Goal: Information Seeking & Learning: Learn about a topic

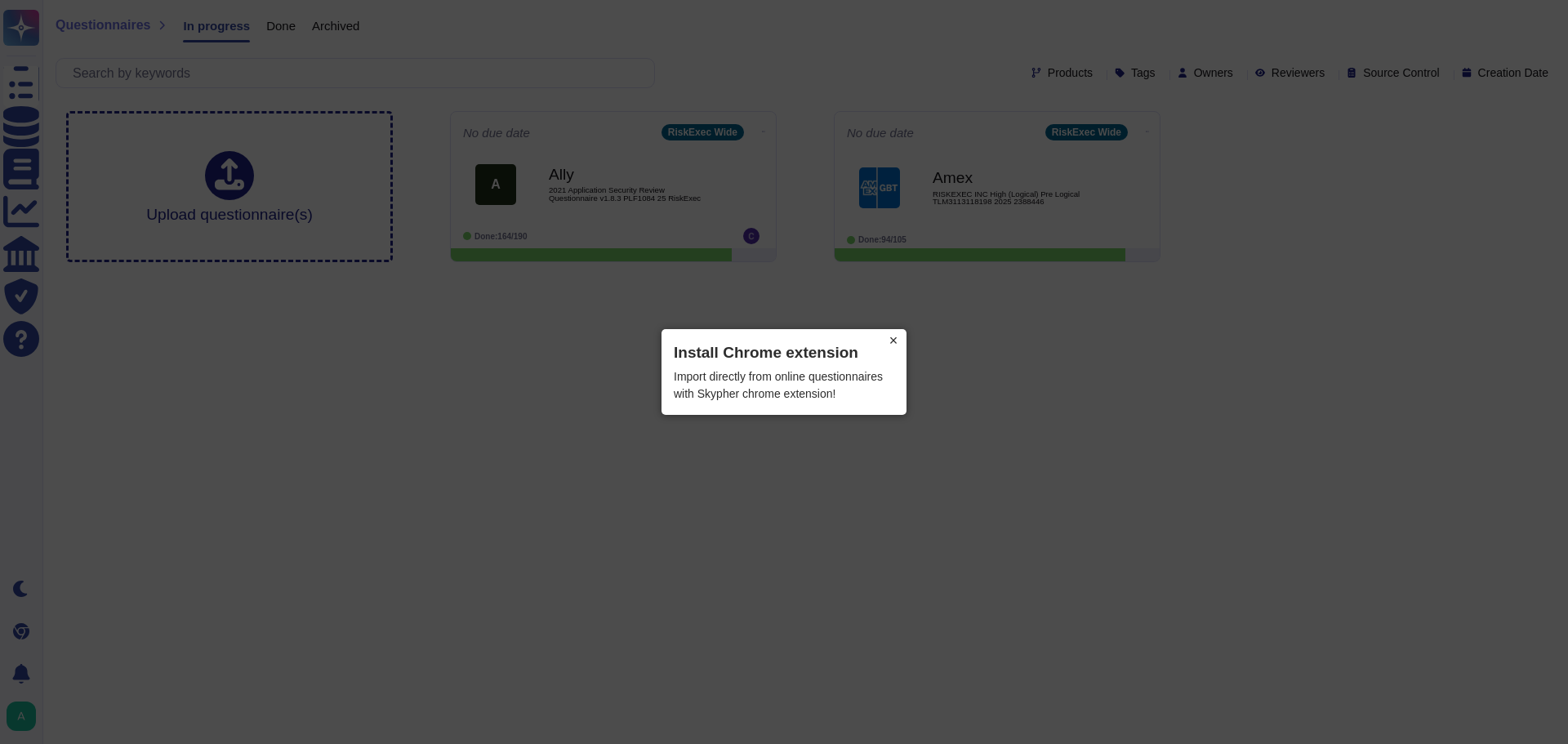
click at [894, 346] on button "×" at bounding box center [893, 340] width 26 height 23
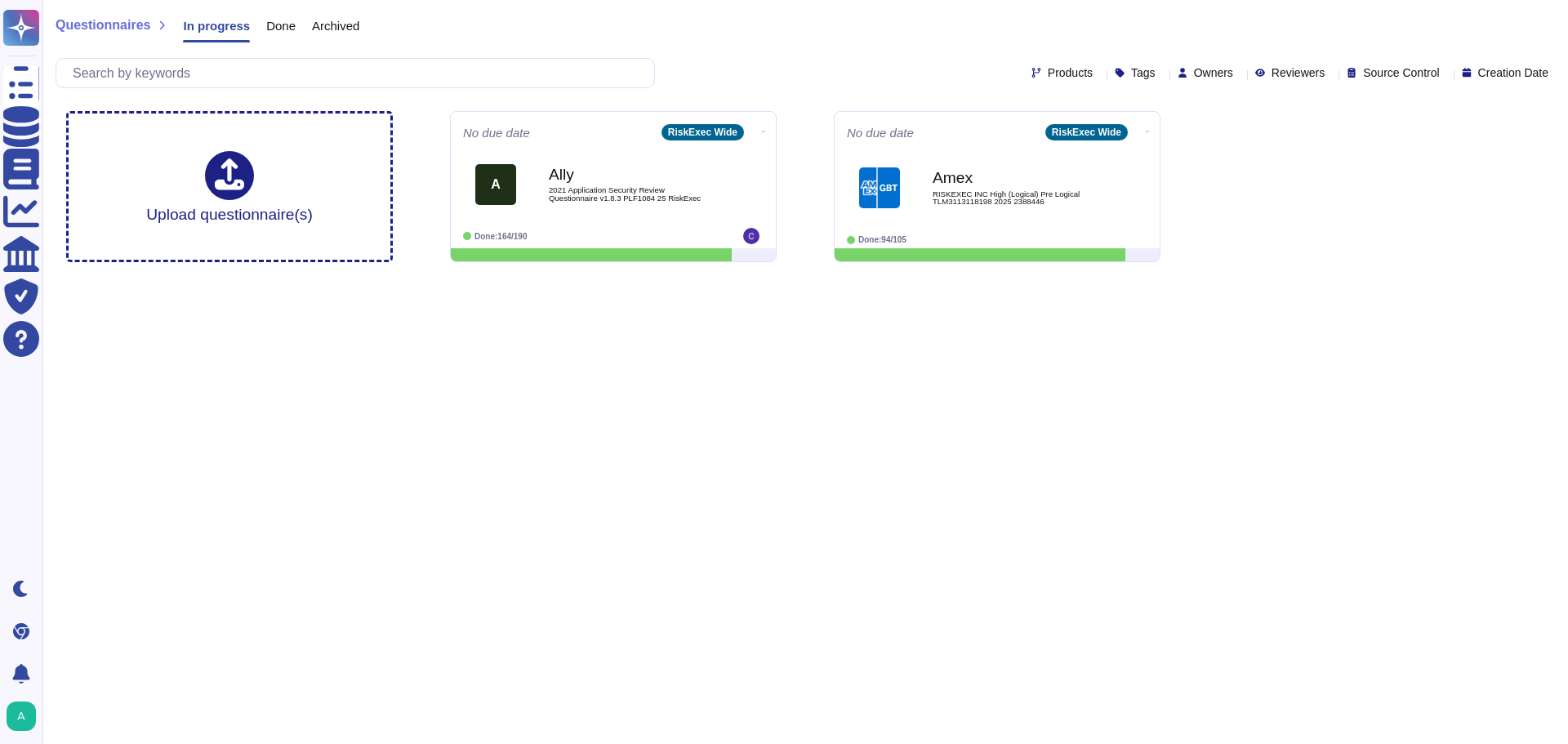
click at [445, 275] on html "Questionnaires Knowledge Base Documents Analytics CAIQ / SIG Trust Center Help …" at bounding box center [784, 137] width 1568 height 275
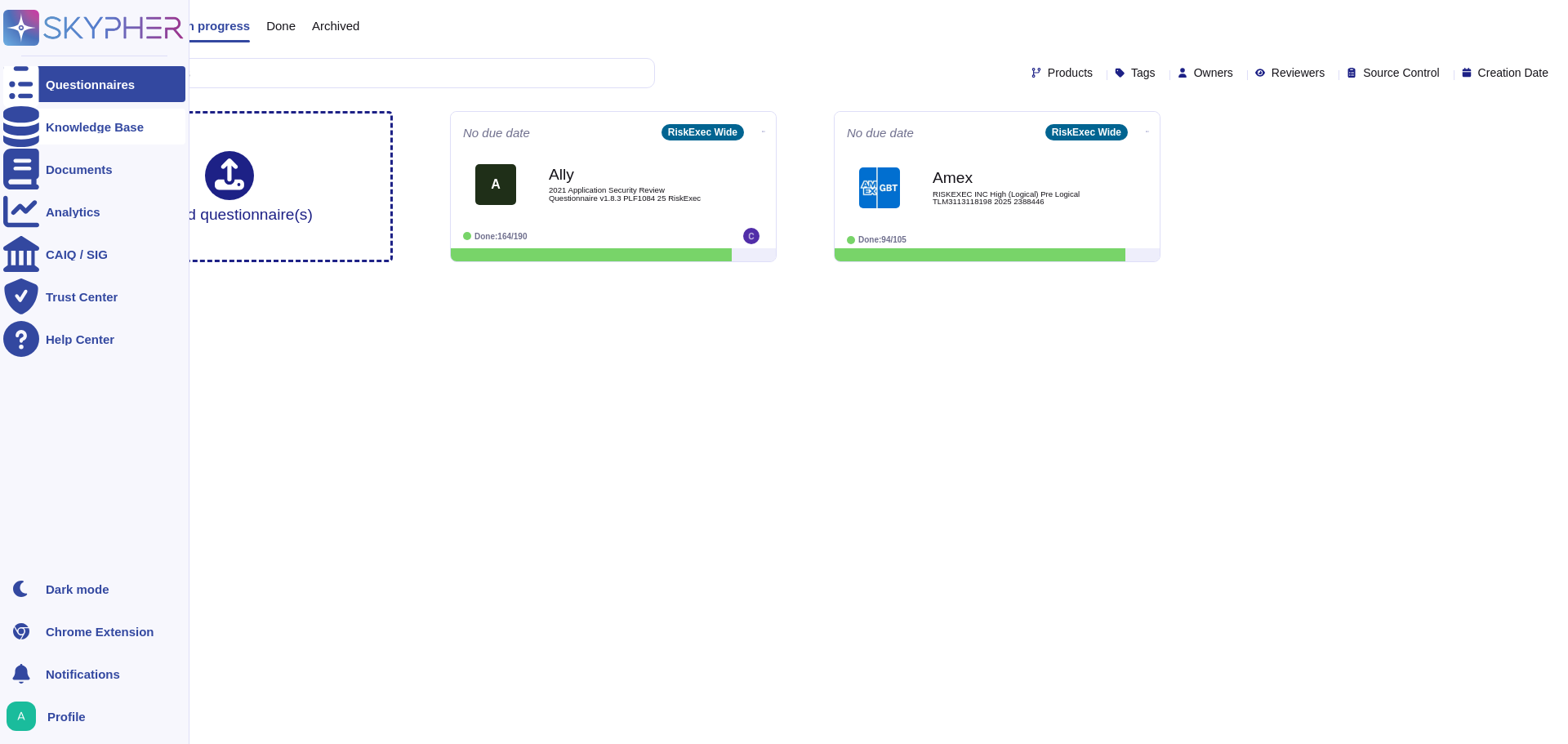
click at [17, 129] on icon at bounding box center [21, 126] width 36 height 41
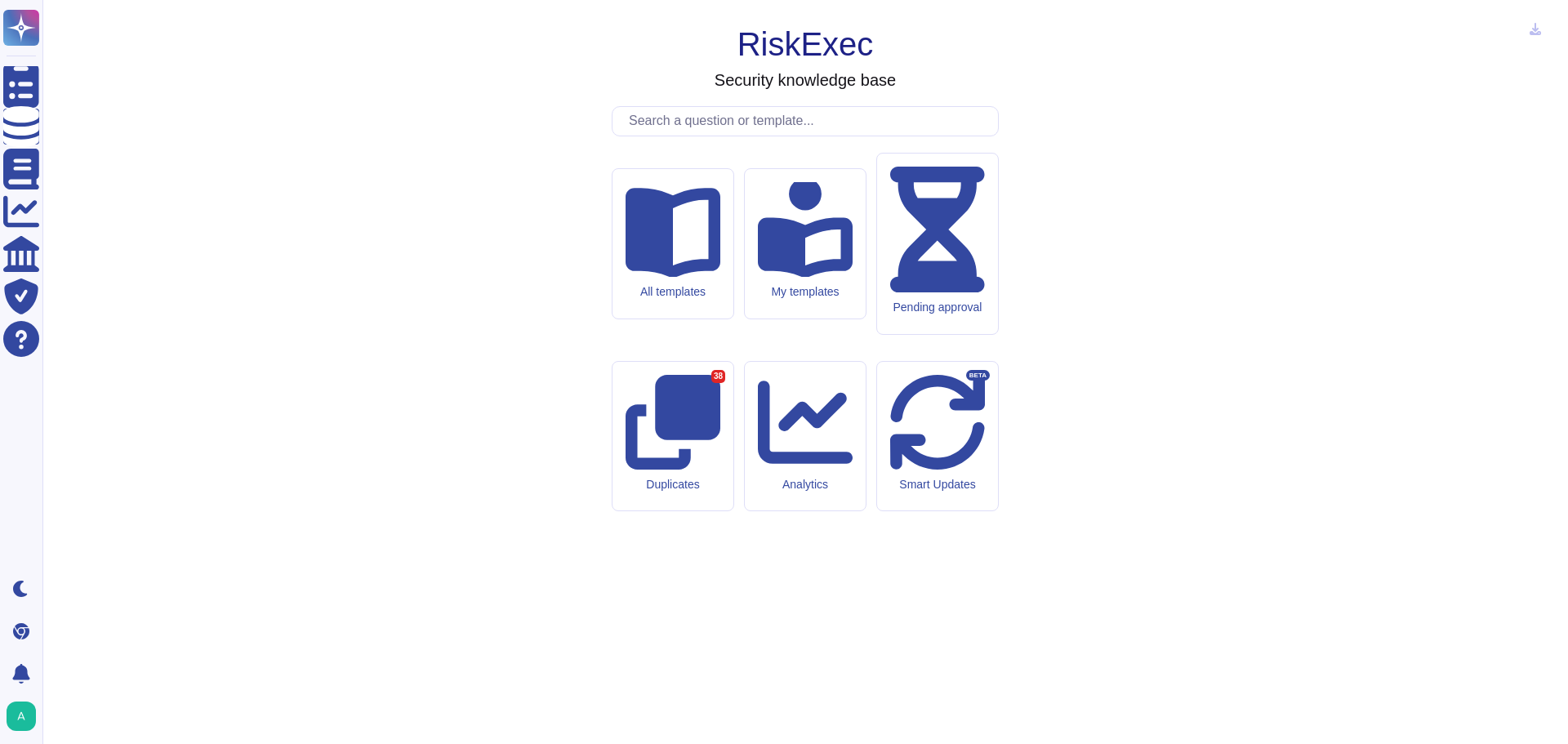
click at [344, 348] on div "RiskExec Security knowledge base All templates My templates Pending approval Du…" at bounding box center [804, 372] width 1499 height 718
click at [713, 319] on div "All templates" at bounding box center [672, 243] width 121 height 151
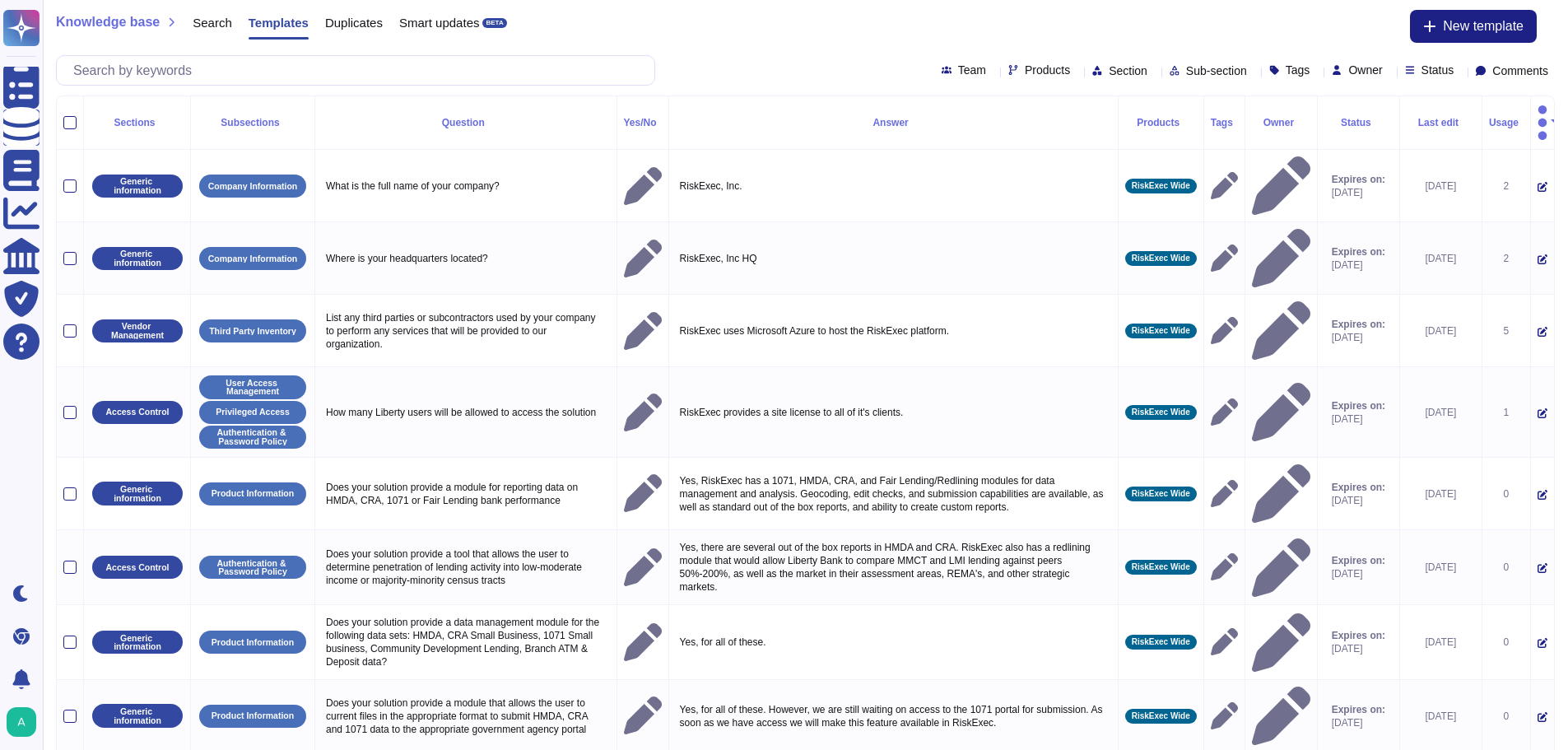
click at [719, 44] on div "Knowledge base Search Templates Duplicates Smart updates BETA New template Team…" at bounding box center [805, 48] width 1525 height 96
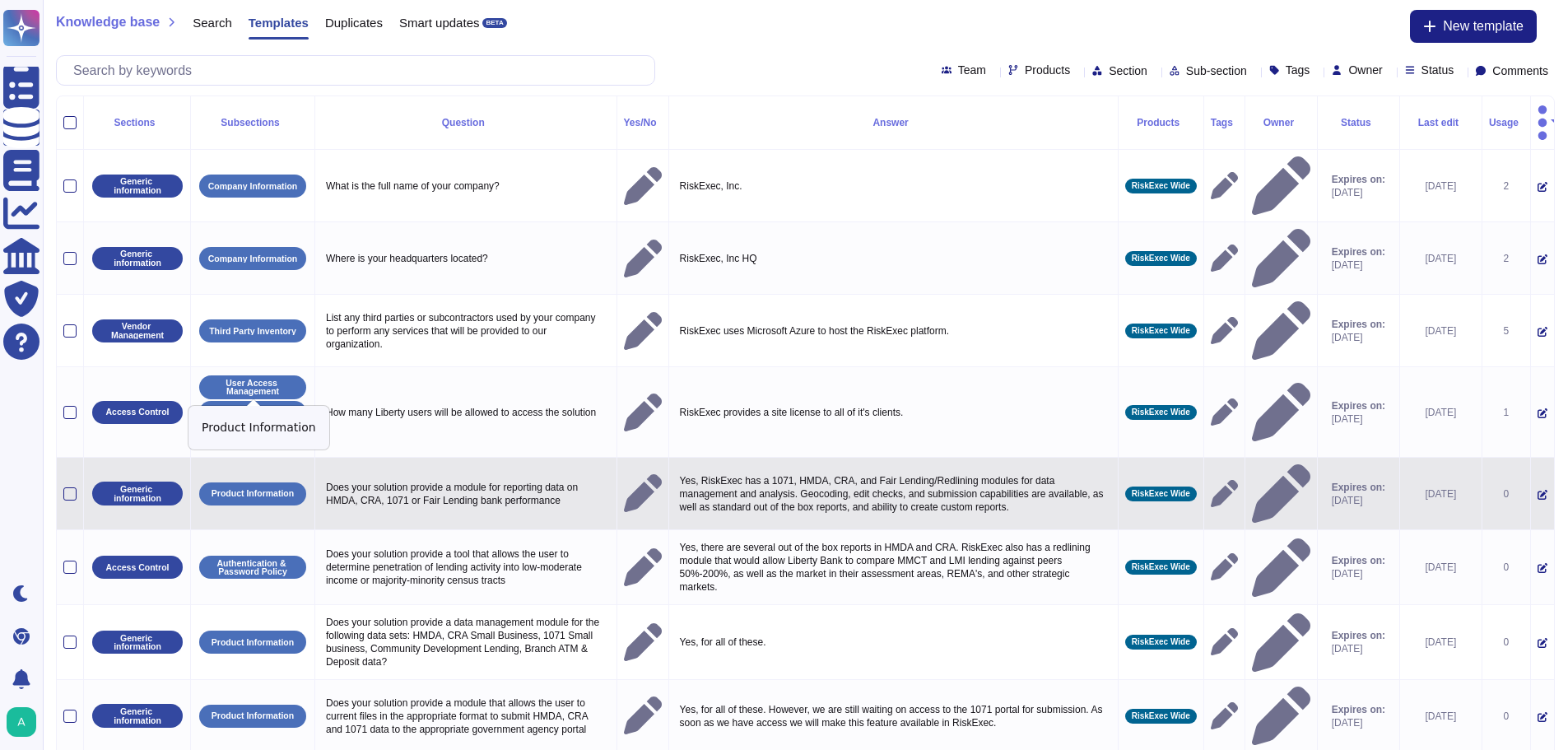
click at [235, 489] on p "Product Information" at bounding box center [252, 493] width 82 height 9
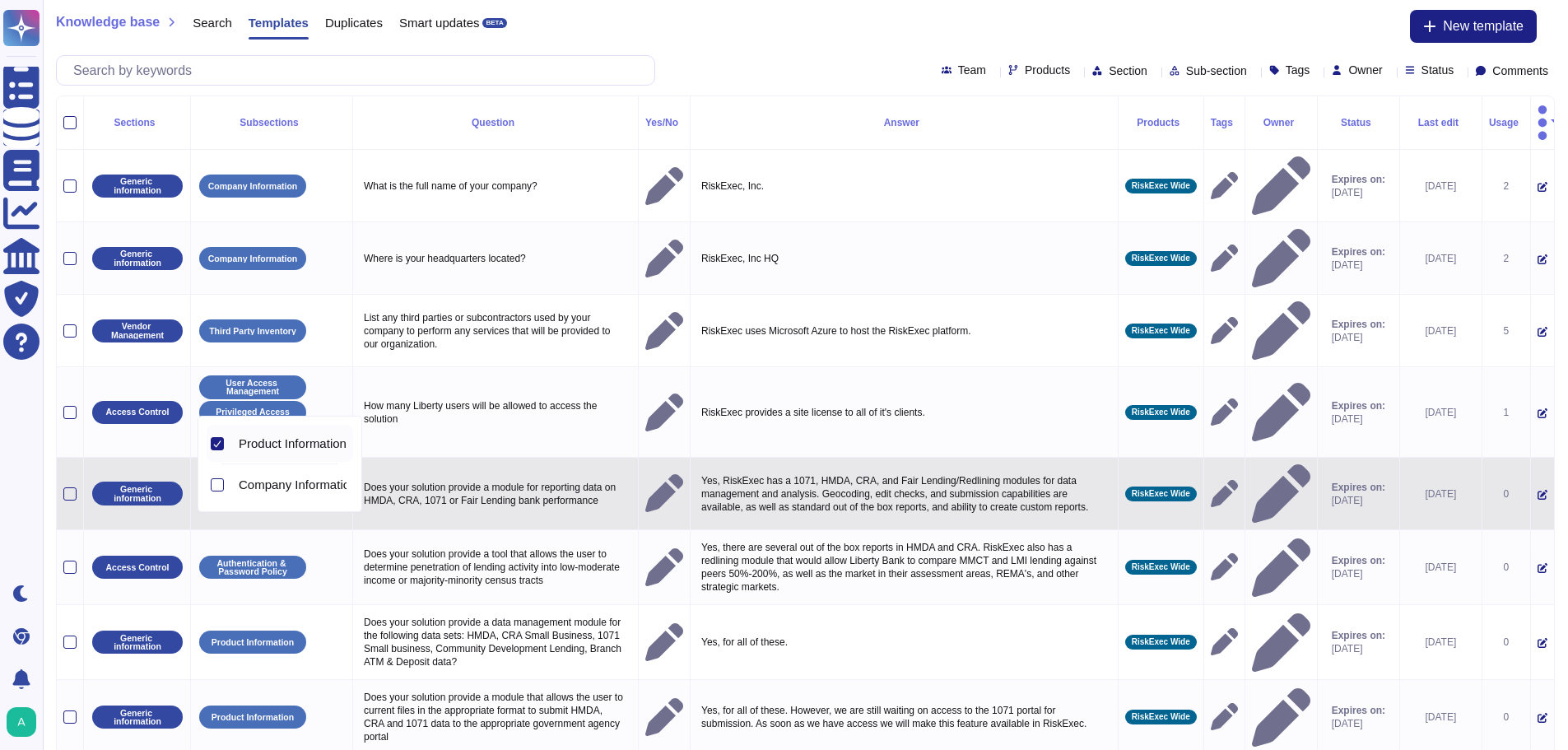
click at [781, 11] on div "Knowledge base Search Templates Duplicates Smart updates BETA New template" at bounding box center [805, 27] width 1499 height 32
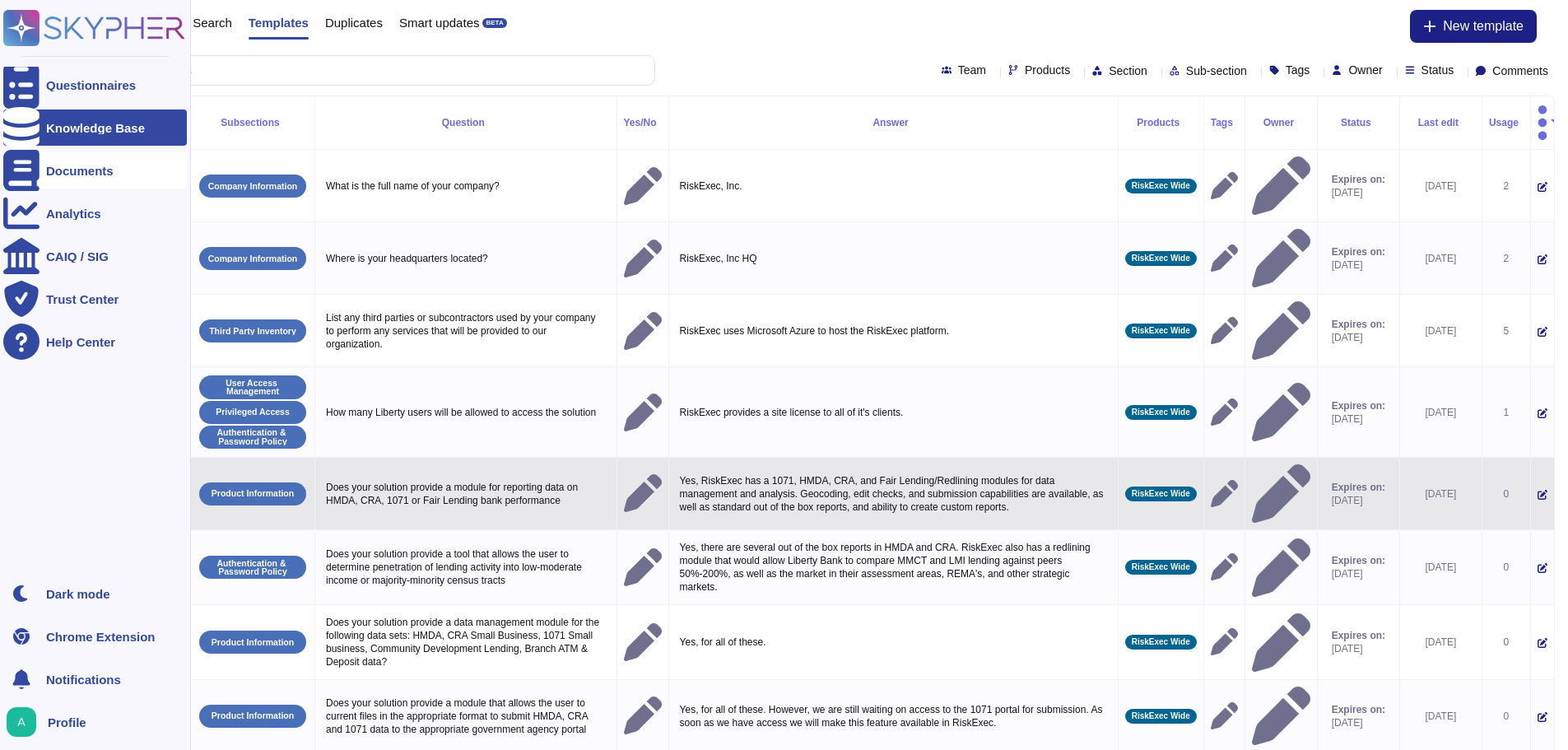
click at [19, 169] on icon at bounding box center [21, 170] width 36 height 41
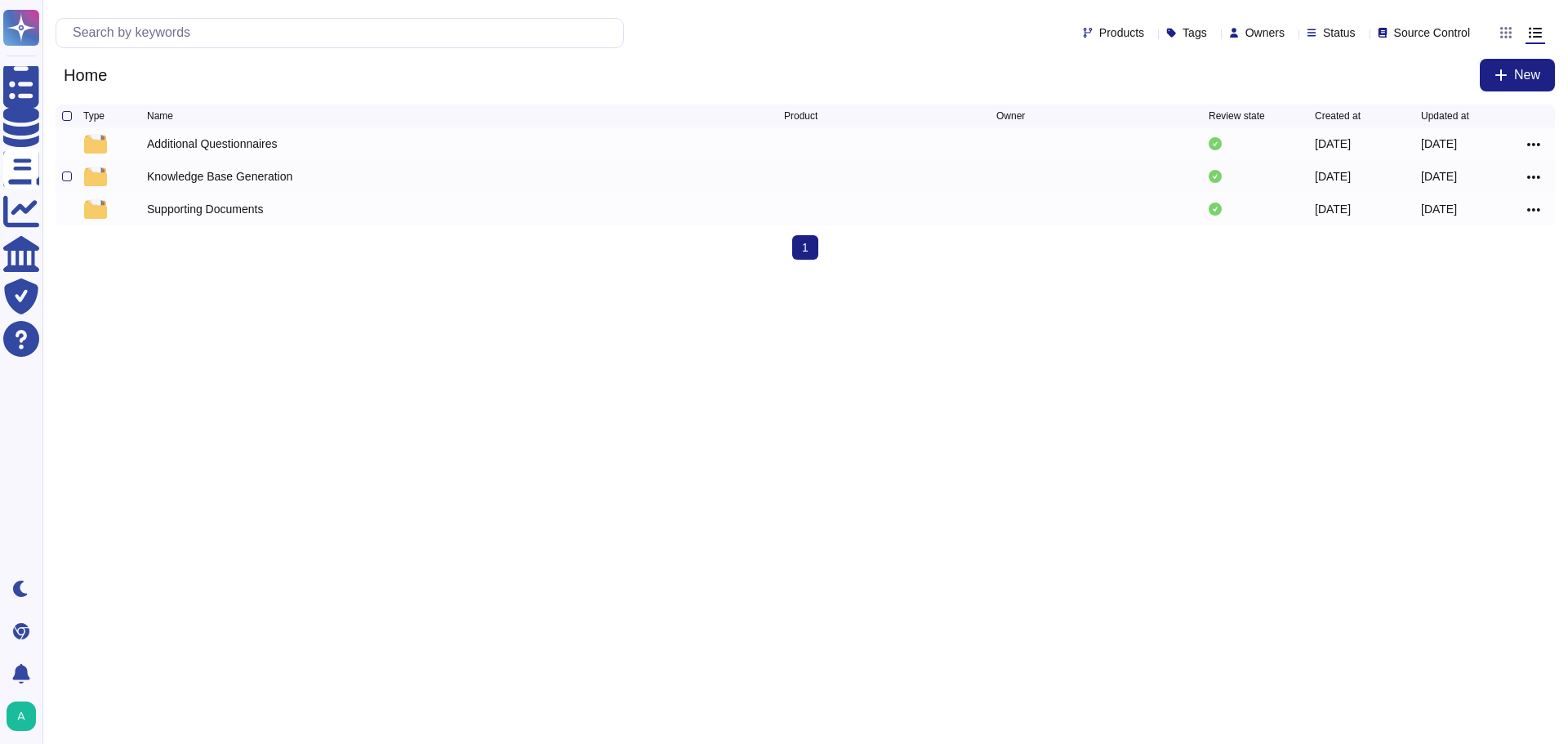
click at [219, 179] on div "Knowledge Base Generation" at bounding box center [219, 176] width 145 height 16
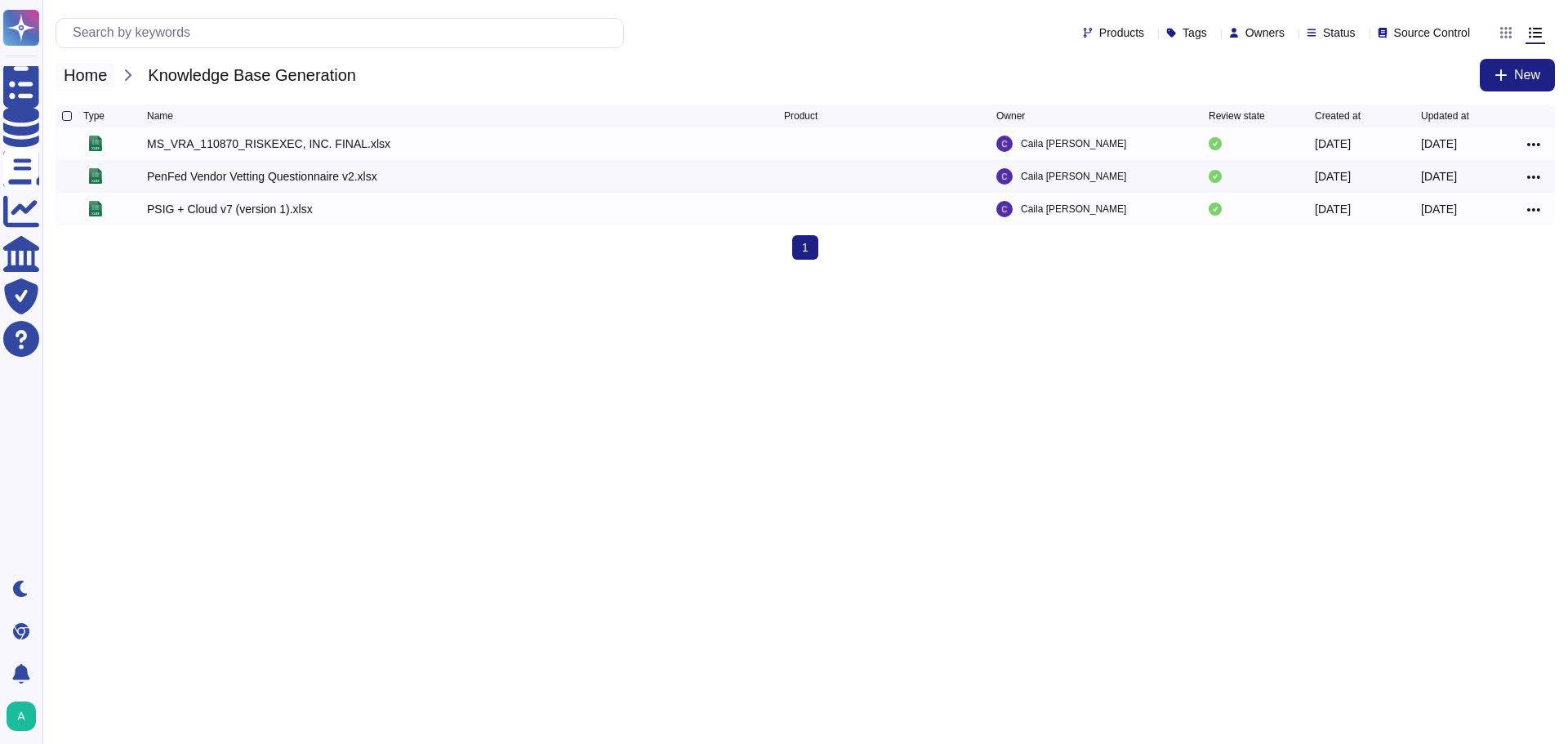
click at [90, 80] on span "Home" at bounding box center [85, 75] width 59 height 25
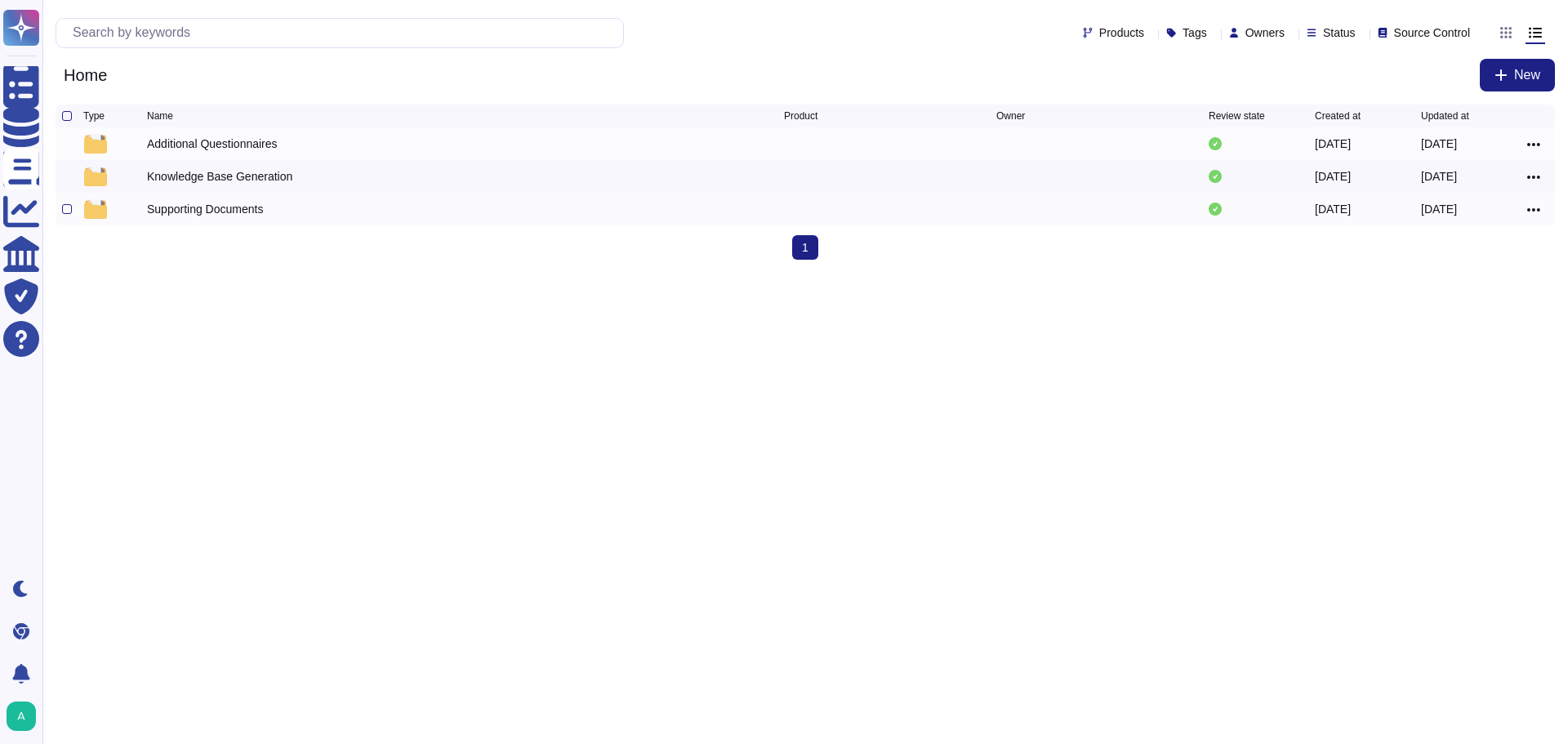
click at [197, 216] on div "Supporting Documents" at bounding box center [204, 209] width 116 height 16
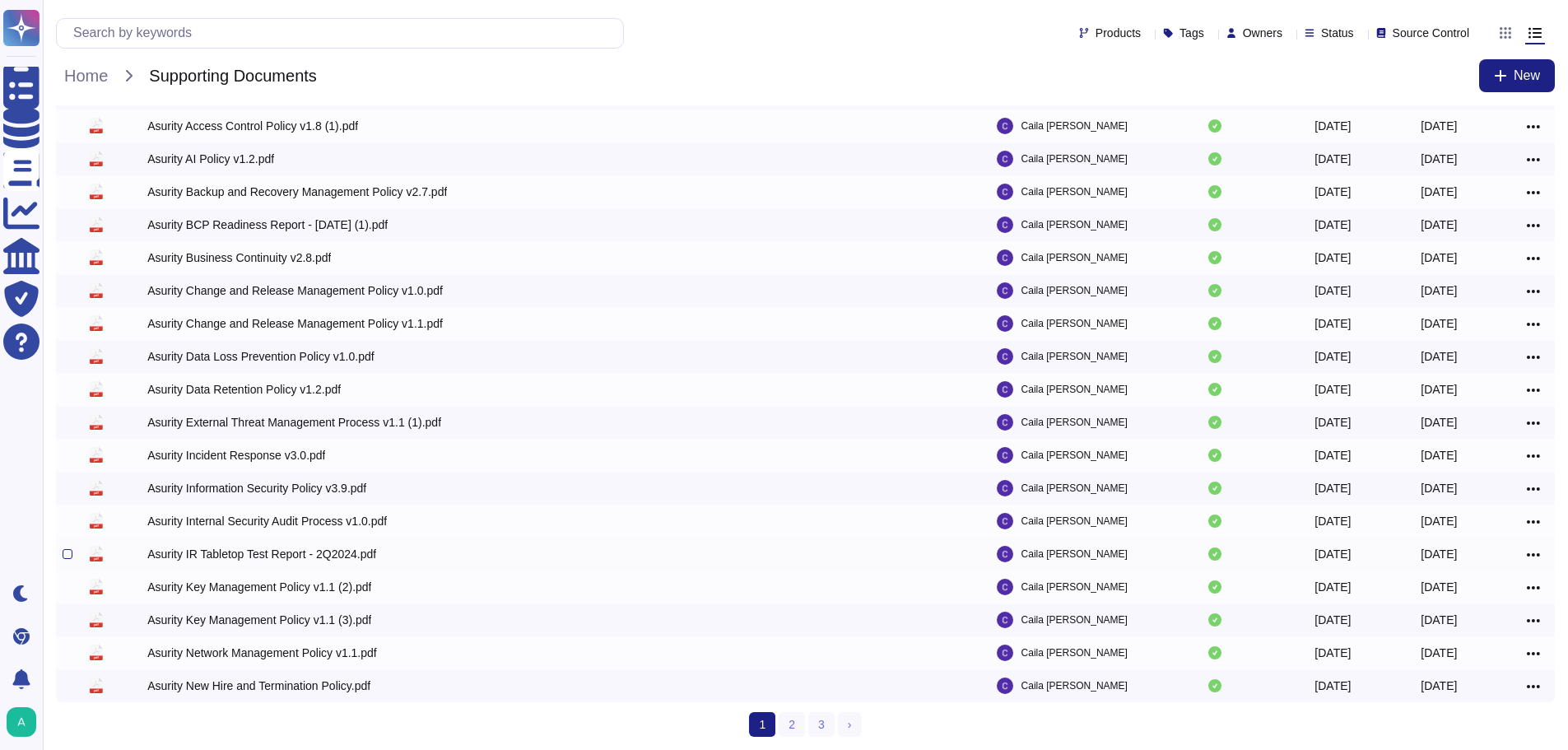
scroll to position [88, 0]
click at [796, 718] on link "2" at bounding box center [791, 723] width 27 height 25
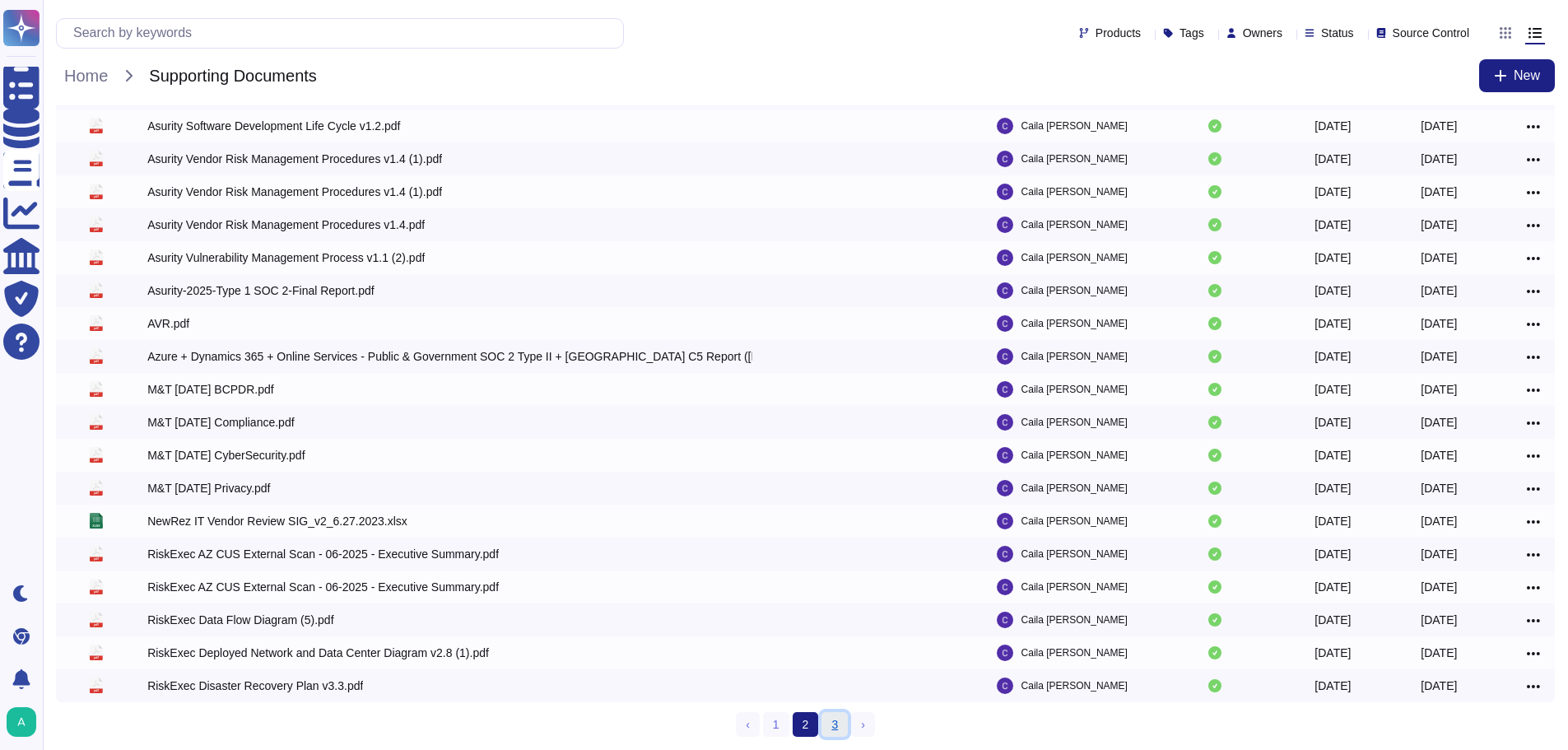
click at [836, 723] on link "3" at bounding box center [834, 723] width 27 height 25
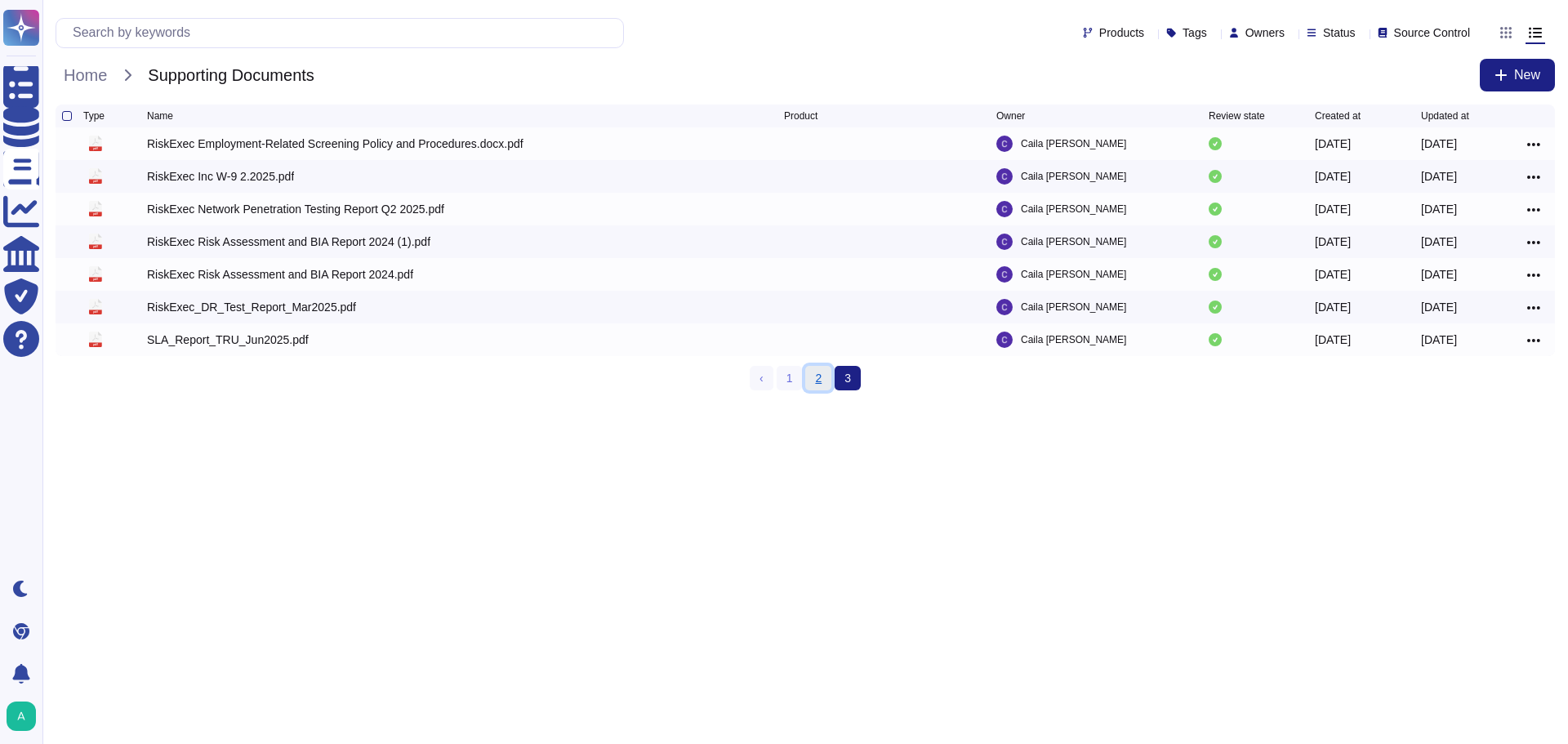
click at [818, 380] on link "2" at bounding box center [818, 378] width 26 height 25
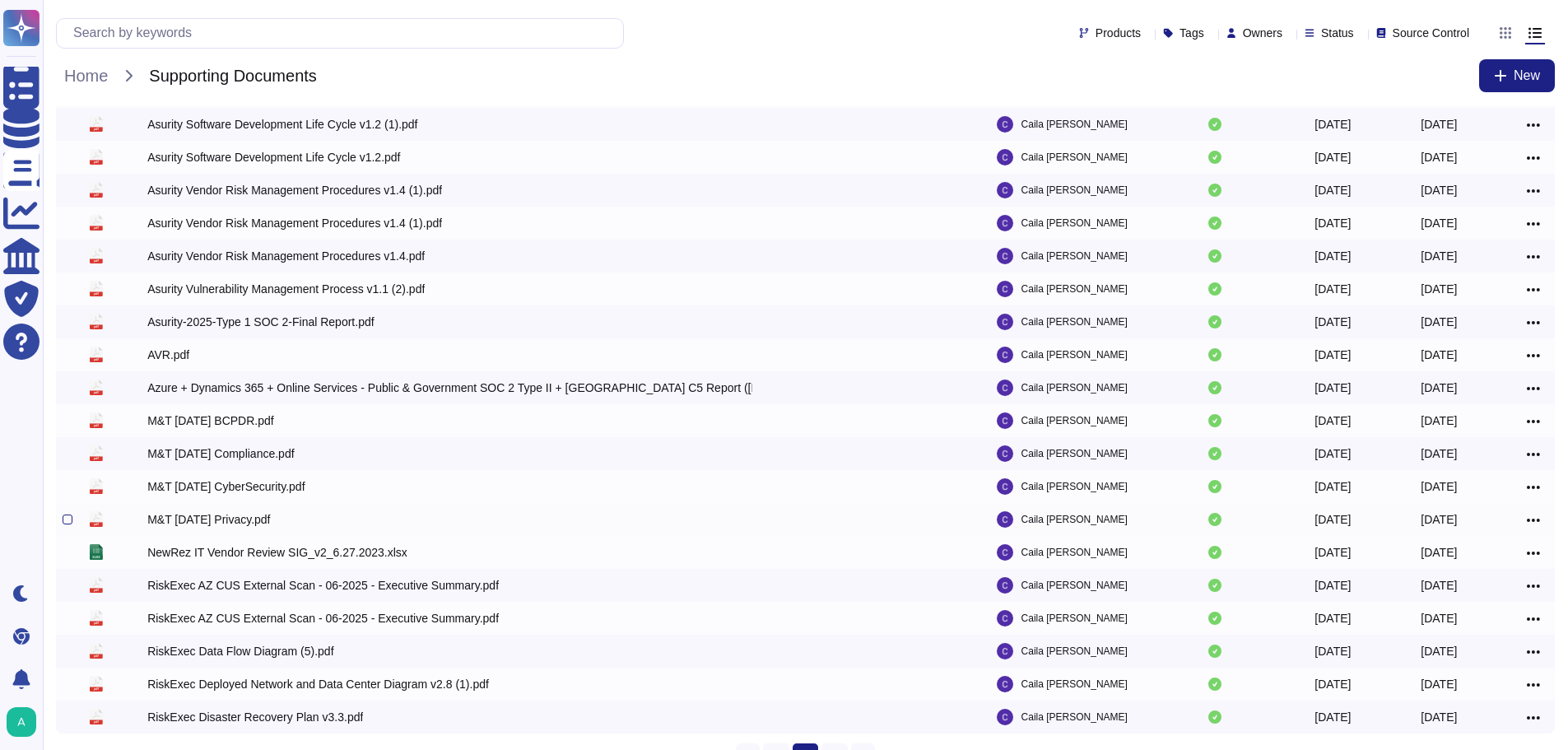
scroll to position [88, 0]
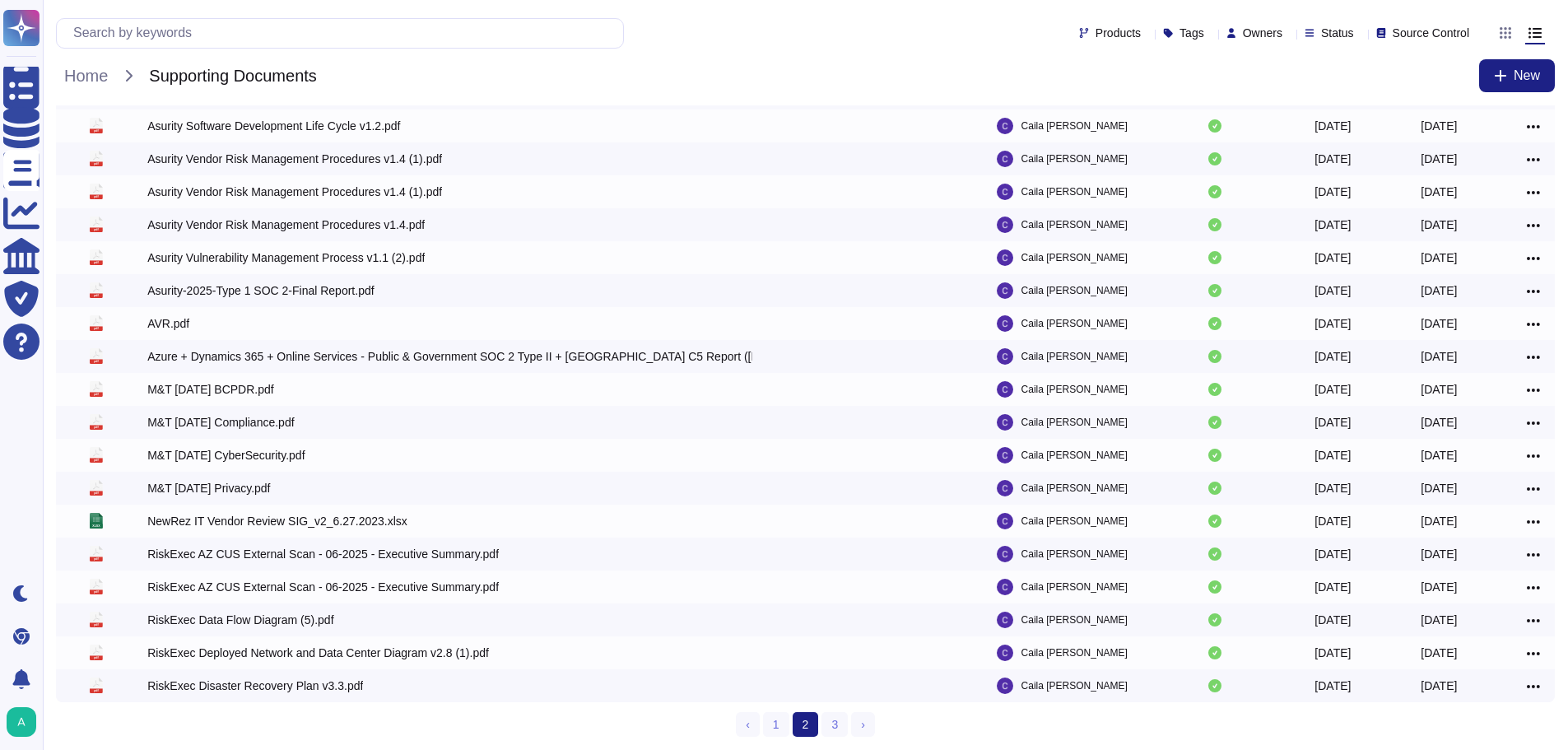
click at [420, 722] on div "‹ Previous 1 2 (current) 3 › Next" at bounding box center [805, 723] width 1499 height 25
click at [277, 621] on div "RiskExec Data Flow Diagram (5).pdf" at bounding box center [240, 619] width 186 height 16
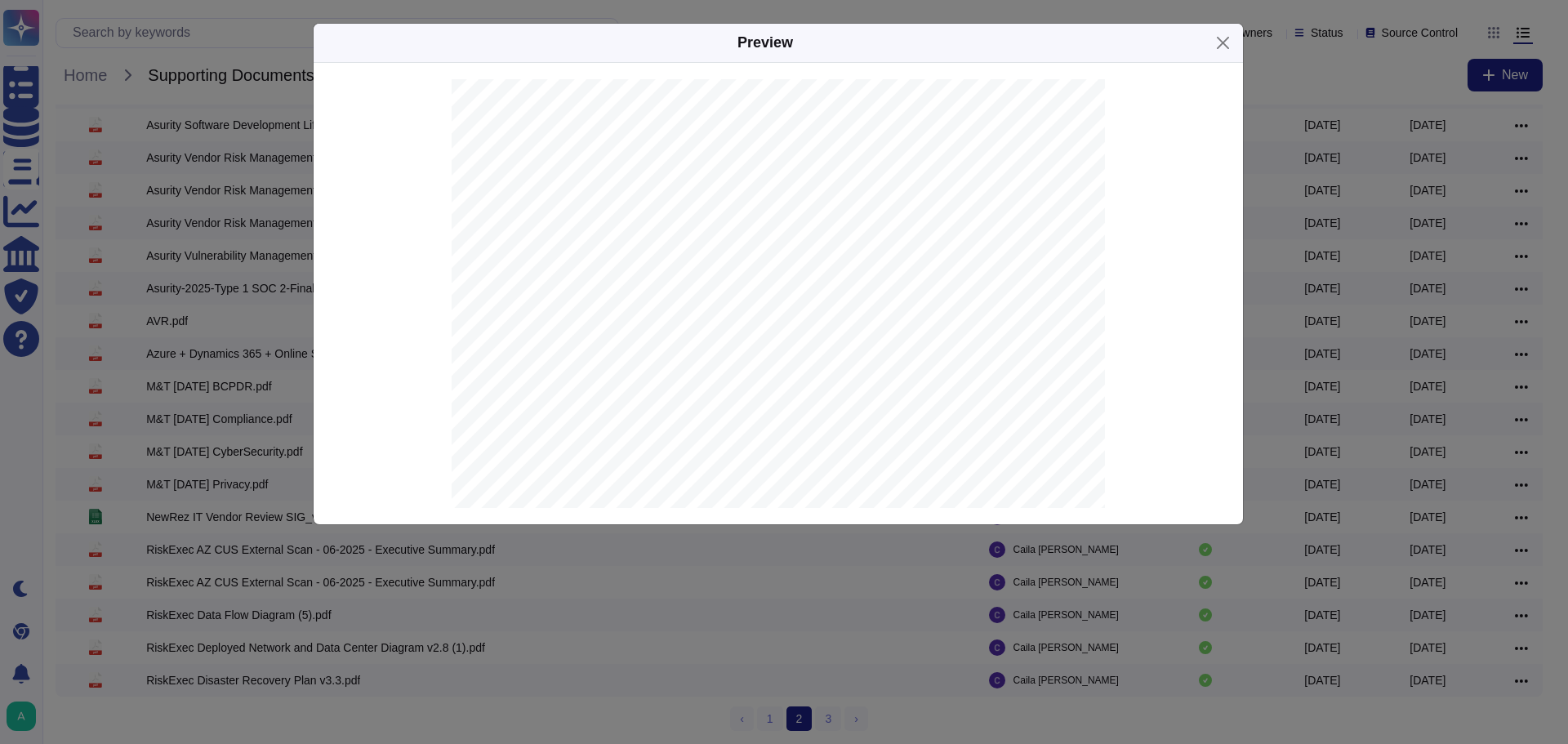
click at [263, 159] on div "Preview riskexec-web-application riskexec-api Core APIs and Services service-ma…" at bounding box center [784, 372] width 1568 height 744
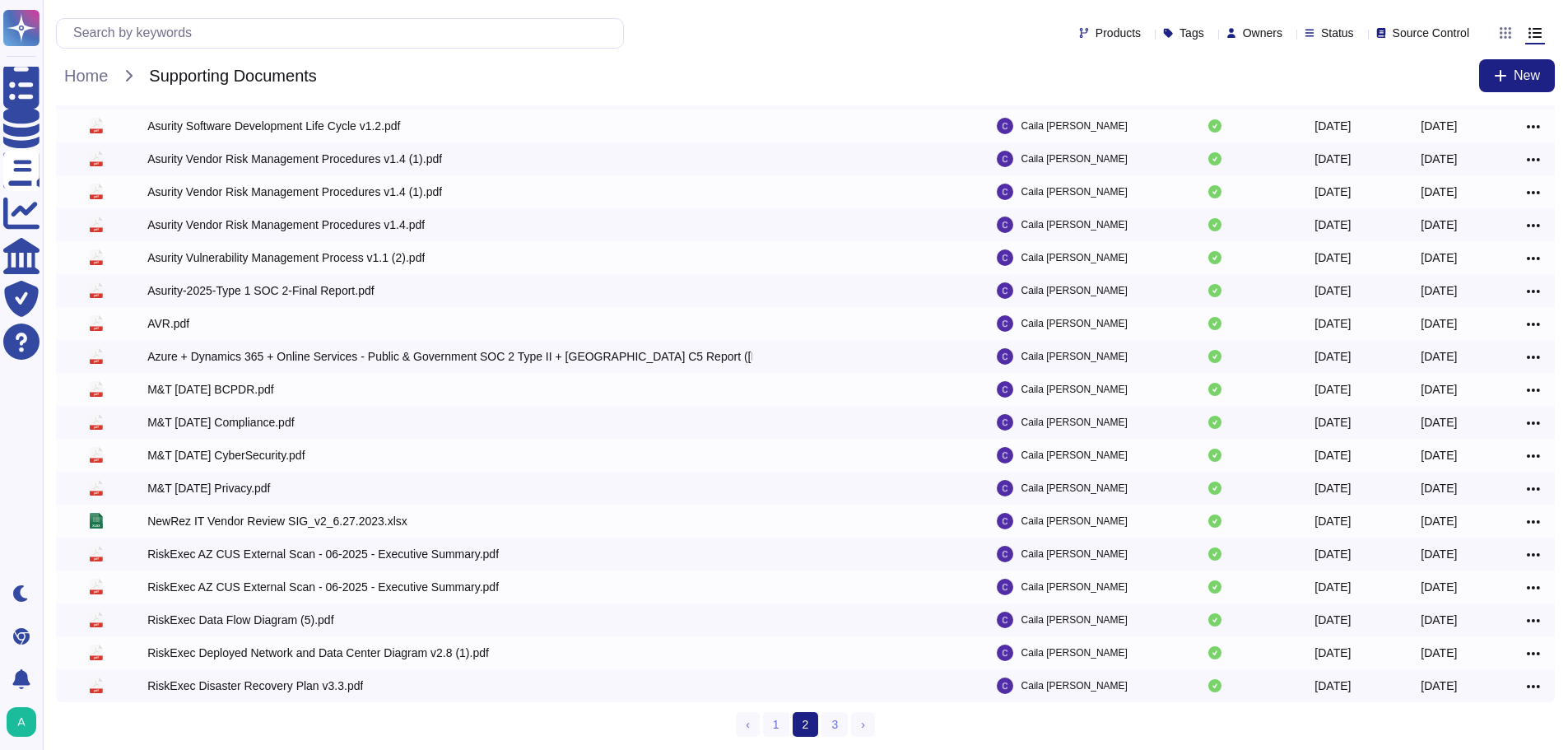
click at [81, 59] on div "Home Supporting Documents New" at bounding box center [805, 75] width 1499 height 32
click at [79, 67] on span "Home" at bounding box center [86, 75] width 60 height 25
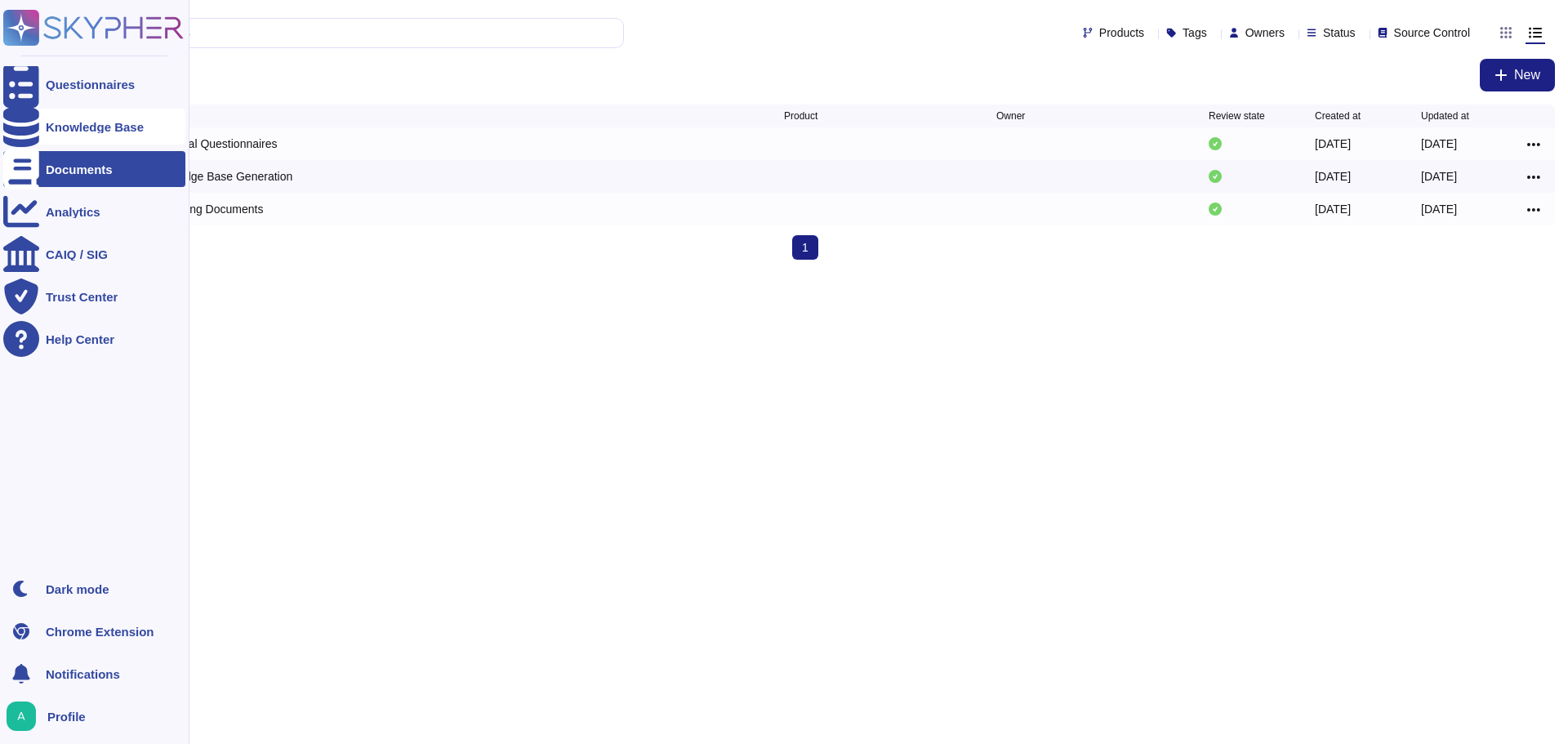
click at [106, 132] on div "Knowledge Base" at bounding box center [94, 126] width 98 height 12
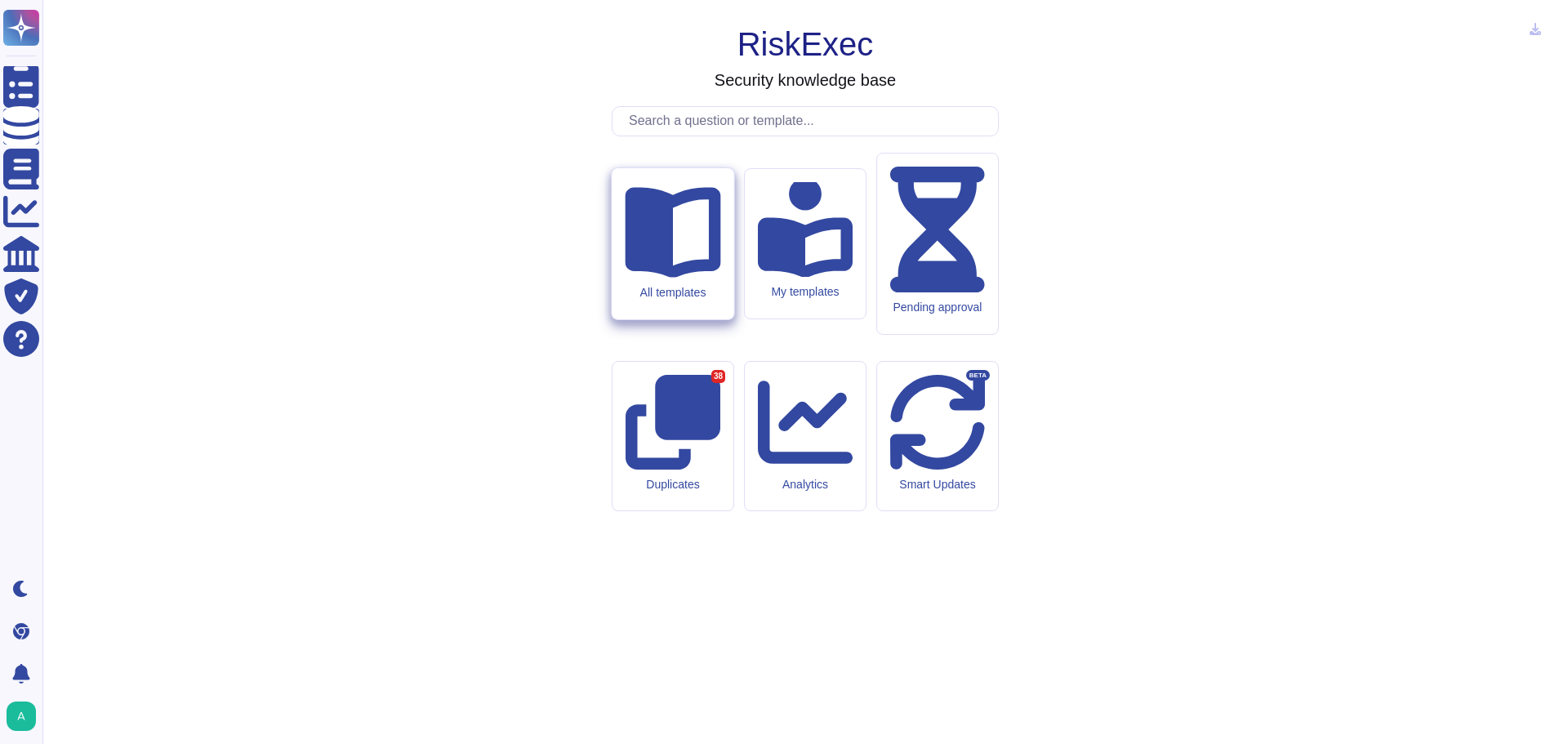
click at [692, 319] on div "All templates" at bounding box center [672, 243] width 121 height 151
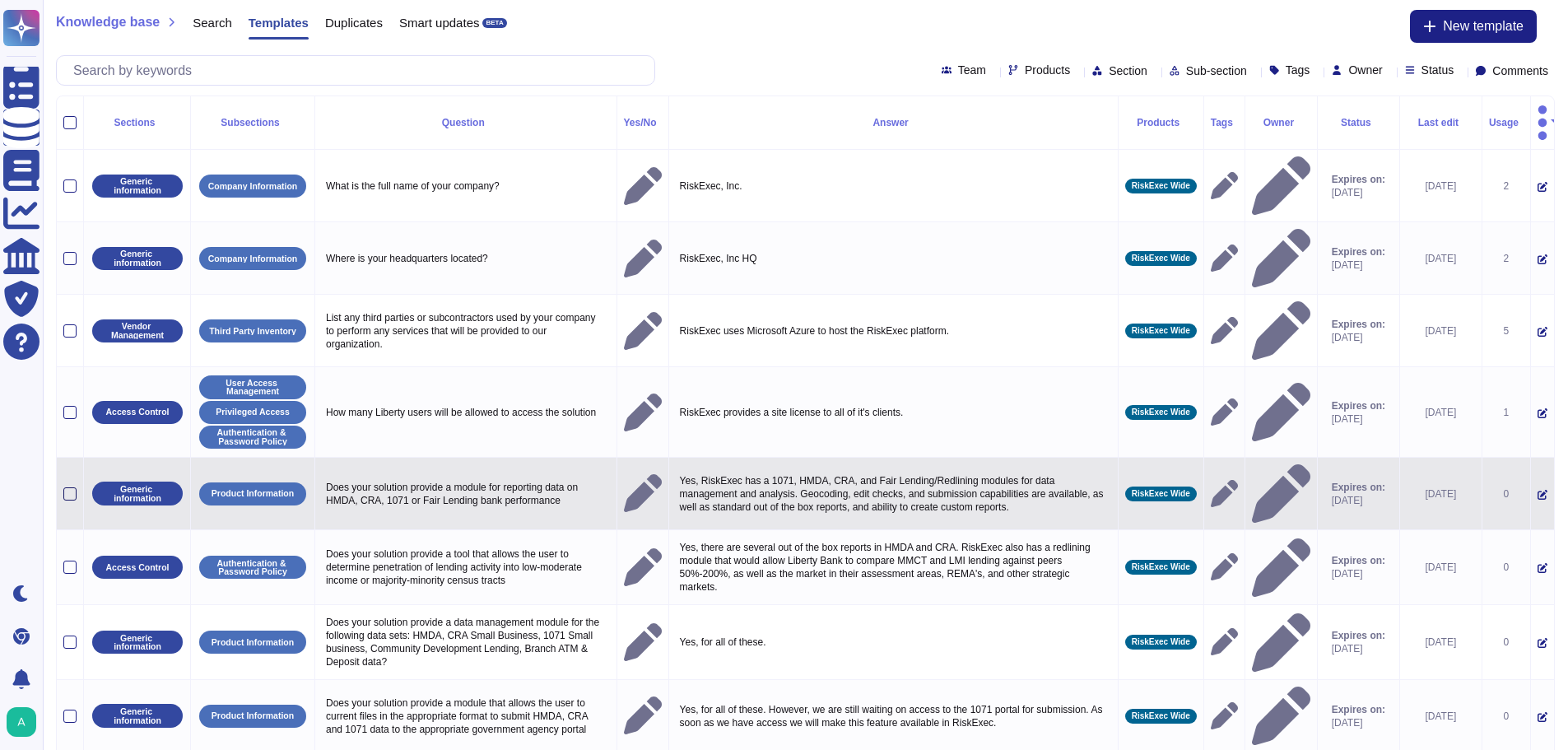
click at [67, 487] on div at bounding box center [69, 493] width 13 height 13
click at [0, 0] on input "checkbox" at bounding box center [0, 0] width 0 height 0
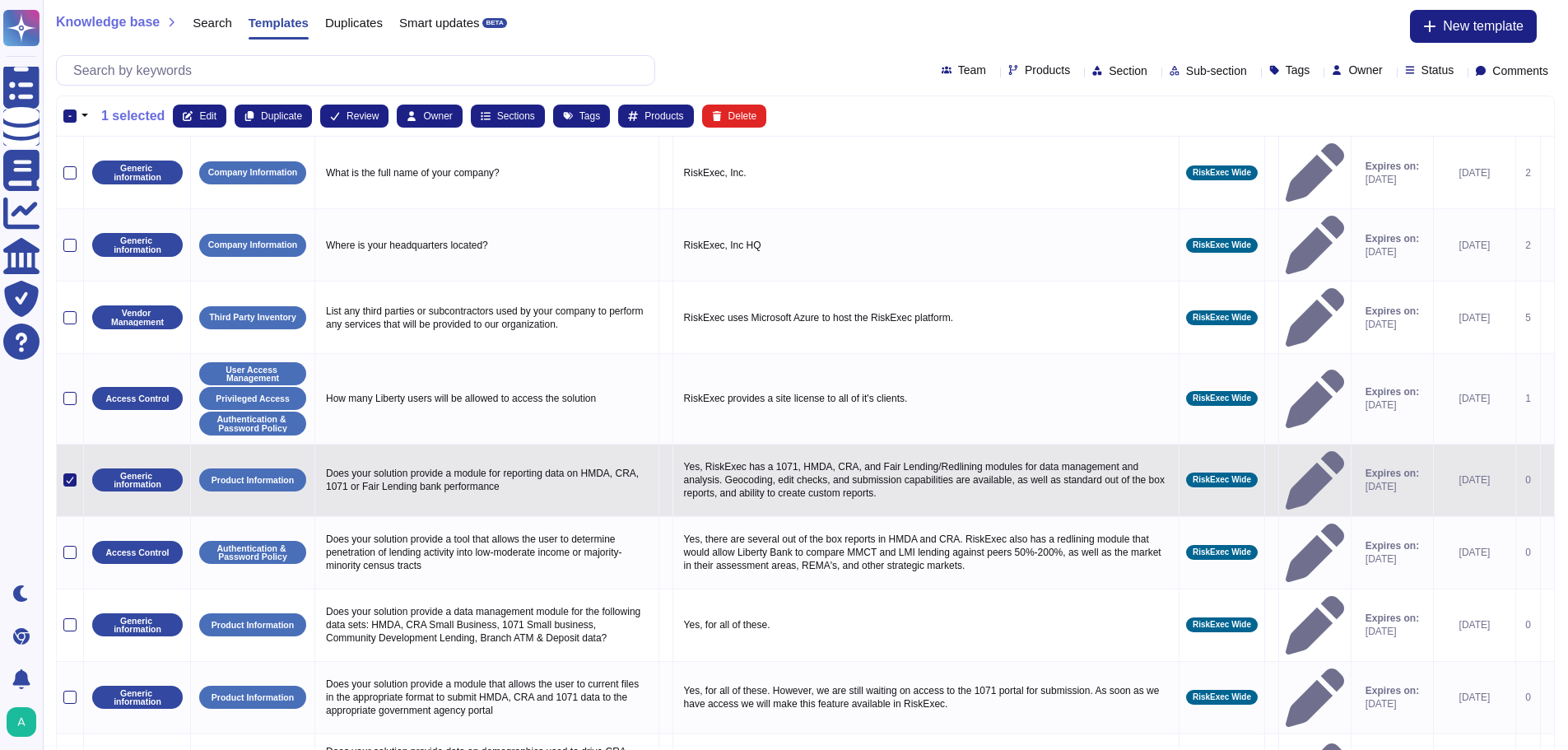
click at [68, 475] on icon at bounding box center [70, 480] width 9 height 9
click at [0, 0] on input "checkbox" at bounding box center [0, 0] width 0 height 0
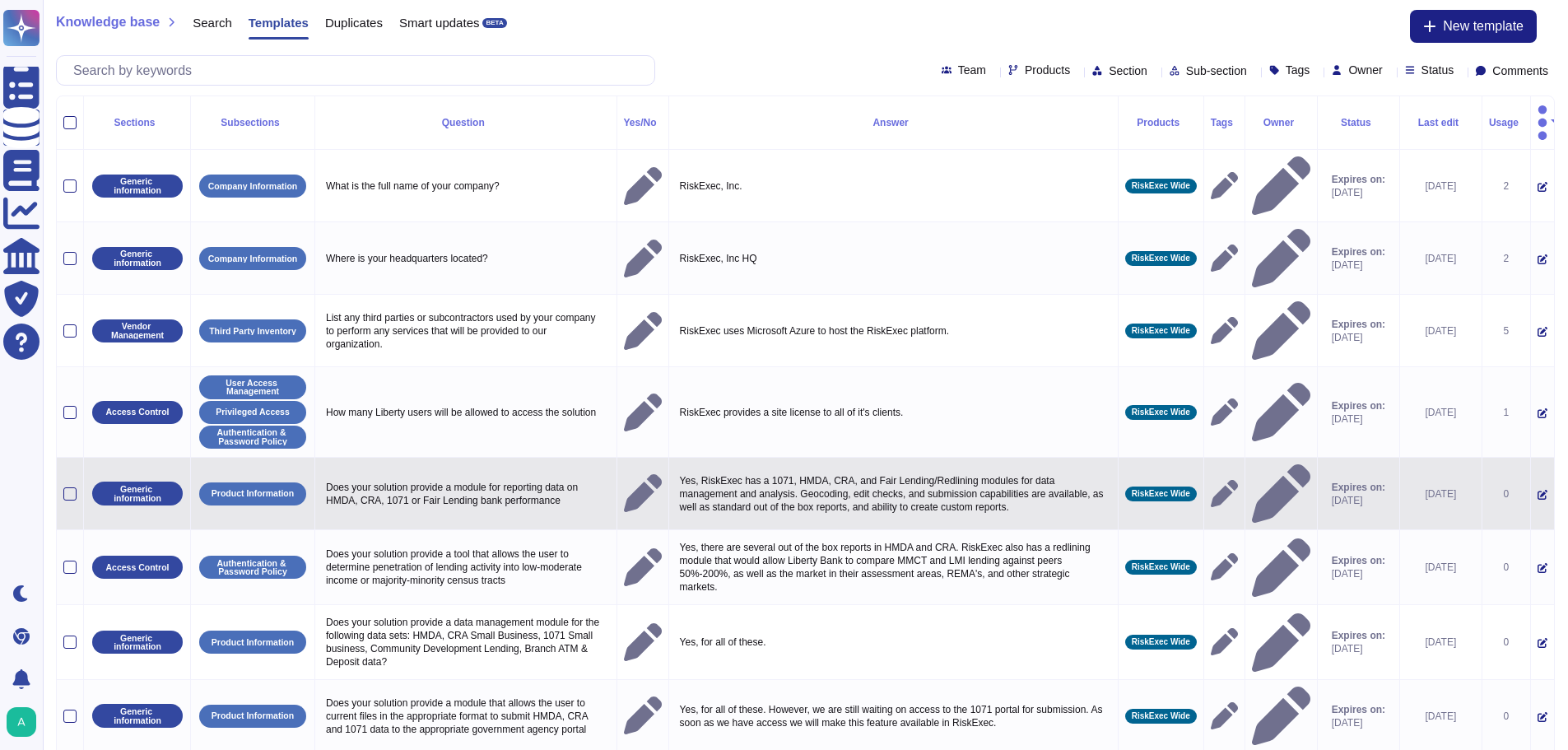
click at [808, 470] on p "Yes, RiskExec has a 1071, HMDA, CRA, and Fair Lending/Redlining modules for dat…" at bounding box center [893, 494] width 435 height 48
type textarea "Yes, RiskExec has a 1071, HMDA, CRA, and Fair Lending/Redlining modules for dat…"
click at [808, 470] on textarea "Yes, RiskExec has a 1071, HMDA, CRA, and Fair Lending/Redlining modules for dat…" at bounding box center [891, 498] width 431 height 56
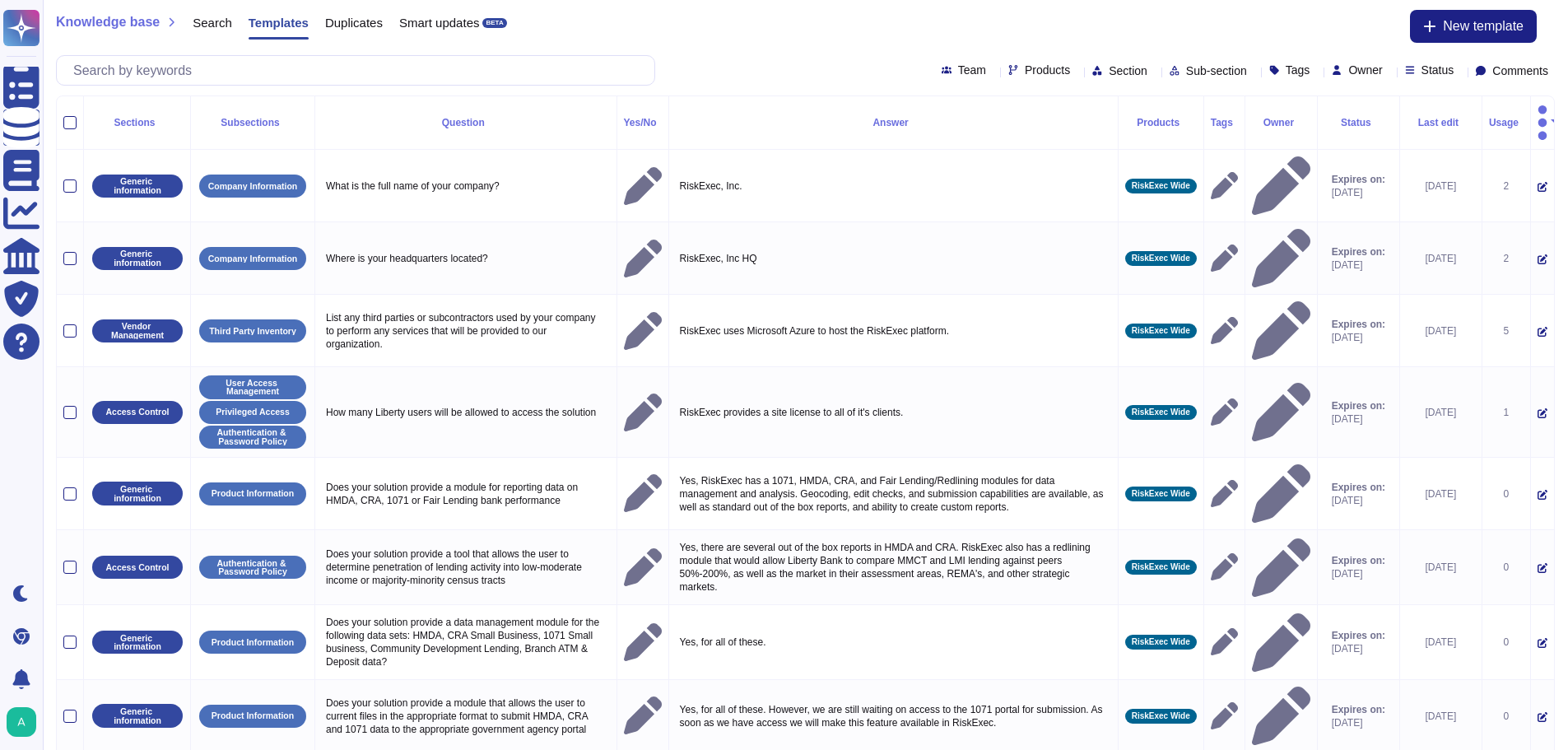
click at [766, 65] on div "Team Products Section Sub-section Tags Owner Status Comments" at bounding box center [805, 70] width 1499 height 31
click at [1501, 120] on th "Usage" at bounding box center [1506, 123] width 49 height 54
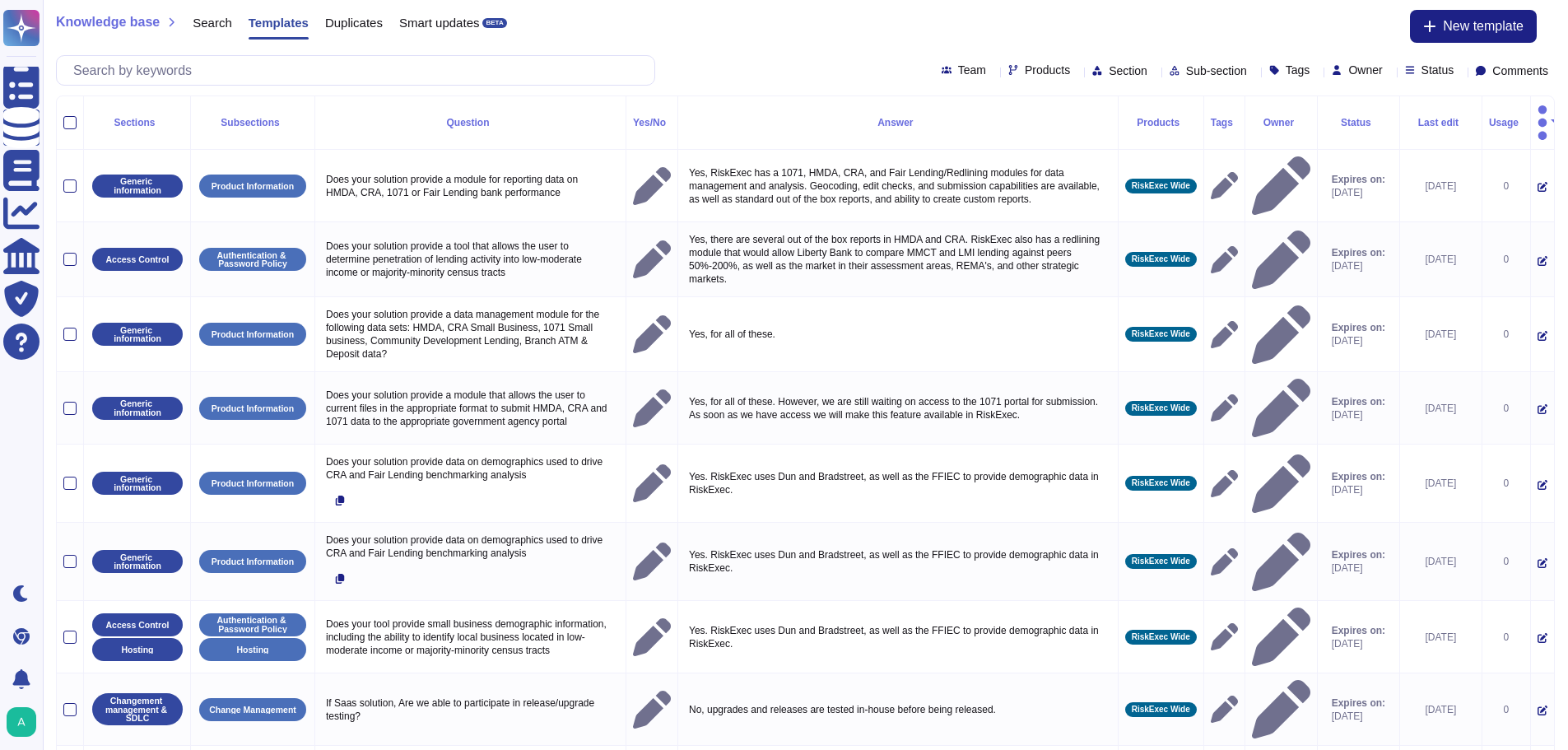
click at [1490, 118] on div "Usage" at bounding box center [1506, 123] width 34 height 10
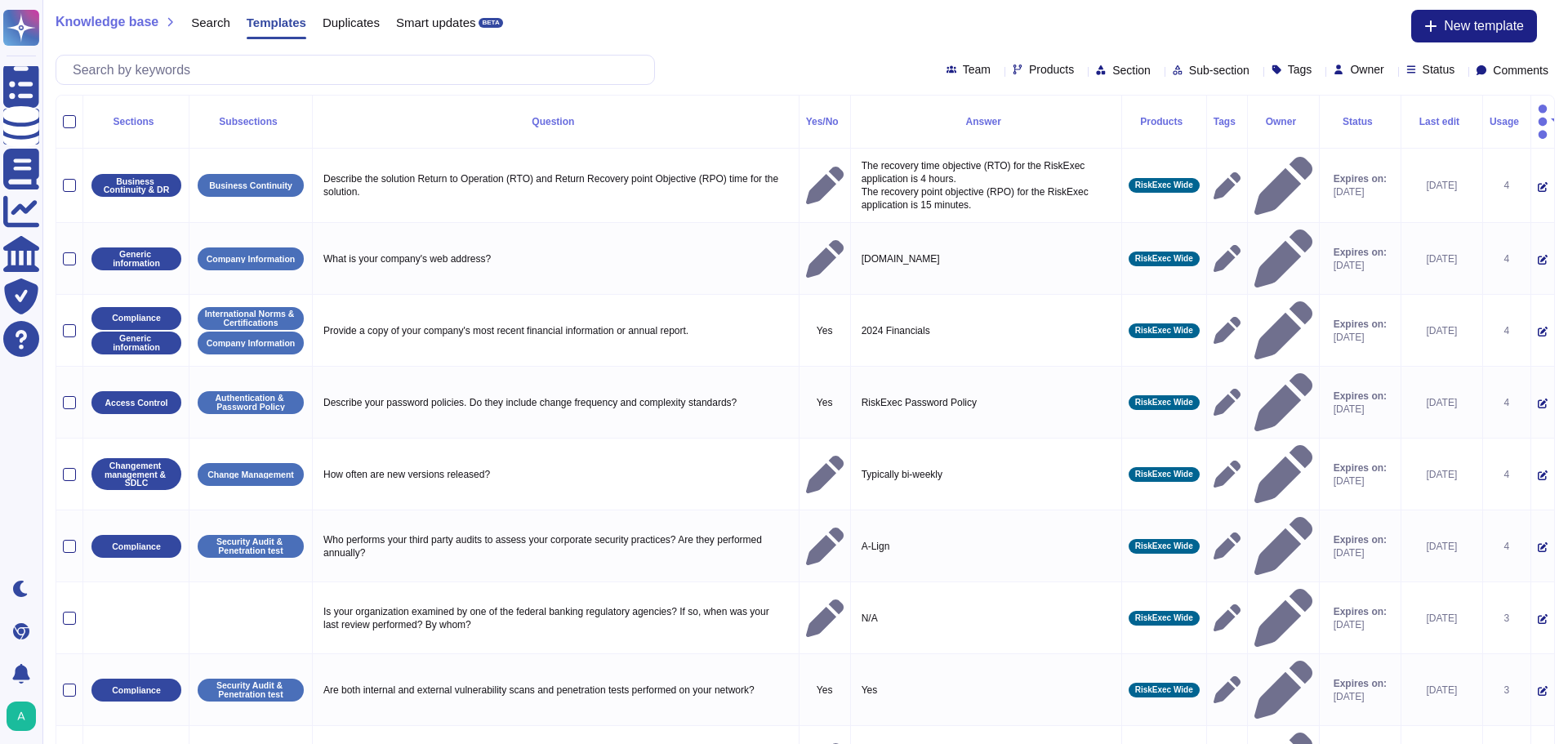
click at [753, 718] on html "Questionnaires Knowledge Base Documents Analytics CAIQ / SIG Trust Center Help …" at bounding box center [784, 461] width 1568 height 922
click at [773, 718] on html "Questionnaires Knowledge Base Documents Analytics CAIQ / SIG Trust Center Help …" at bounding box center [784, 461] width 1568 height 922
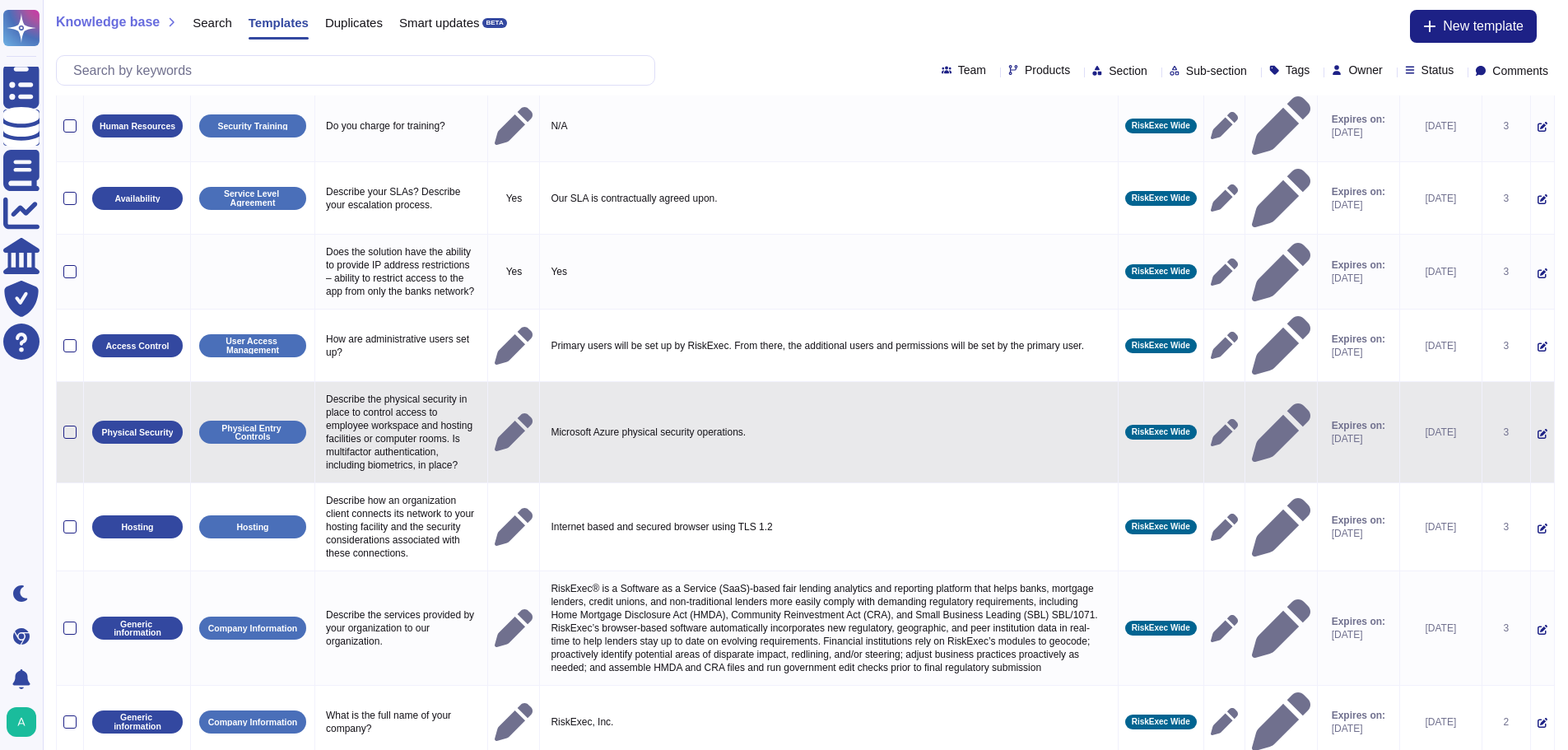
scroll to position [160, 0]
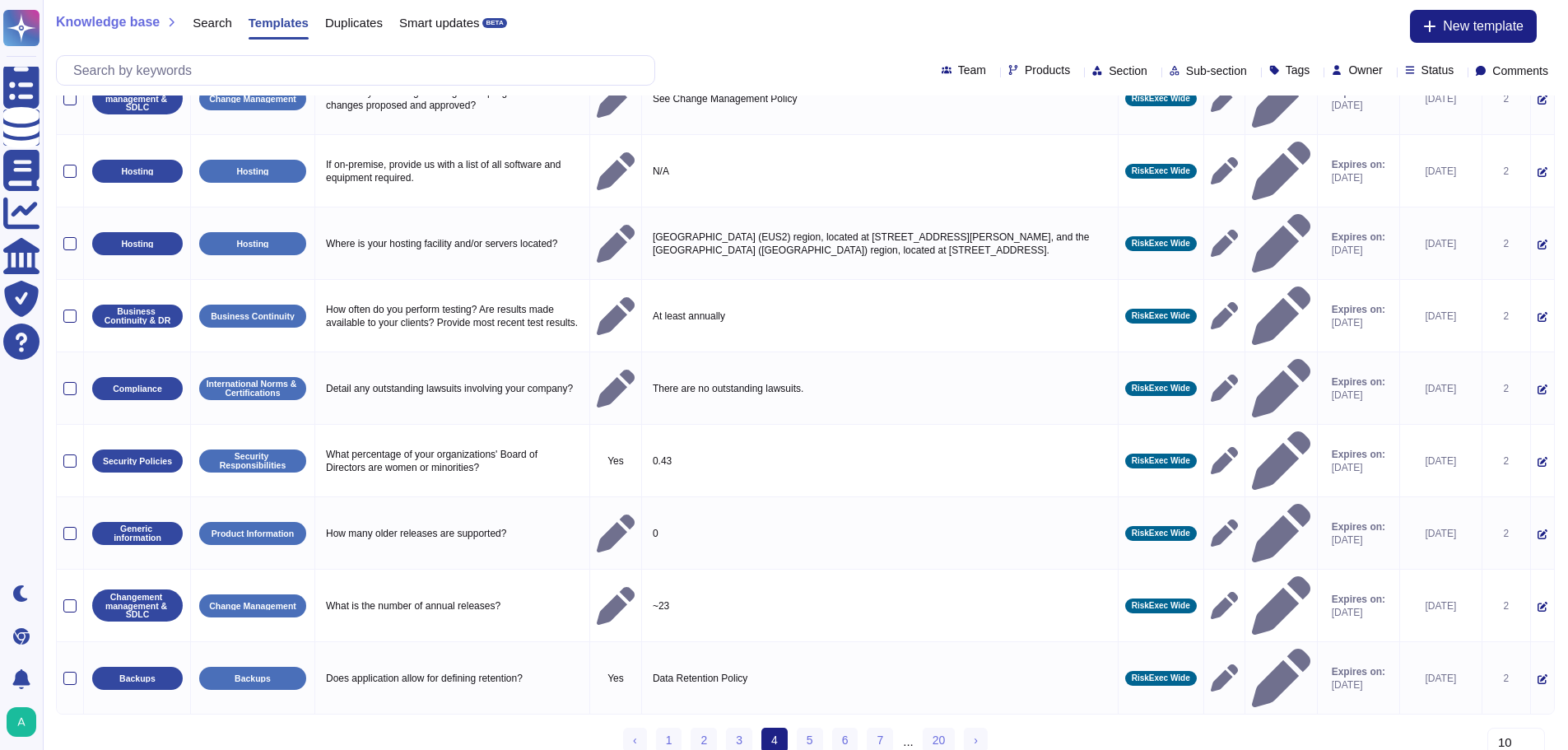
scroll to position [0, 0]
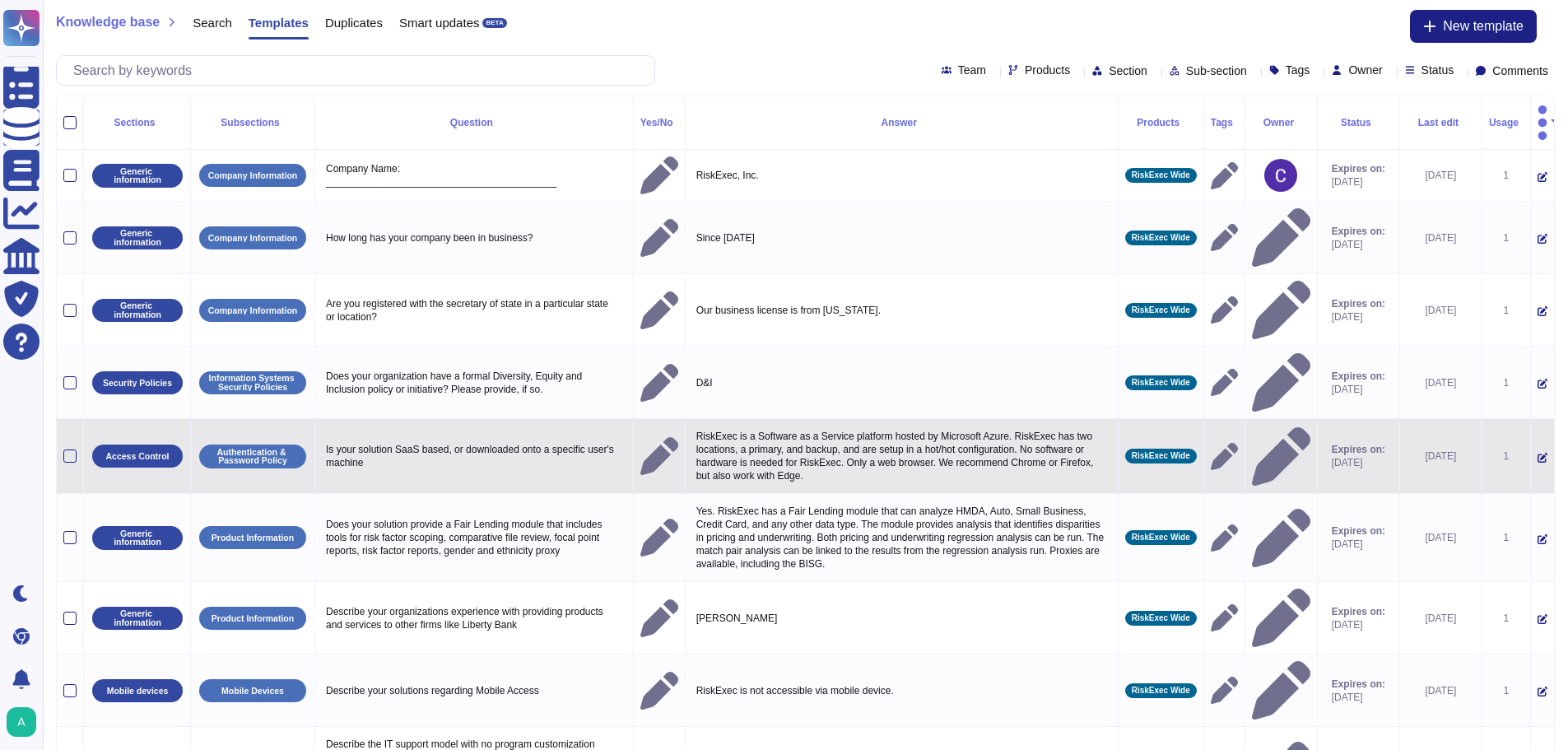
scroll to position [71, 0]
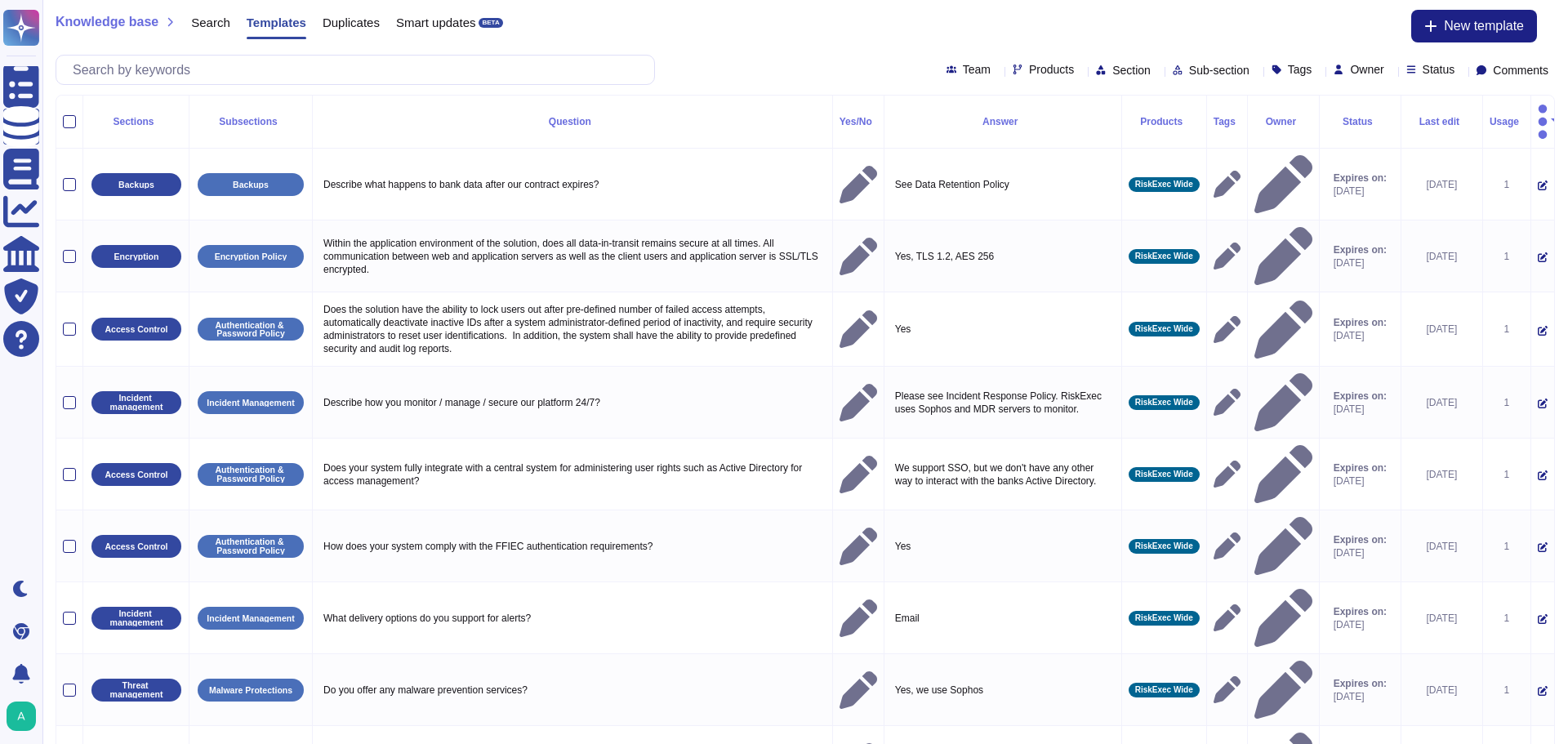
click at [804, 682] on html "Questionnaires Knowledge Base Documents Analytics CAIQ / SIG Trust Center Help …" at bounding box center [784, 461] width 1568 height 922
click at [803, 677] on html "Questionnaires Knowledge Base Documents Analytics CAIQ / SIG Trust Center Help …" at bounding box center [784, 461] width 1568 height 922
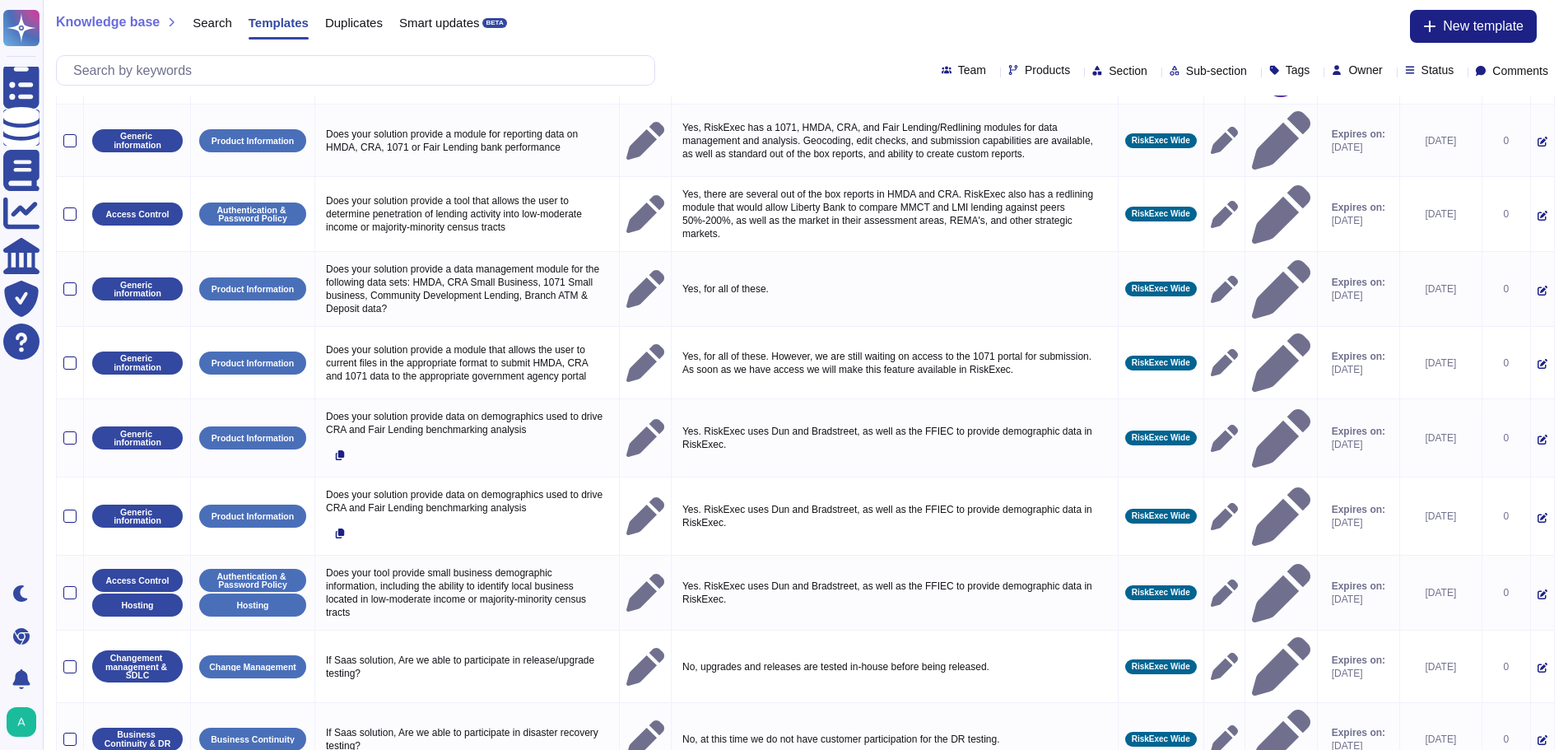
scroll to position [95, 0]
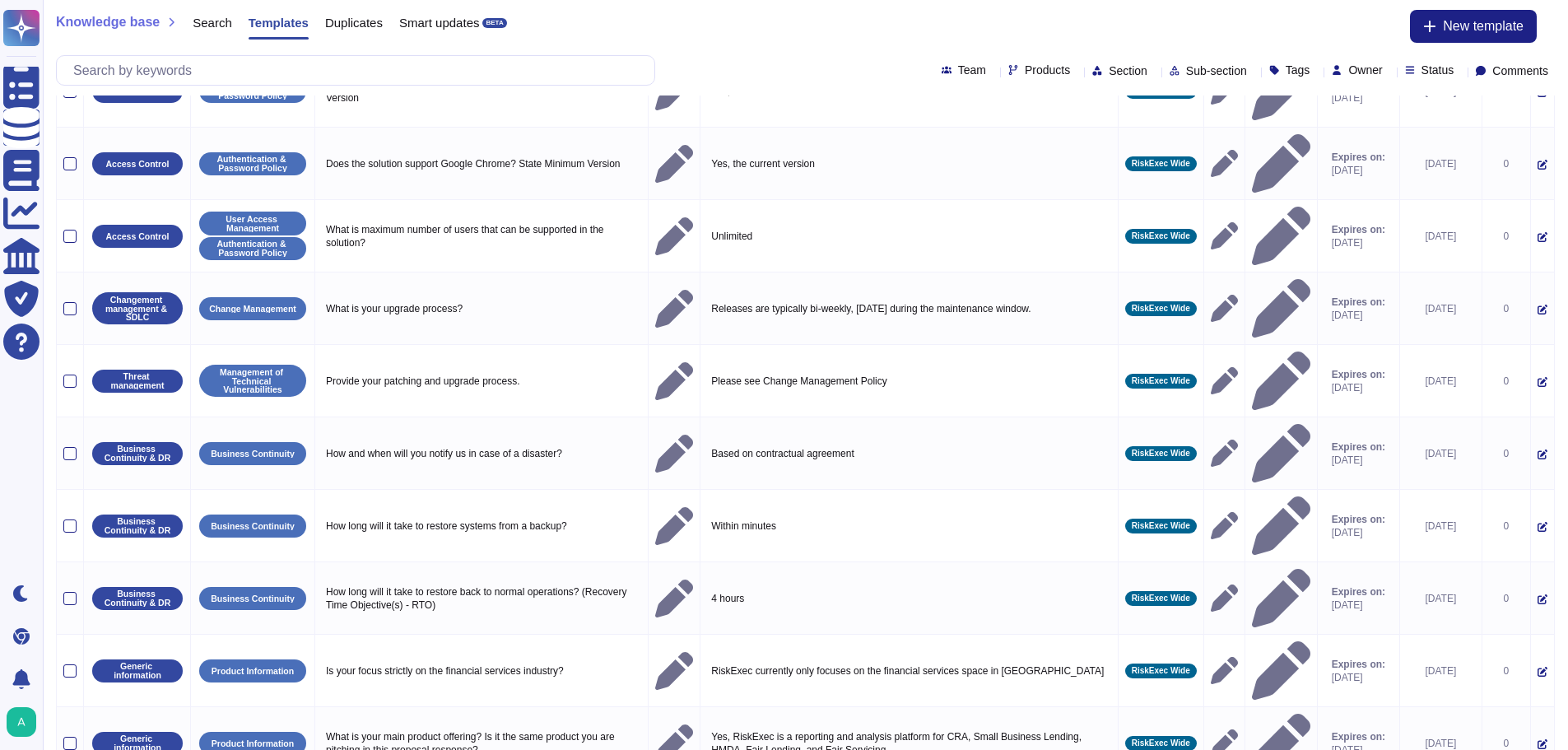
scroll to position [0, 0]
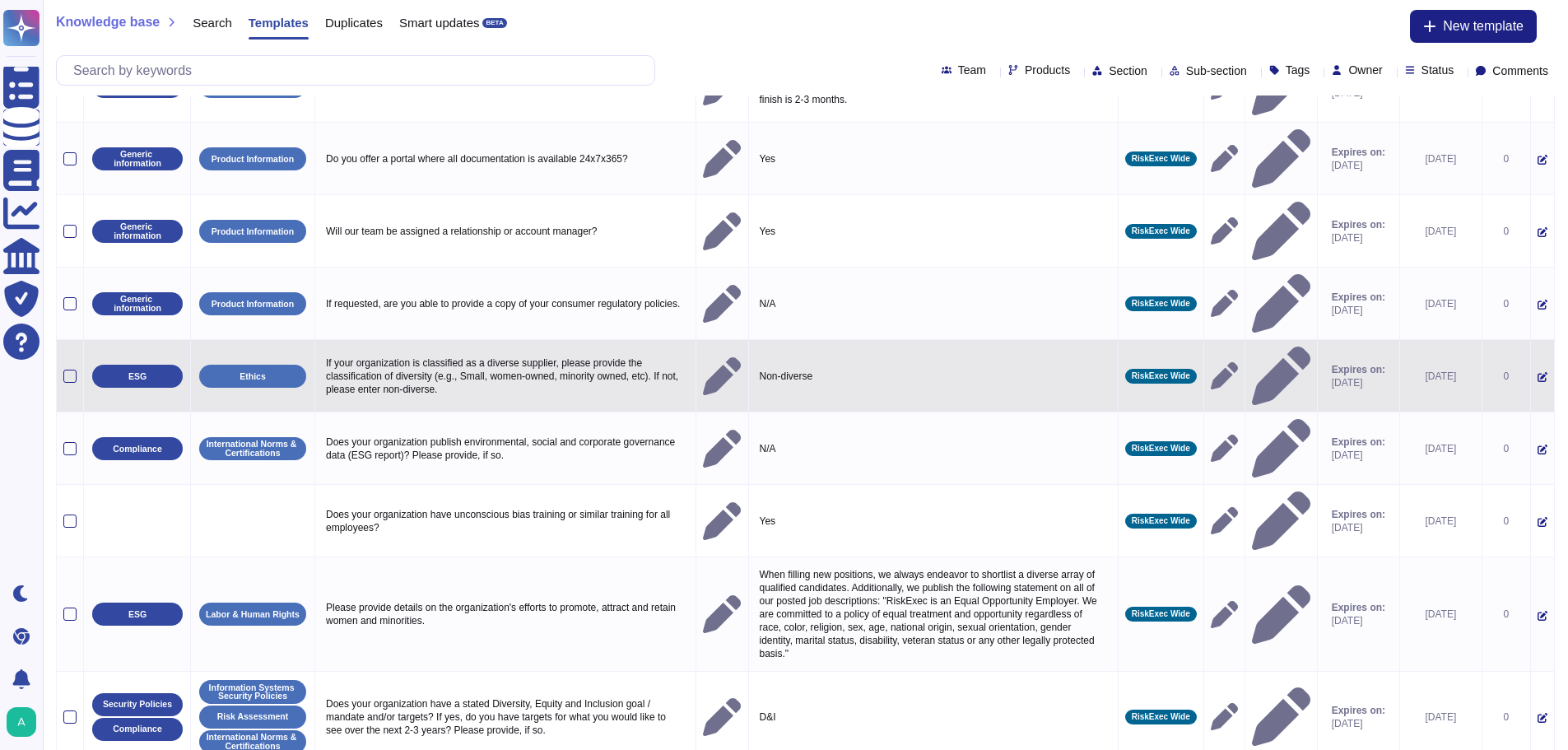
scroll to position [104, 0]
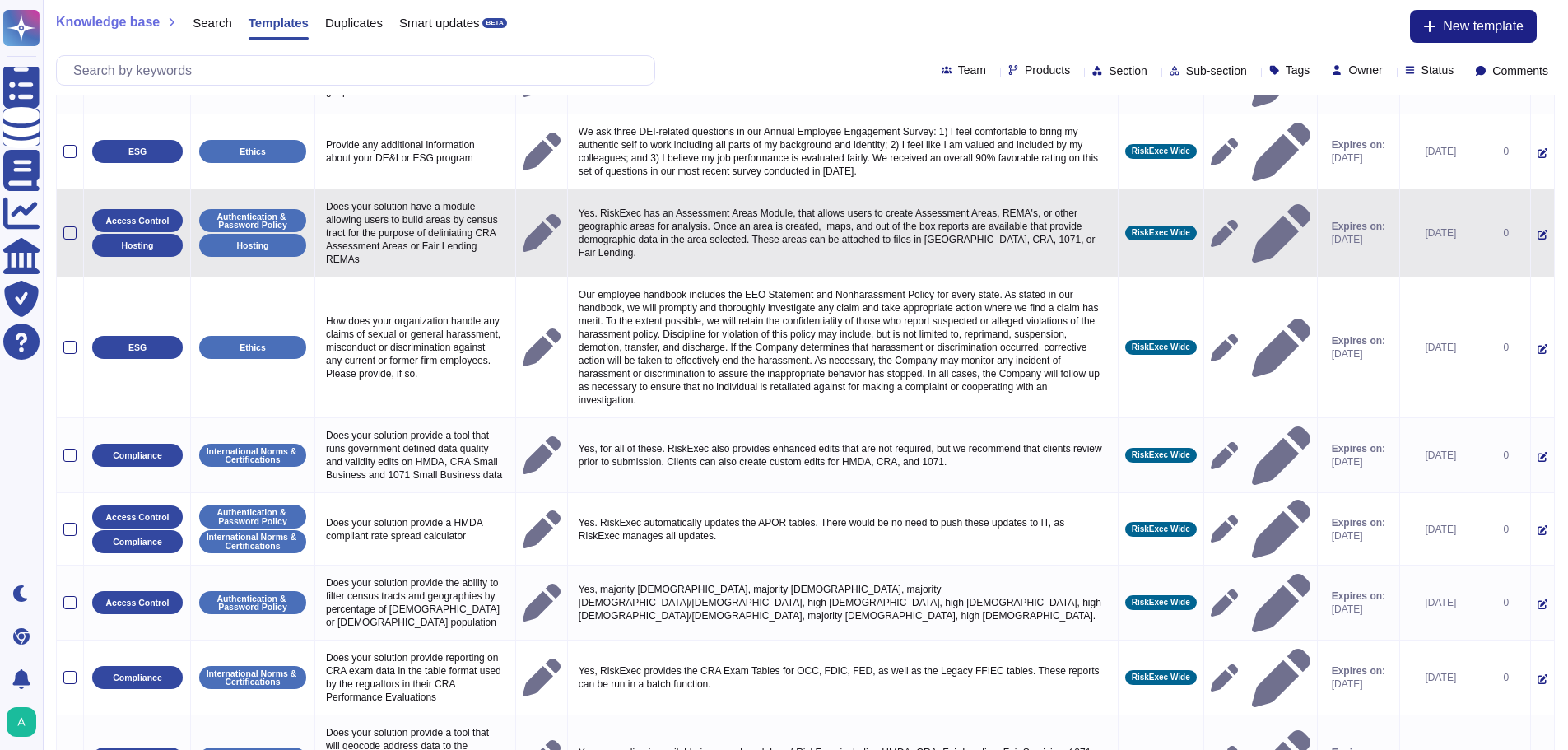
scroll to position [179, 0]
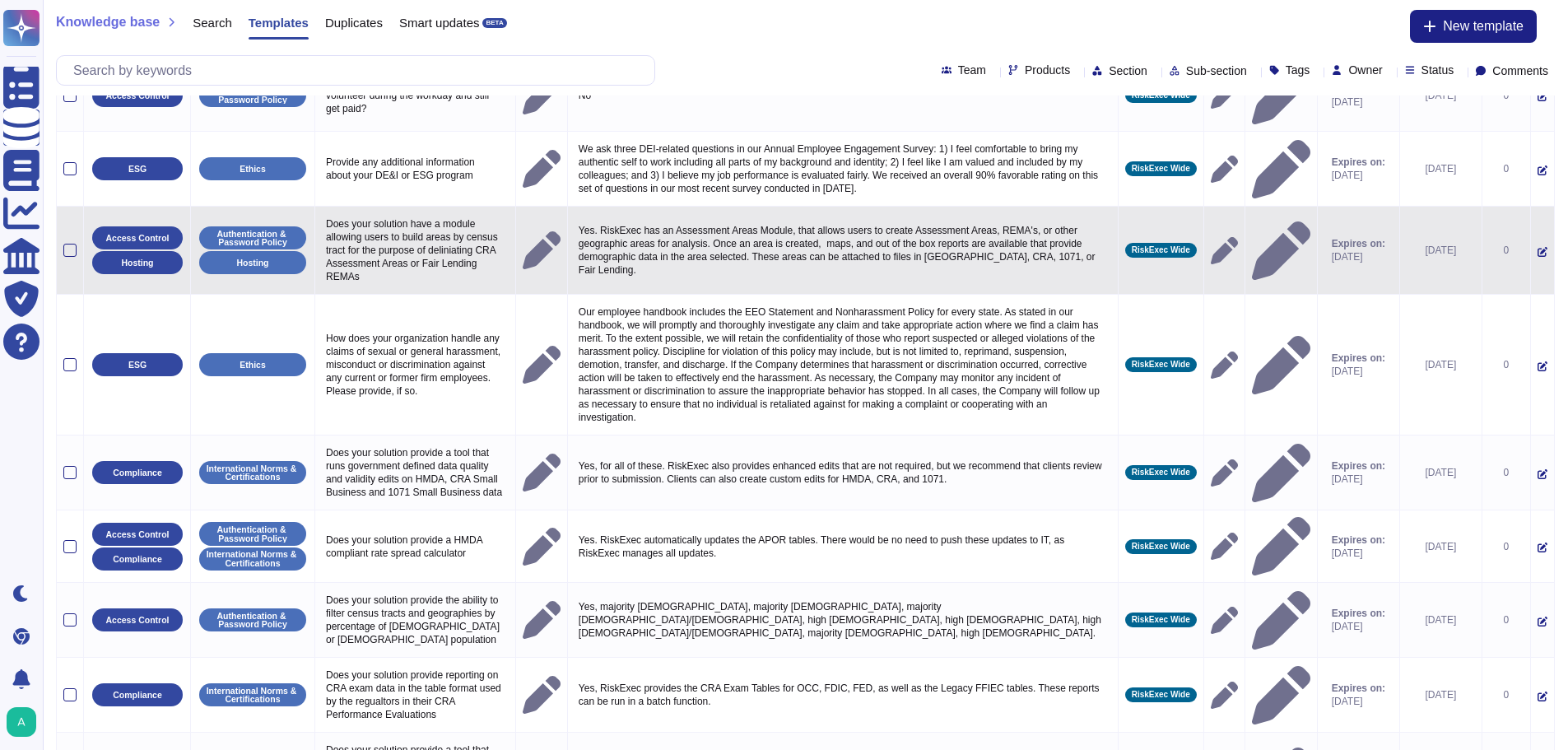
click at [802, 222] on p "Yes. RiskExec has an Assessment Areas Module, that allows users to create Asses…" at bounding box center [843, 250] width 536 height 61
type textarea "Yes. RiskExec has an Assessment Areas Module, that allows users to create Asses…"
click at [802, 221] on textarea "Yes. RiskExec has an Assessment Areas Module, that allows users to create Asses…" at bounding box center [850, 247] width 551 height 56
click at [755, 226] on textarea "Yes. RiskExec has an Assessment Areas Module, that allows users to create Asses…" at bounding box center [850, 247] width 551 height 56
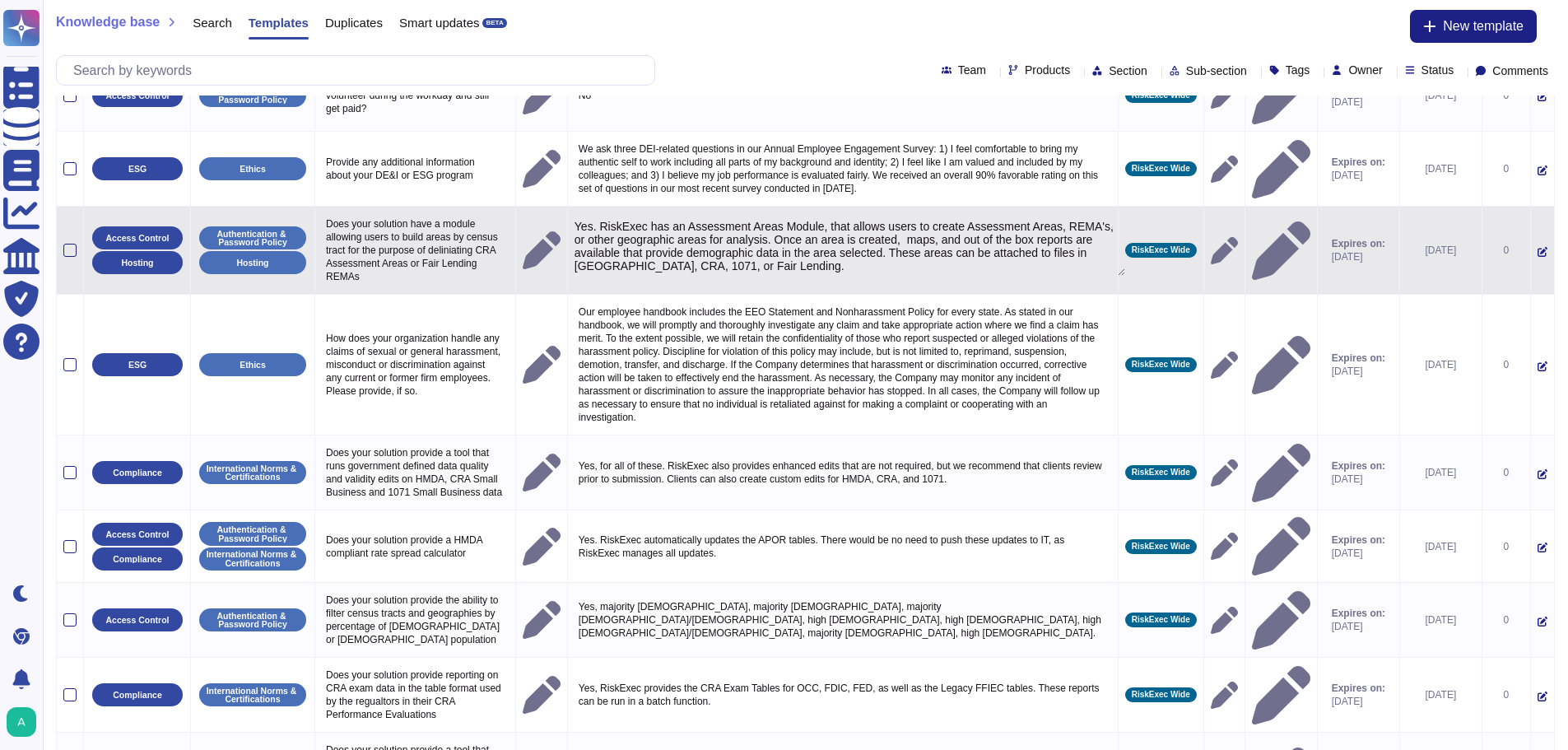
click at [755, 226] on textarea "Yes. RiskExec has an Assessment Areas Module, that allows users to create Asses…" at bounding box center [850, 247] width 551 height 56
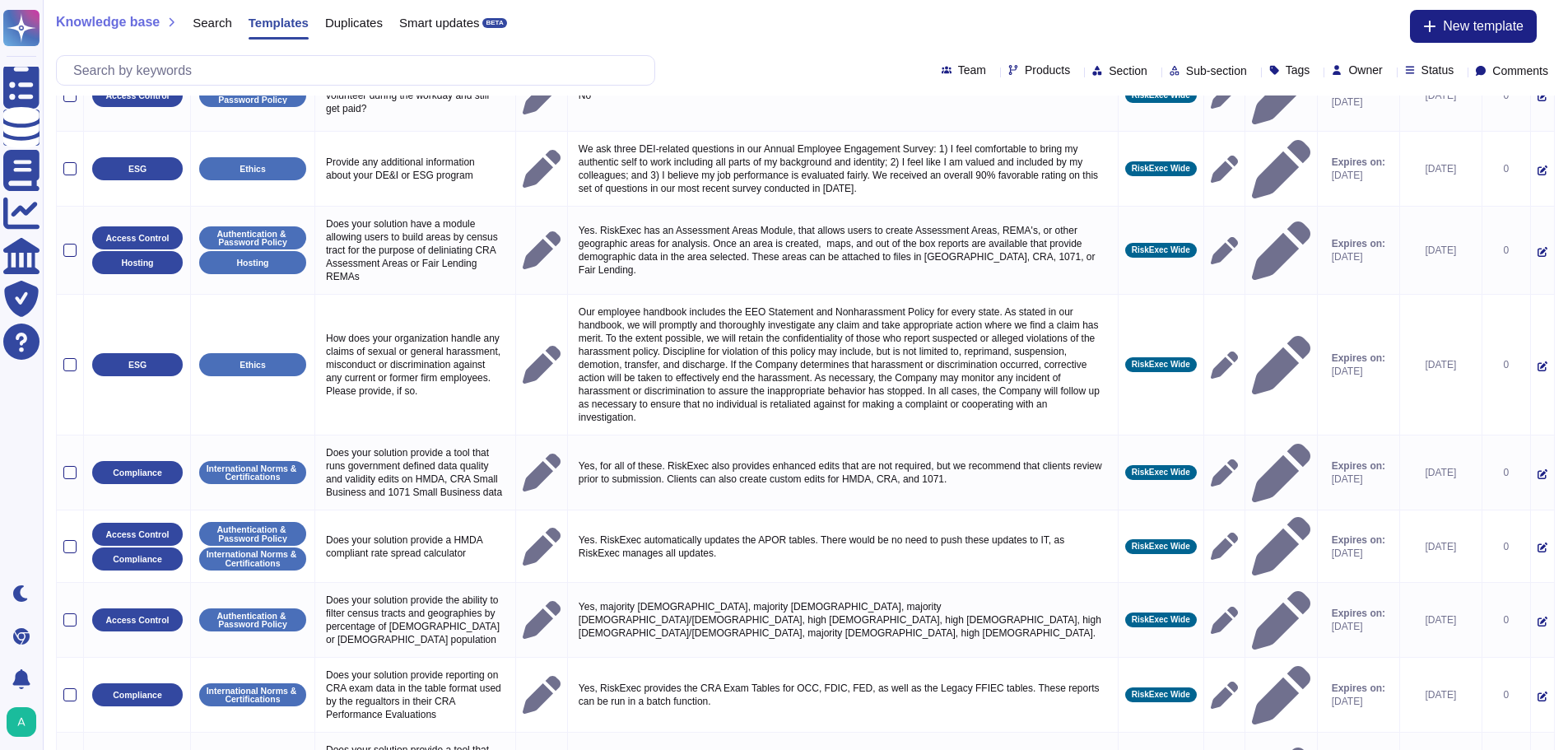
click at [787, 45] on div "Knowledge base Search Templates Duplicates Smart updates BETA New template Team…" at bounding box center [805, 48] width 1525 height 96
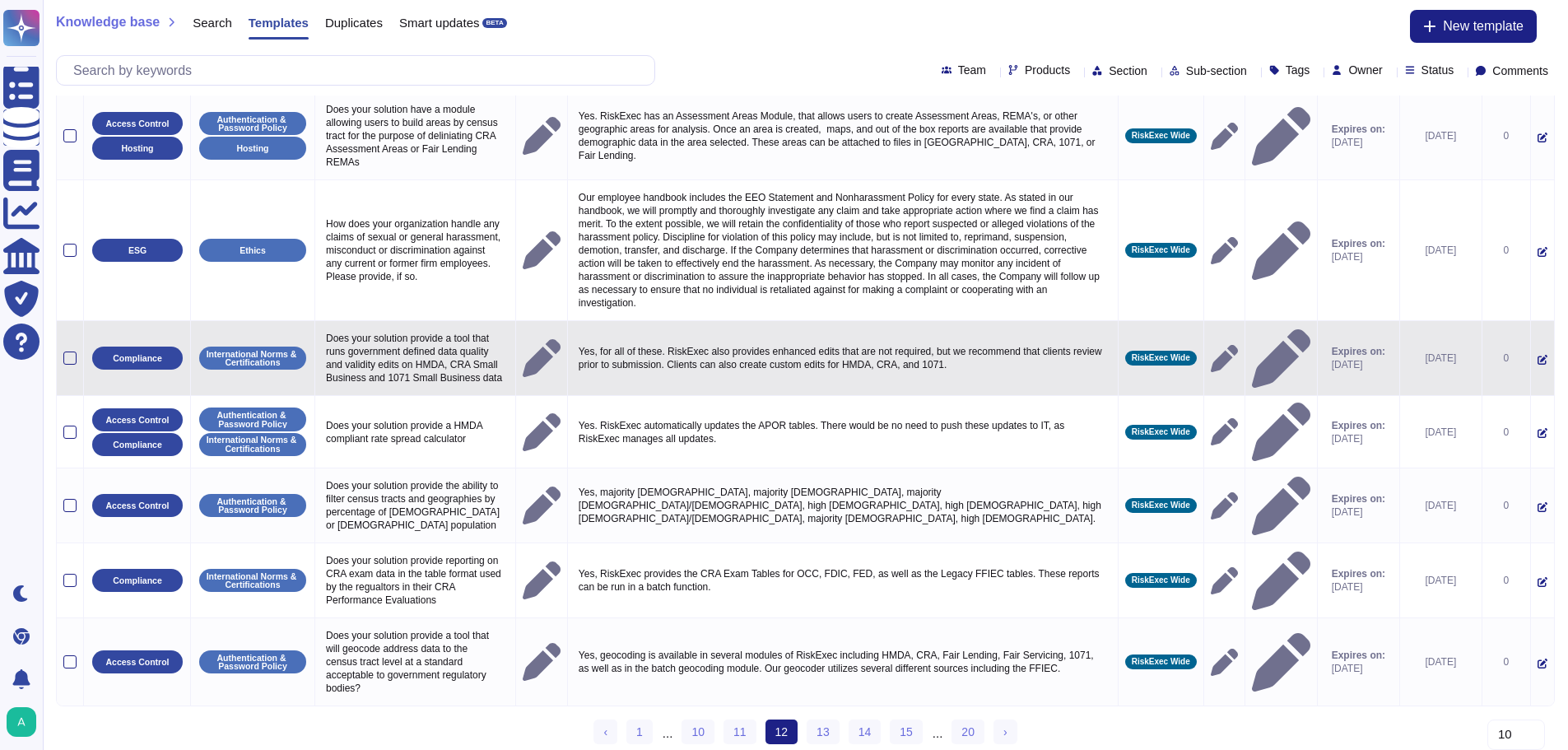
scroll to position [343, 0]
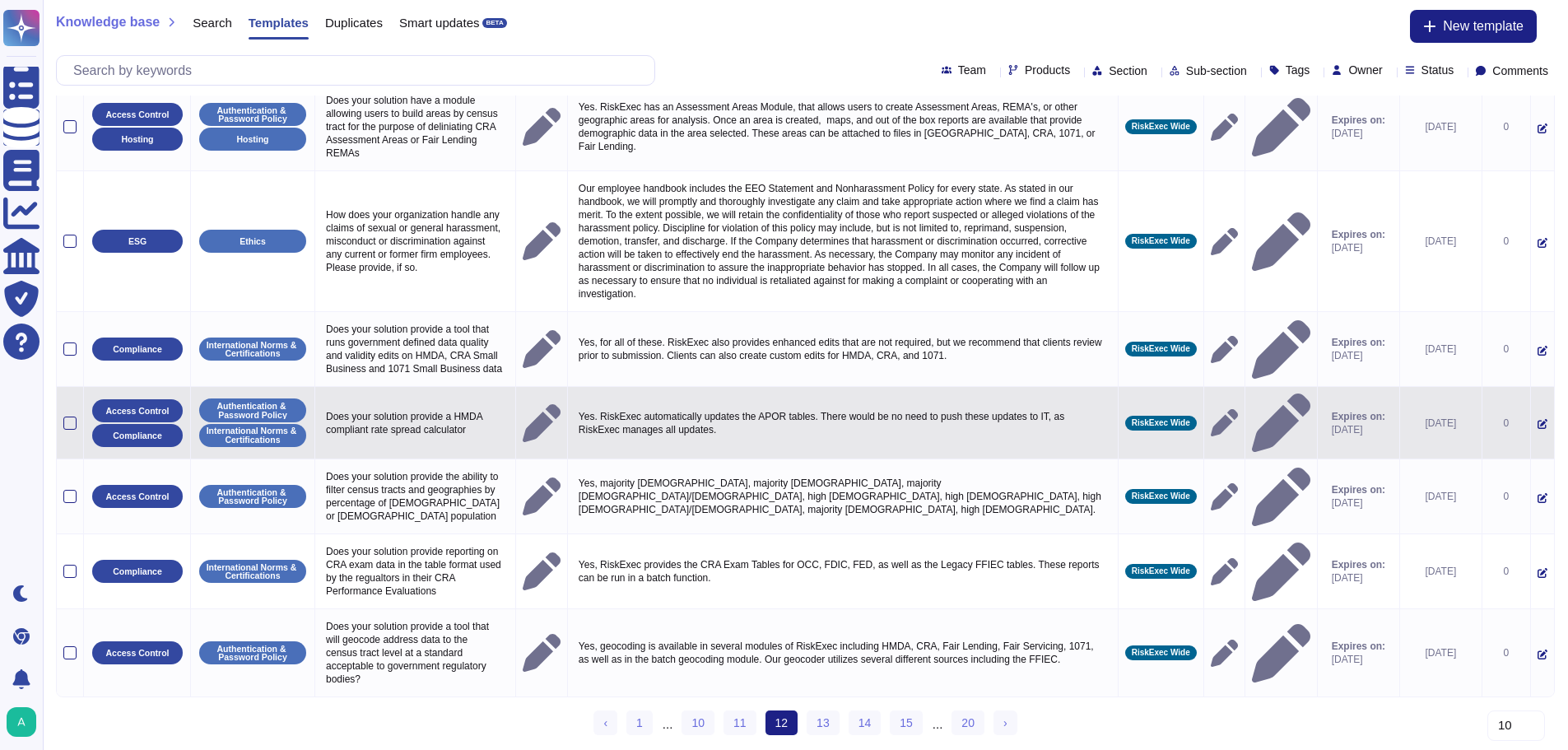
click at [357, 405] on p "Does your solution provide a HMDA compliant rate spread calculator" at bounding box center [415, 422] width 186 height 34
type textarea "Does your solution provide a HMDA compliant rate spread calculator"
click at [357, 405] on textarea "Does your solution provide a HMDA compliant rate spread calculator" at bounding box center [413, 433] width 183 height 56
click at [583, 405] on p "Yes. RiskExec automatically updates the APOR tables. There would be no need to …" at bounding box center [843, 422] width 536 height 34
click at [583, 405] on textarea "Yes. RiskExec automatically updates the APOR tables. There would be no need to …" at bounding box center [850, 427] width 551 height 43
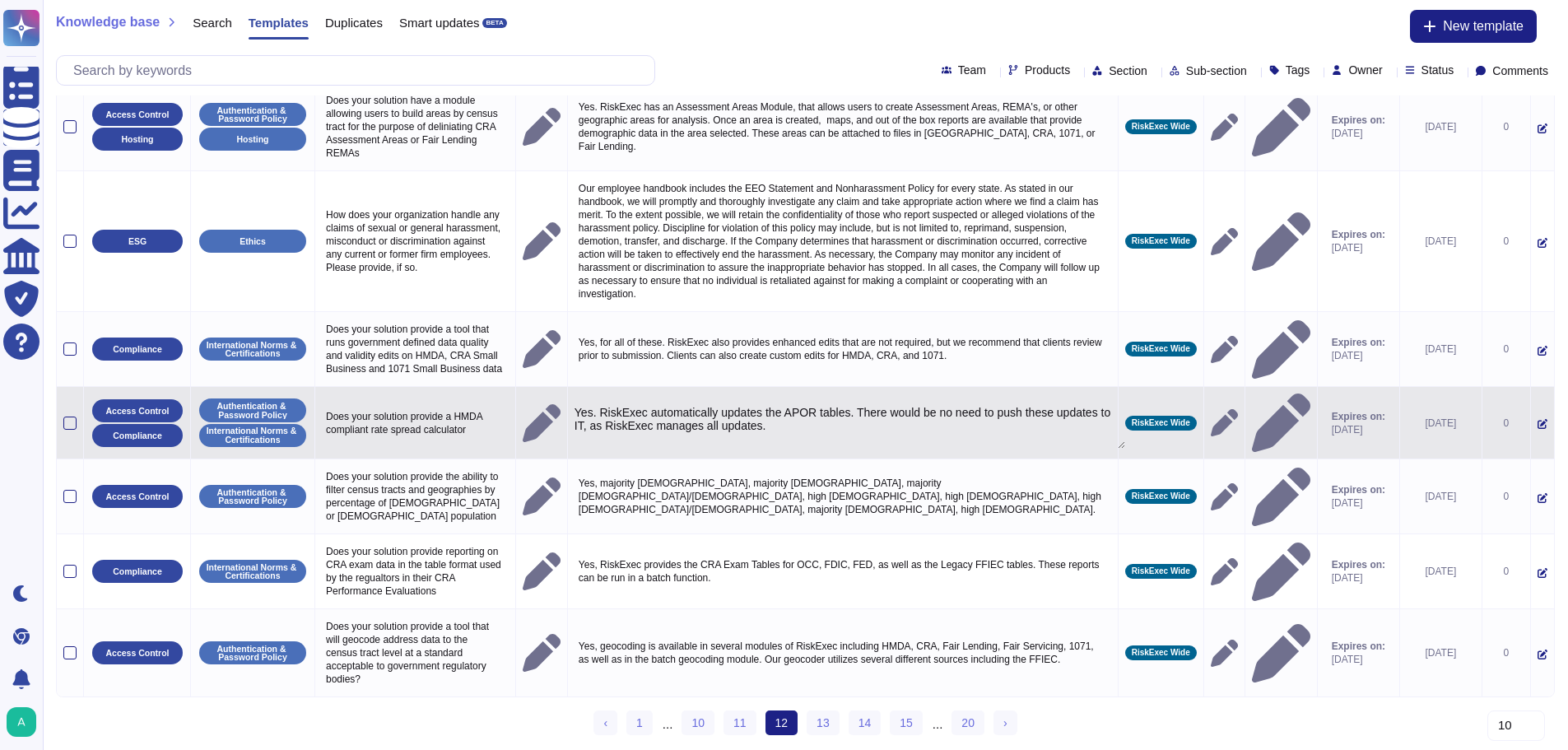
type textarea "Yes. RiskExec automatically updates the APOR tables. There would be no need to …"
click at [583, 405] on textarea "Yes. RiskExec automatically updates the APOR tables. There would be no need to …" at bounding box center [850, 427] width 551 height 43
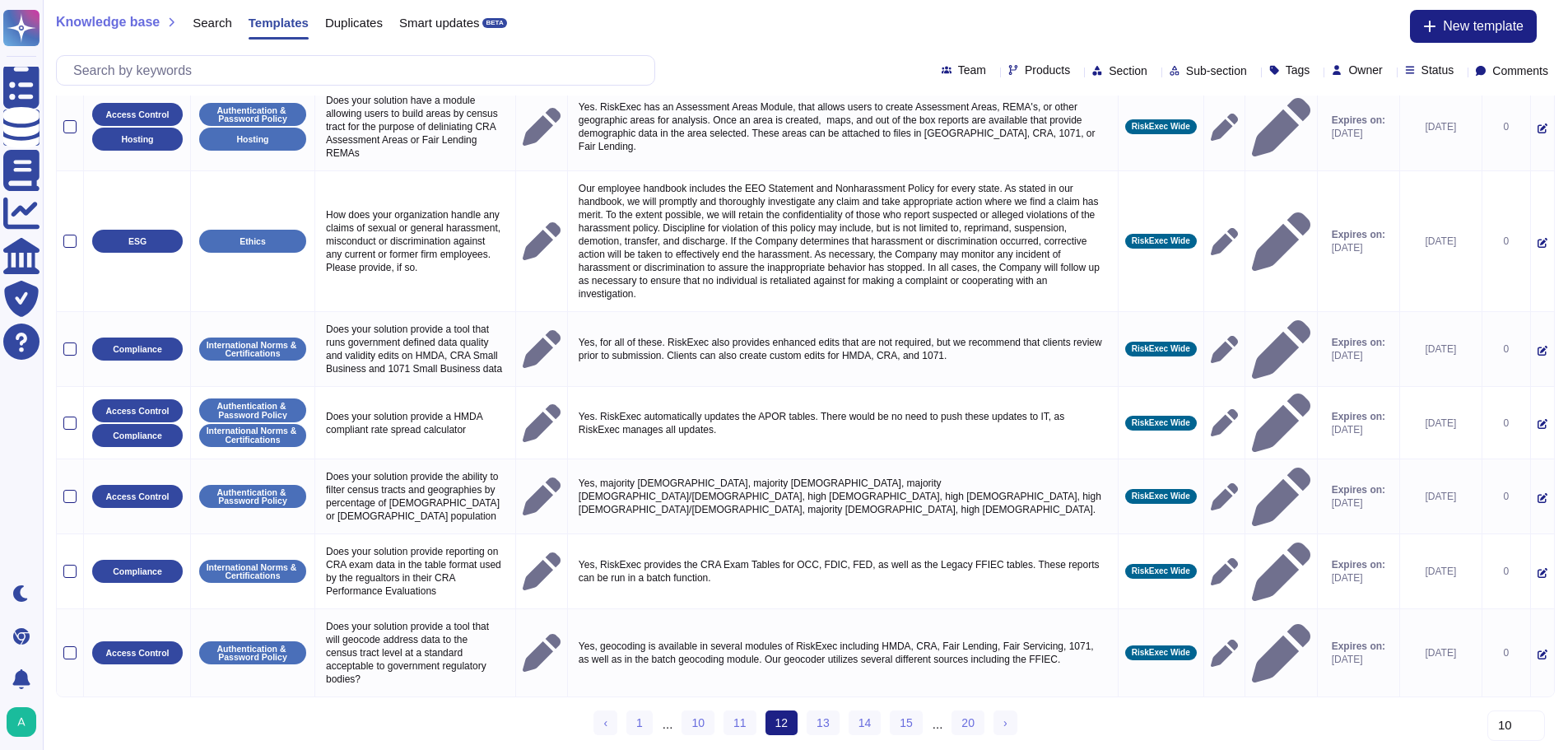
click at [1205, 704] on div "Sections Subsections Question Yes/No Answer Products Tags Owner Status Last edi…" at bounding box center [805, 271] width 1499 height 956
click at [1171, 742] on div "‹ Previous 1 ... 10 11 12 (current) 13 14 15 ... 20 › Next" at bounding box center [805, 730] width 1499 height 39
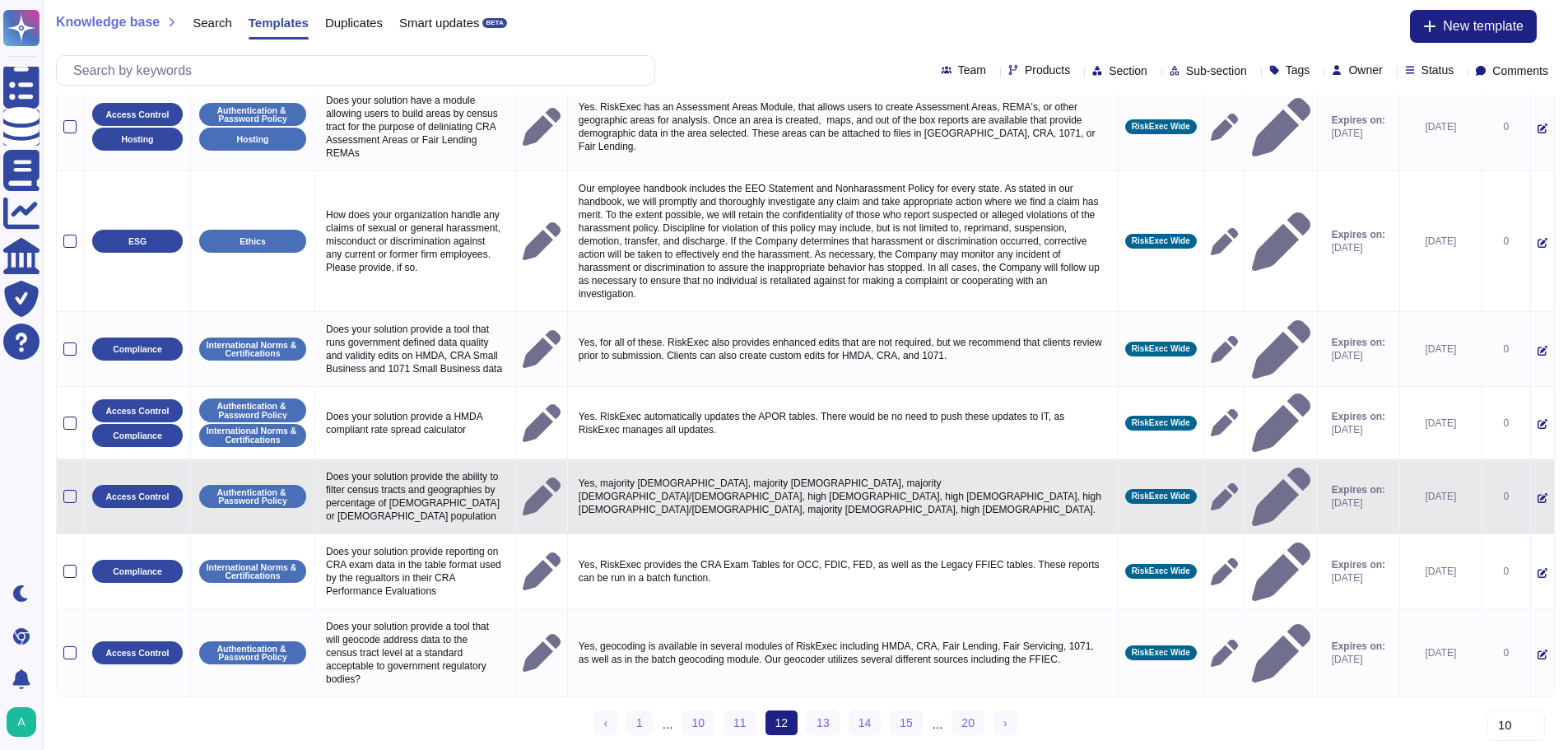
click at [370, 466] on p "Does your solution provide the ability to filter census tracts and geographies …" at bounding box center [415, 496] width 186 height 61
type textarea "Does your solution provide the ability to filter census tracts and geographies …"
click at [370, 466] on textarea "Does your solution provide the ability to filter census tracts and geographies …" at bounding box center [413, 507] width 183 height 82
click at [575, 472] on p "Yes, majority [DEMOGRAPHIC_DATA], majority [DEMOGRAPHIC_DATA], majority [DEMOGR…" at bounding box center [843, 496] width 536 height 48
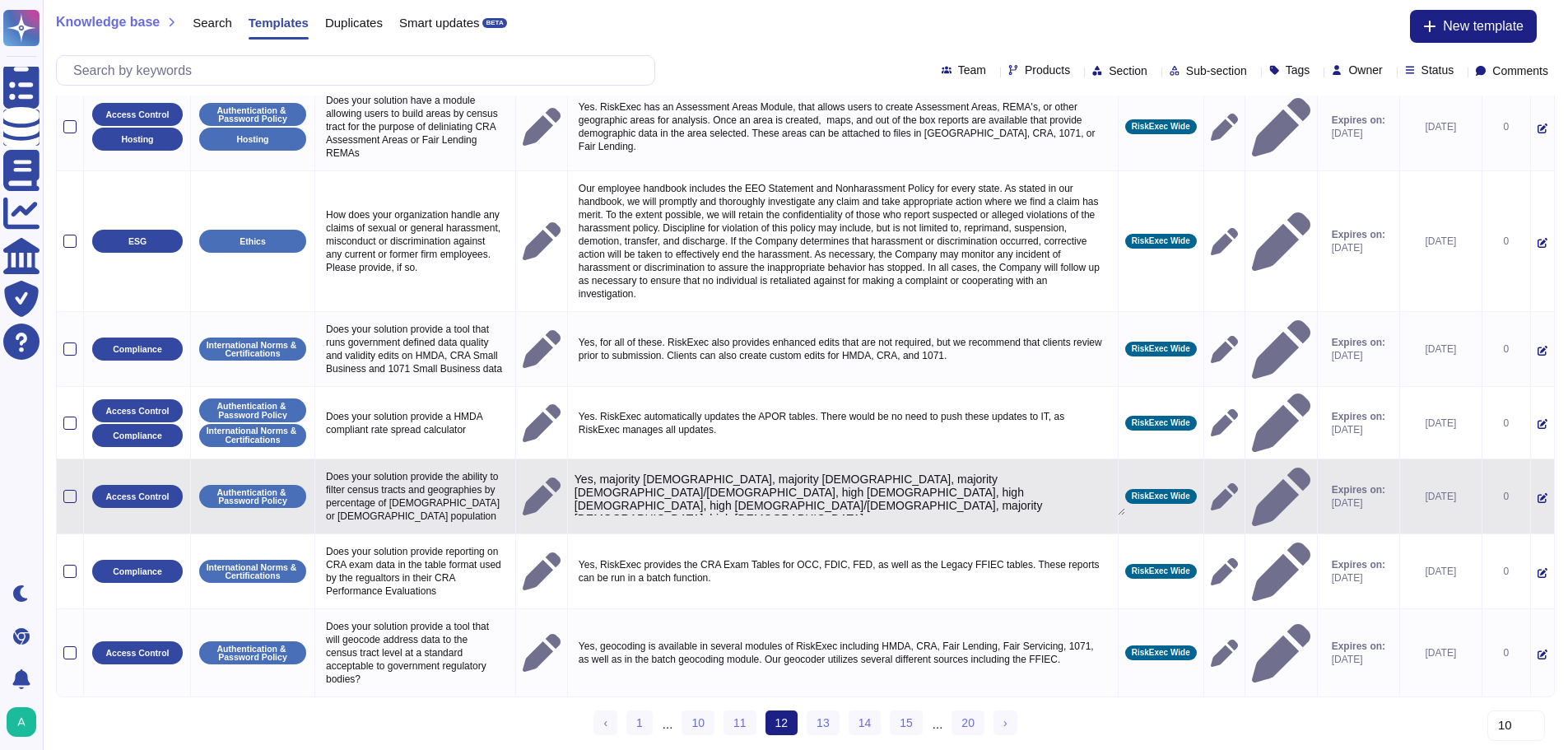
type textarea "Yes, majority [DEMOGRAPHIC_DATA], majority [DEMOGRAPHIC_DATA], majority [DEMOGR…"
click at [575, 472] on textarea "Yes, majority [DEMOGRAPHIC_DATA], majority [DEMOGRAPHIC_DATA], majority [DEMOGR…" at bounding box center [850, 493] width 551 height 43
click at [629, 472] on textarea "Yes, majority [DEMOGRAPHIC_DATA], majority [DEMOGRAPHIC_DATA], majority [DEMOGR…" at bounding box center [850, 493] width 551 height 43
drag, startPoint x: 705, startPoint y: 452, endPoint x: 561, endPoint y: 446, distance: 144.1
click at [575, 472] on textarea "Yes, majority [DEMOGRAPHIC_DATA], majority [DEMOGRAPHIC_DATA], majority [DEMOGR…" at bounding box center [850, 493] width 551 height 43
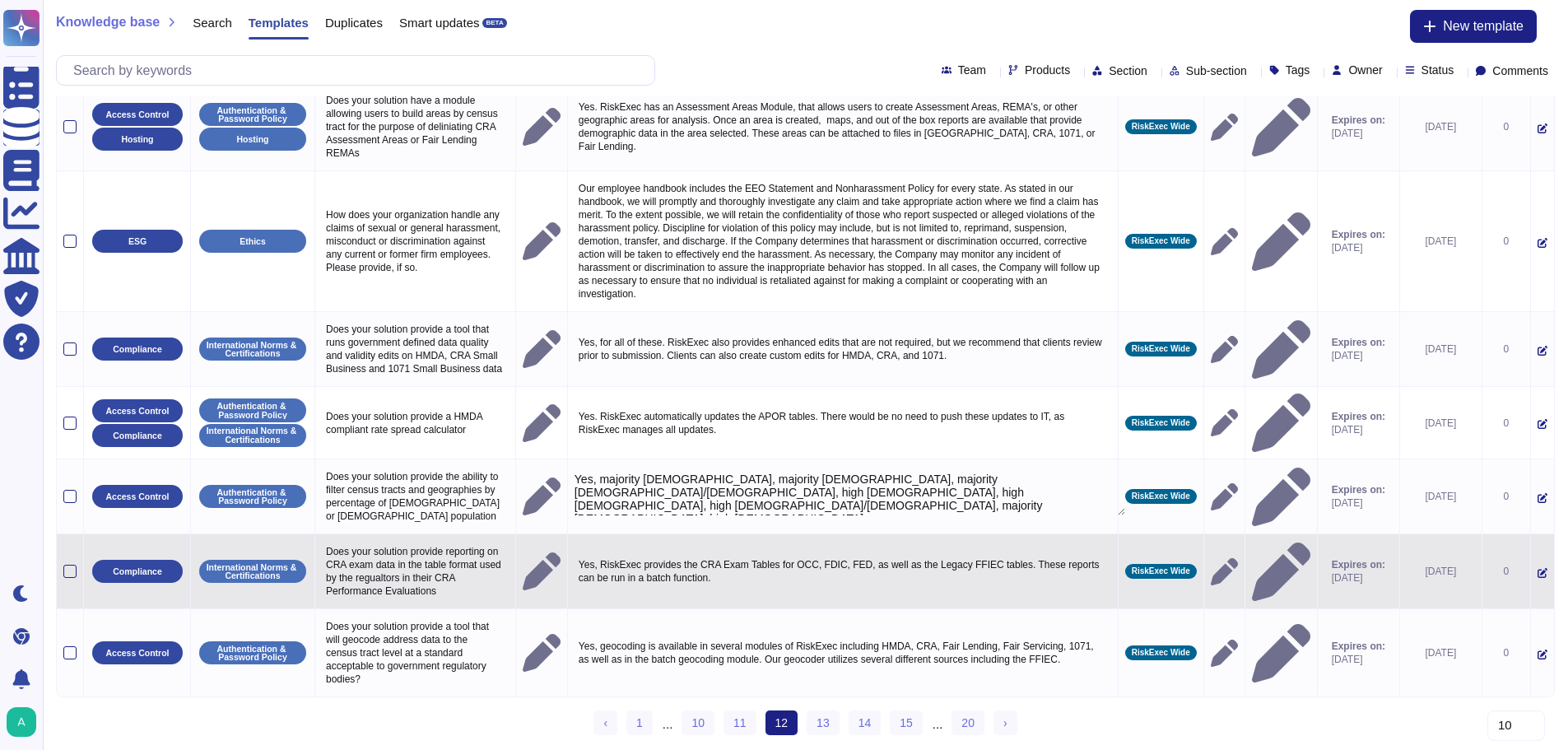
click at [915, 554] on p "Yes, RiskExec provides the CRA Exam Tables for OCC, FDIC, FED, as well as the L…" at bounding box center [843, 571] width 536 height 34
type textarea "Yes, RiskExec provides the CRA Exam Tables for OCC, FDIC, FED, as well as the L…"
click at [420, 540] on p "Does your solution provide reporting on CRA exam data in the table format used …" at bounding box center [415, 570] width 186 height 61
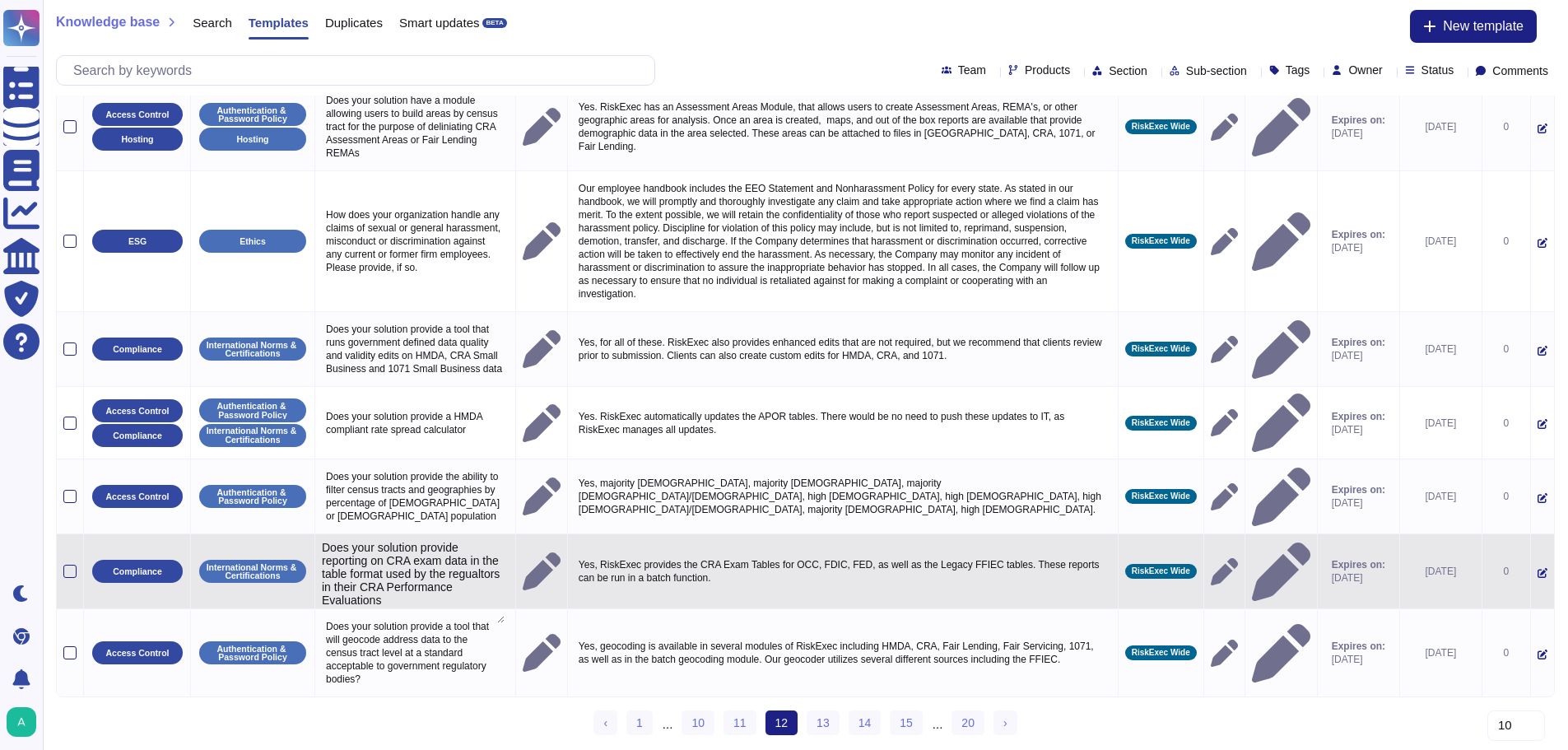
type textarea "Does your solution provide reporting on CRA exam data in the table format used …"
click at [420, 540] on textarea "Does your solution provide reporting on CRA exam data in the table format used …" at bounding box center [413, 582] width 183 height 82
click at [590, 554] on p "Yes, RiskExec provides the CRA Exam Tables for OCC, FDIC, FED, as well as the L…" at bounding box center [843, 571] width 536 height 34
type textarea "Yes, RiskExec provides the CRA Exam Tables for OCC, FDIC, FED, as well as the L…"
click at [590, 554] on textarea "Yes, RiskExec provides the CRA Exam Tables for OCC, FDIC, FED, as well as the L…" at bounding box center [850, 576] width 551 height 43
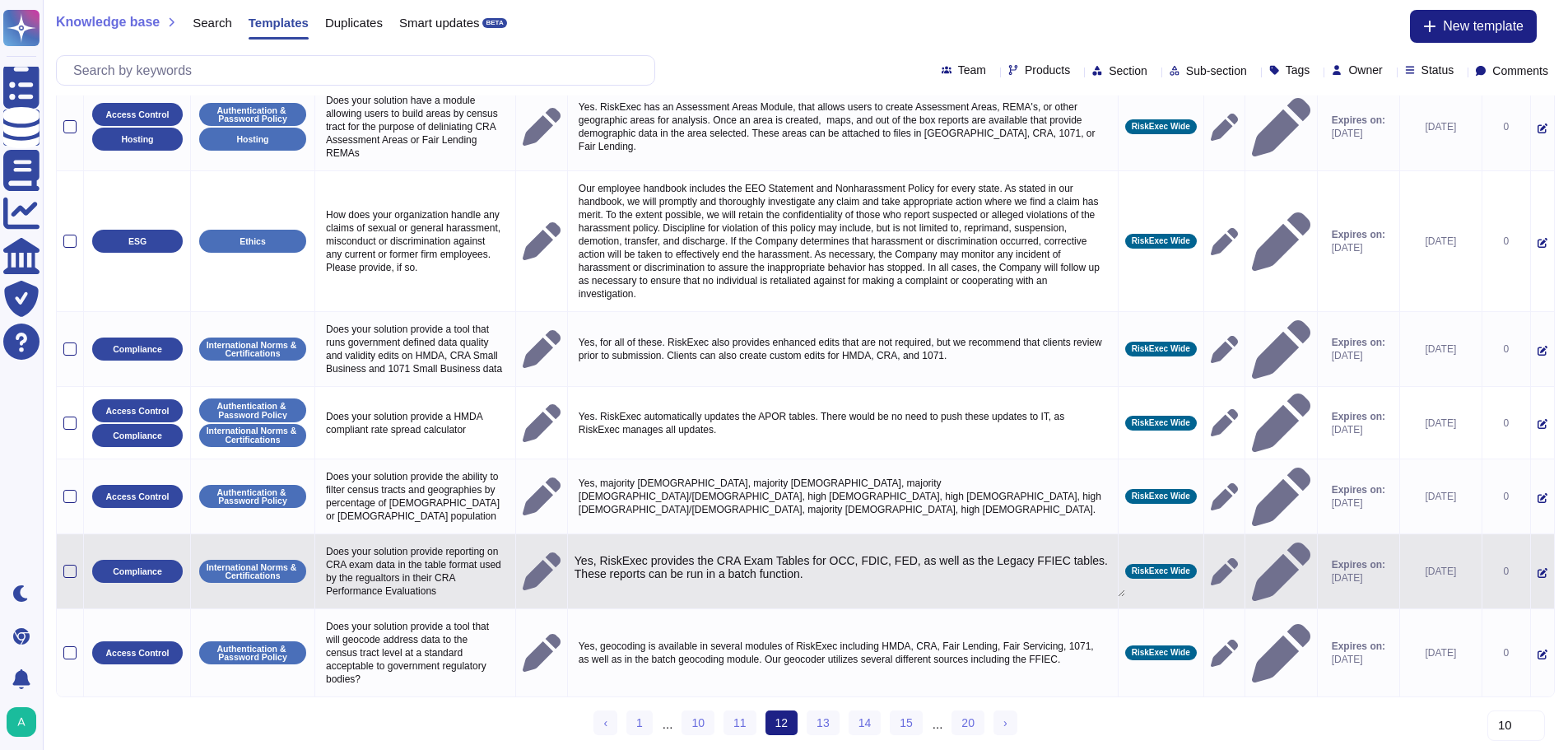
click at [590, 554] on textarea "Yes, RiskExec provides the CRA Exam Tables for OCC, FDIC, FED, as well as the L…" at bounding box center [850, 576] width 551 height 43
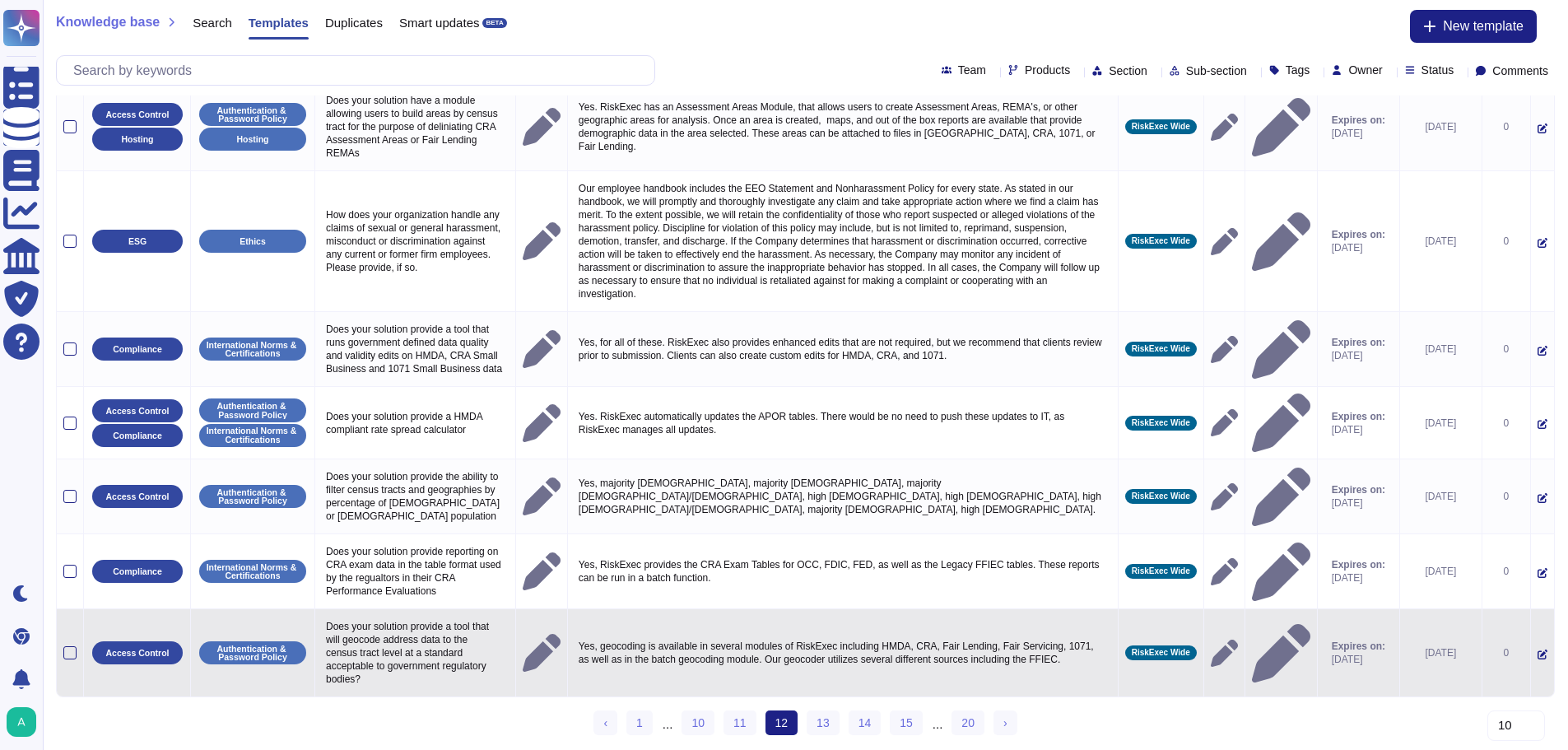
click at [377, 645] on p "Does your solution provide a tool that will geocode address data to the census …" at bounding box center [415, 653] width 186 height 74
type textarea "Does your solution provide a tool that will geocode address data to the census …"
click at [377, 645] on textarea "Does your solution provide a tool that will geocode address data to the census …" at bounding box center [413, 664] width 183 height 96
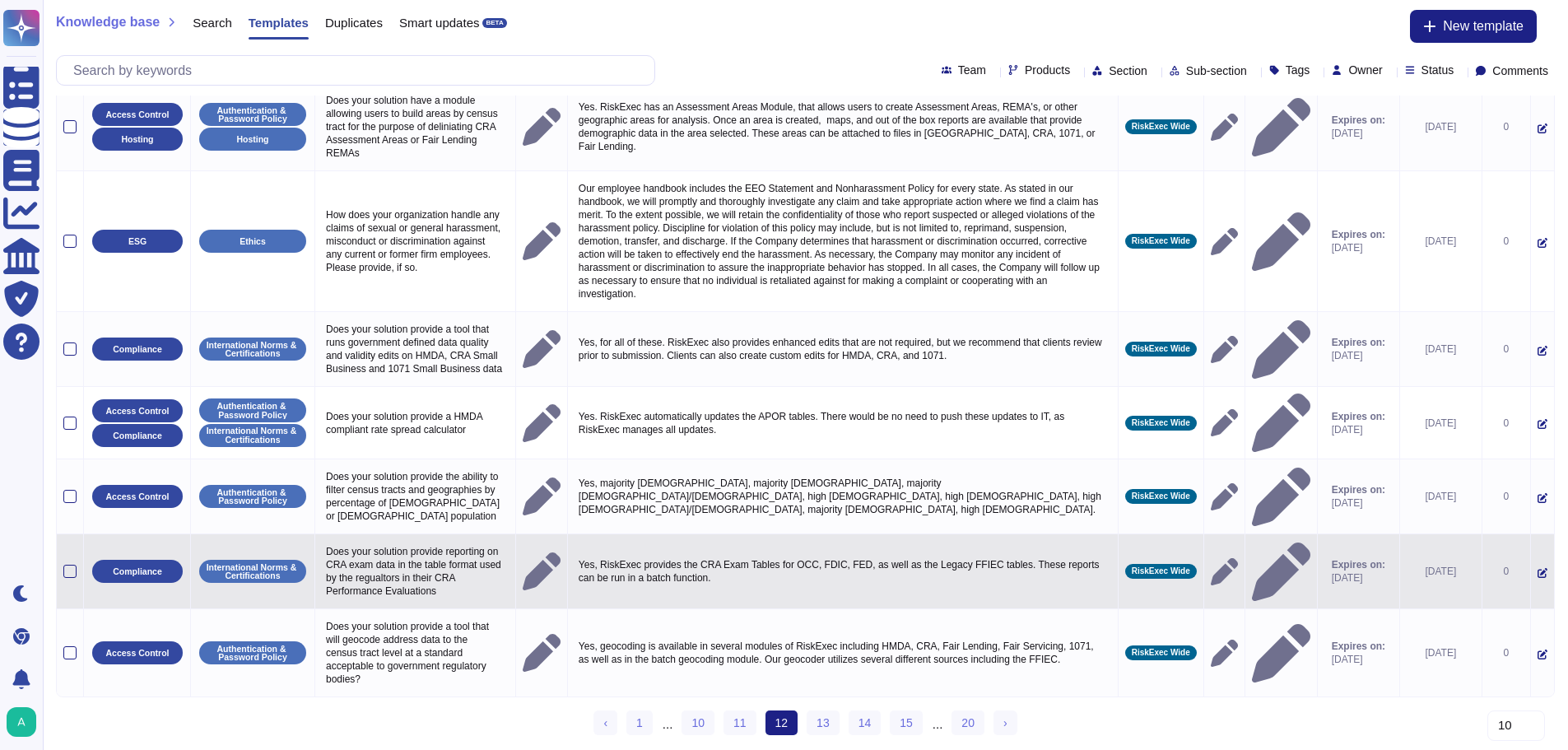
click at [666, 554] on p "Yes, RiskExec provides the CRA Exam Tables for OCC, FDIC, FED, as well as the L…" at bounding box center [843, 571] width 536 height 34
type textarea "Yes, RiskExec provides the CRA Exam Tables for OCC, FDIC, FED, as well as the L…"
click at [666, 554] on textarea "Yes, RiskExec provides the CRA Exam Tables for OCC, FDIC, FED, as well as the L…" at bounding box center [850, 576] width 551 height 43
click at [672, 554] on textarea "Yes, RiskExec provides the CRA Exam Tables for OCC, FDIC, FED, as well as the L…" at bounding box center [850, 576] width 551 height 43
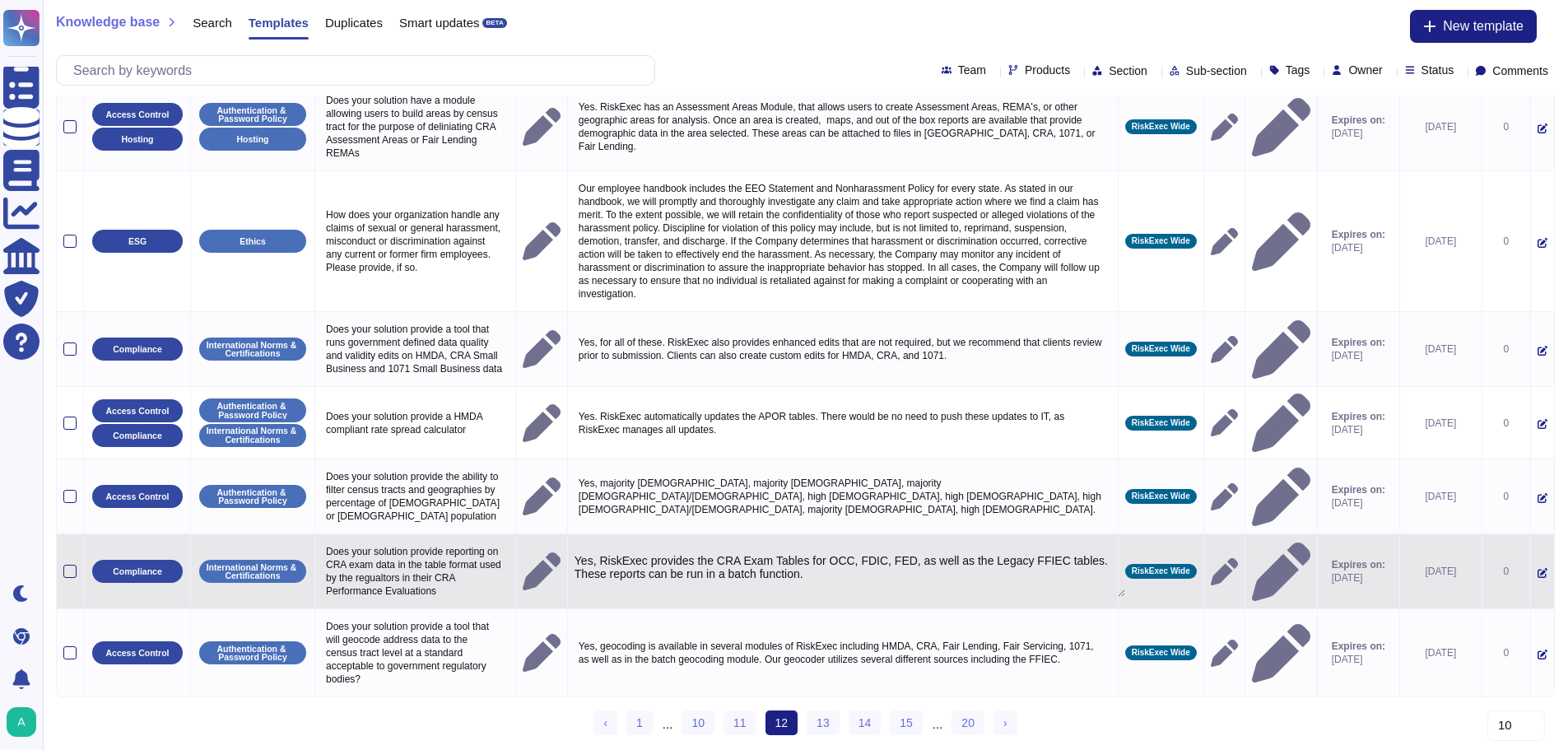
click at [672, 554] on textarea "Yes, RiskExec provides the CRA Exam Tables for OCC, FDIC, FED, as well as the L…" at bounding box center [850, 576] width 551 height 43
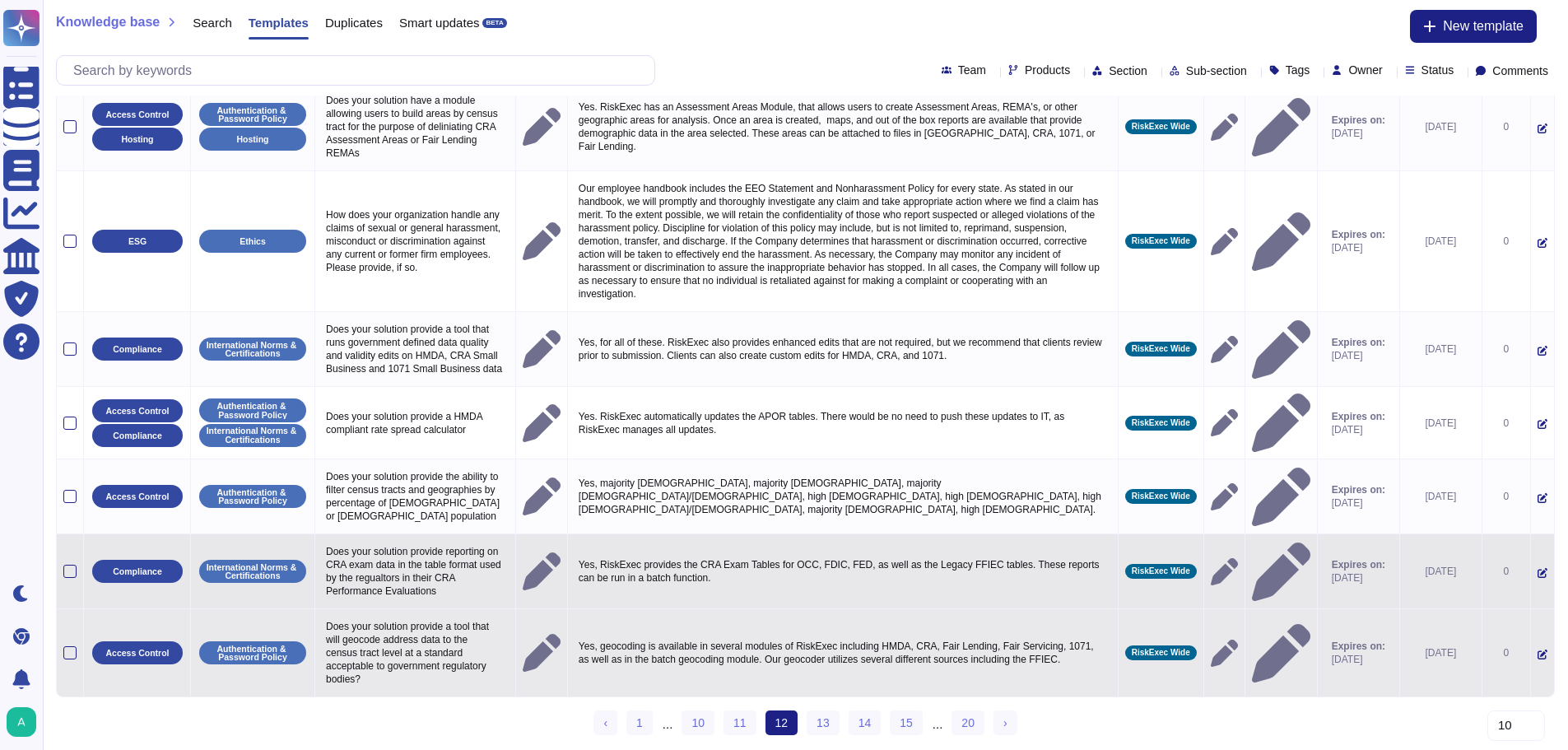
click at [753, 641] on p "Yes, geocoding is available in several modules of RiskExec including HMDA, CRA,…" at bounding box center [843, 653] width 536 height 34
type textarea "Yes, geocoding is available in several modules of RiskExec including HMDA, CRA,…"
click at [753, 641] on textarea "Yes, geocoding is available in several modules of RiskExec including HMDA, CRA,…" at bounding box center [850, 657] width 551 height 43
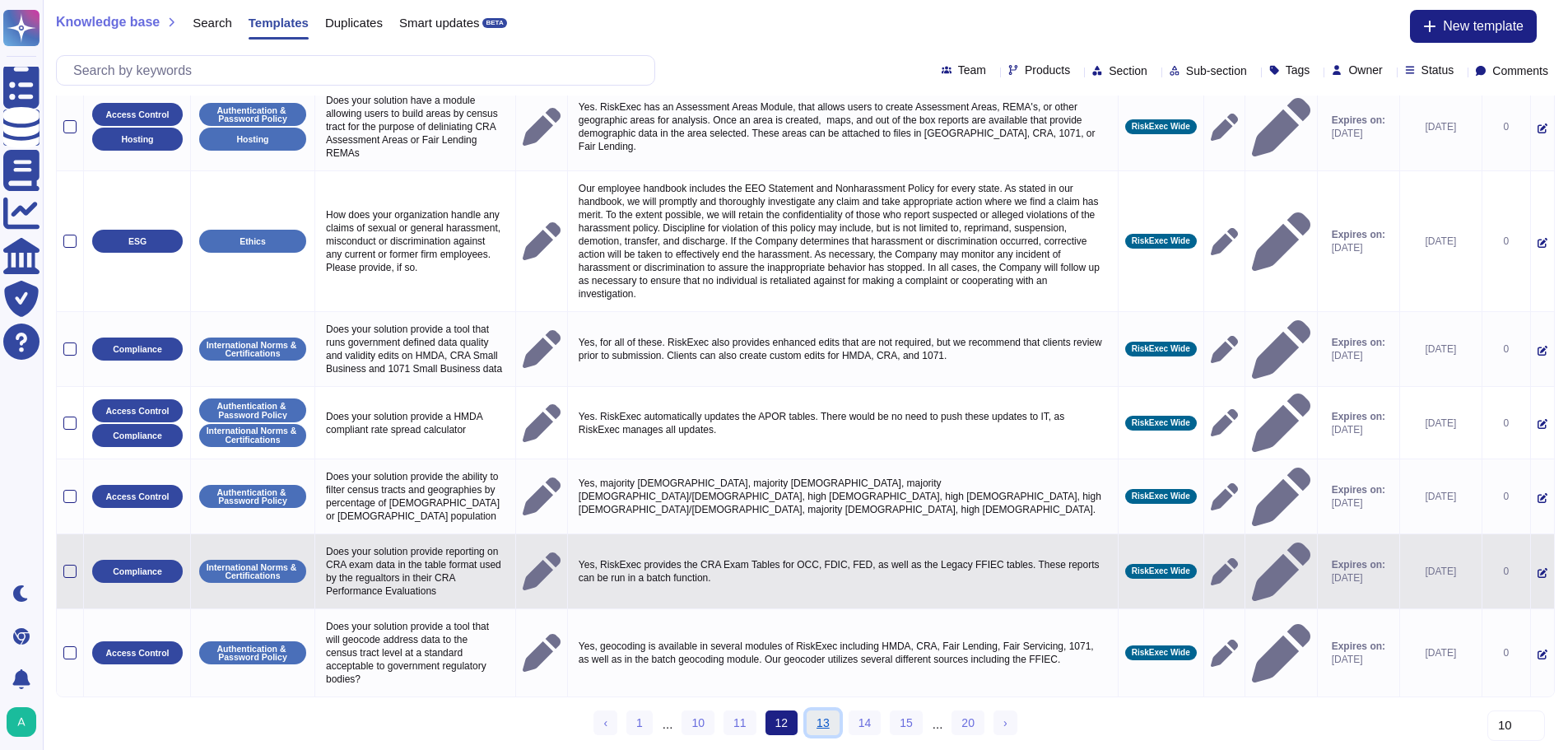
click at [808, 720] on link "13" at bounding box center [823, 723] width 33 height 25
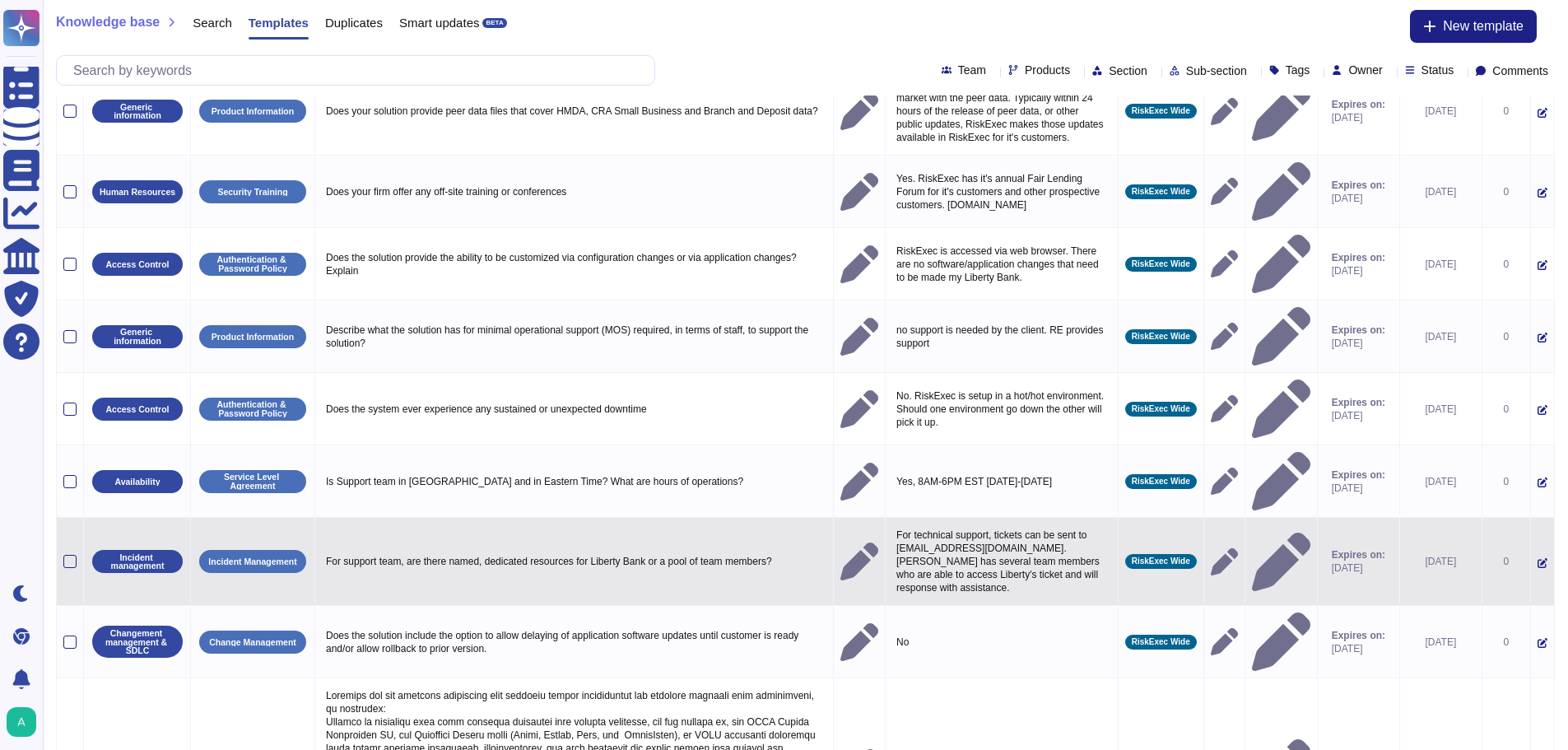
scroll to position [0, 0]
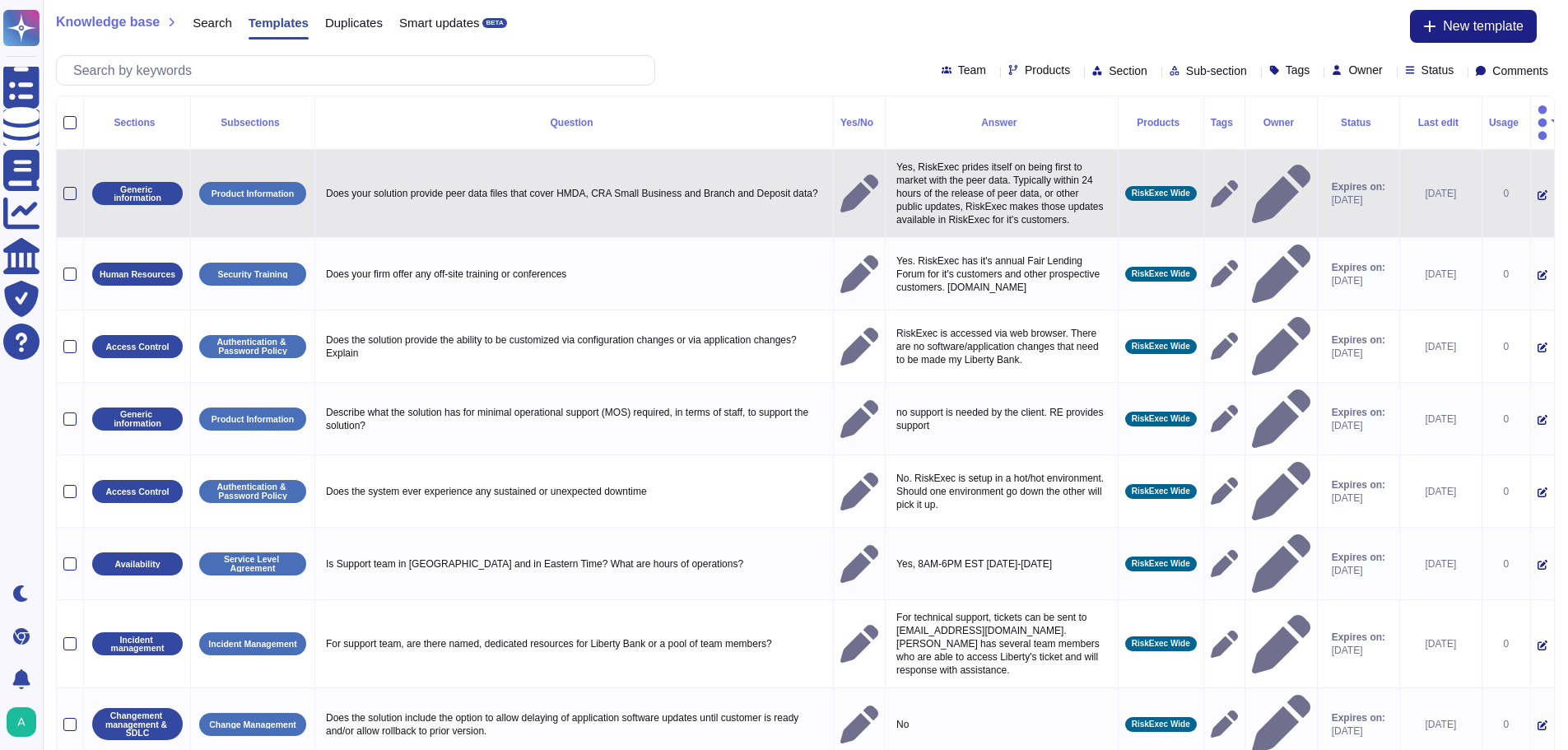
click at [502, 183] on p "Does your solution provide peer data files that cover HMDA, CRA Small Business …" at bounding box center [574, 193] width 505 height 21
type textarea "Does your solution provide peer data files that cover HMDA, CRA Small Business …"
click at [502, 183] on textarea "Does your solution provide peer data files that cover HMDA, CRA Small Business …" at bounding box center [571, 204] width 500 height 43
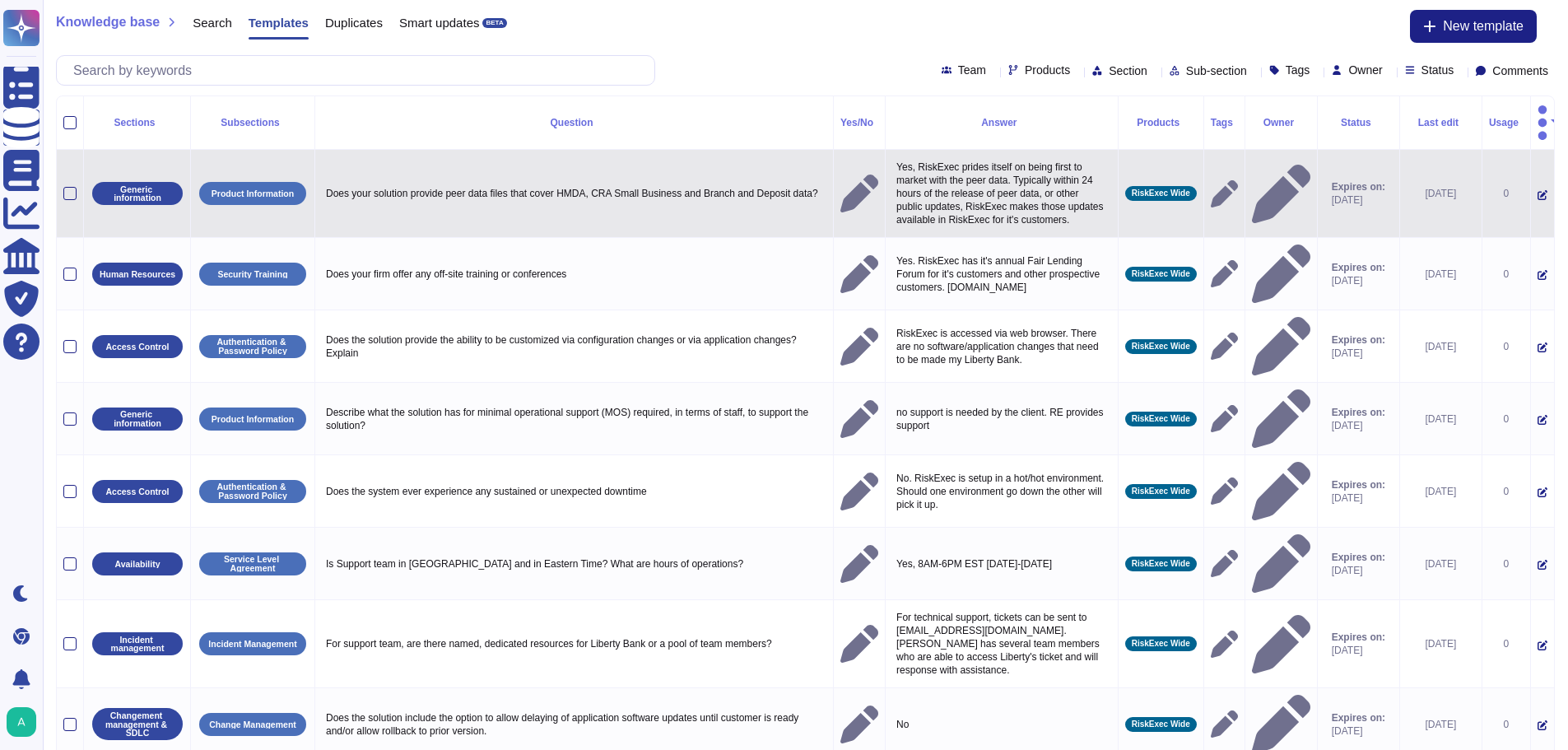
click at [1033, 161] on p "Yes, RiskExec prides itself on being first to market with the peer data. Typica…" at bounding box center [1002, 193] width 219 height 74
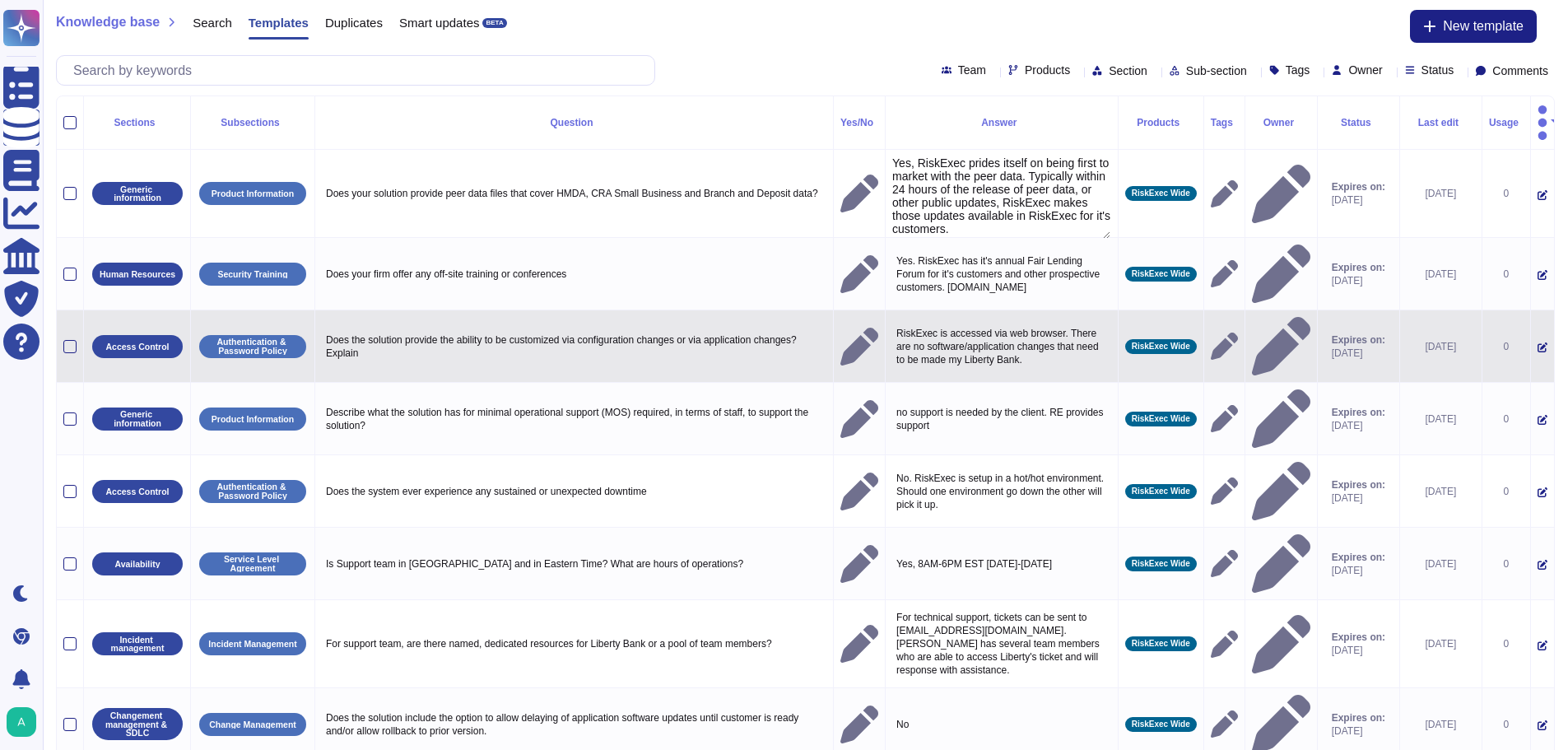
type textarea "Yes, RiskExec prides itself on being first to market with the peer data. Typica…"
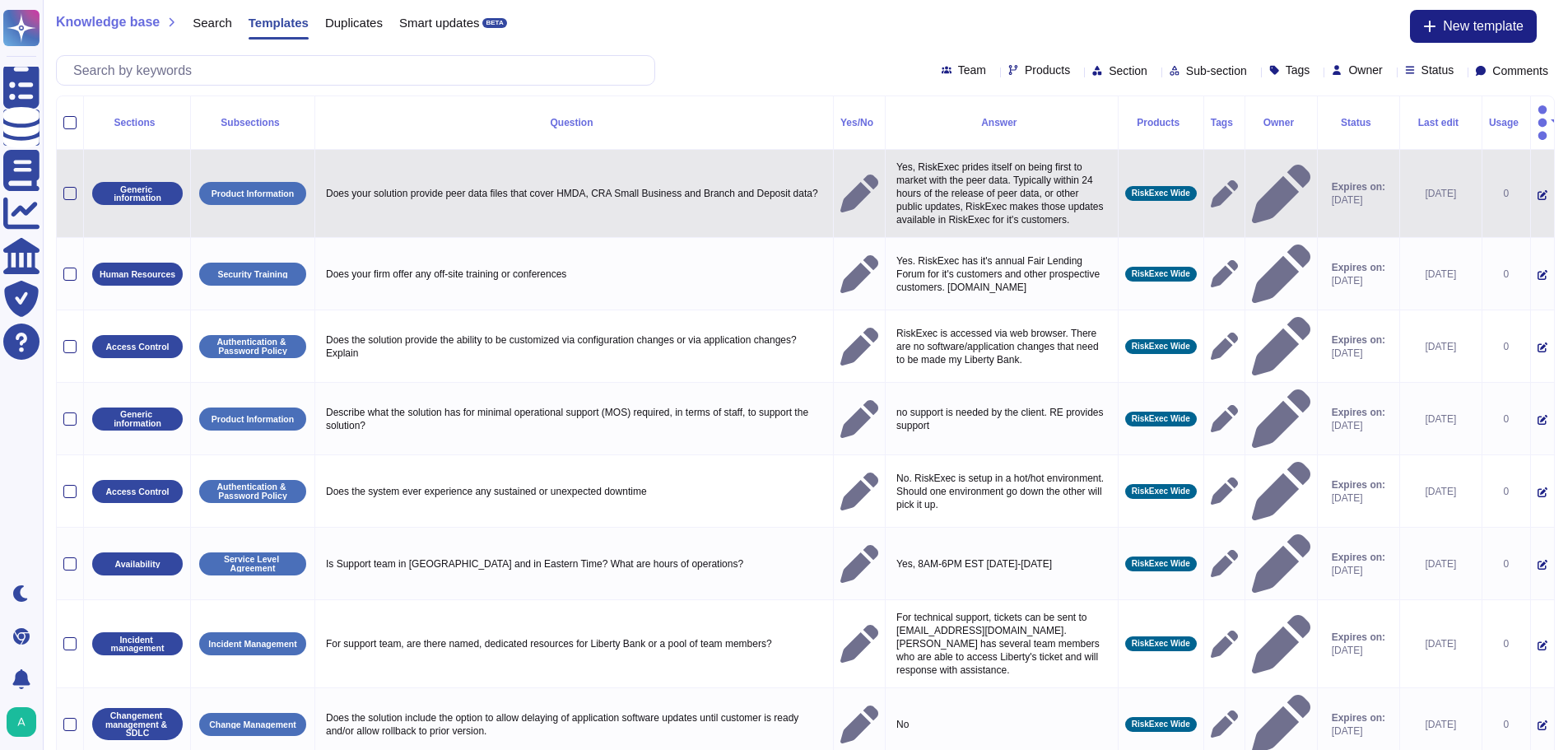
click at [997, 164] on p "Yes, RiskExec prides itself on being first to market with the peer data. Typica…" at bounding box center [1002, 193] width 219 height 74
type textarea "Yes, RiskExec prides itself on being first to market with the peer data. Typica…"
click at [997, 164] on textarea "Yes, RiskExec prides itself on being first to market with the peer data. Typica…" at bounding box center [1001, 198] width 218 height 82
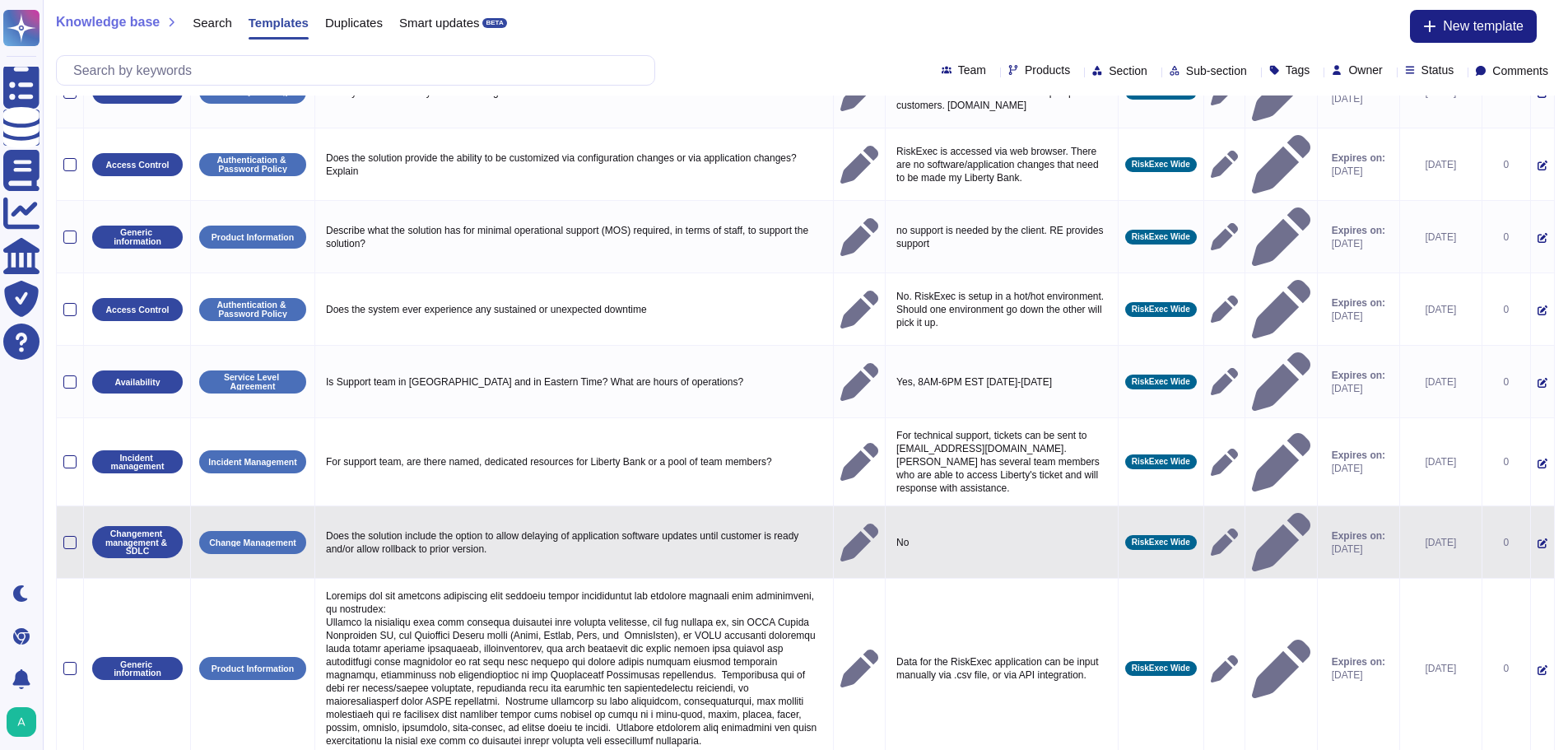
scroll to position [186, 0]
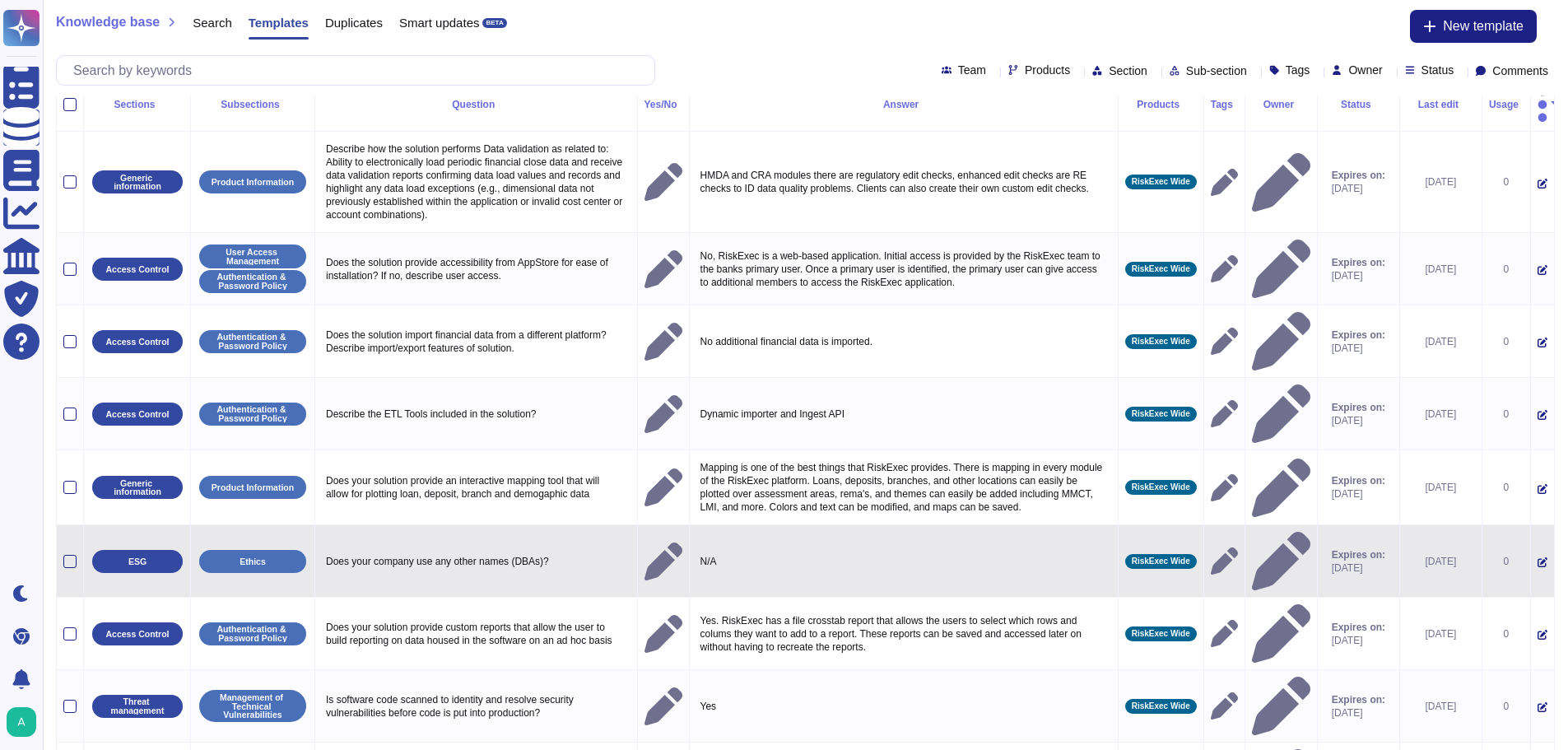
scroll to position [0, 0]
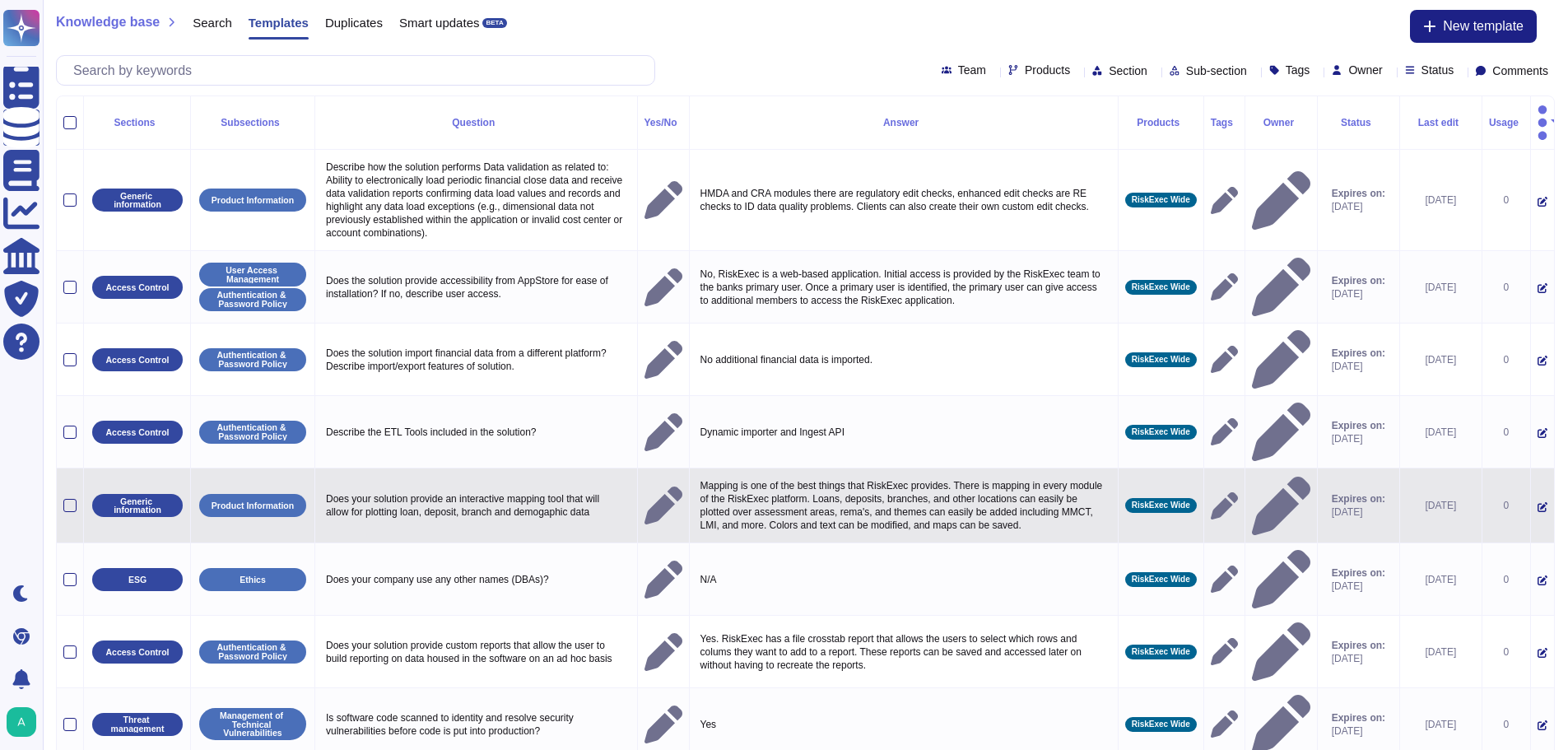
click at [554, 488] on p "Does your solution provide an interactive mapping tool that will allow for plot…" at bounding box center [476, 505] width 309 height 34
type textarea "Does your solution provide an interactive mapping tool that will allow for plot…"
click at [539, 488] on textarea "Does your solution provide an interactive mapping tool that will allow for plot…" at bounding box center [474, 510] width 305 height 43
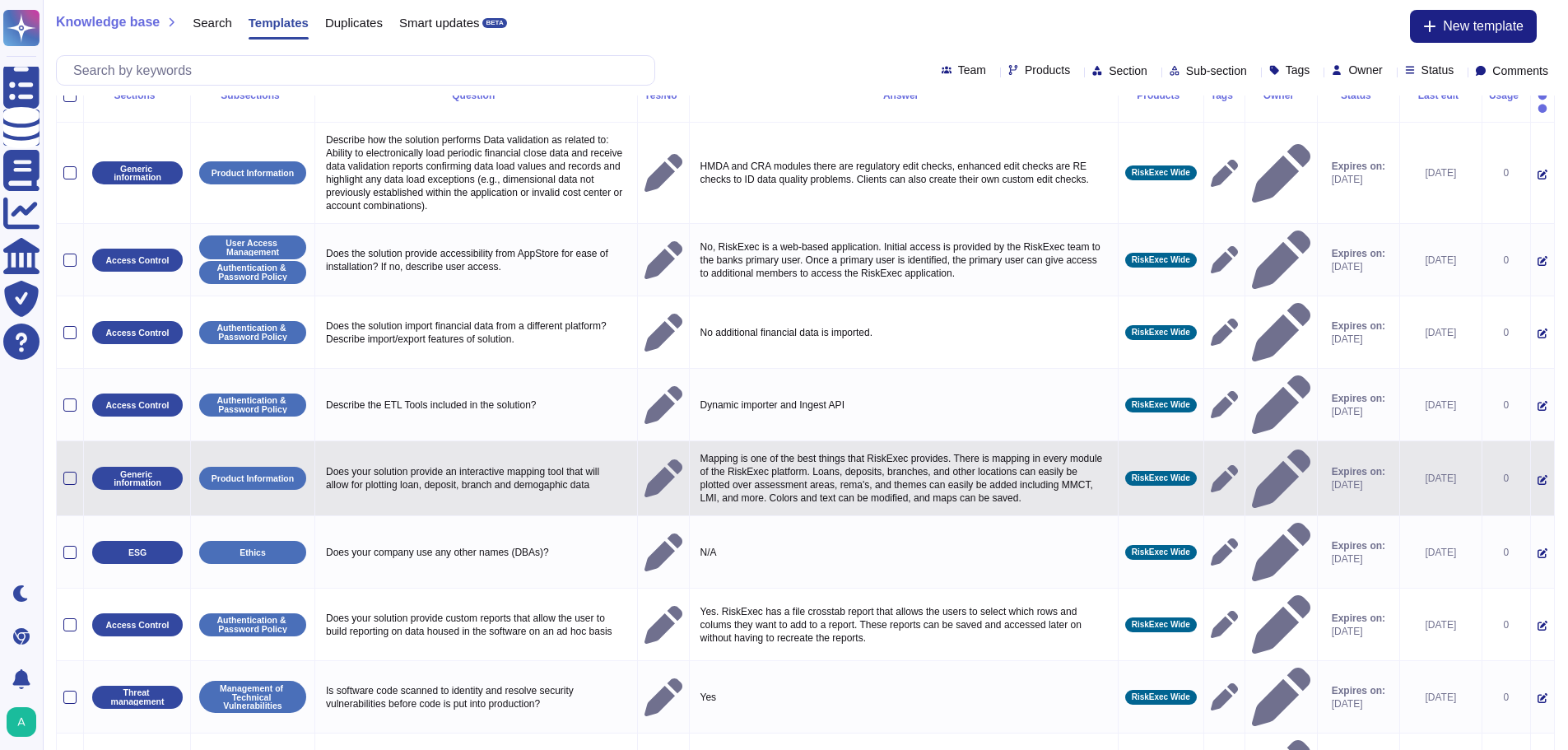
scroll to position [51, 0]
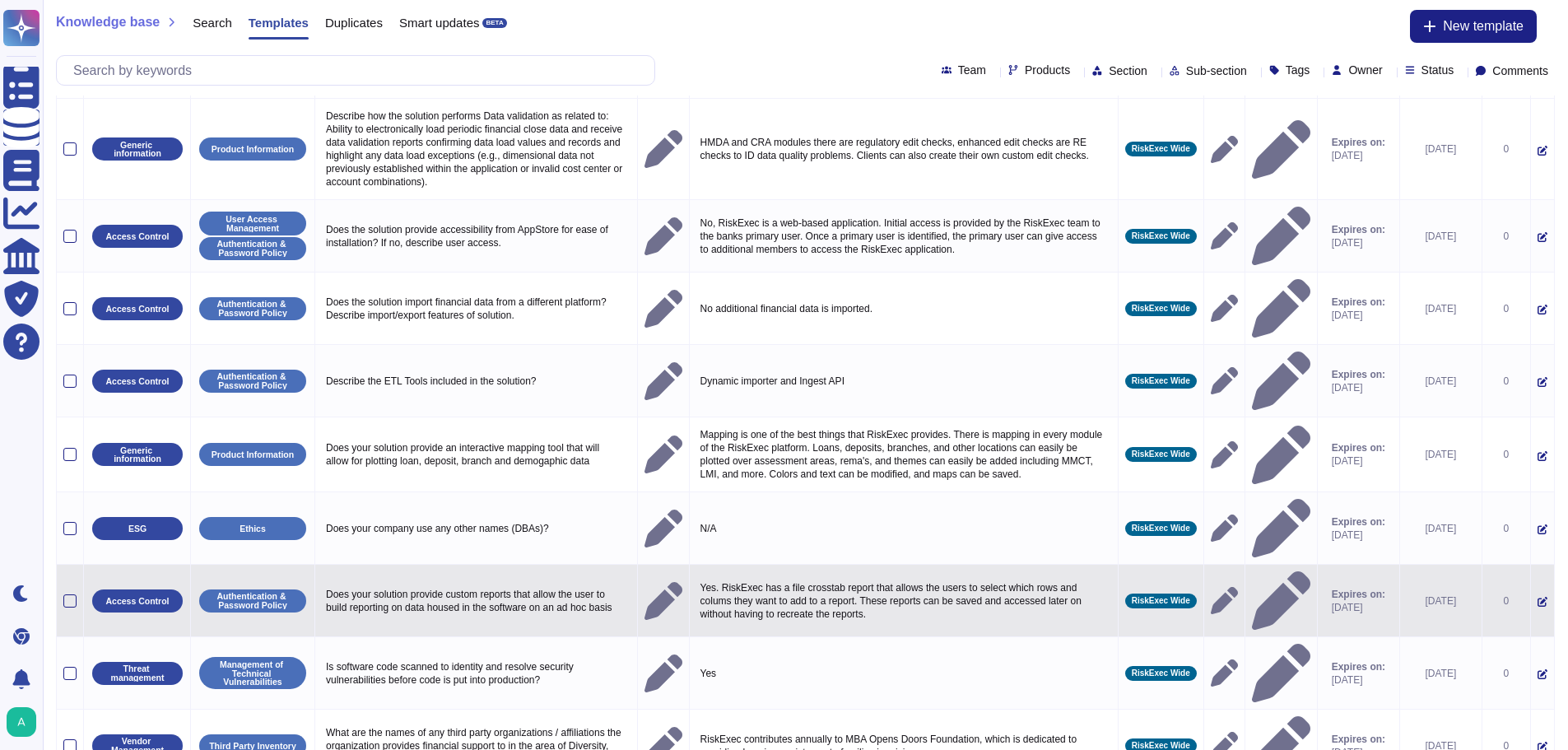
click at [462, 583] on p "Does your solution provide custom reports that allow the user to build reportin…" at bounding box center [476, 600] width 309 height 34
type textarea "Does your solution provide custom reports that allow the user to build reportin…"
click at [462, 583] on textarea "Does your solution provide custom reports that allow the user to build reportin…" at bounding box center [474, 605] width 305 height 43
click at [824, 577] on p "Yes. RiskExec has a file crosstab report that allows the users to select which …" at bounding box center [903, 601] width 415 height 48
type textarea "Yes. RiskExec has a file crosstab report that allows the users to select which …"
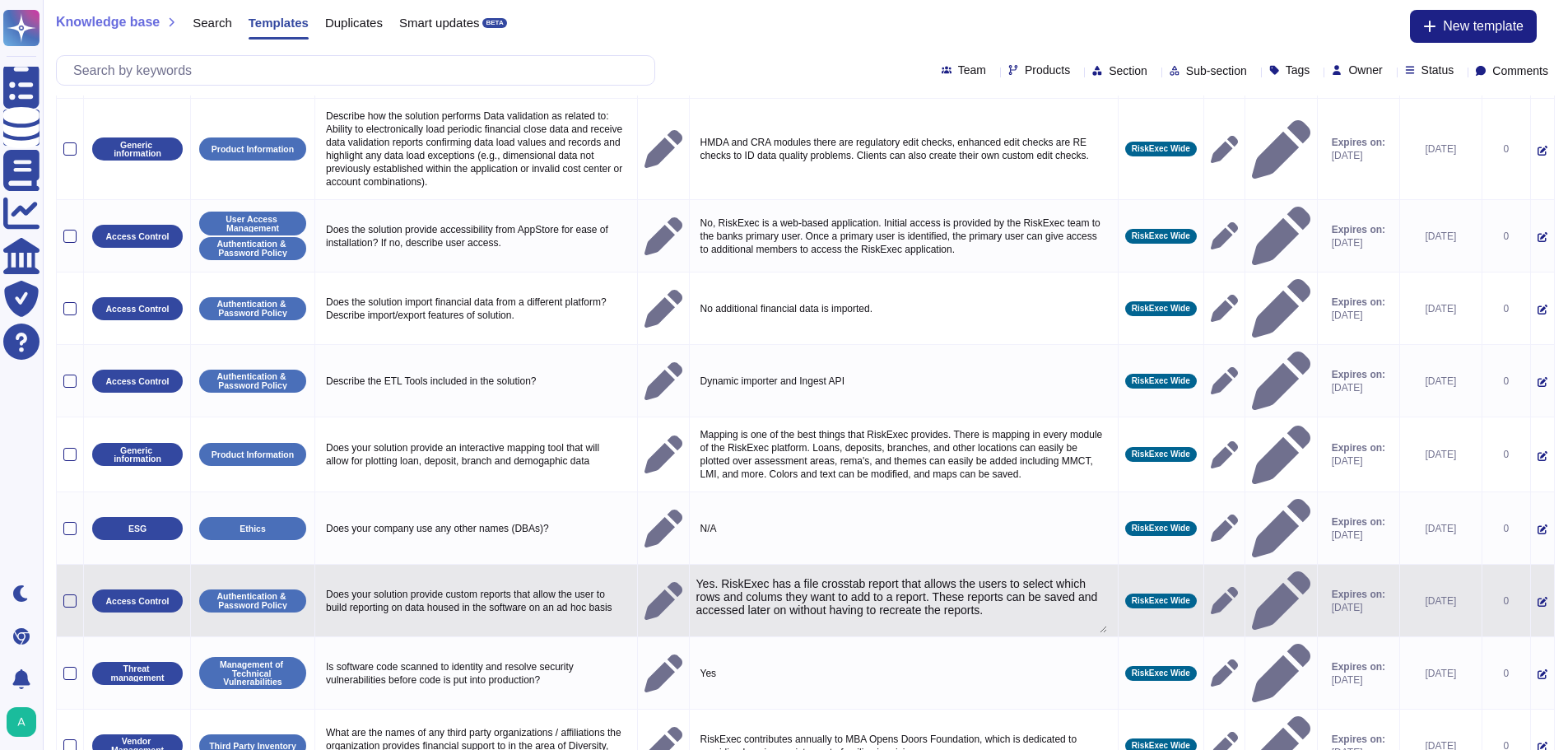
click at [824, 577] on textarea "Yes. RiskExec has a file crosstab report that allows the users to select which …" at bounding box center [902, 605] width 411 height 56
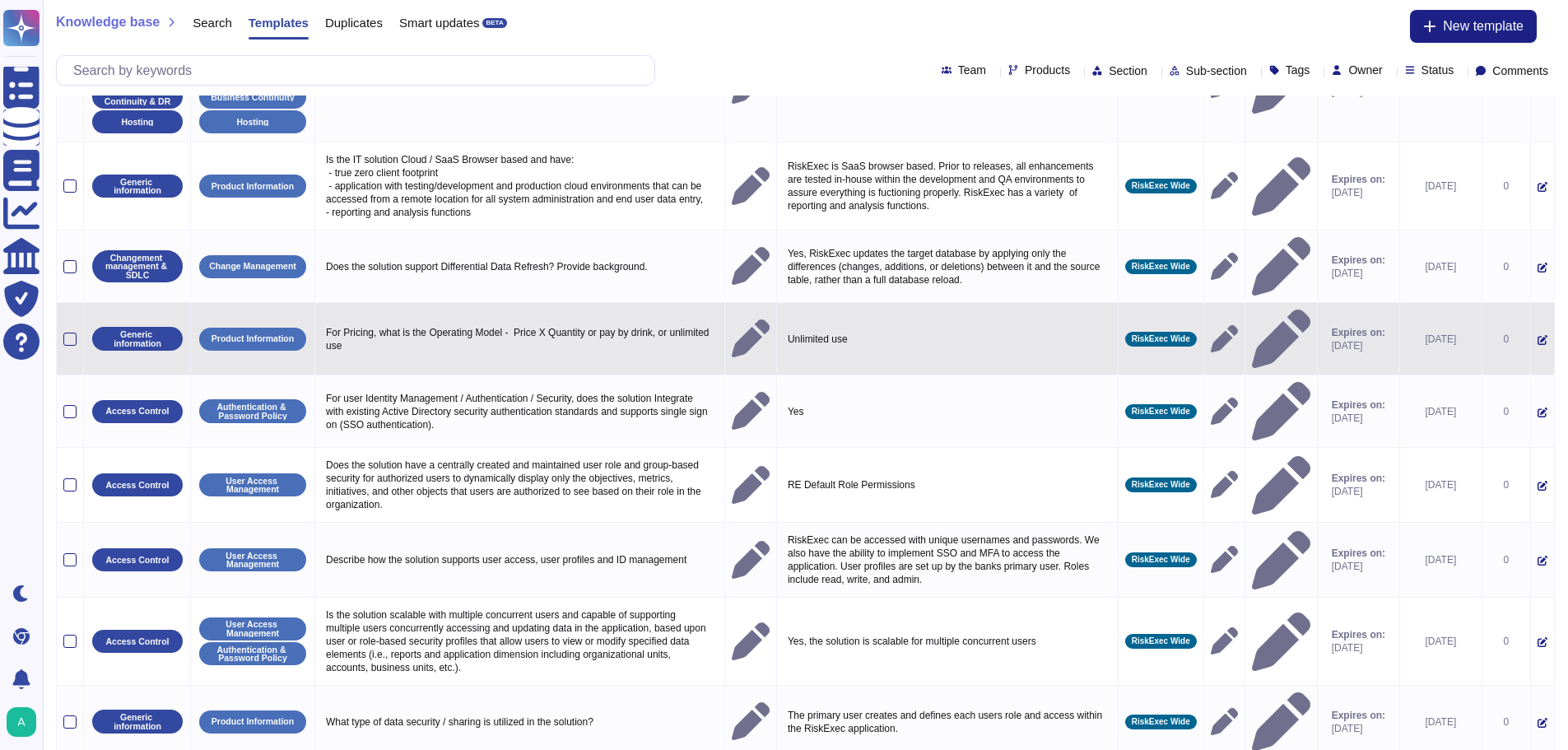
scroll to position [208, 0]
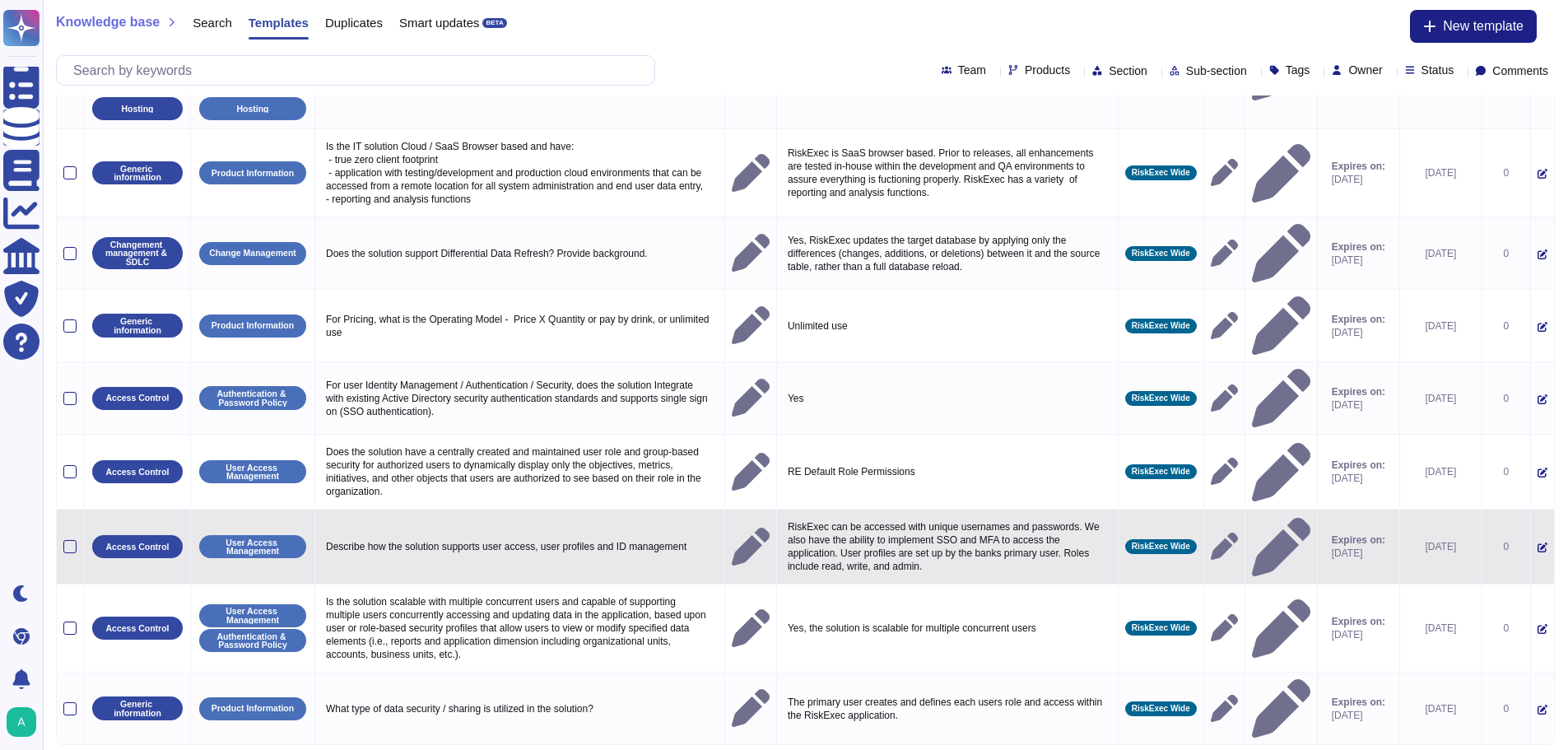
click at [886, 516] on p "RiskExec can be accessed with unique usernames and passwords. We also have the …" at bounding box center [947, 546] width 328 height 61
type textarea "RiskExec can be accessed with unique usernames and passwords. We also have the …"
click at [930, 518] on textarea "RiskExec can be accessed with unique usernames and passwords. We also have the …" at bounding box center [945, 550] width 323 height 69
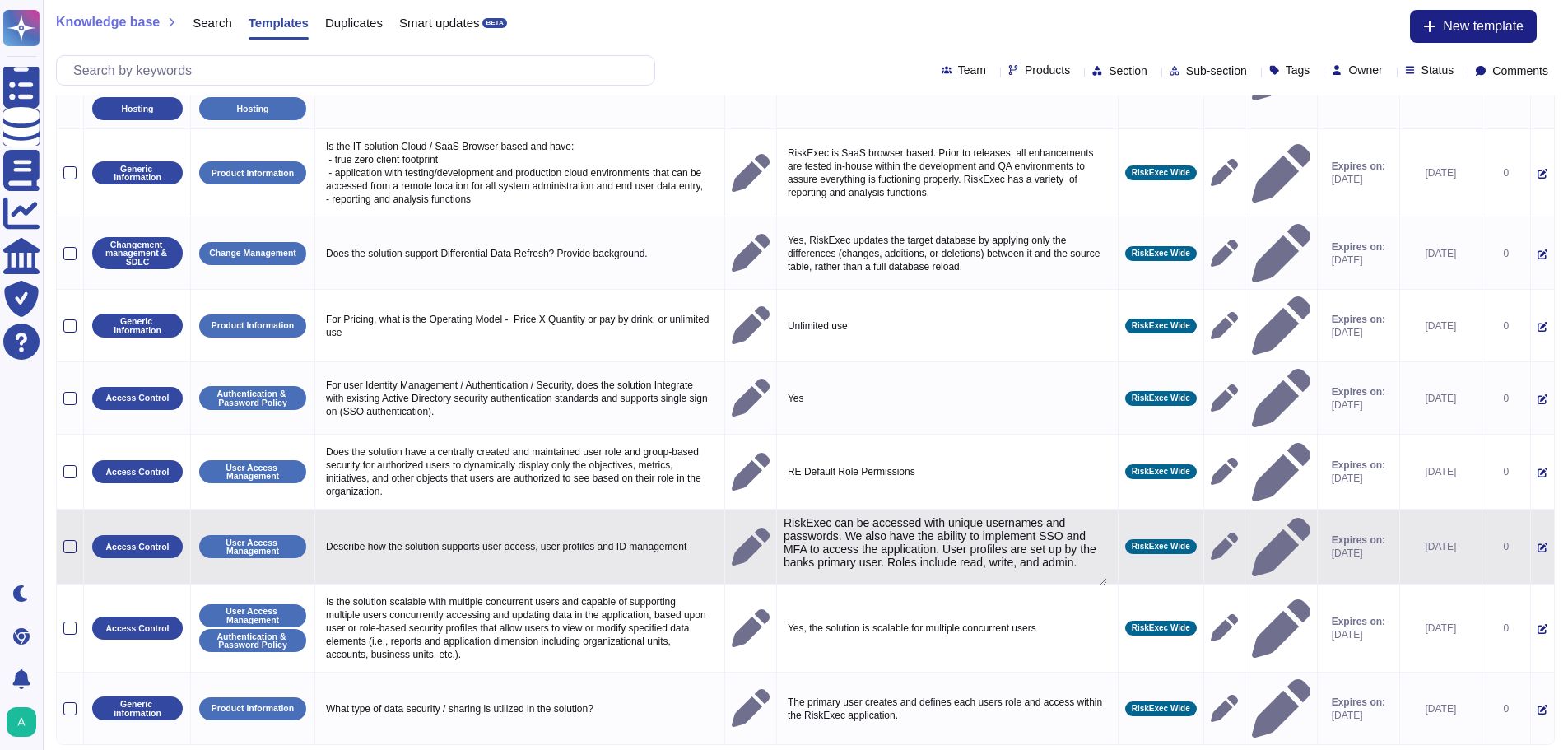
click at [989, 534] on textarea "RiskExec can be accessed with unique usernames and passwords. We also have the …" at bounding box center [945, 550] width 323 height 69
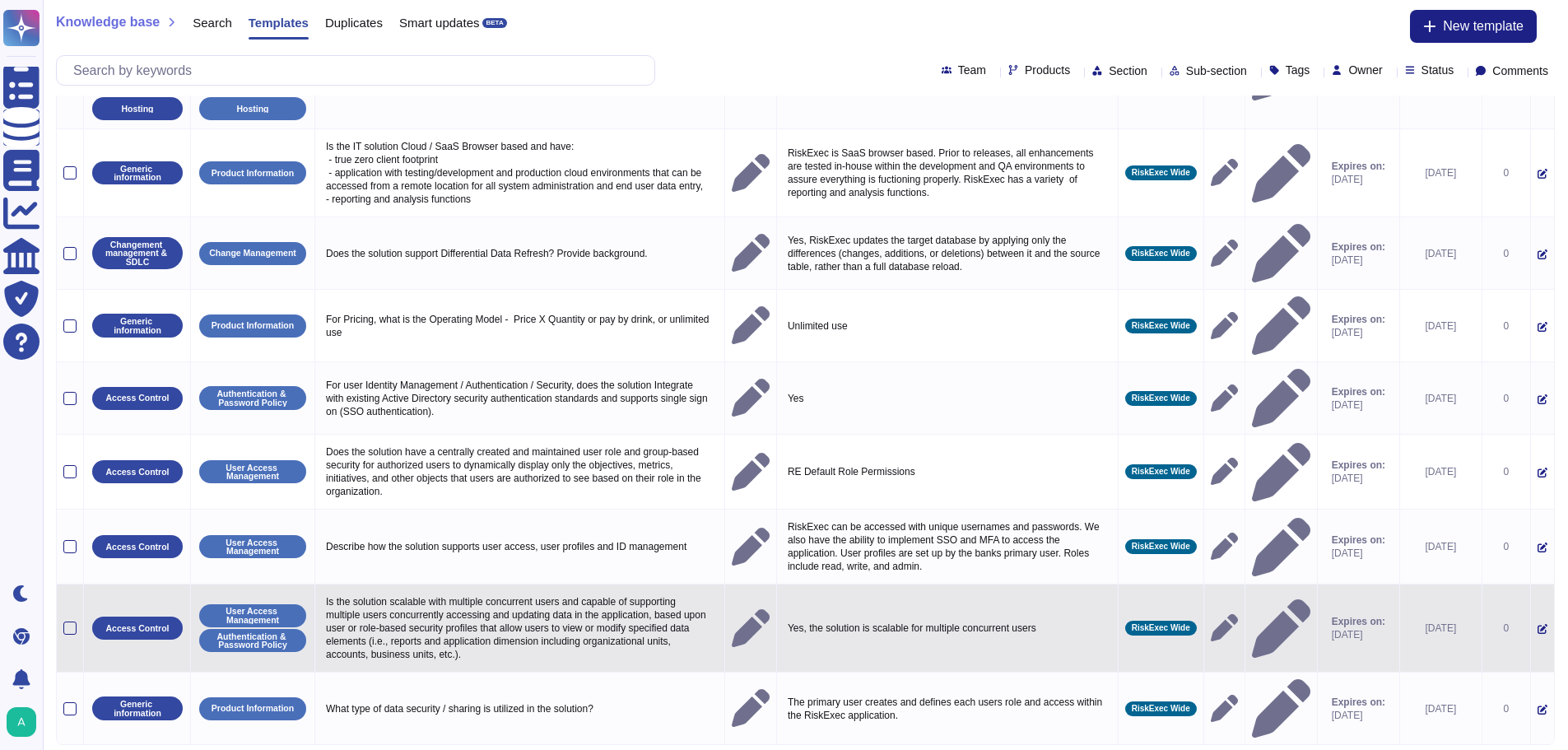
click at [964, 617] on p "Yes, the solution is scalable for multiple concurrent users" at bounding box center [947, 628] width 328 height 21
type textarea "Yes, the solution is scalable for multiple concurrent users"
click at [429, 601] on p "Is the solution scalable with multiple concurrent users and capable of supporti…" at bounding box center [519, 628] width 396 height 74
type textarea "Is the solution scalable with multiple concurrent users and capable of supporti…"
click at [429, 601] on textarea "Is the solution scalable with multiple concurrent users and capable of supporti…" at bounding box center [518, 632] width 392 height 82
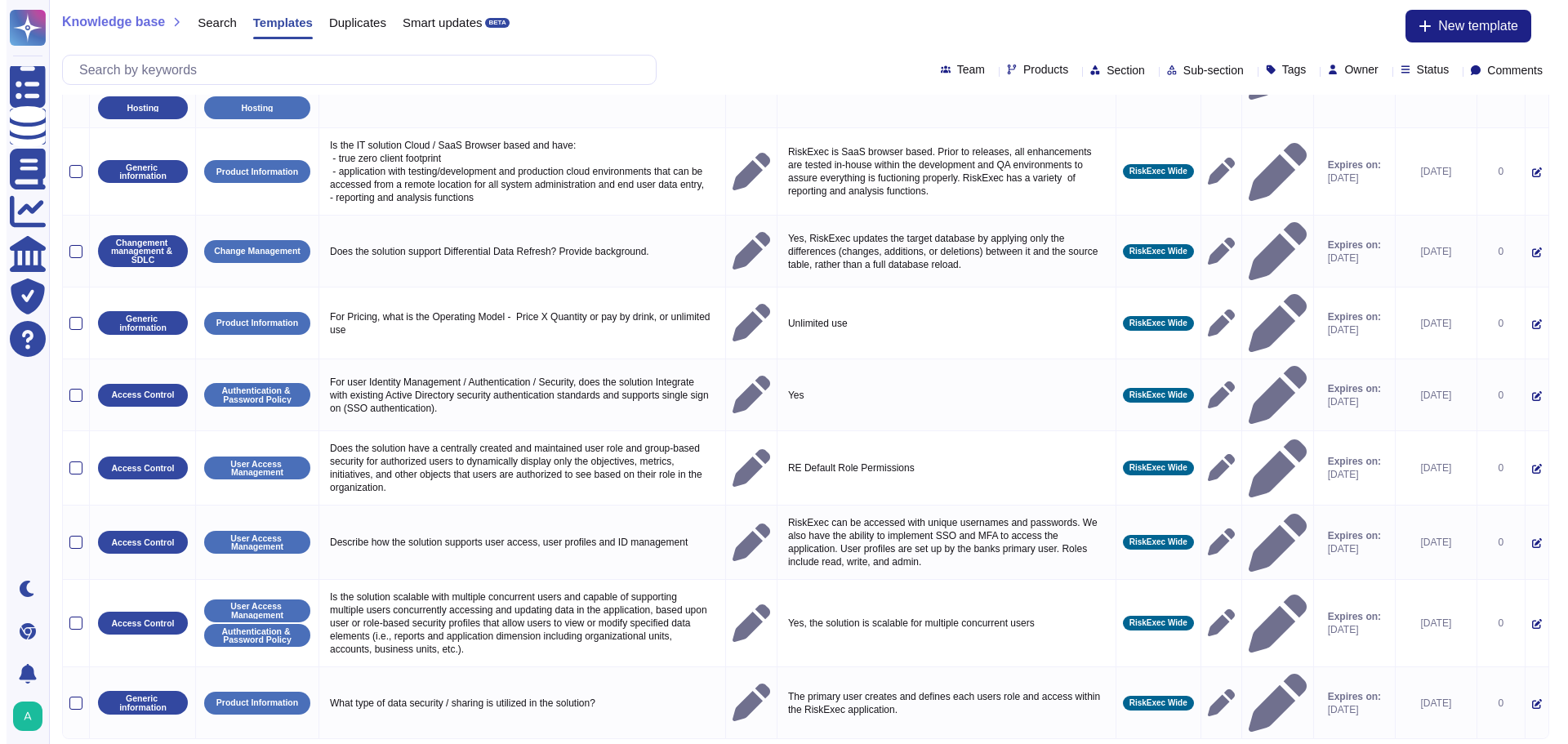
scroll to position [0, 0]
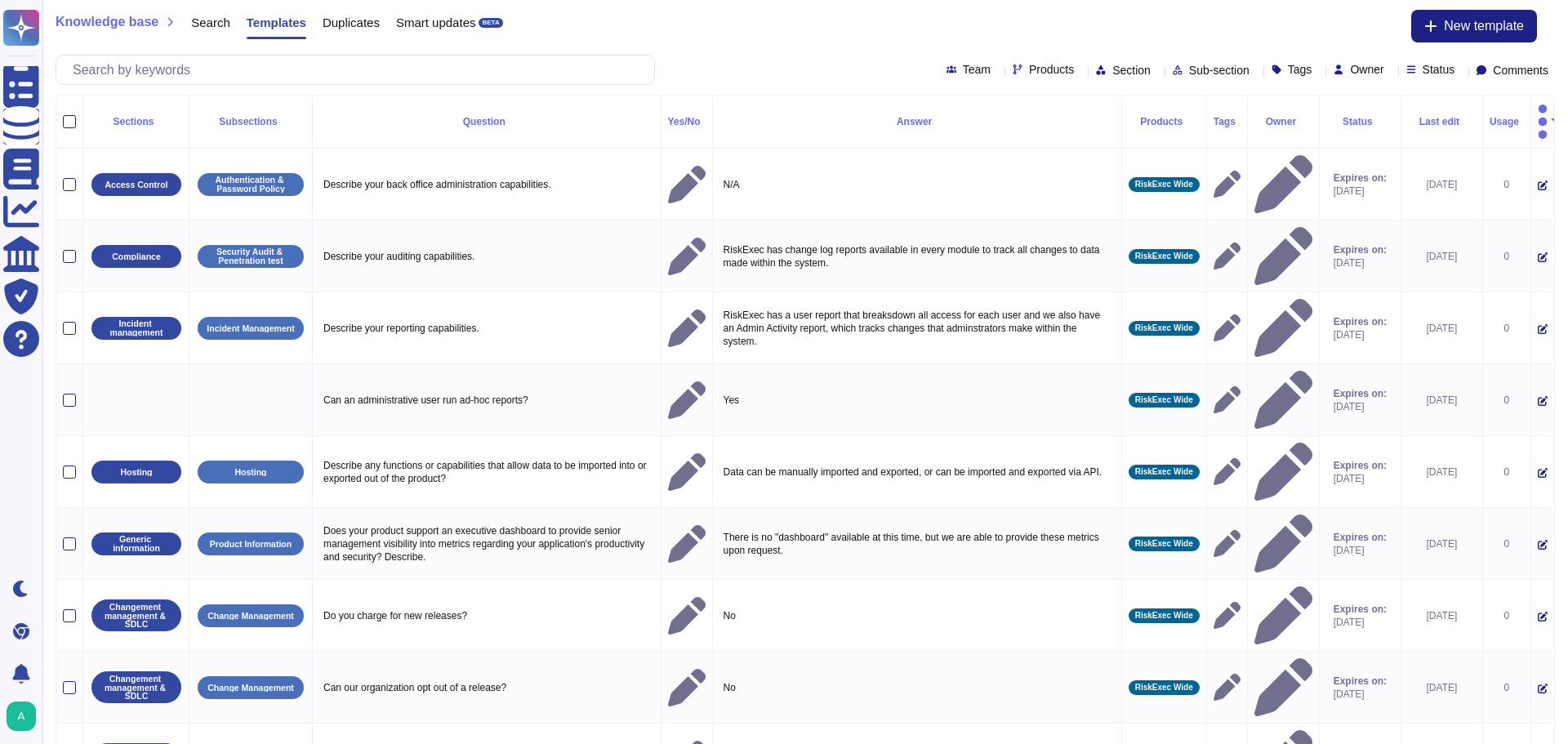
click at [872, 702] on html "Questionnaires Knowledge Base Documents Analytics CAIQ / SIG Trust Center Help …" at bounding box center [784, 460] width 1568 height 920
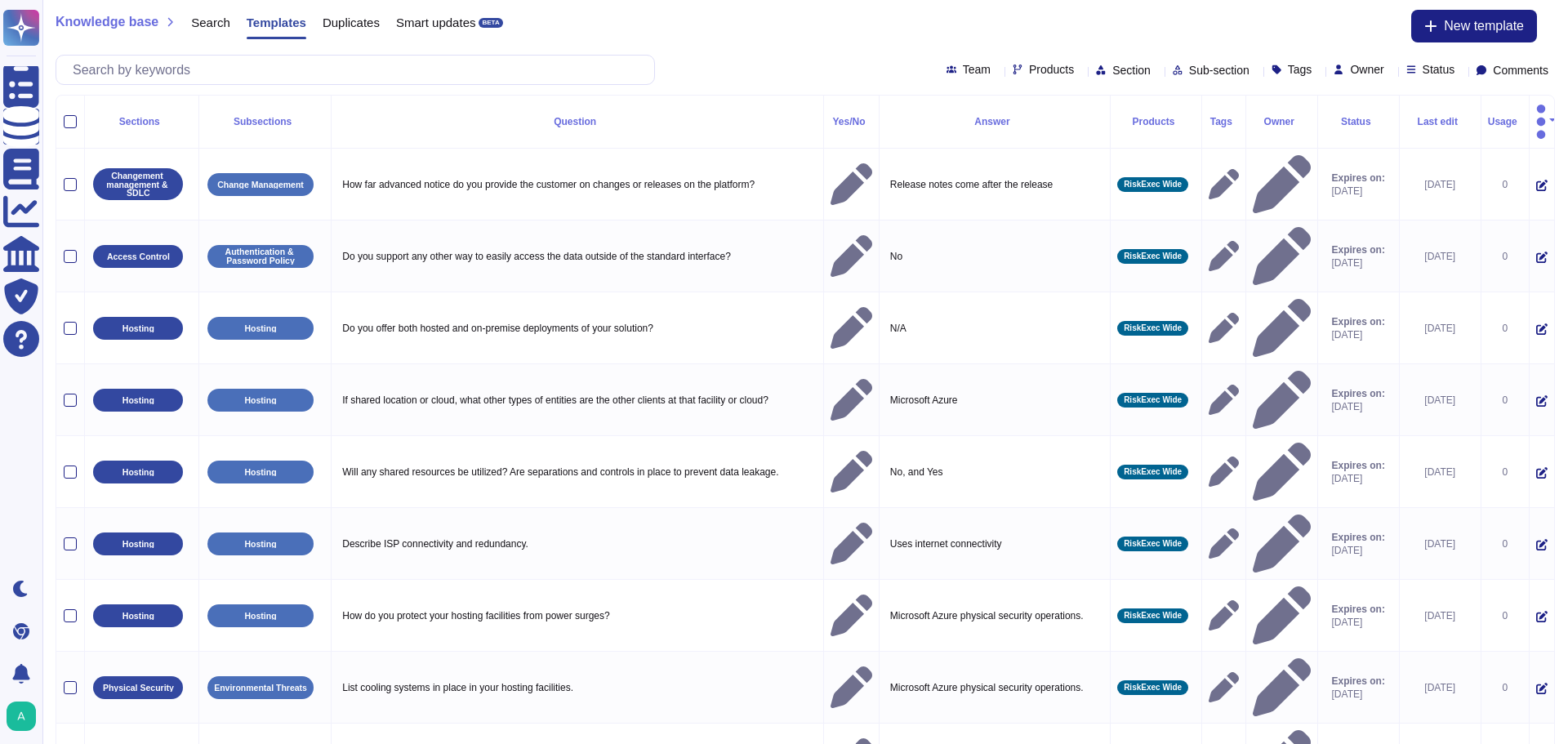
click at [860, 659] on html "Questionnaires Knowledge Base Documents Analytics CAIQ / SIG Trust Center Help …" at bounding box center [784, 460] width 1568 height 920
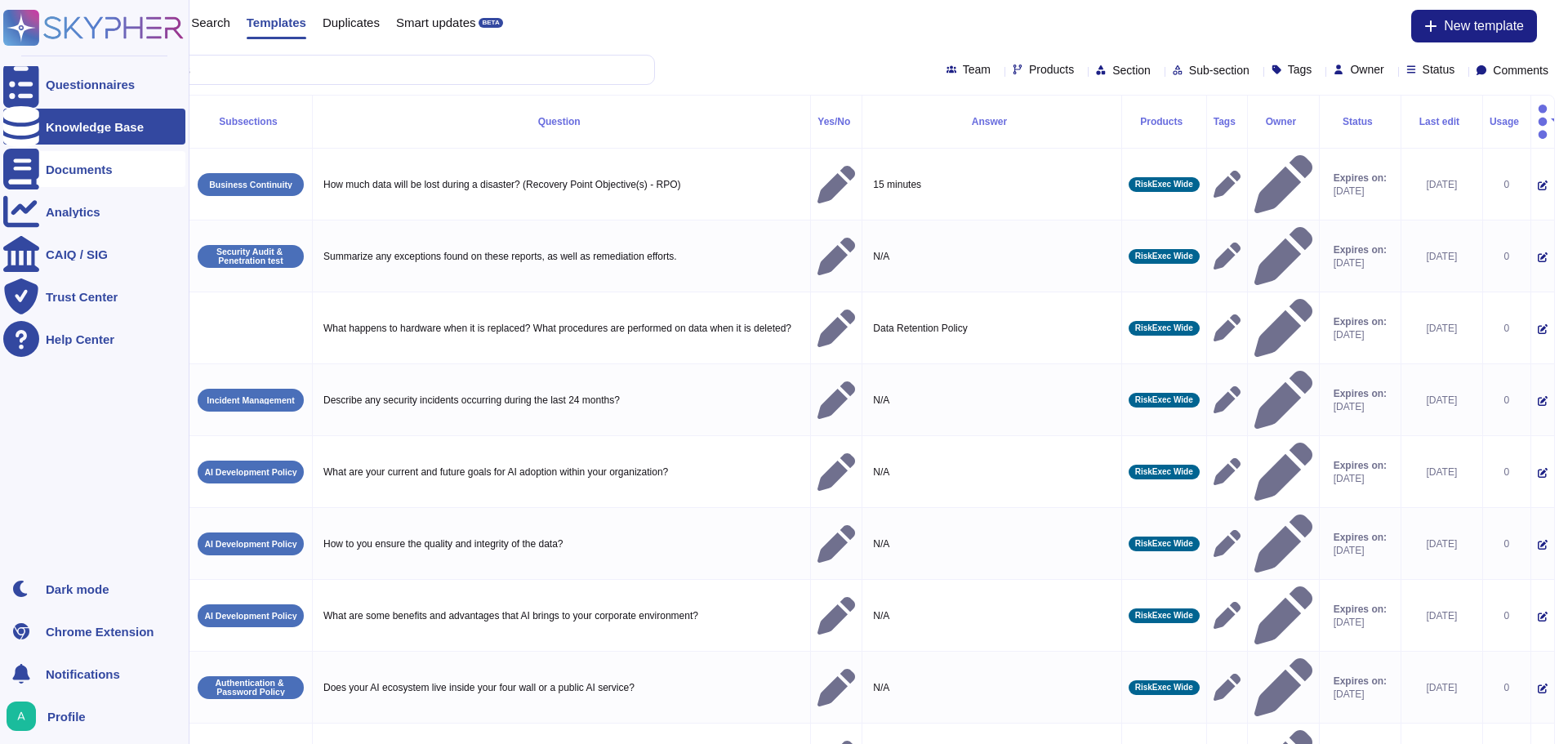
click at [93, 169] on div "Documents" at bounding box center [79, 169] width 67 height 12
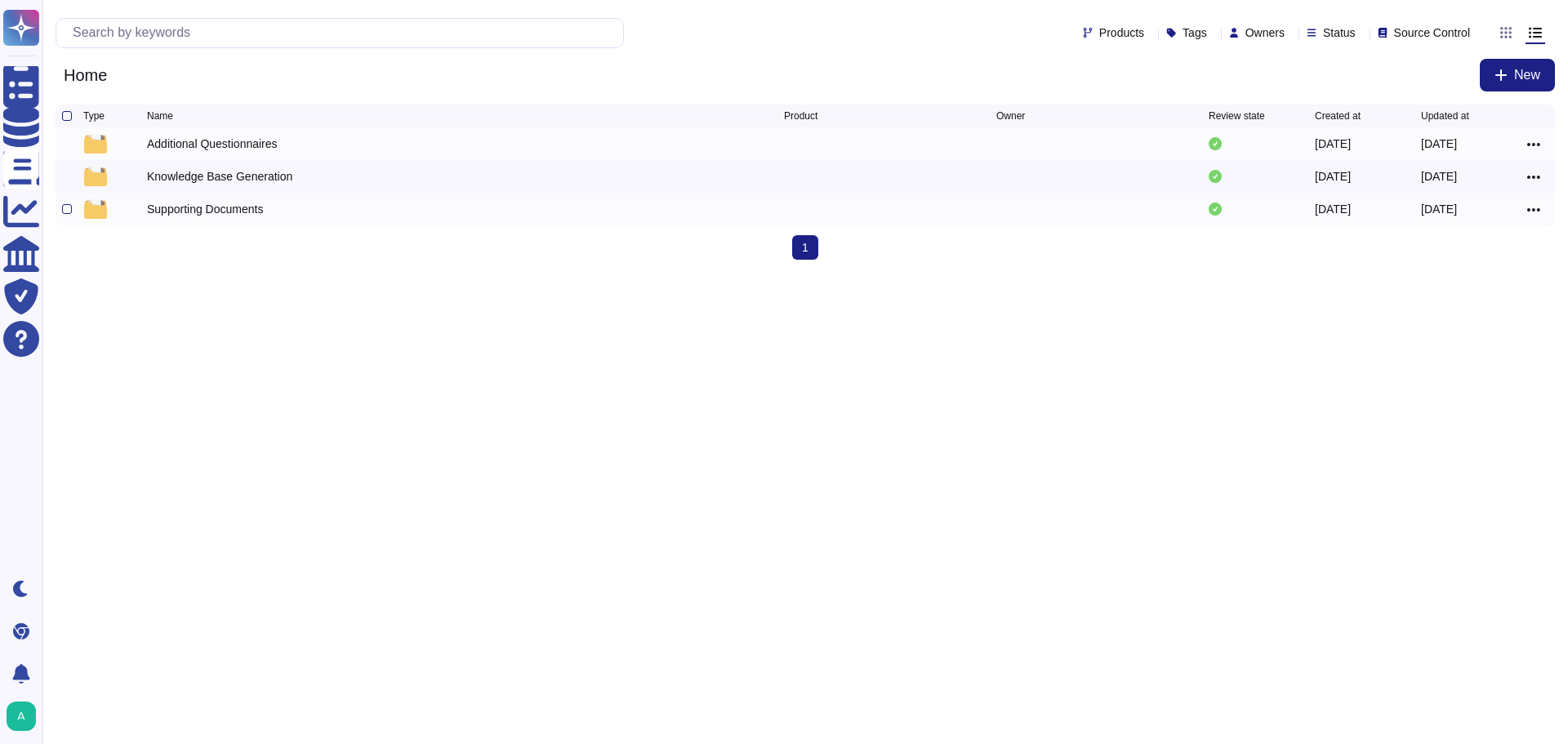
click at [217, 214] on div "Supporting Documents" at bounding box center [204, 209] width 116 height 16
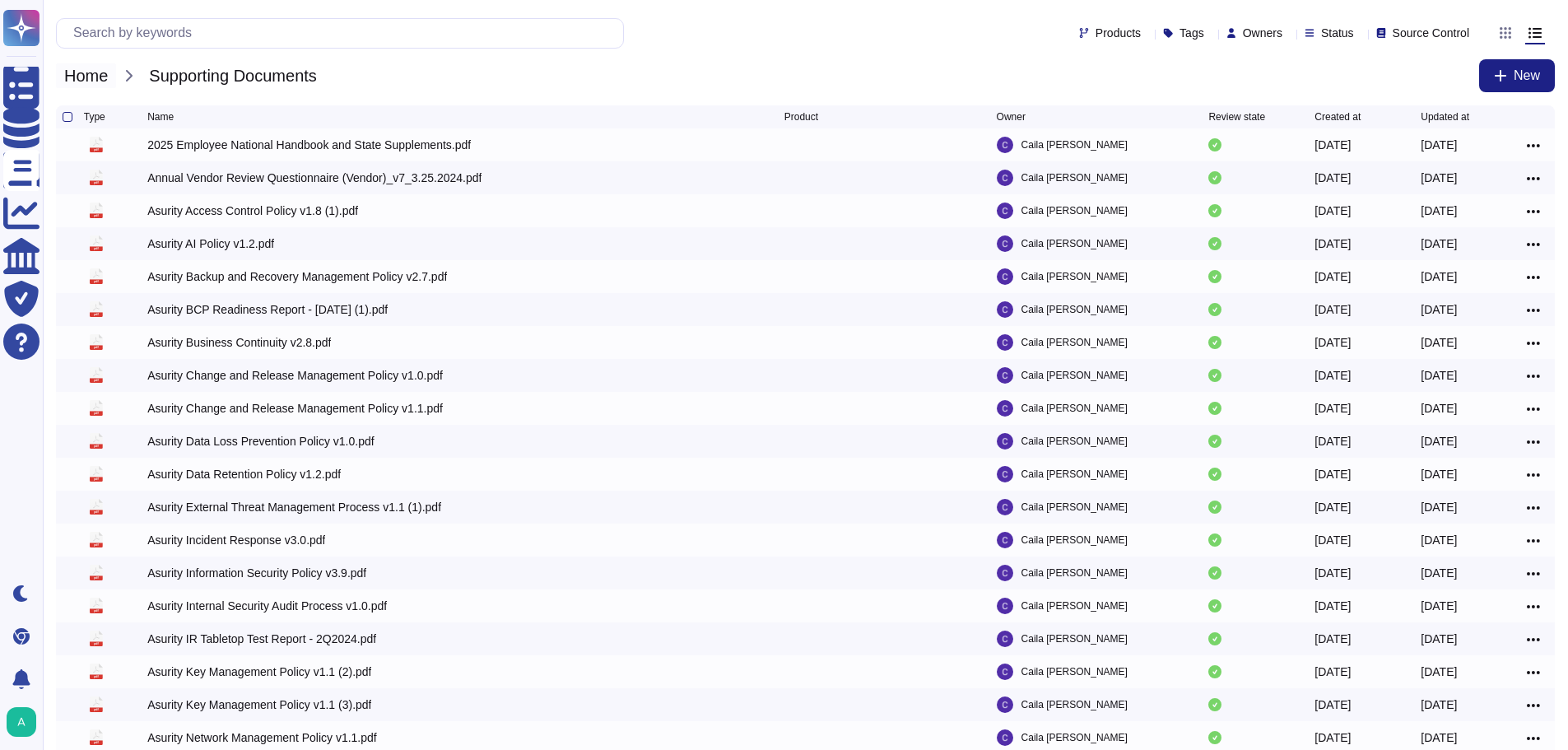
click at [76, 76] on span "Home" at bounding box center [86, 75] width 60 height 25
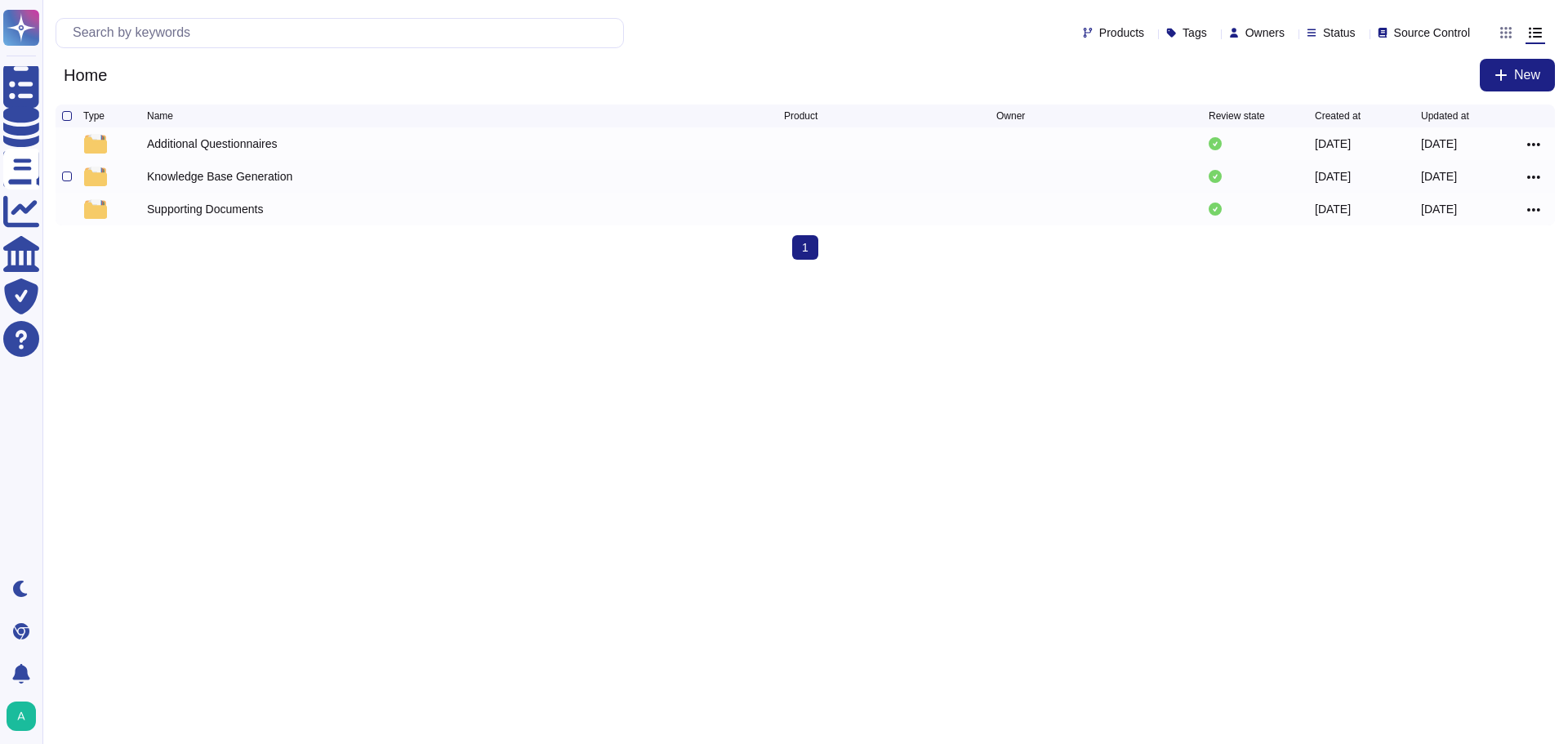
click at [234, 172] on div "Knowledge Base Generation" at bounding box center [219, 176] width 145 height 16
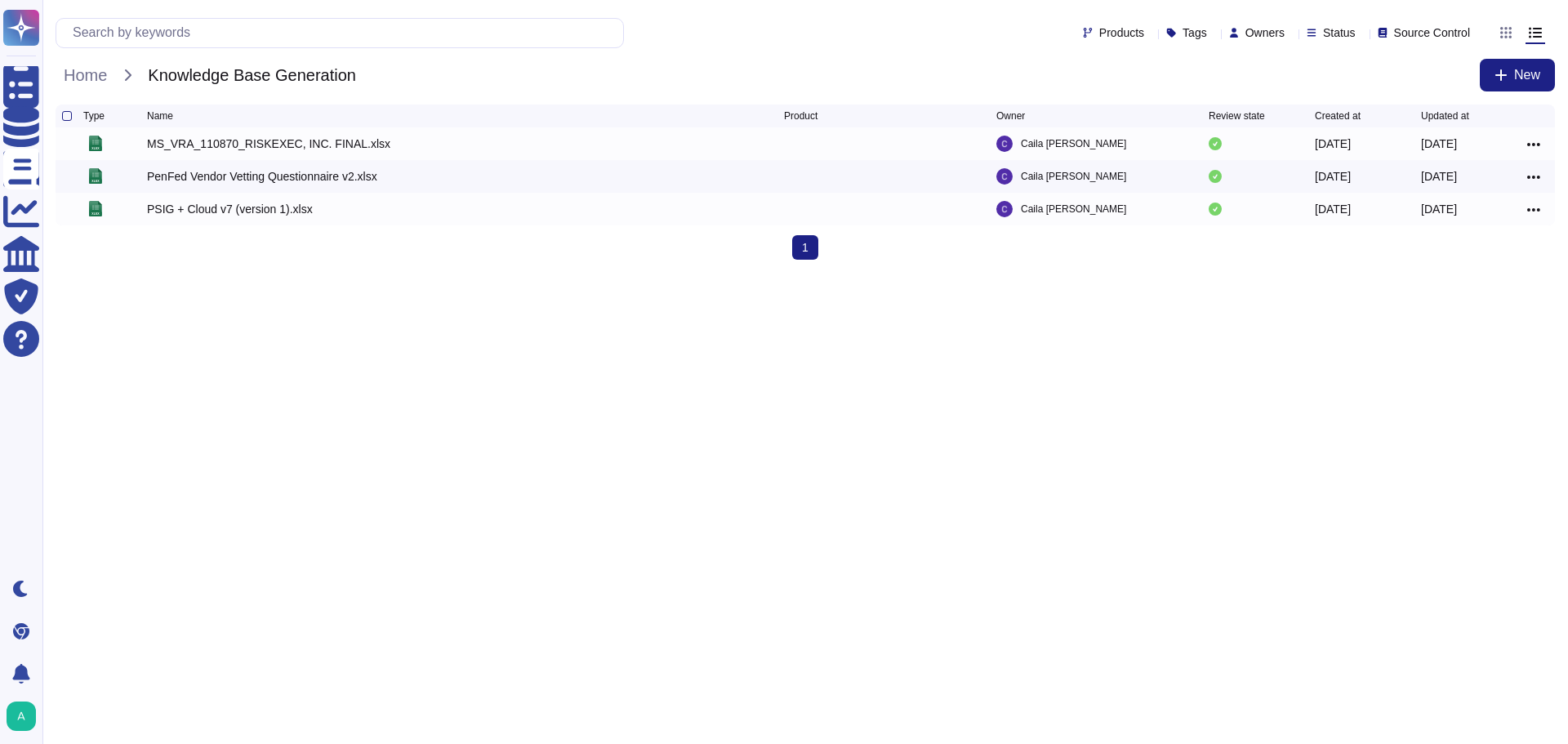
click at [87, 87] on div "Home Knowledge Base Generation New" at bounding box center [804, 75] width 1499 height 32
click at [81, 72] on span "Home" at bounding box center [85, 75] width 59 height 25
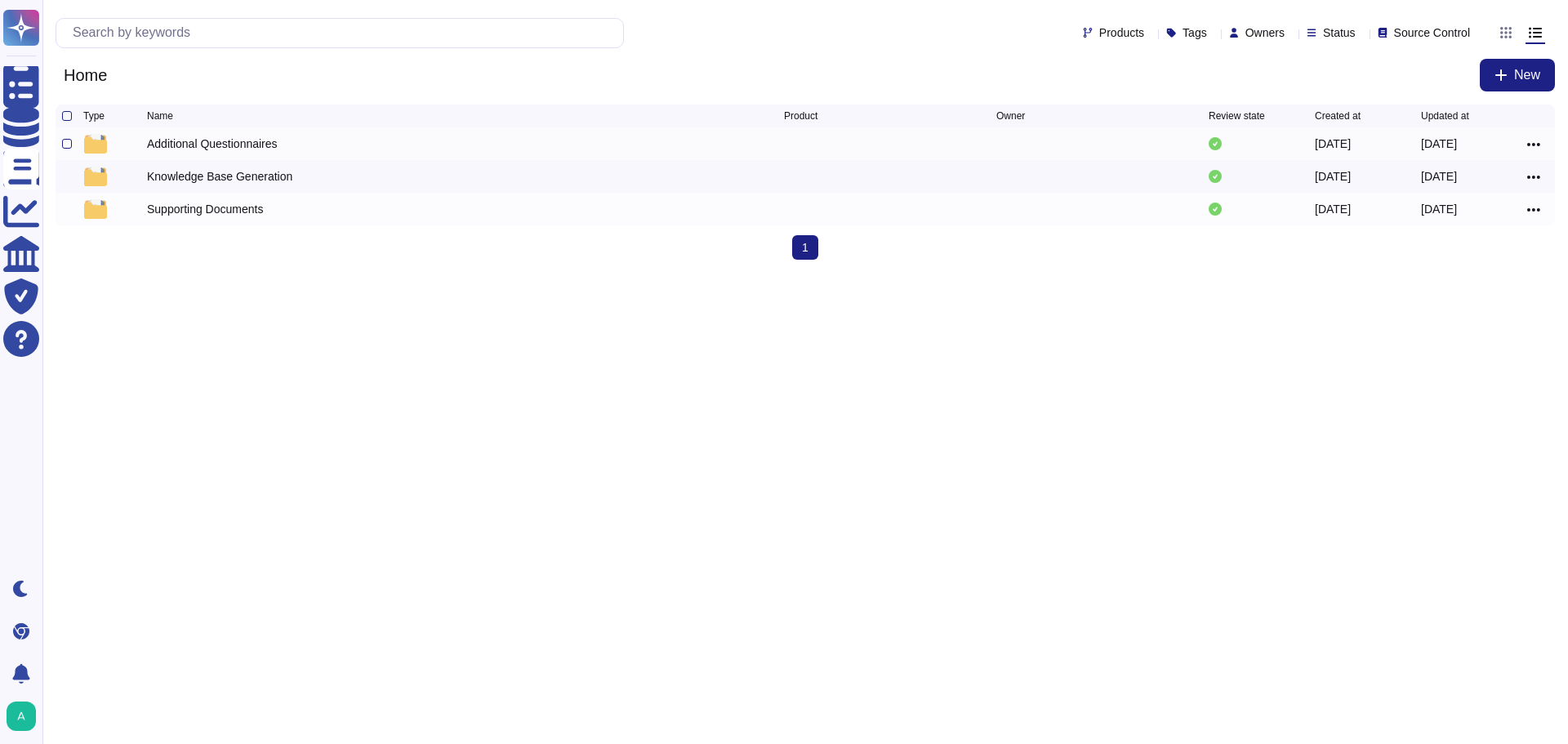
click at [204, 154] on div "Additional Questionnaires" at bounding box center [465, 143] width 637 height 20
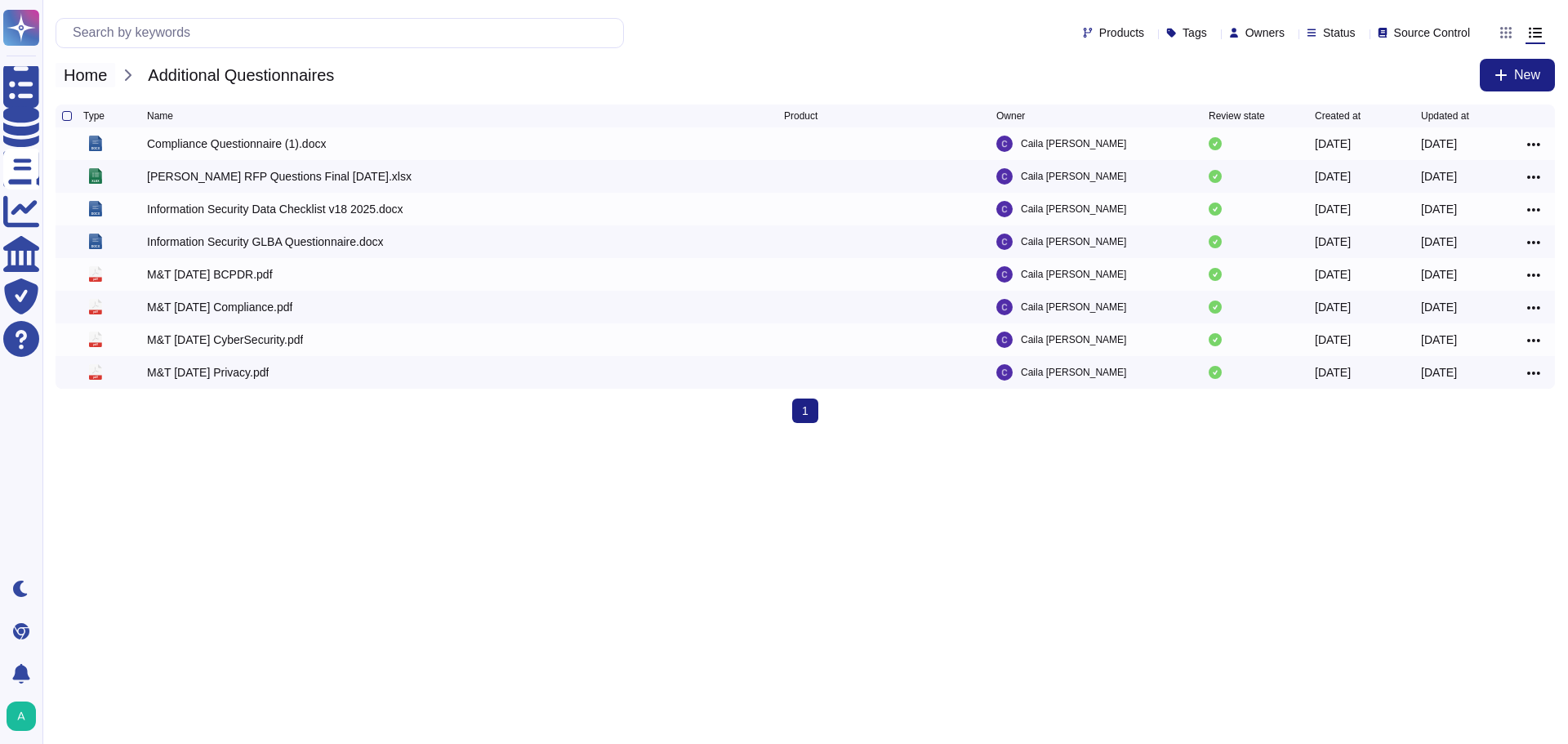
click at [70, 76] on span "Home" at bounding box center [85, 75] width 59 height 25
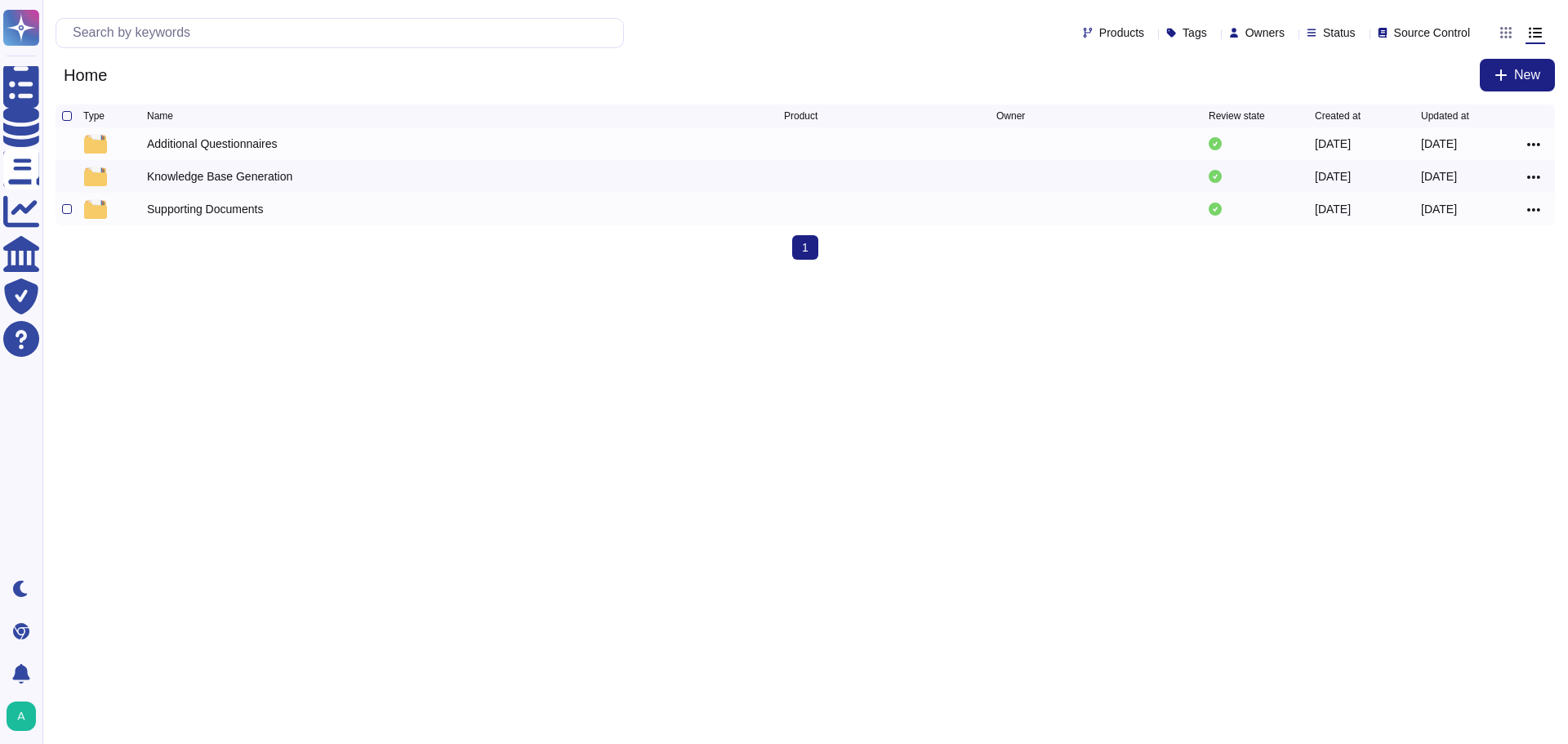
click at [196, 205] on div "Supporting Documents" at bounding box center [204, 209] width 116 height 16
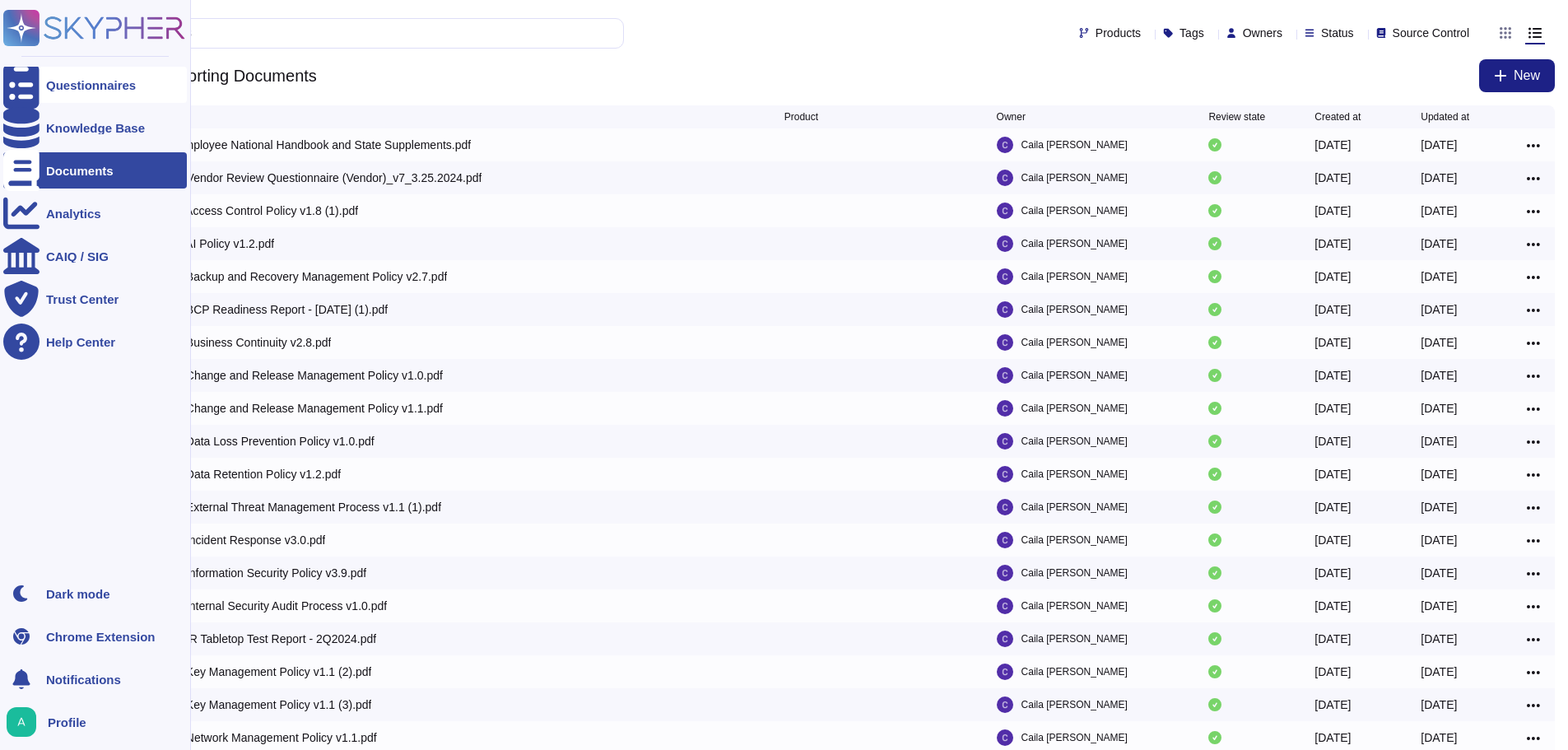
click at [37, 93] on div at bounding box center [21, 85] width 36 height 36
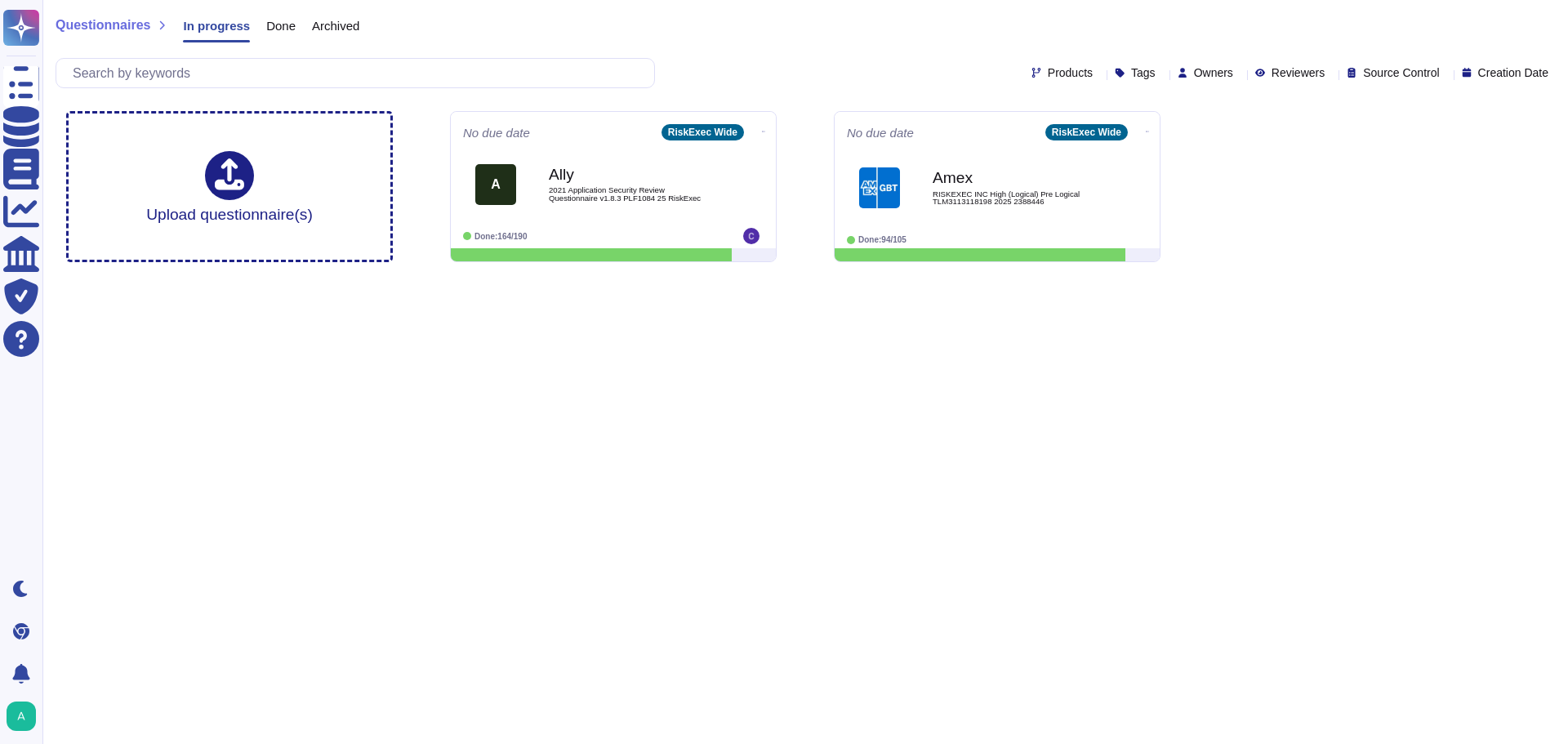
click at [277, 27] on span "Done" at bounding box center [281, 25] width 30 height 12
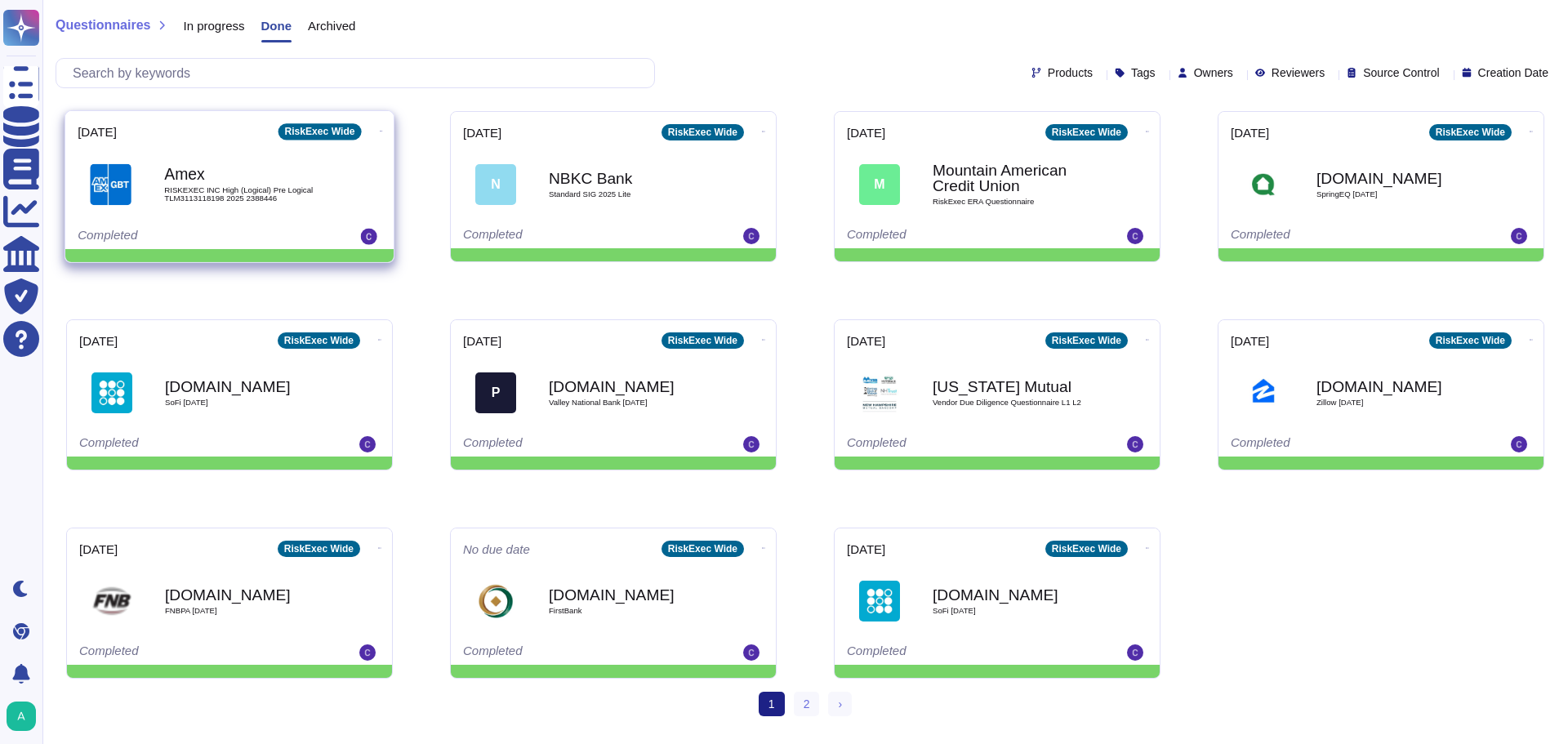
click at [379, 129] on icon at bounding box center [381, 131] width 3 height 4
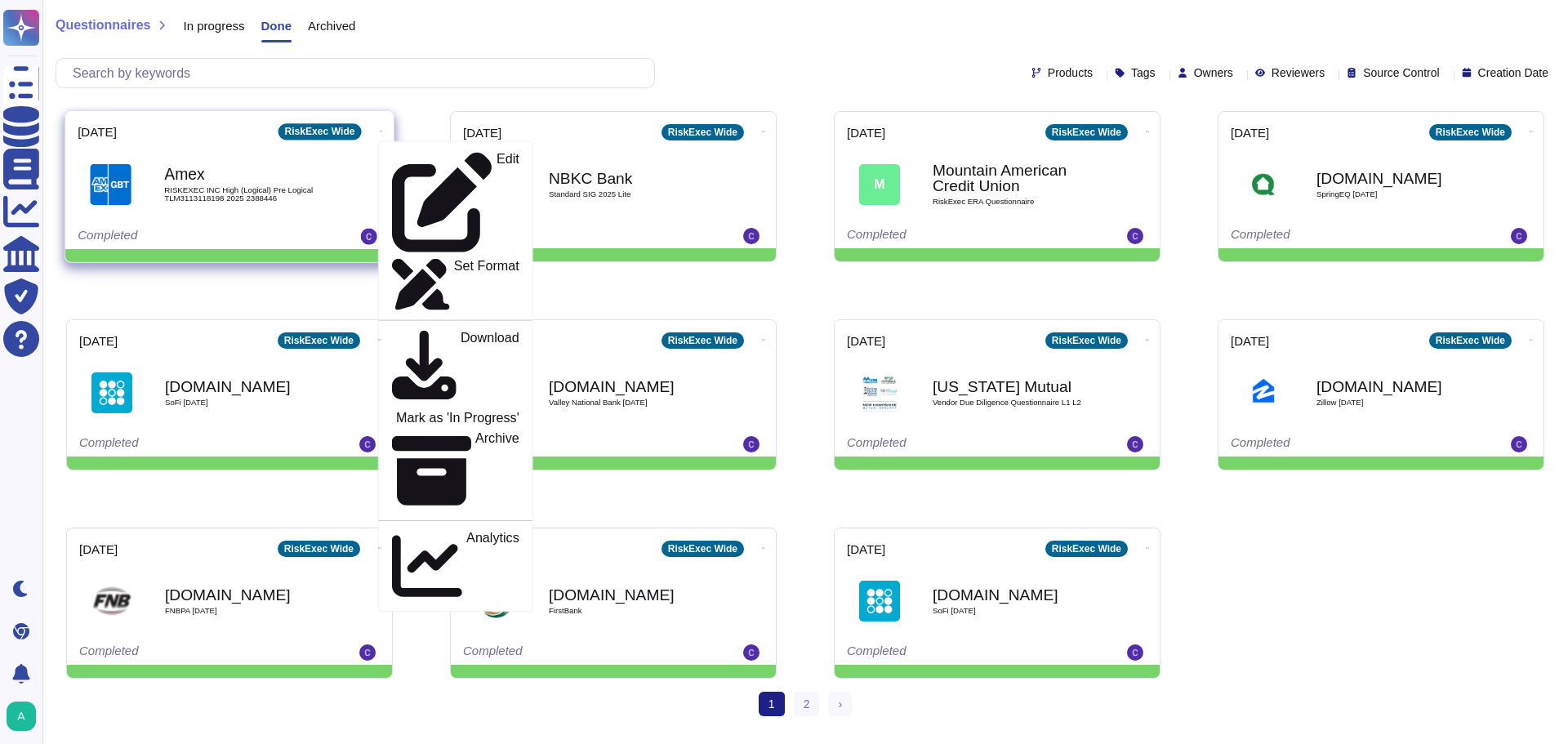
click at [259, 172] on b "Amex" at bounding box center [246, 174] width 165 height 15
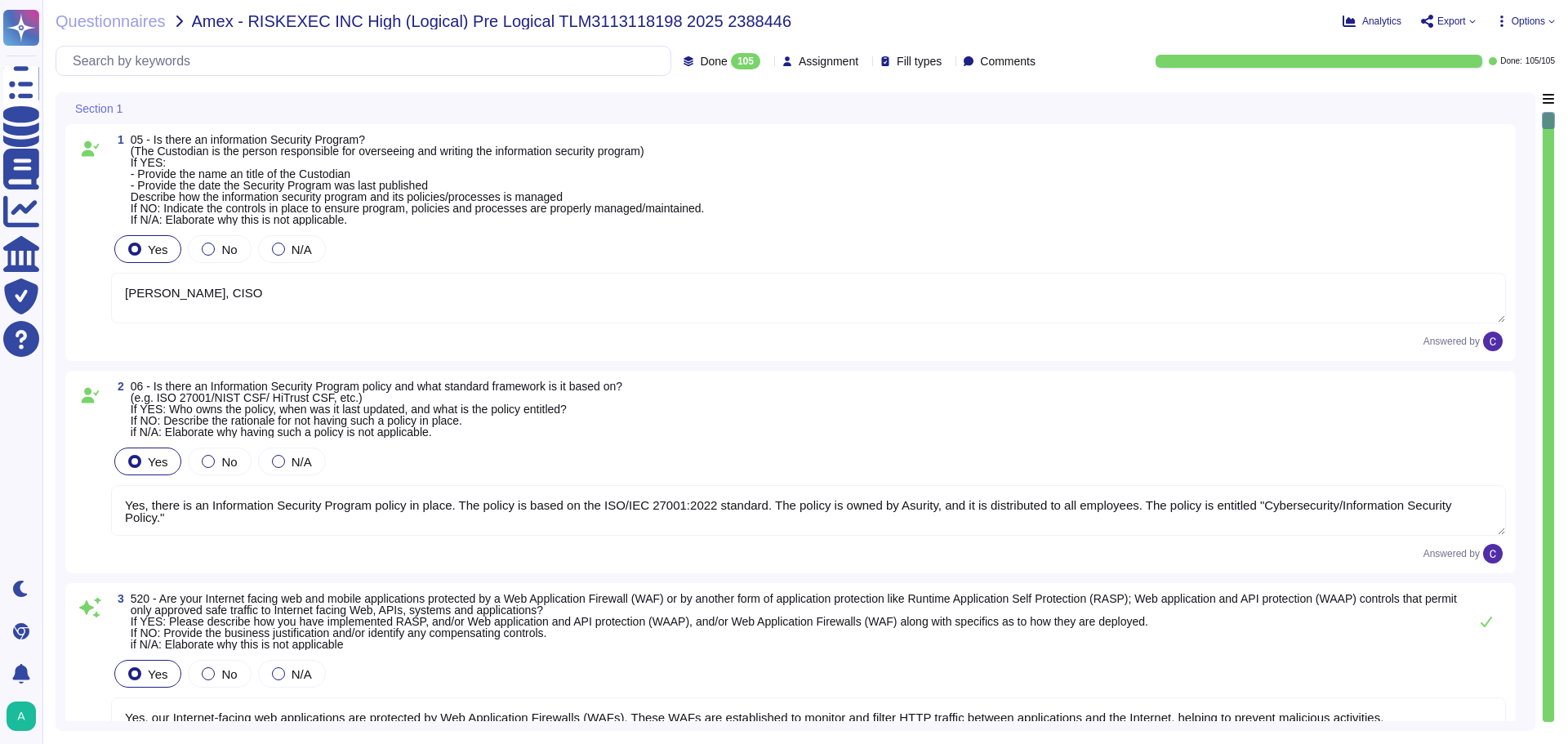
type textarea "[PERSON_NAME], CISO"
type textarea "Yes, there is an Information Security Program policy in place. The policy is ba…"
type textarea "Yes, our Internet-facing web applications are protected by Web Application Fire…"
type textarea "Yes, there is a Data Governance and Classification Policy in place at RiskExec.…"
type textarea "Yes, our organization has a Security Incident Management policy, which is outli…"
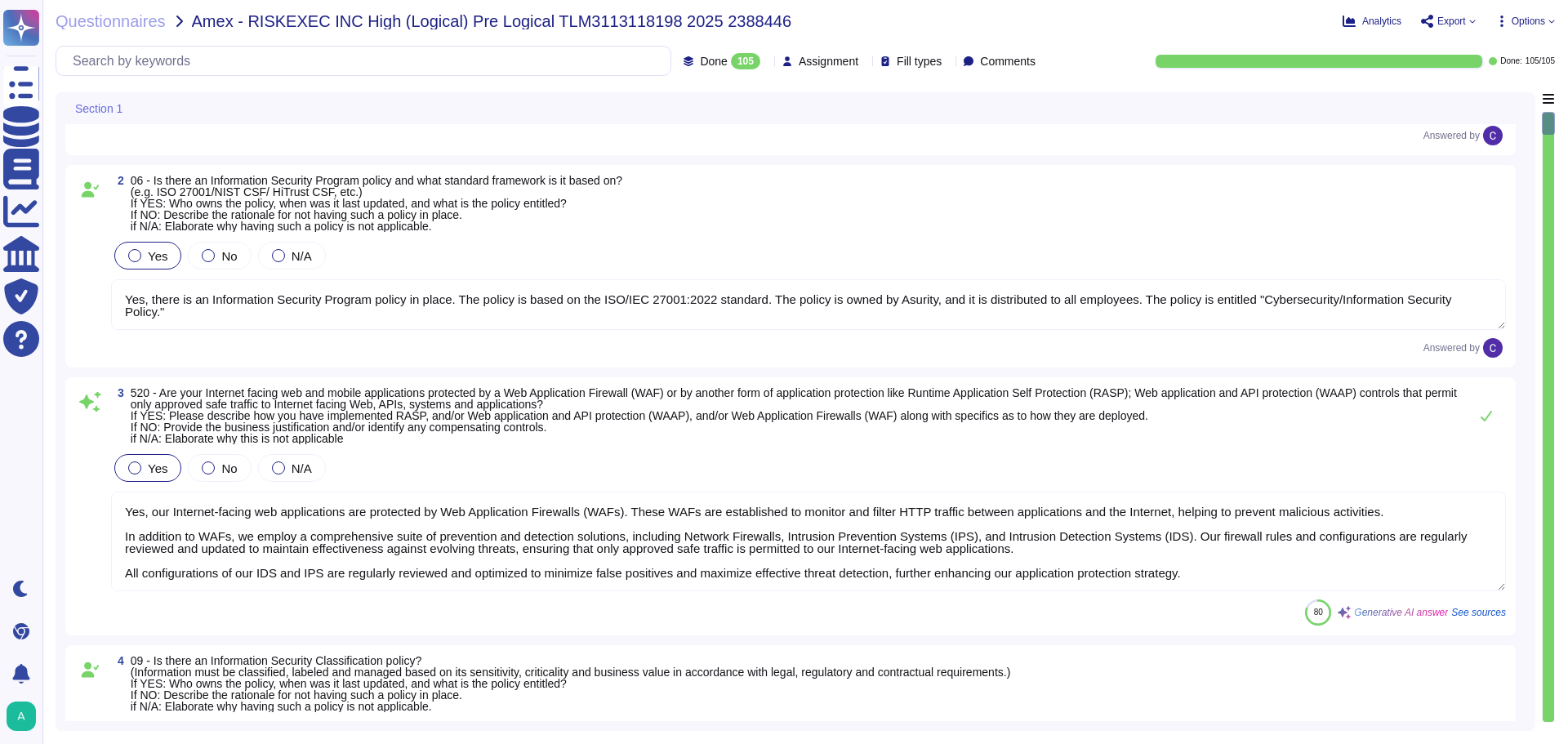
scroll to position [245, 0]
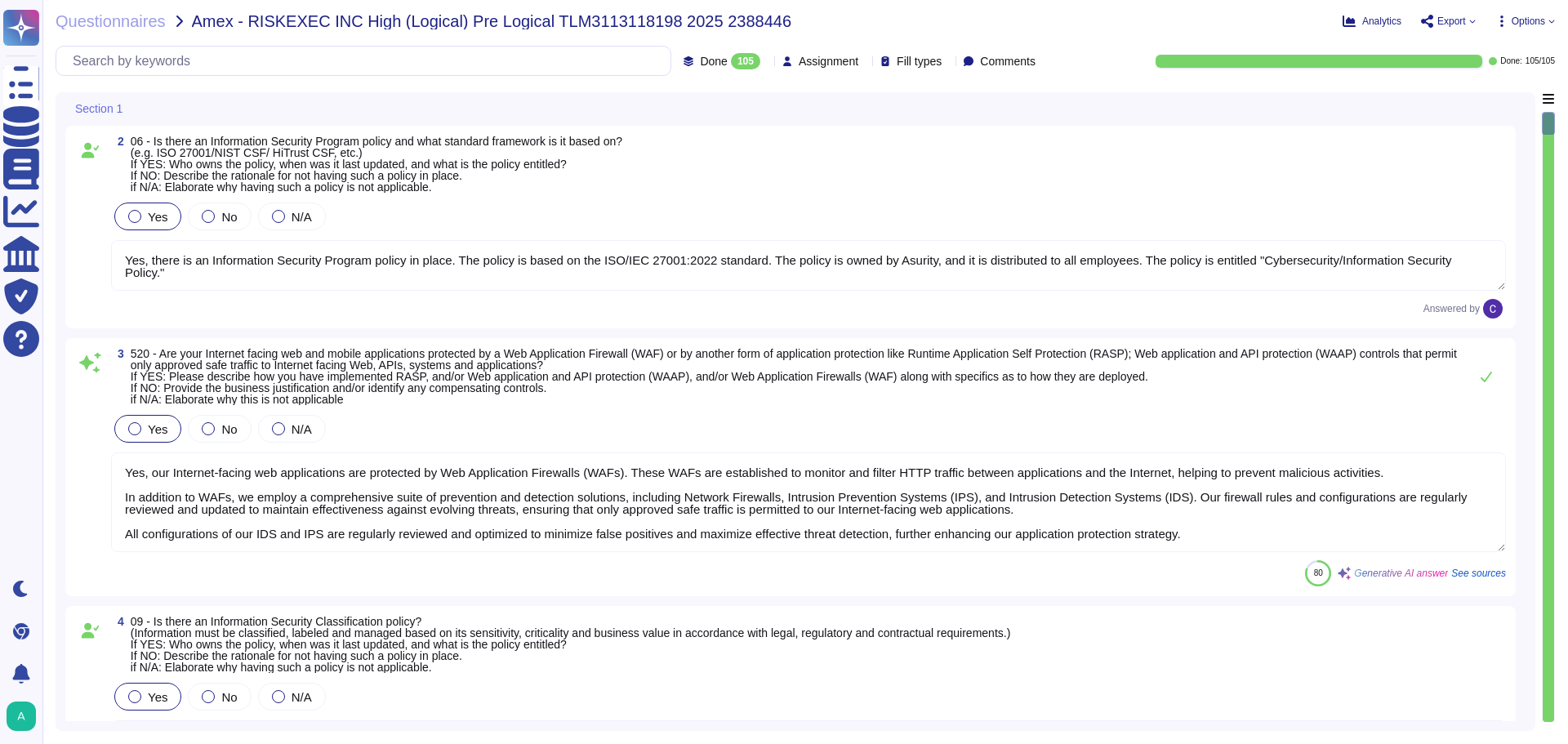
type textarea "Yes, there is an Access Control Policy in place. - The policy is entitled "Acce…"
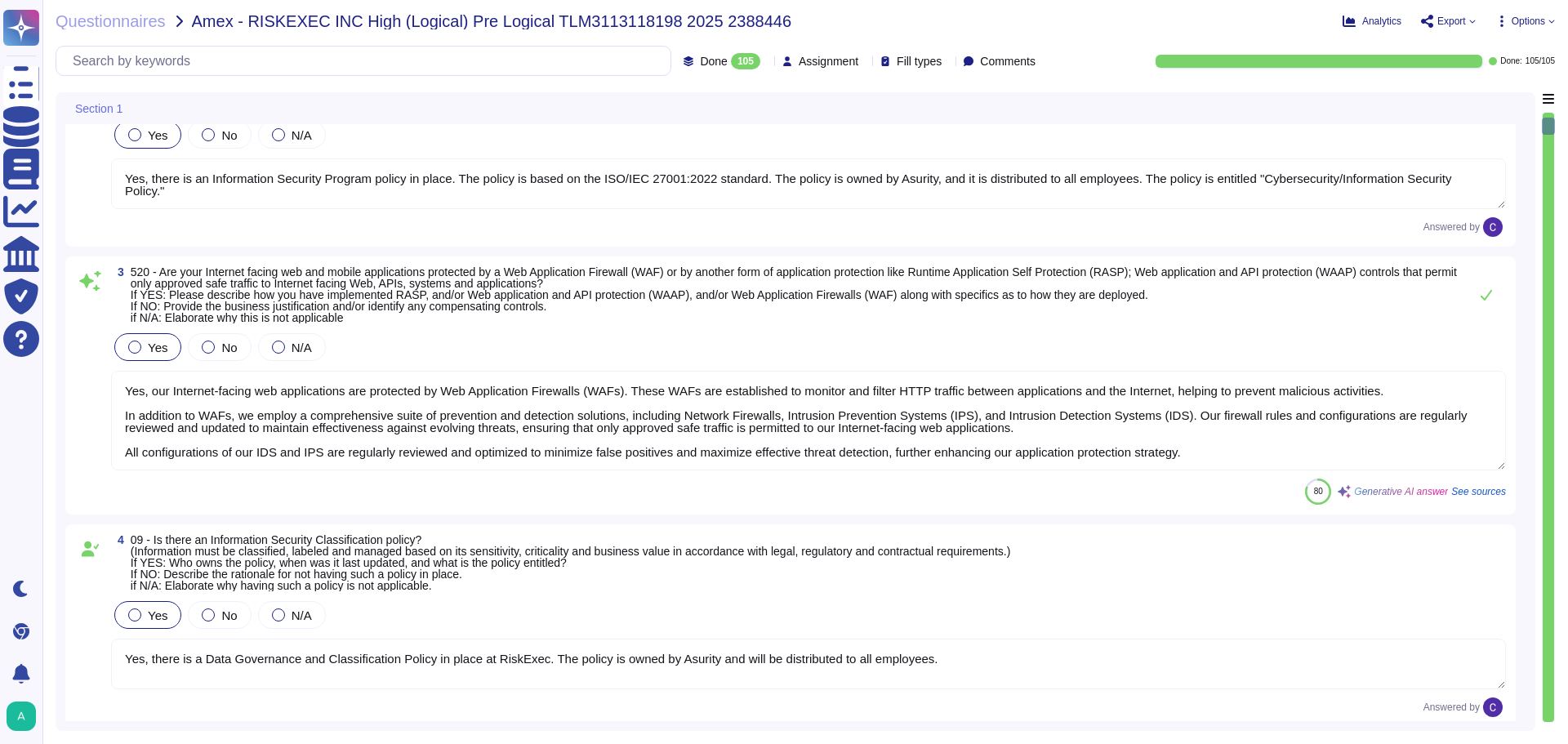
scroll to position [2, 0]
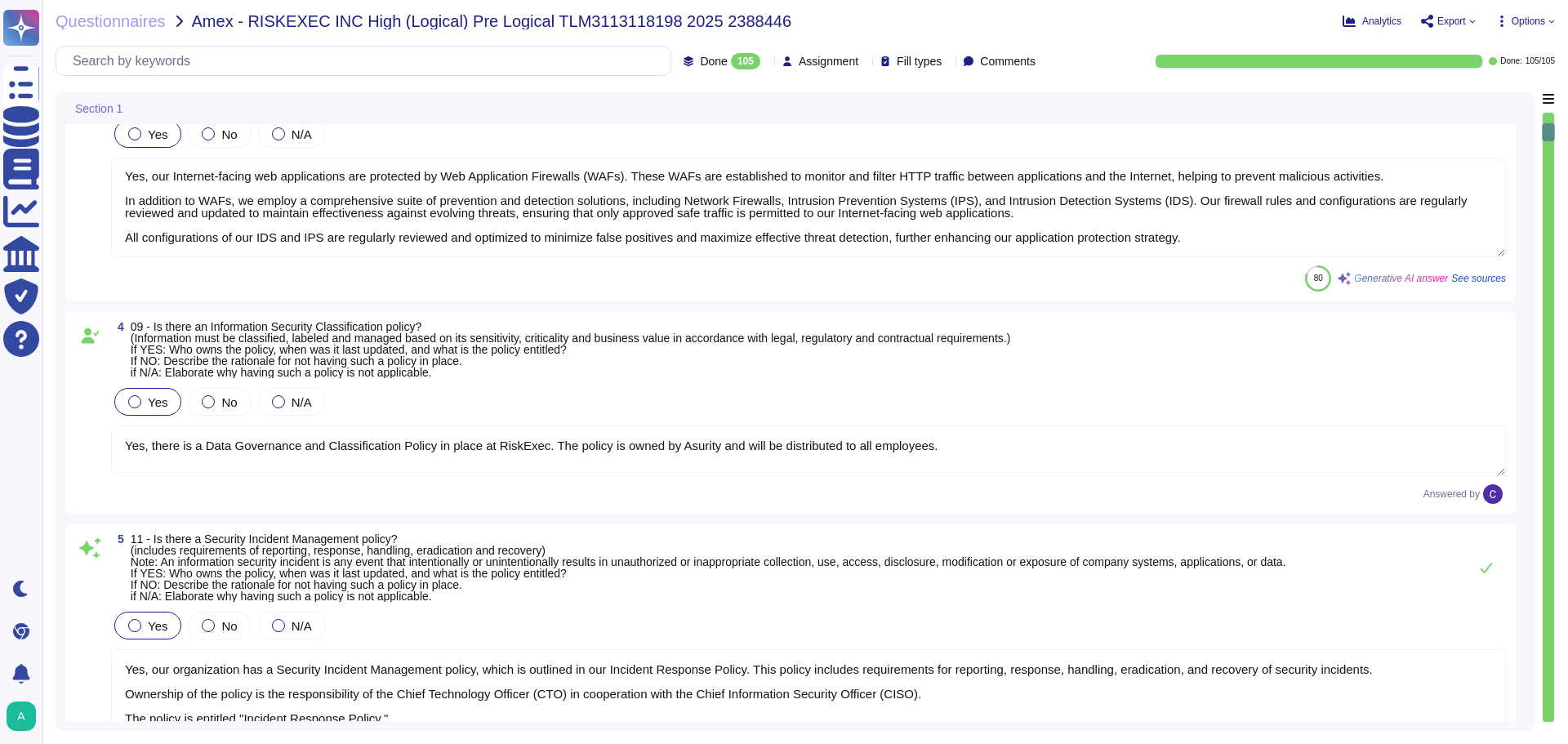
type textarea "Yes, there is an Acceptable Use Policy in place that governs the actions of use…"
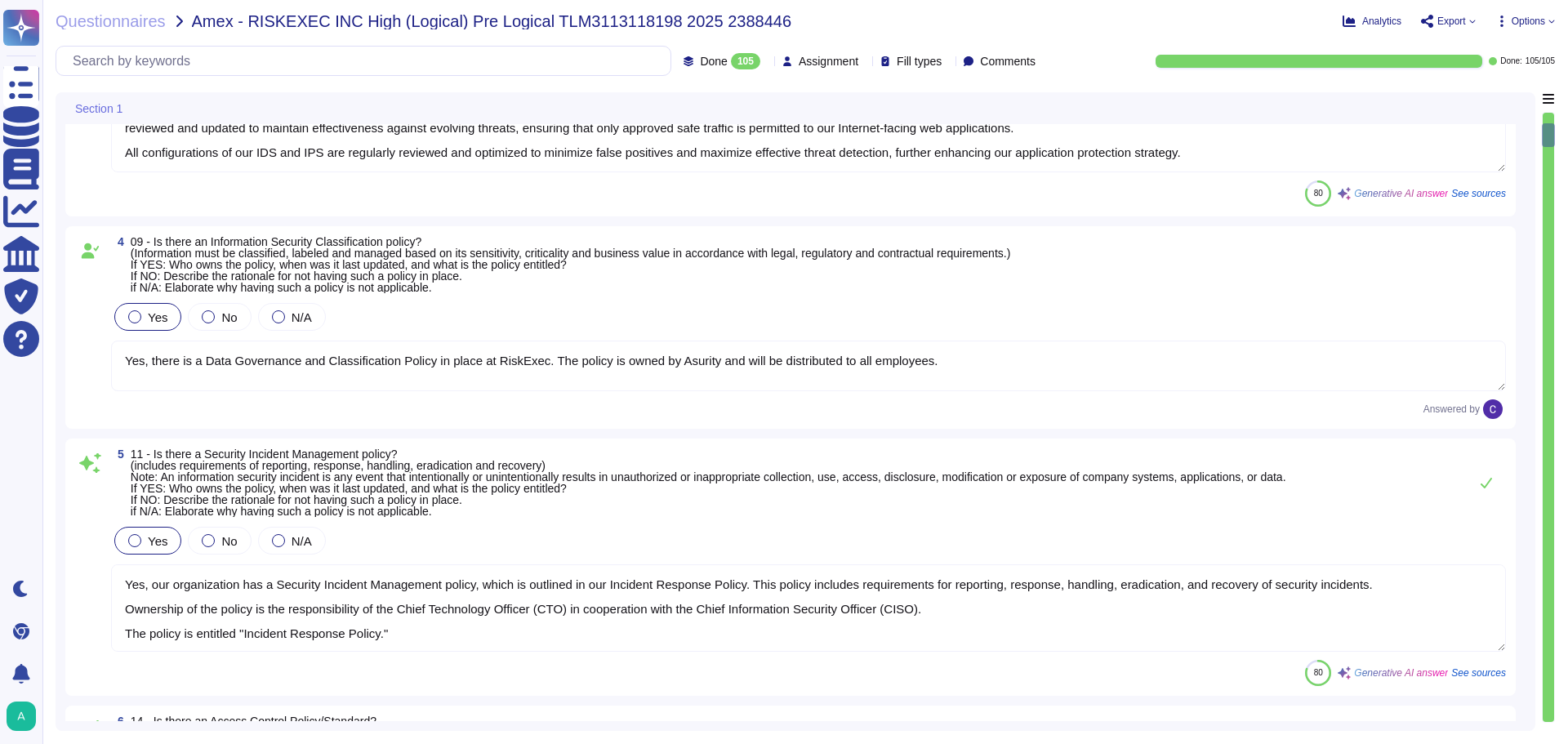
scroll to position [653, 0]
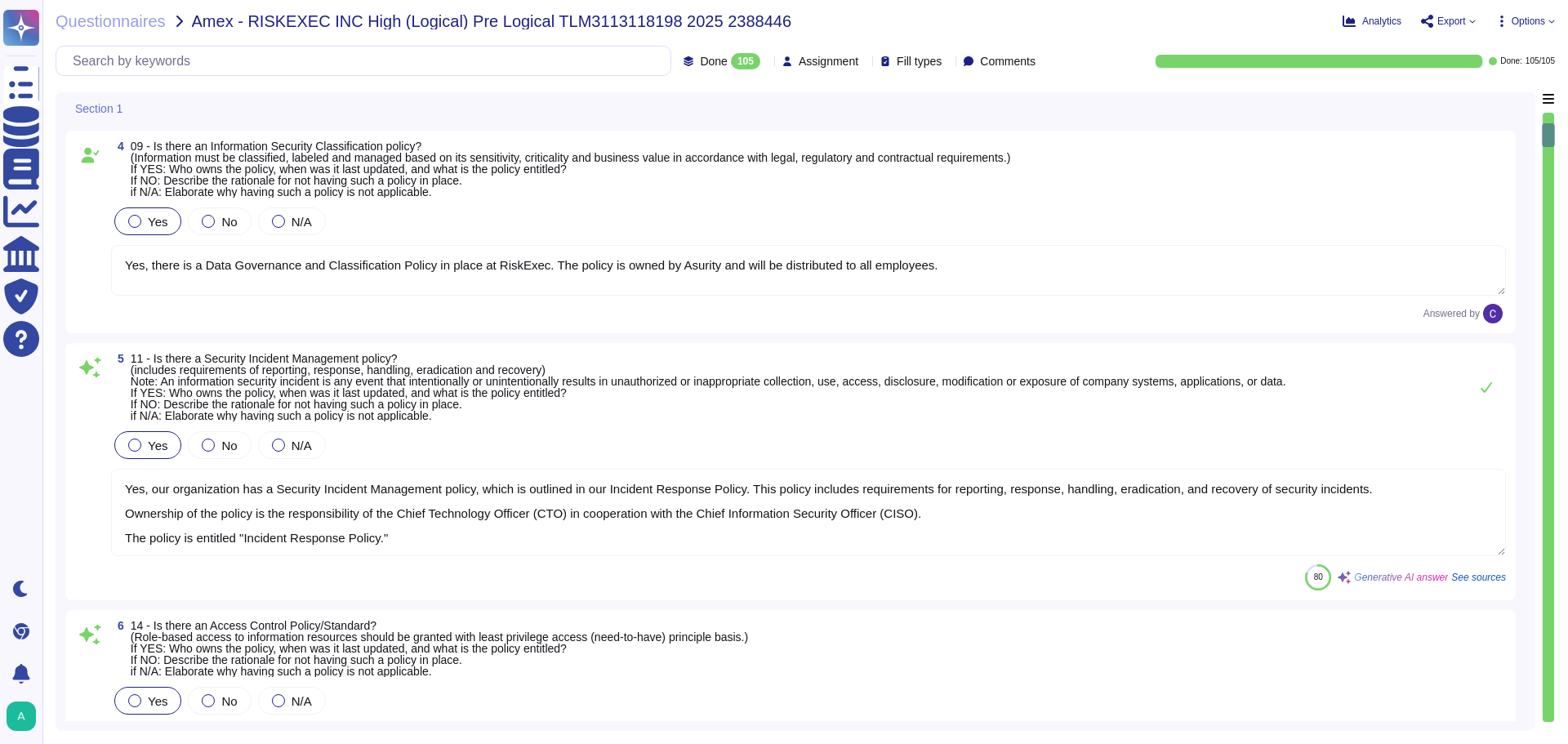
type textarea "Yes, there is an Encryption policy in place. - Ownership: CISO - Policy Title: …"
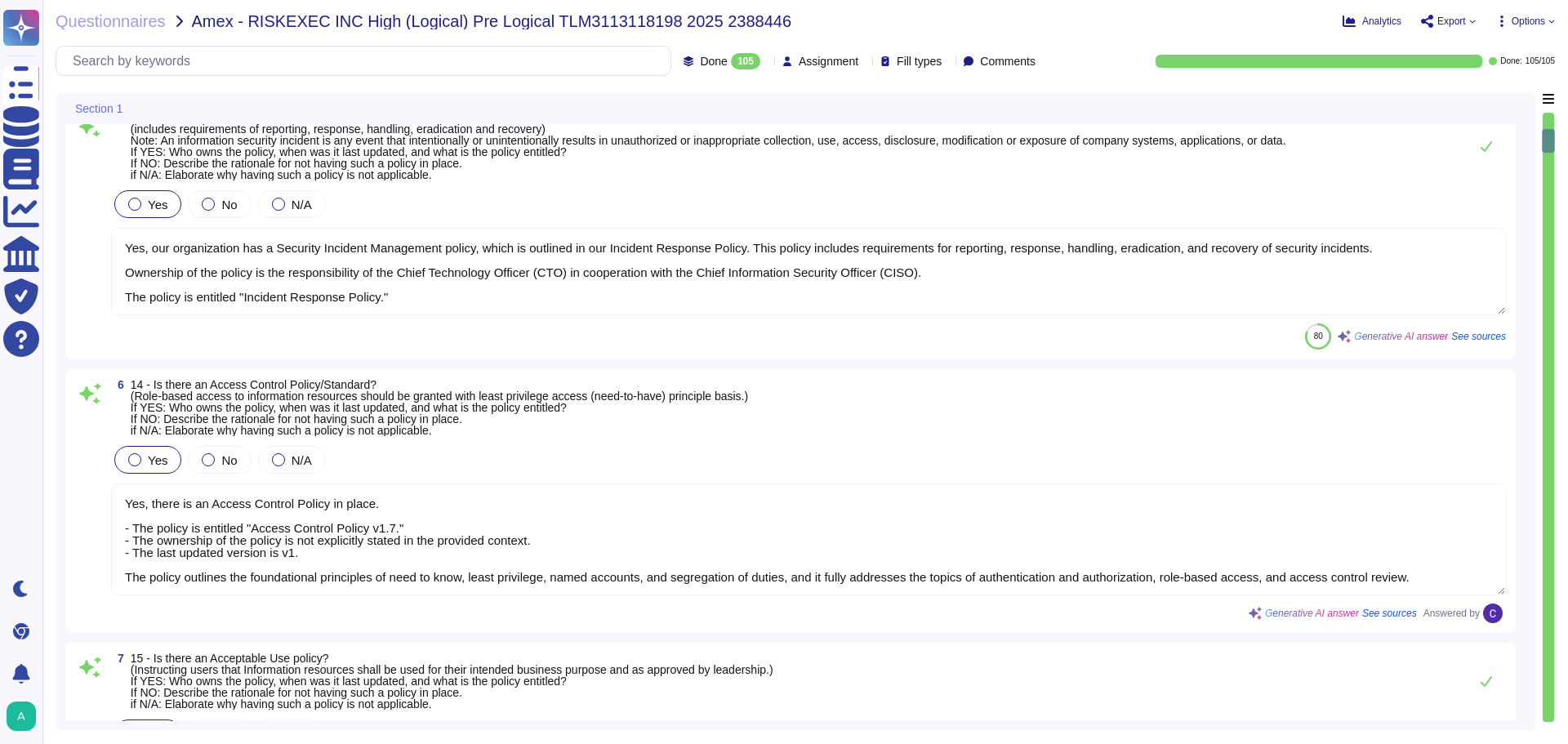
scroll to position [980, 0]
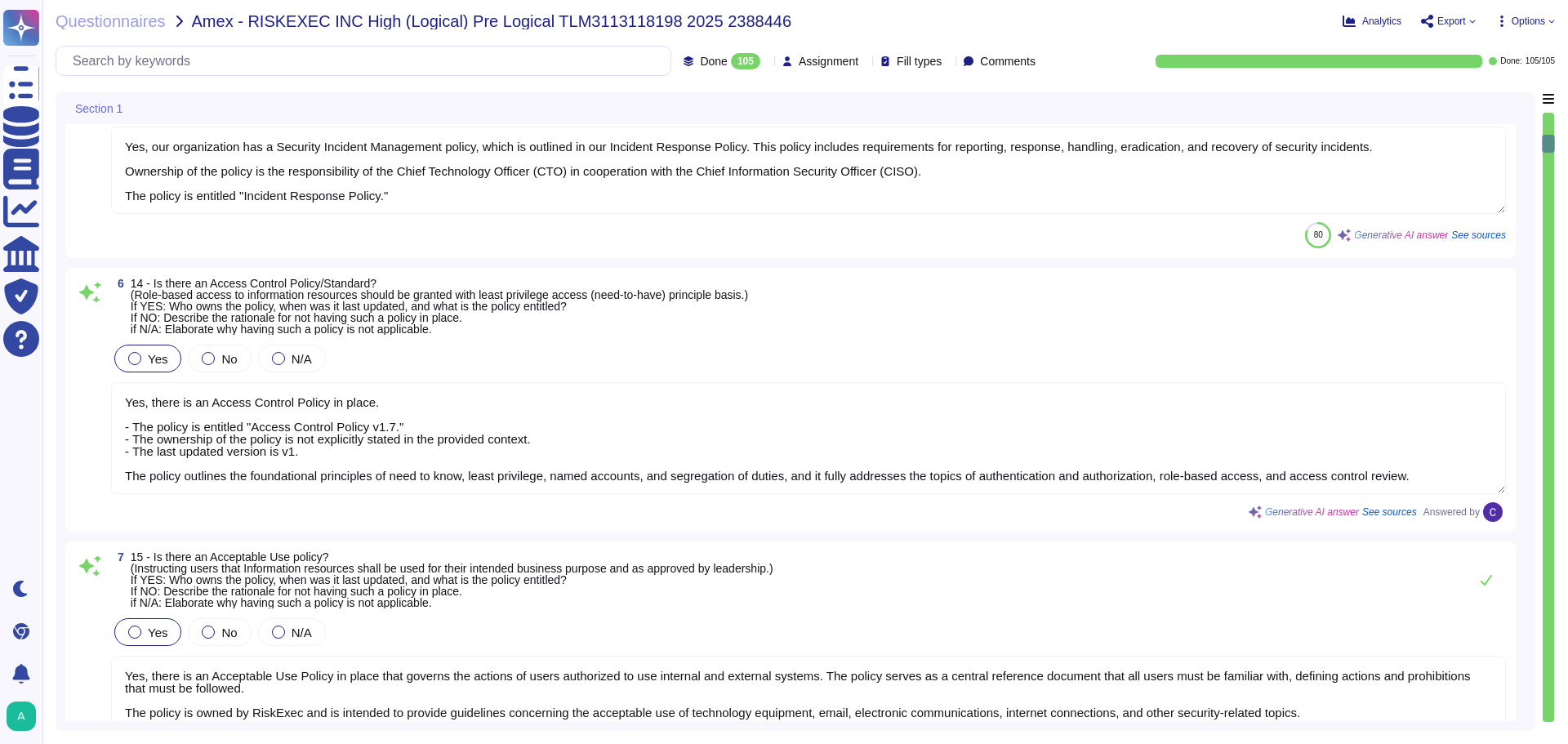
type textarea "Yes, there is an Information Security Operations policy. - Ownership: The polic…"
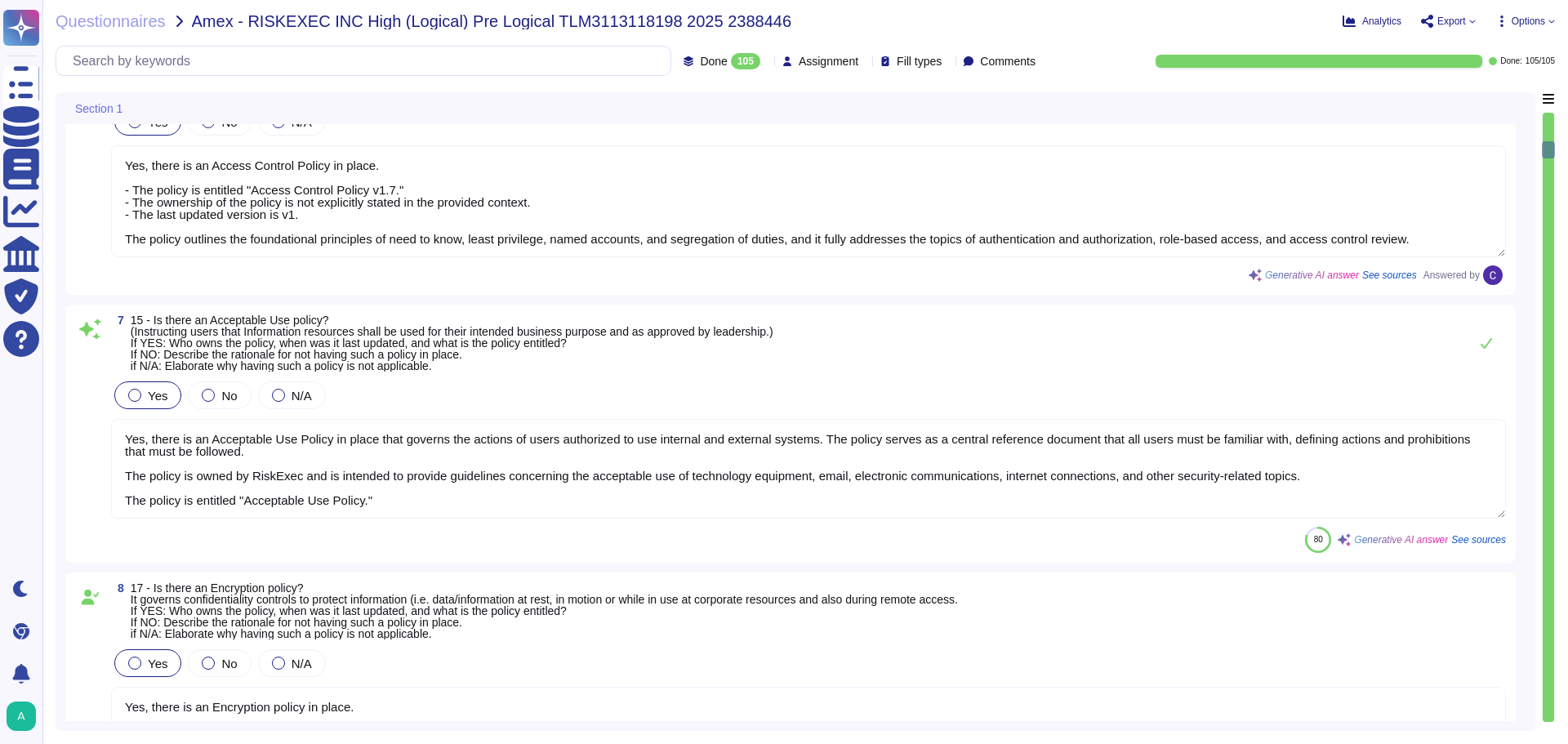
scroll to position [1306, 0]
type textarea "Yes, we have a Data Loss Prevention (DLP) process in place, supported by variou…"
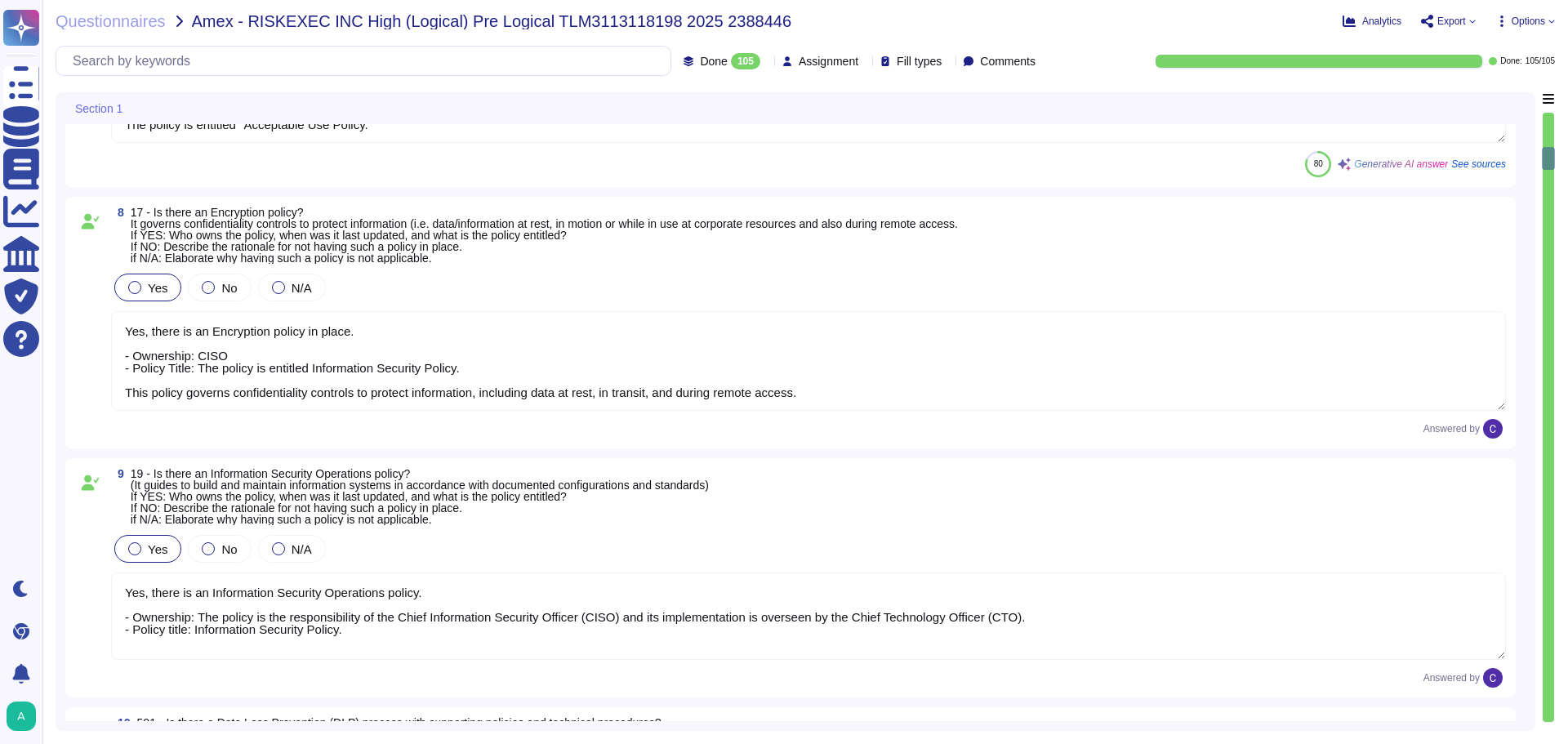
type textarea "Yes, our organization has a comprehensive Threat Intelligence process. The poli…"
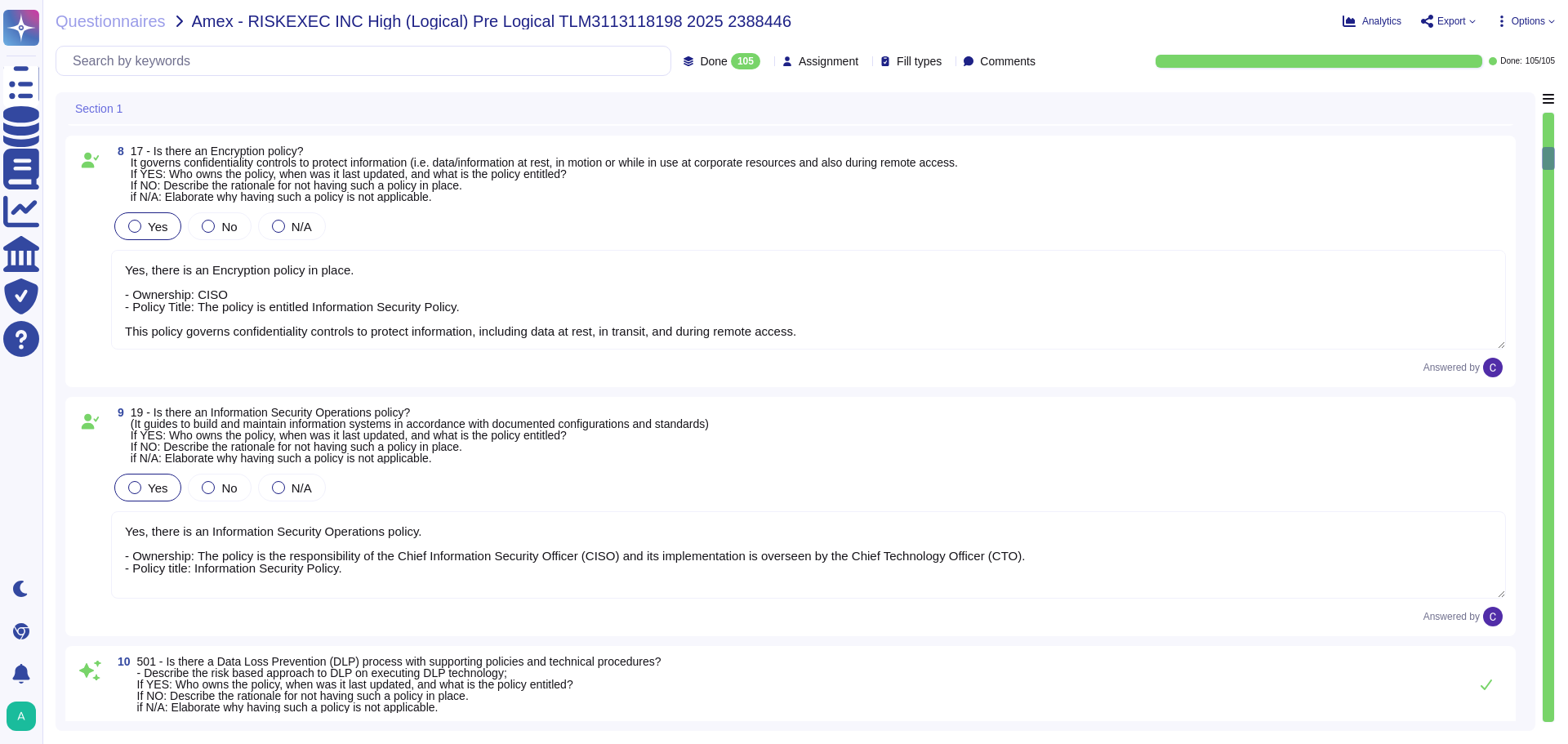
type textarea "Yes, we have established a comprehensive security awareness training program fo…"
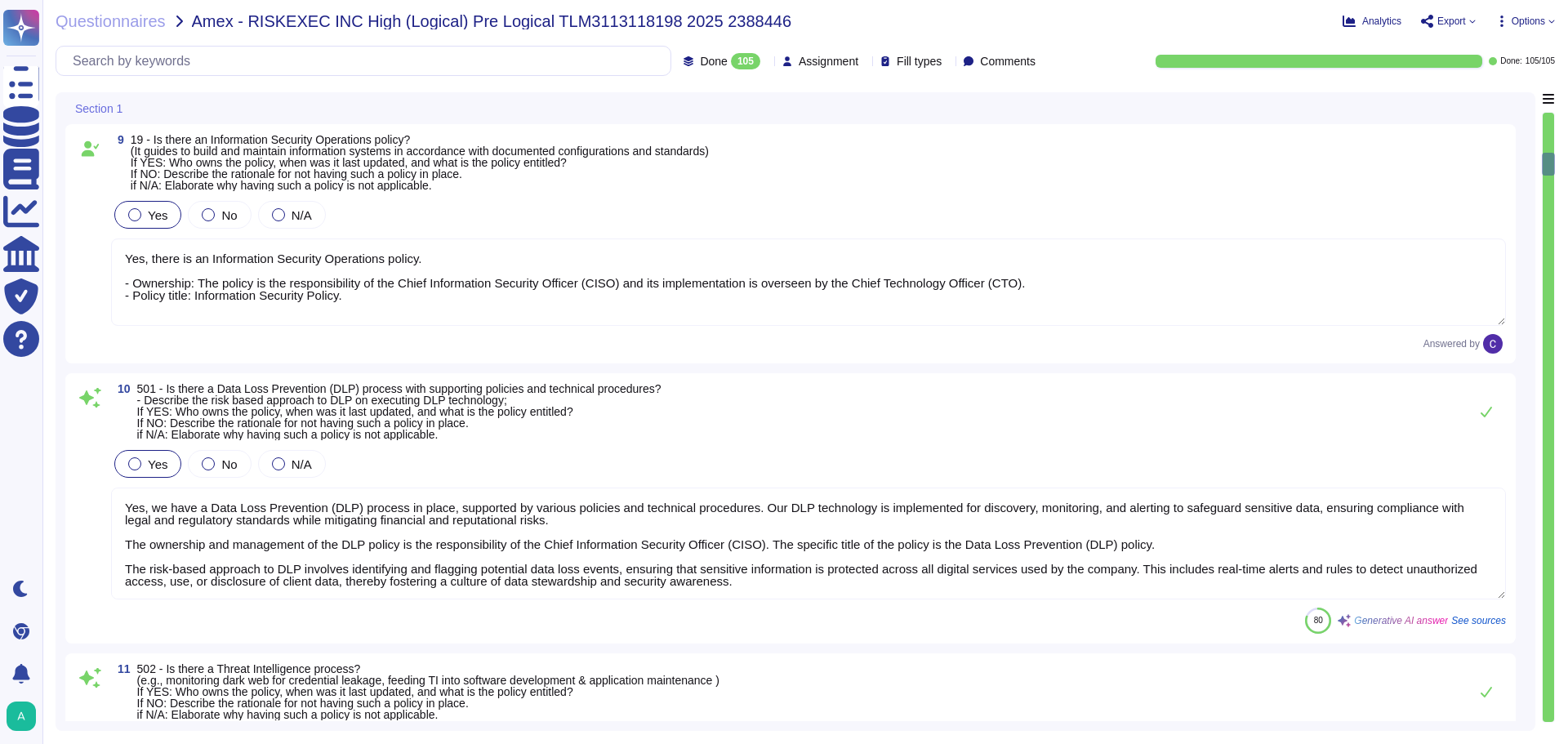
scroll to position [2, 0]
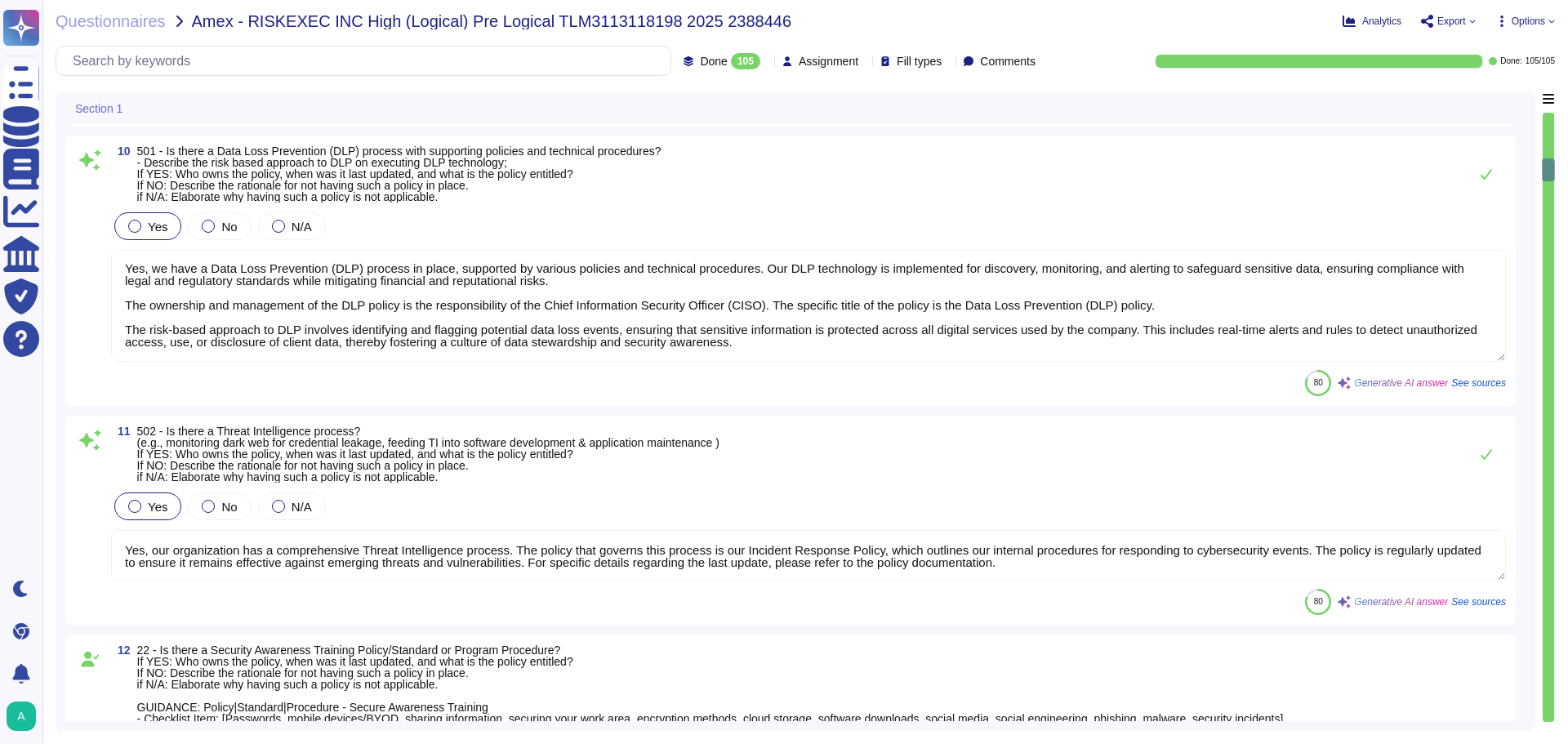
type textarea "Yes, policies, standards, and procedures are reviewed and approved by leadershi…"
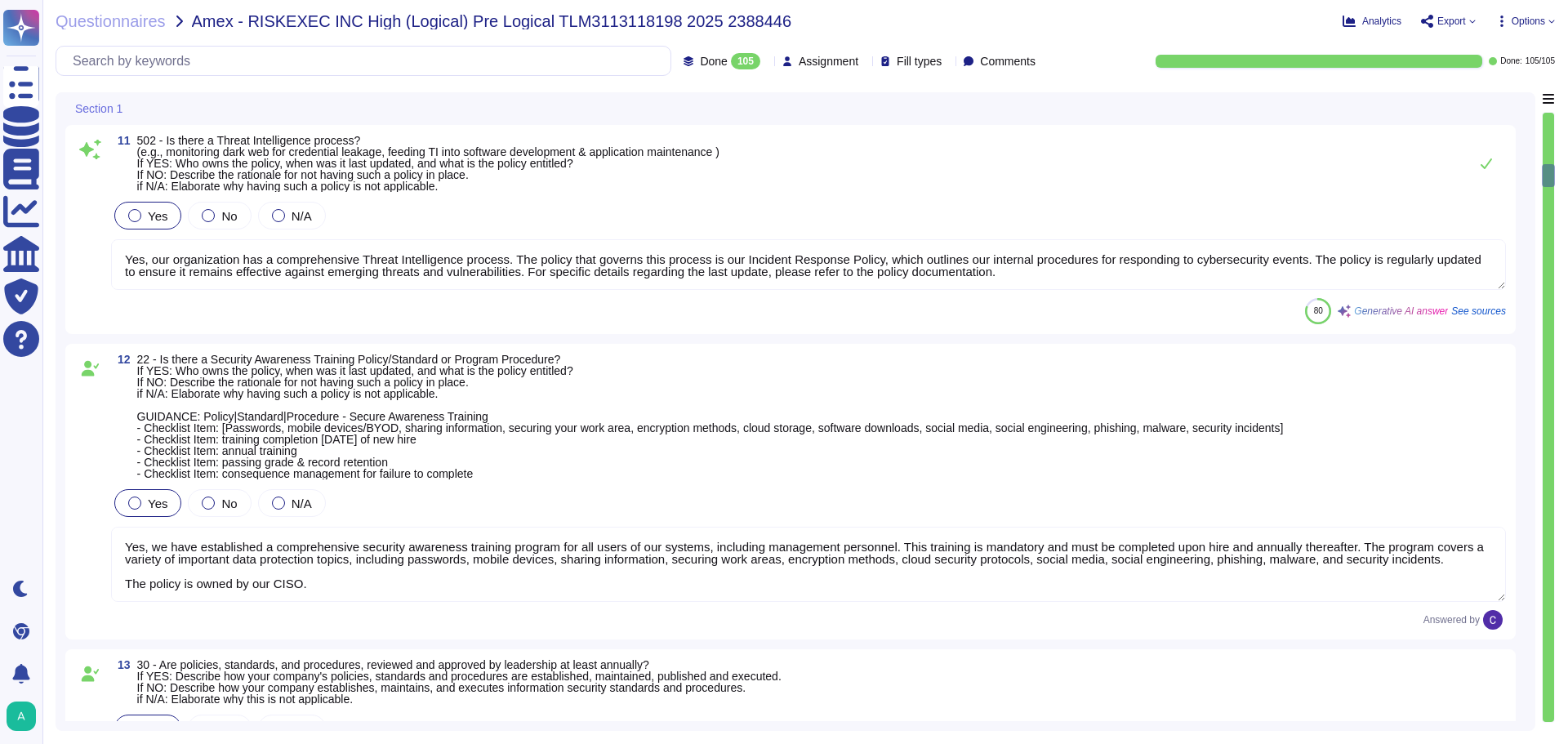
type textarea "Yes, there is an information security risk assessment process that incorporates…"
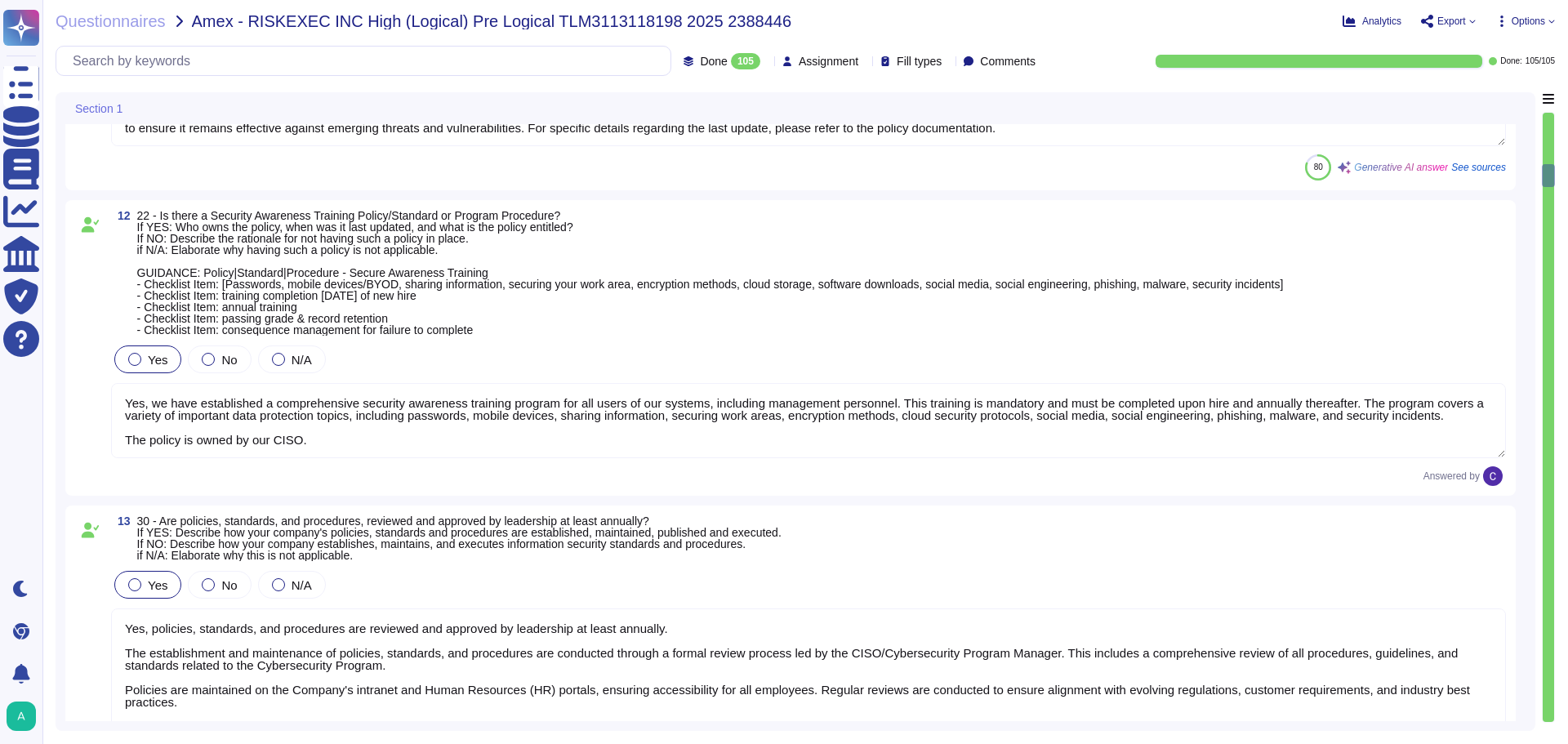
scroll to position [2613, 0]
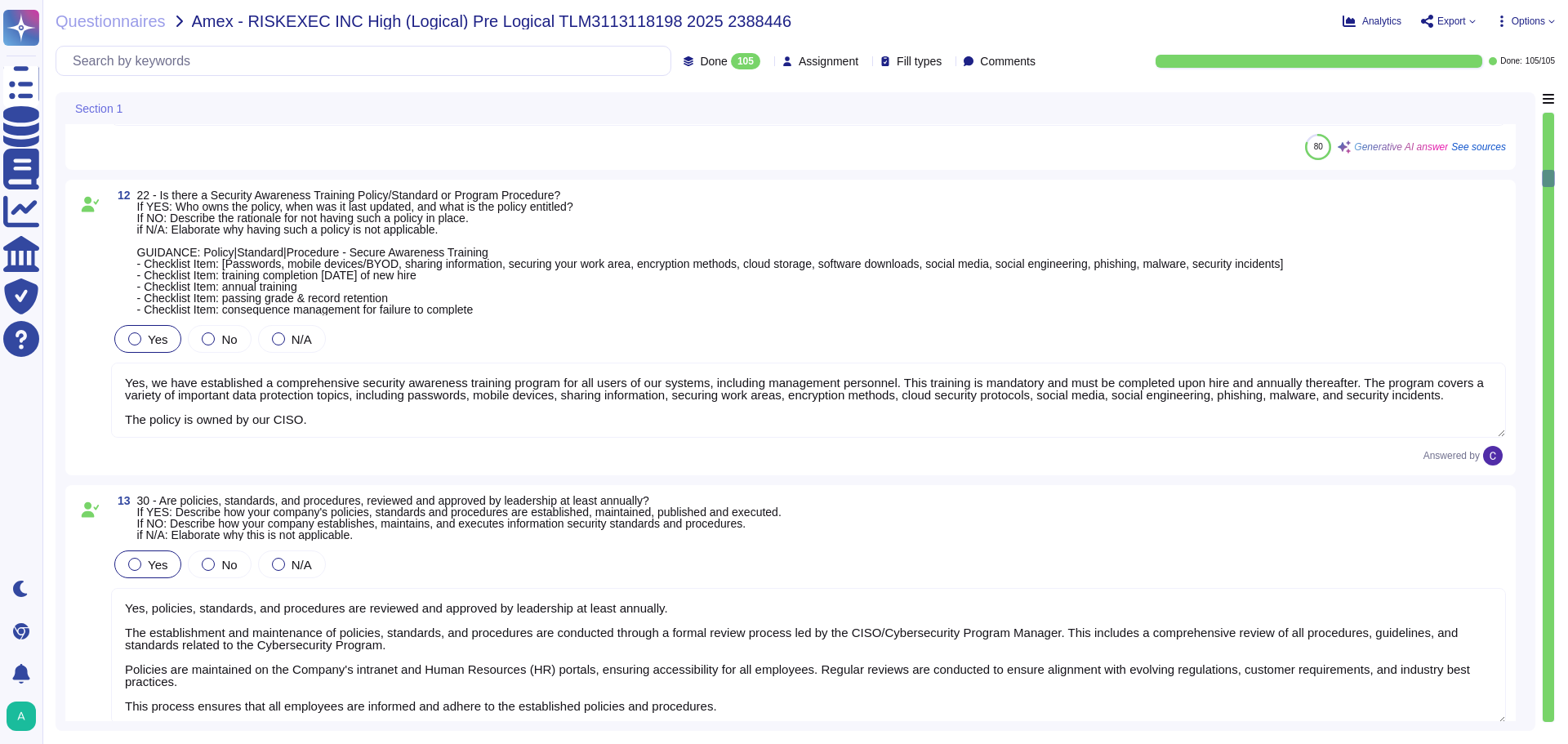
type textarea "Yes. All electronic information managed by RiskExec must have a designated Info…"
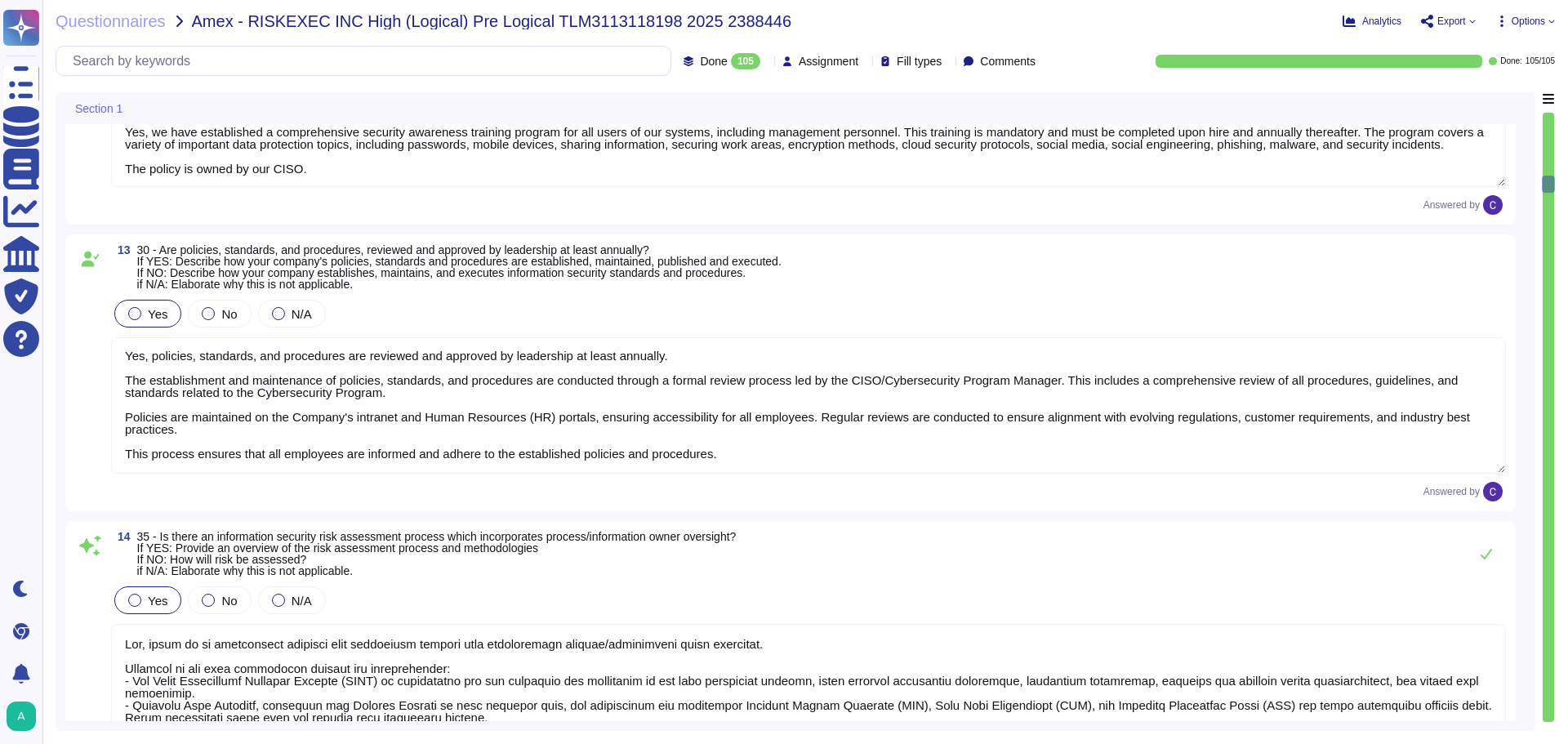
scroll to position [2857, 0]
type textarea "Regardless of the reason remote work is being implemented, employees must compl…"
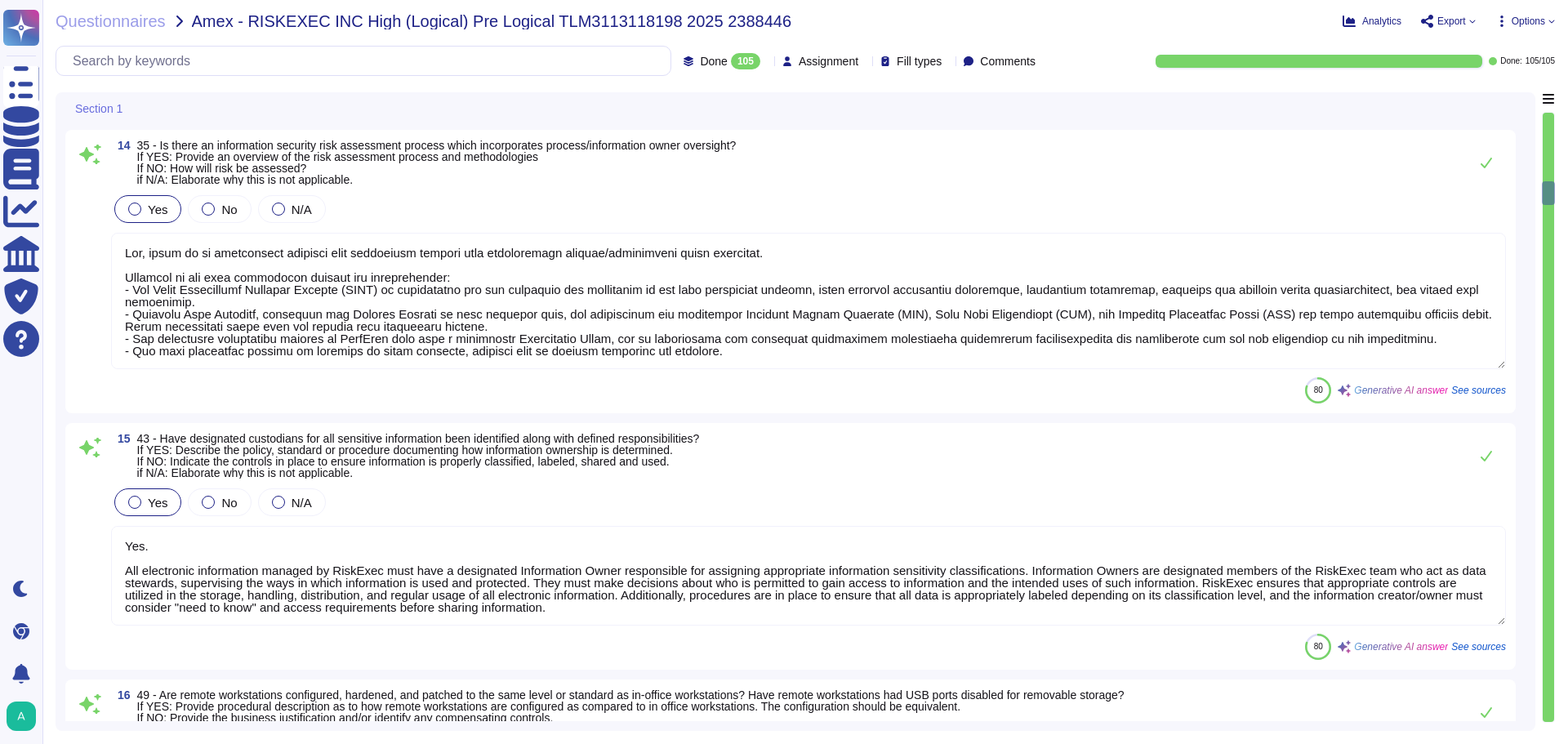
type textarea "Yes, whole disk encryption for workstations and laptops has been implemented. T…"
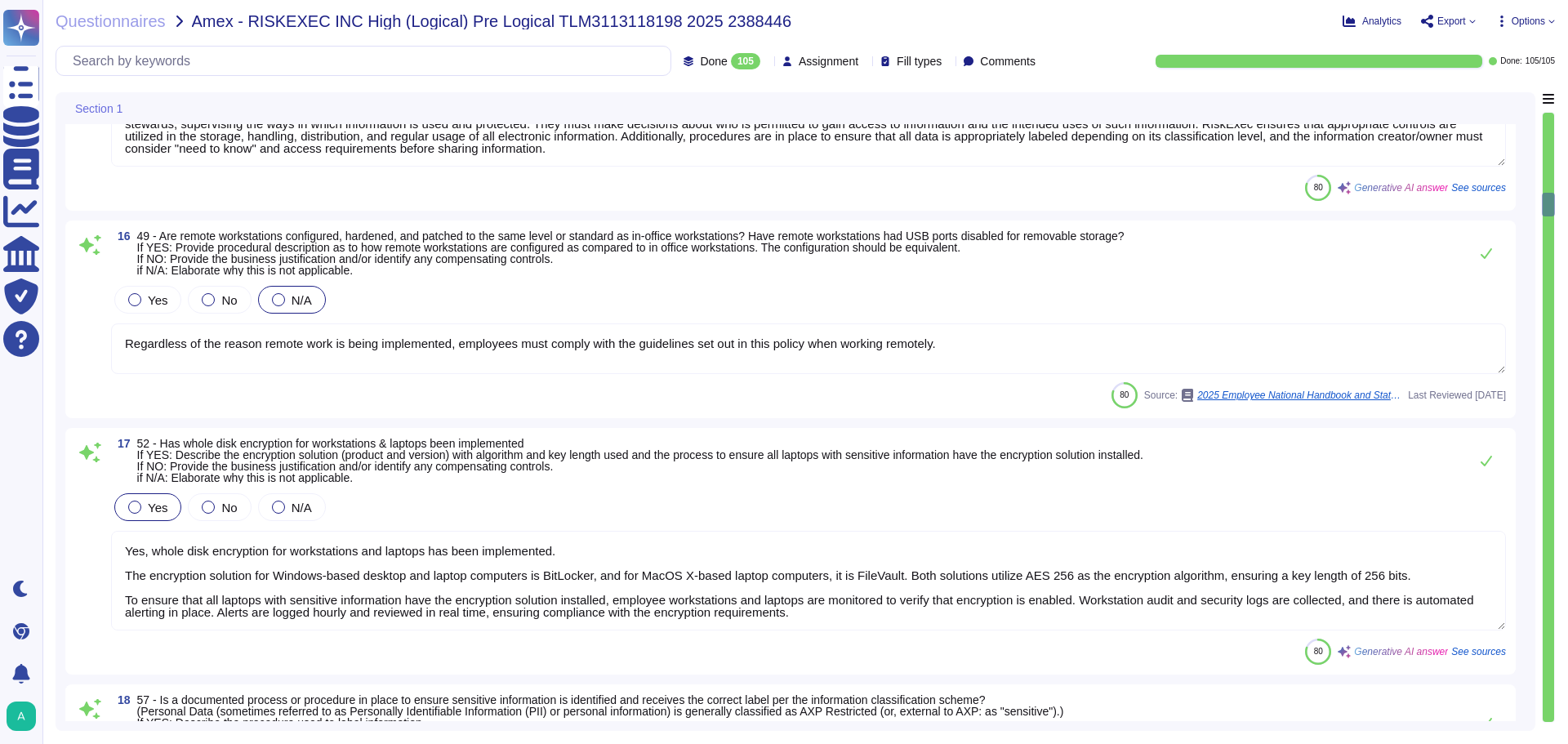
type textarea "Yes, a documented process is in place to ensure sensitive information is identi…"
type textarea "RiskExec has implemented several controls and policies to protect against data …"
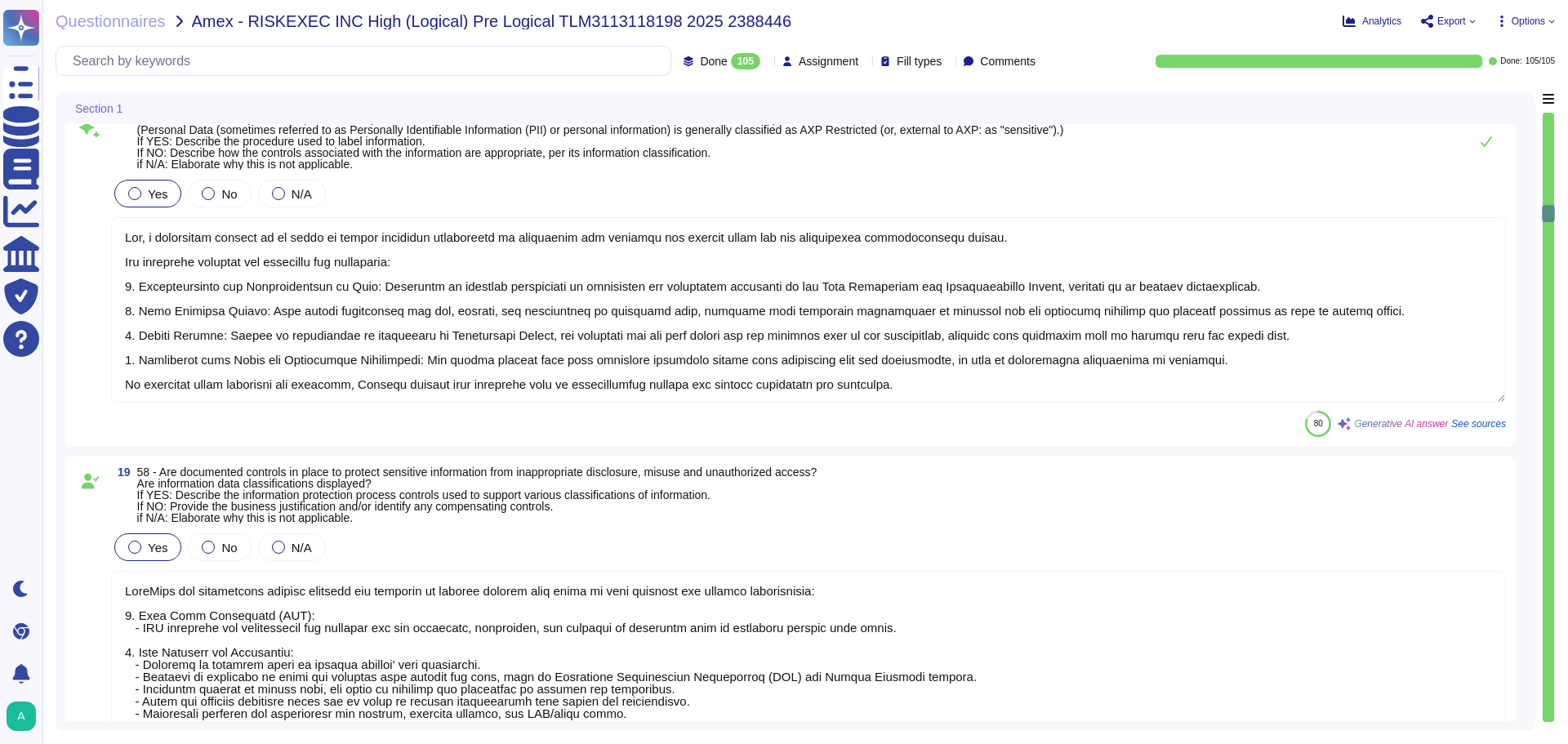
type textarea "Yes, controls are in place to securely dispose of data, both for media and digi…"
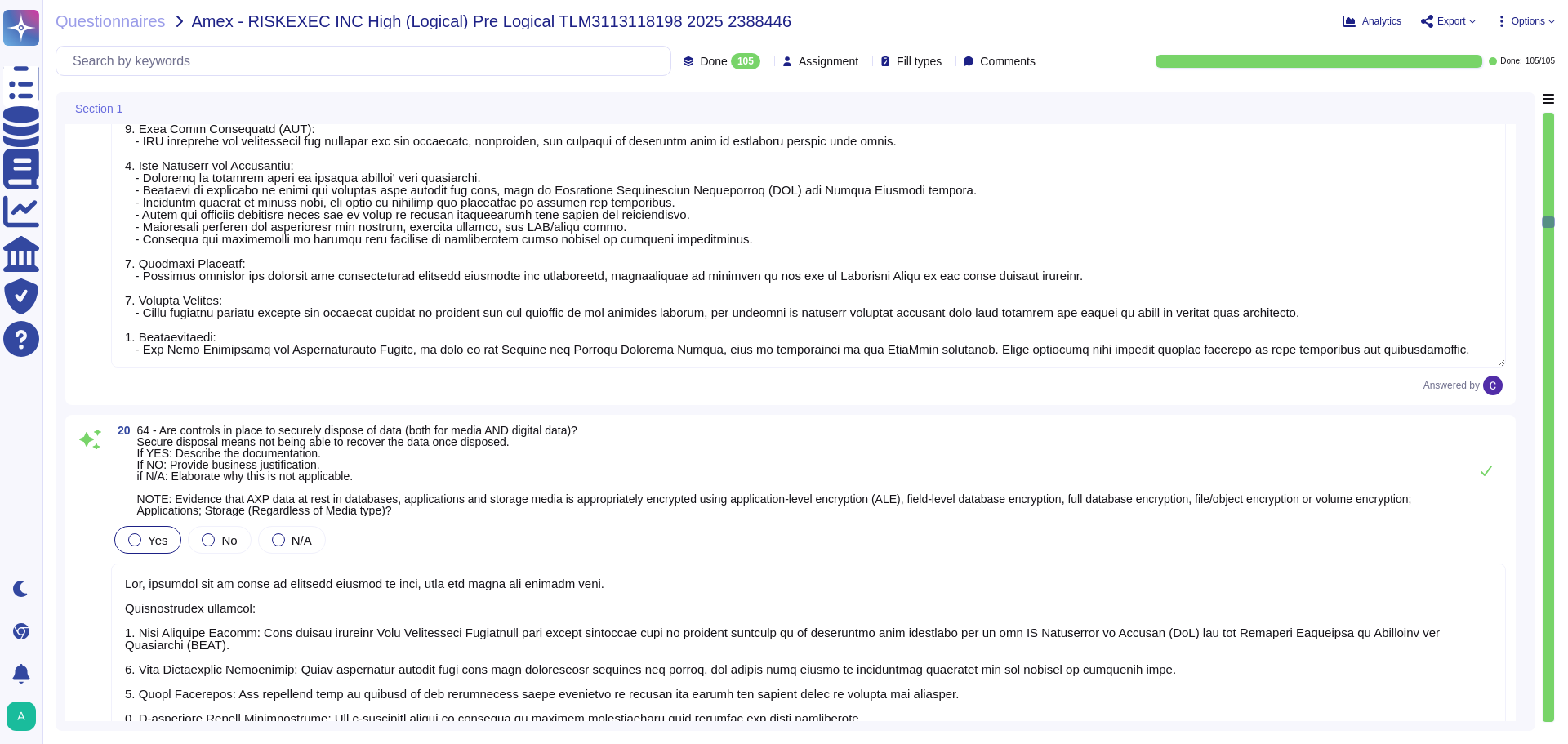
type textarea "Yes, sensitive information is appropriately protected according to its classifi…"
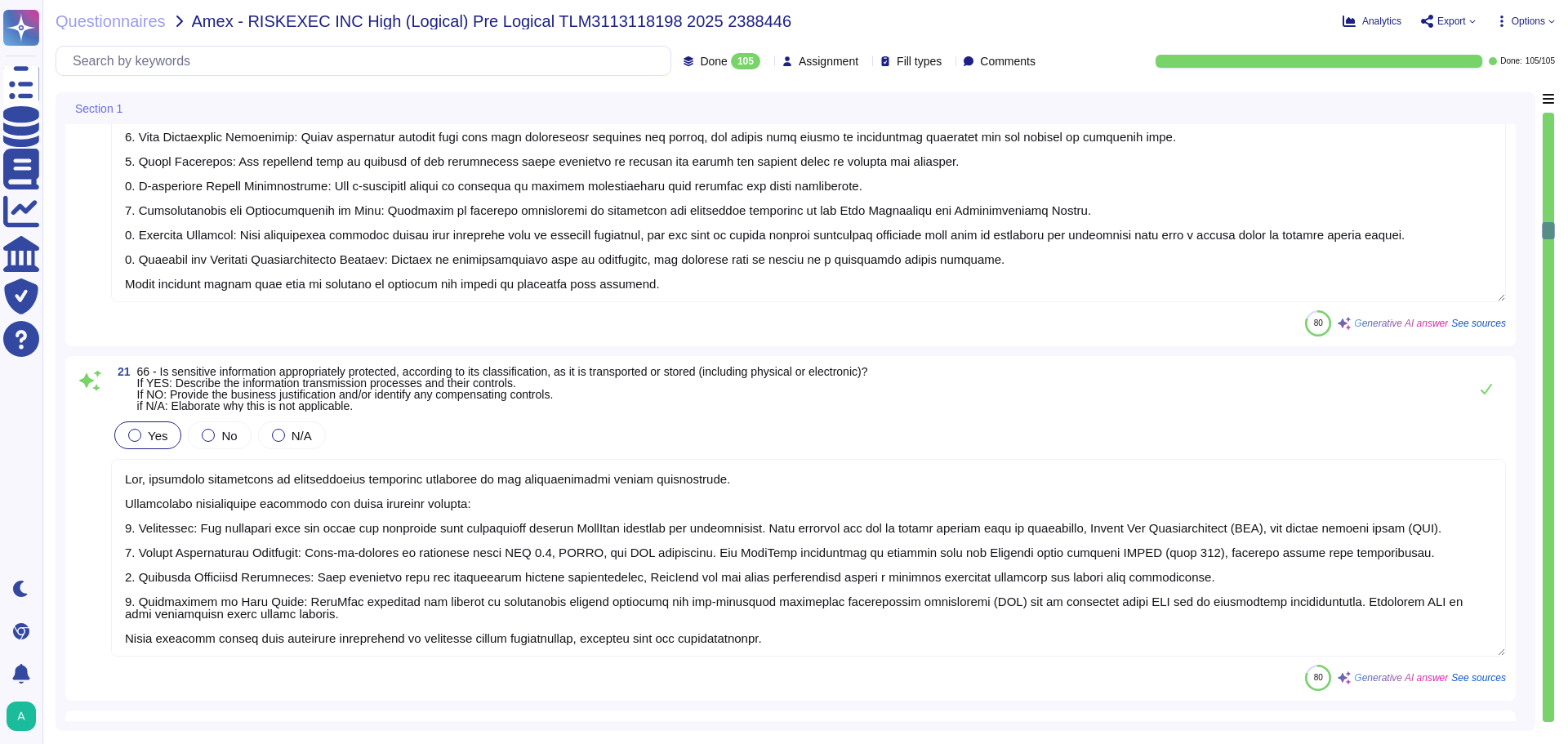
type textarea "Yes, controls are in place to ensure that systems and processes prohibit the un…"
type textarea "Yes, our organization has a documented Incident Response Policy that outlines o…"
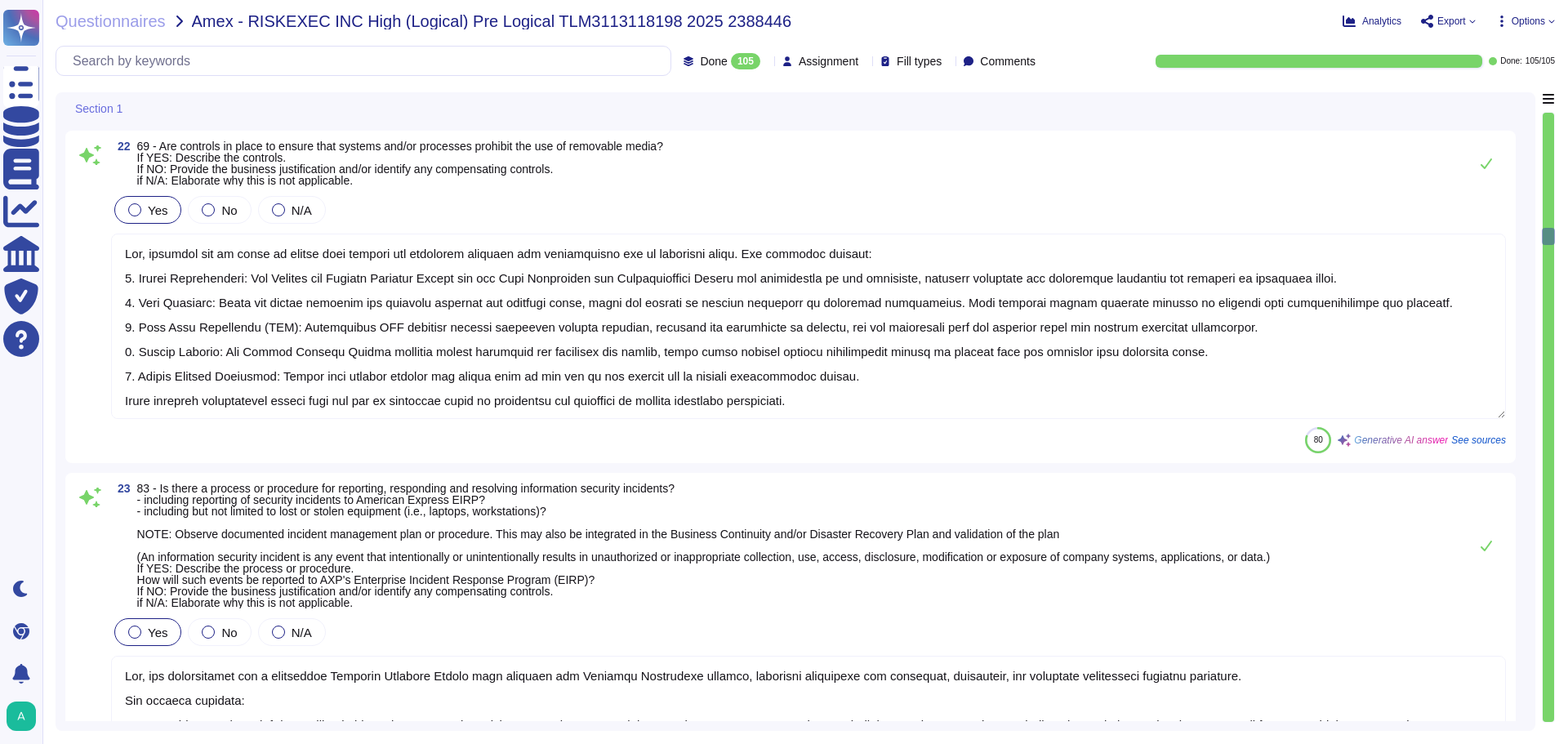
type textarea "Yes, there is an Access Control Standard in place, specifically outlined in the…"
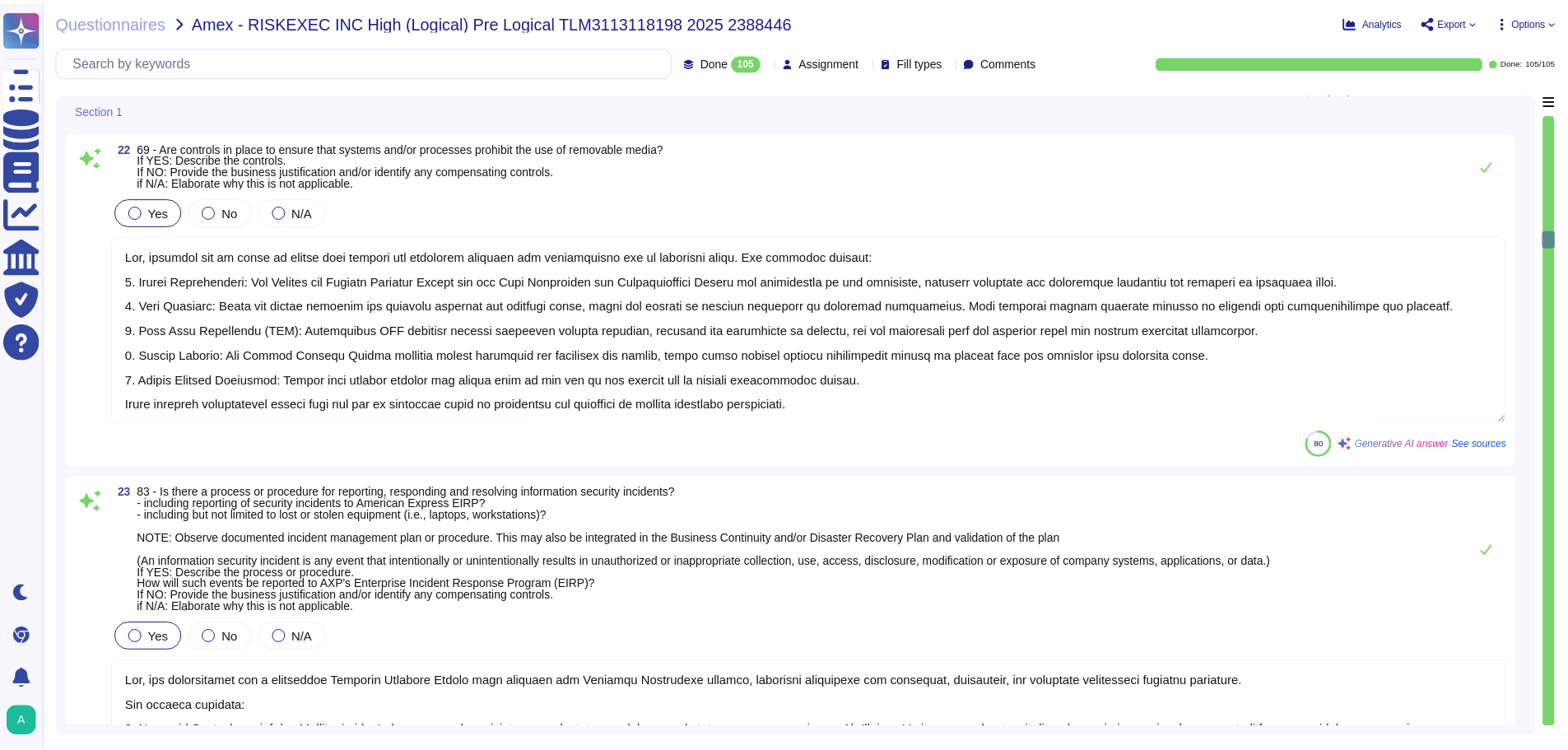
scroll to position [5844, 0]
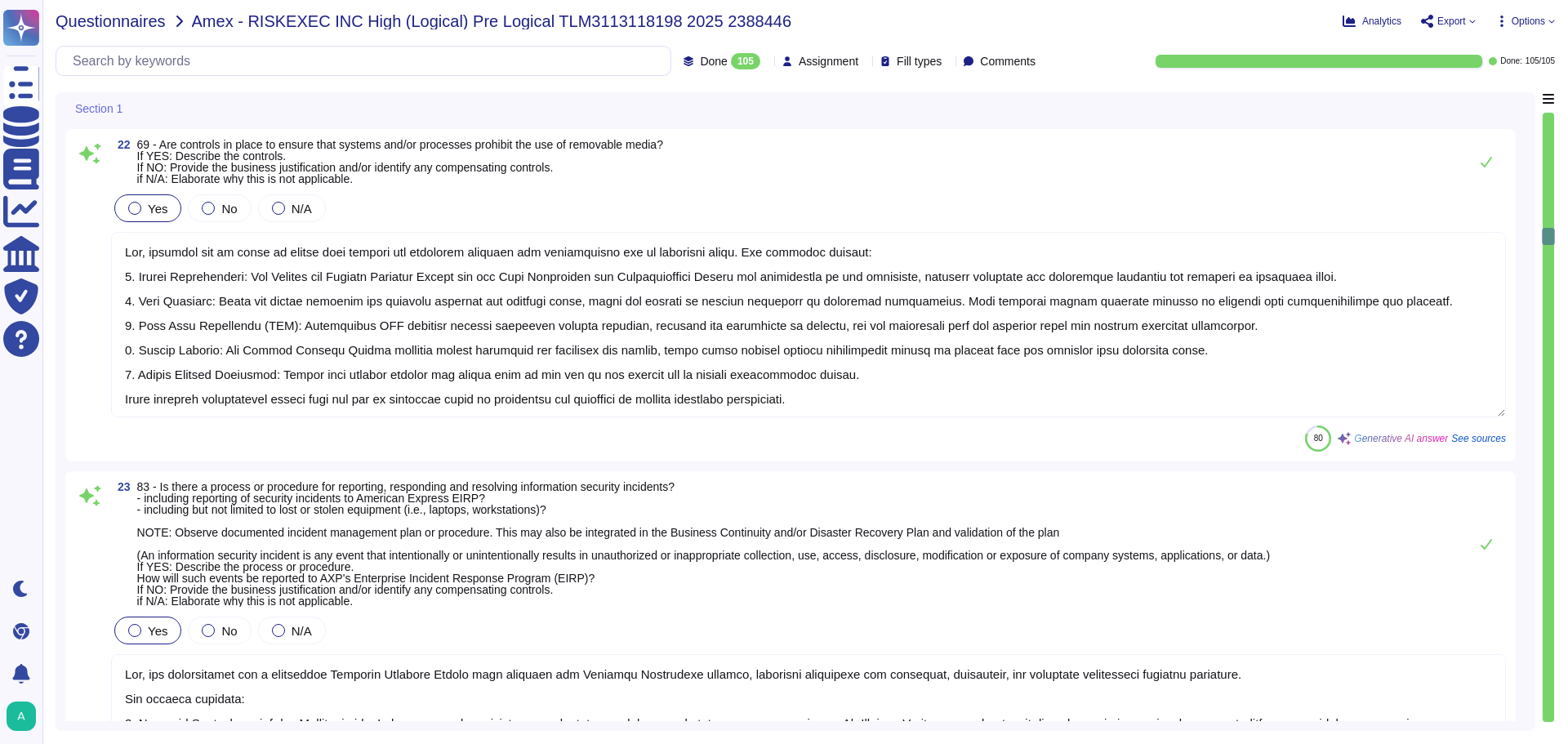
click at [102, 20] on span "Questionnaires" at bounding box center [110, 20] width 110 height 16
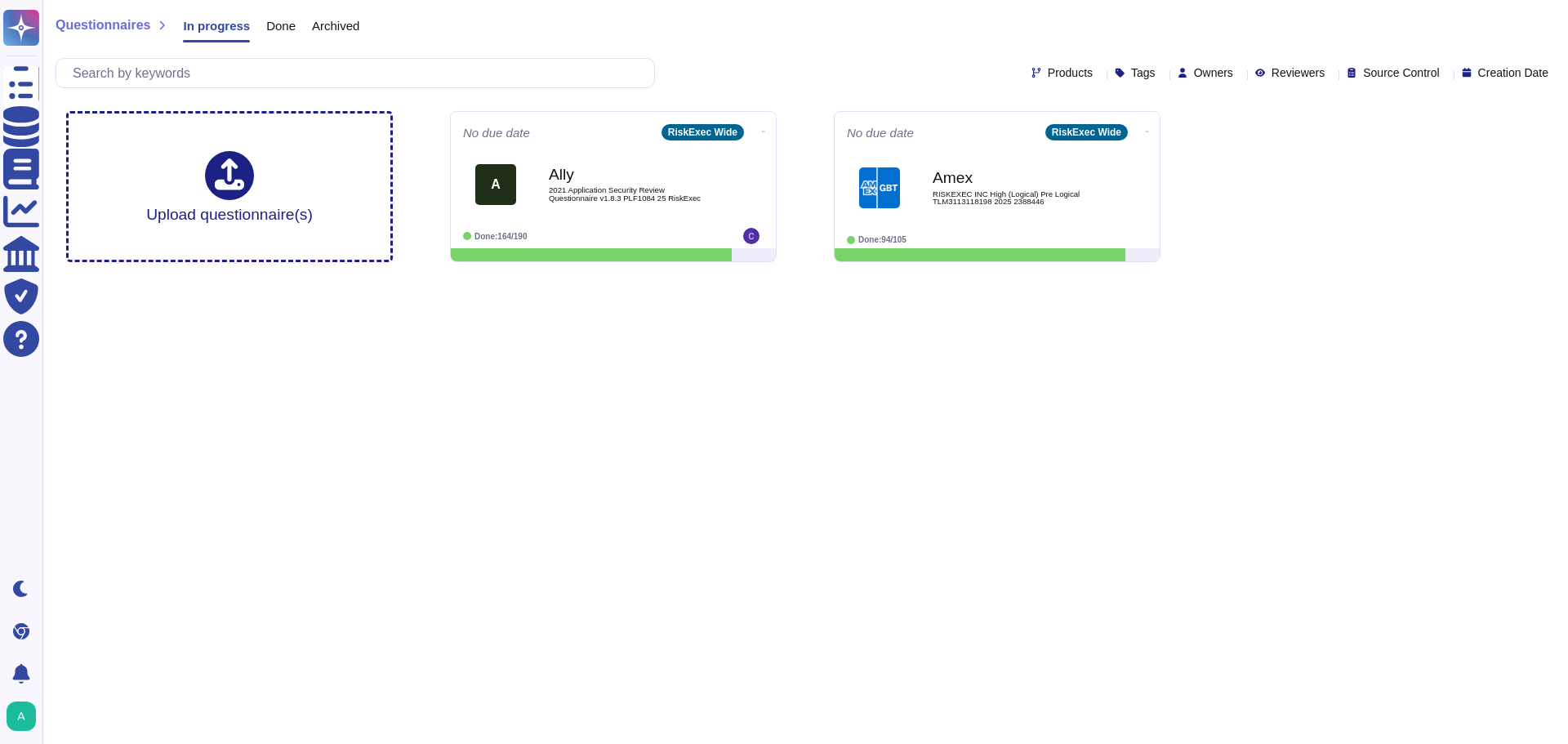
click at [266, 23] on span "Done" at bounding box center [281, 25] width 30 height 12
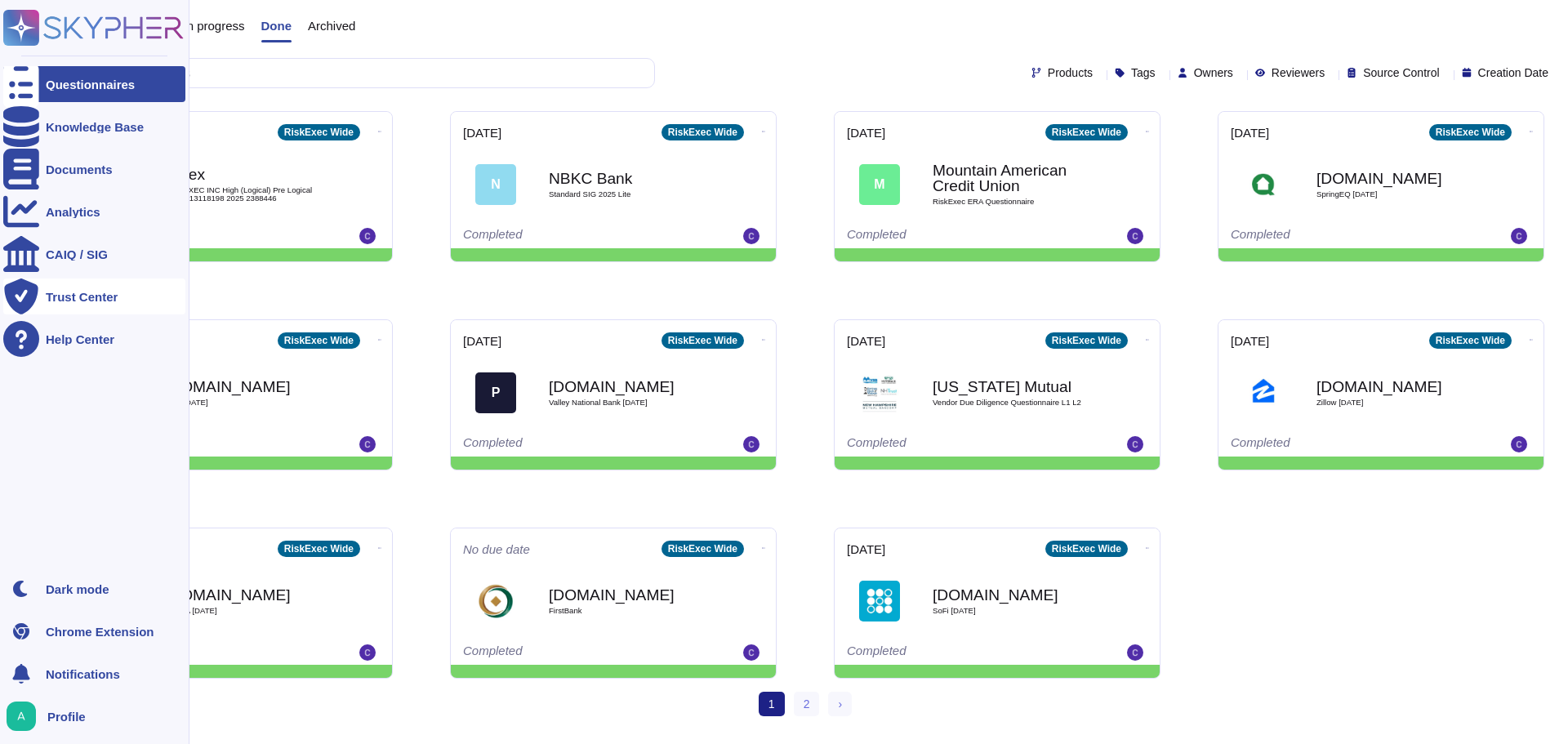
click at [38, 282] on div at bounding box center [21, 296] width 36 height 36
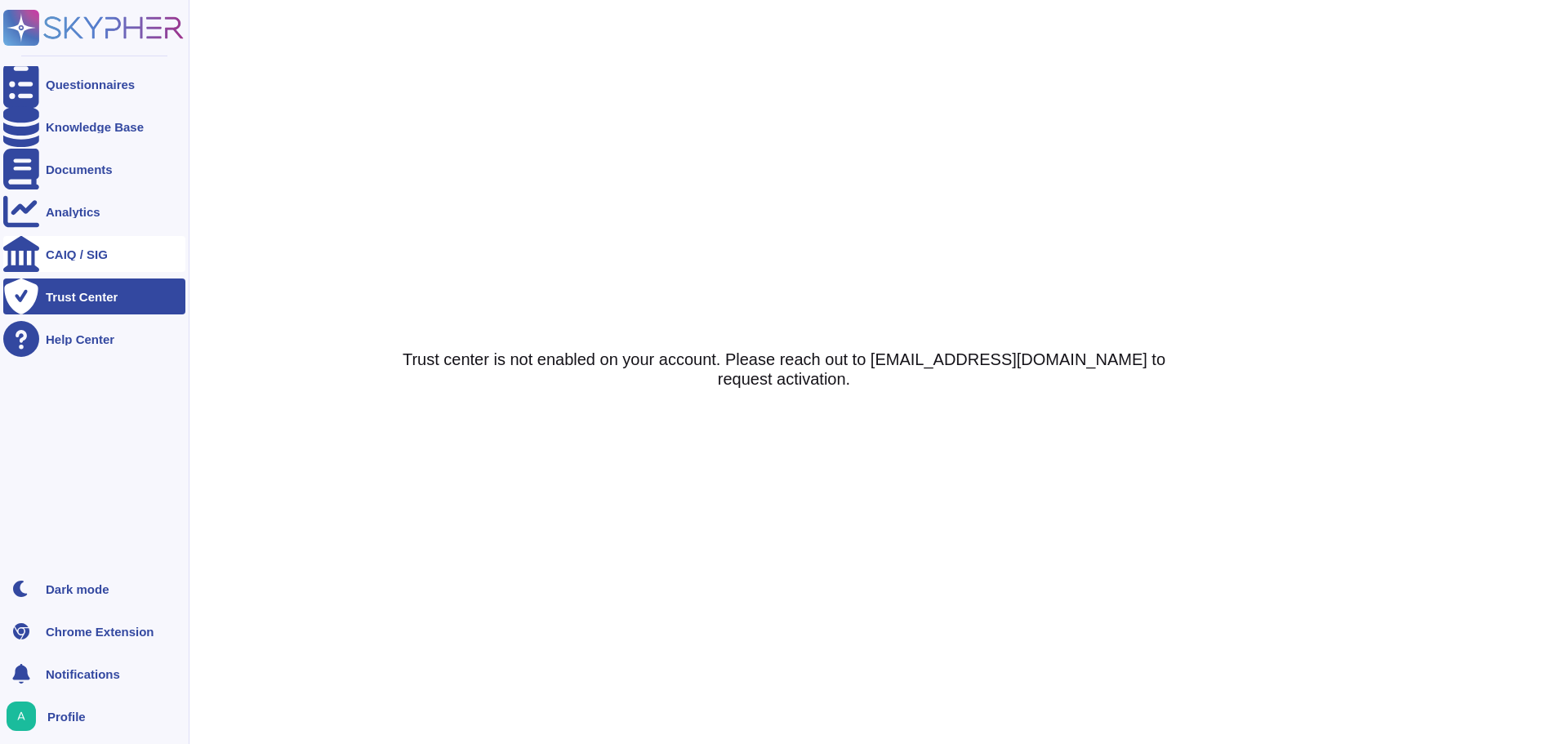
click at [51, 253] on div "CAIQ / SIG" at bounding box center [76, 255] width 62 height 12
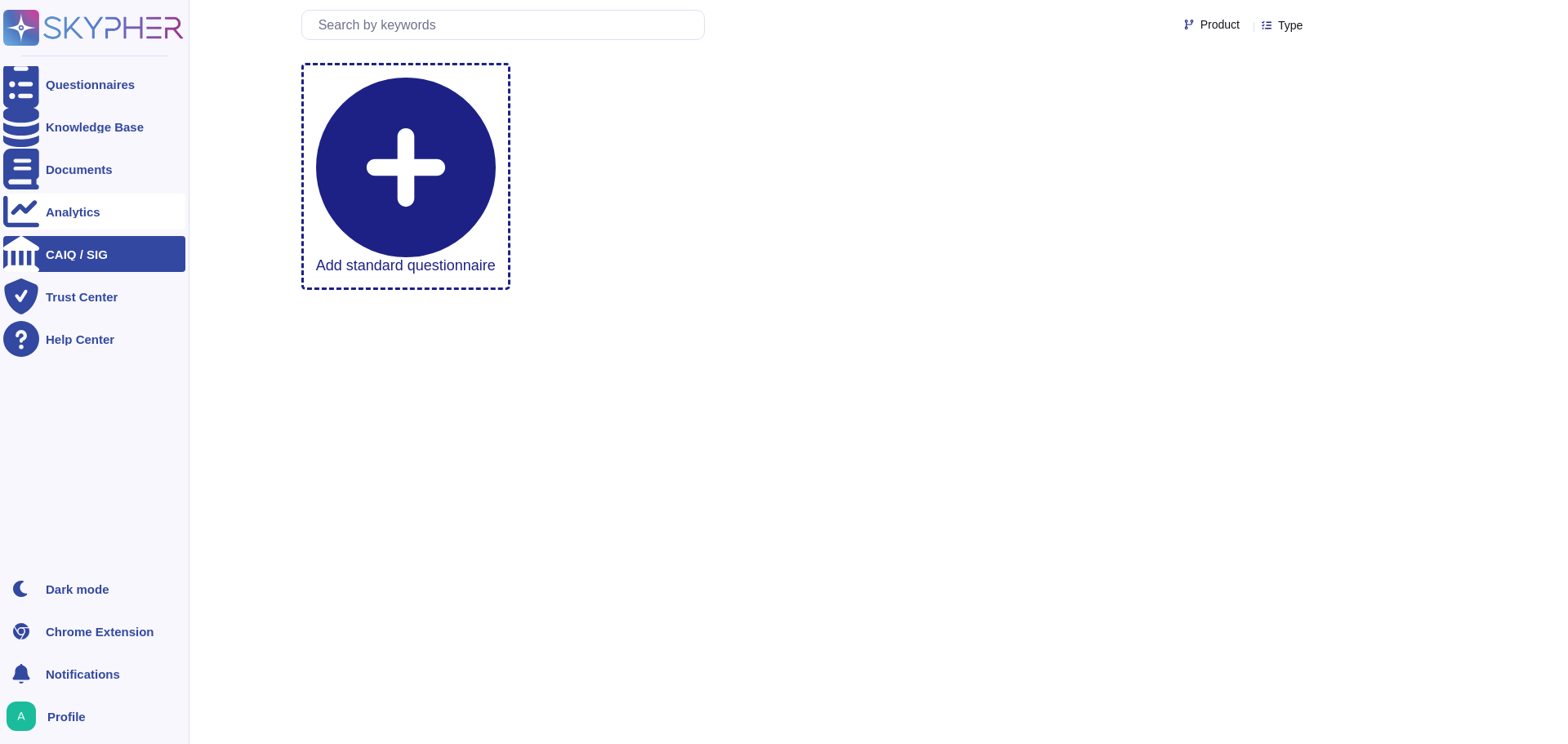
click at [61, 211] on div "Analytics" at bounding box center [73, 212] width 54 height 12
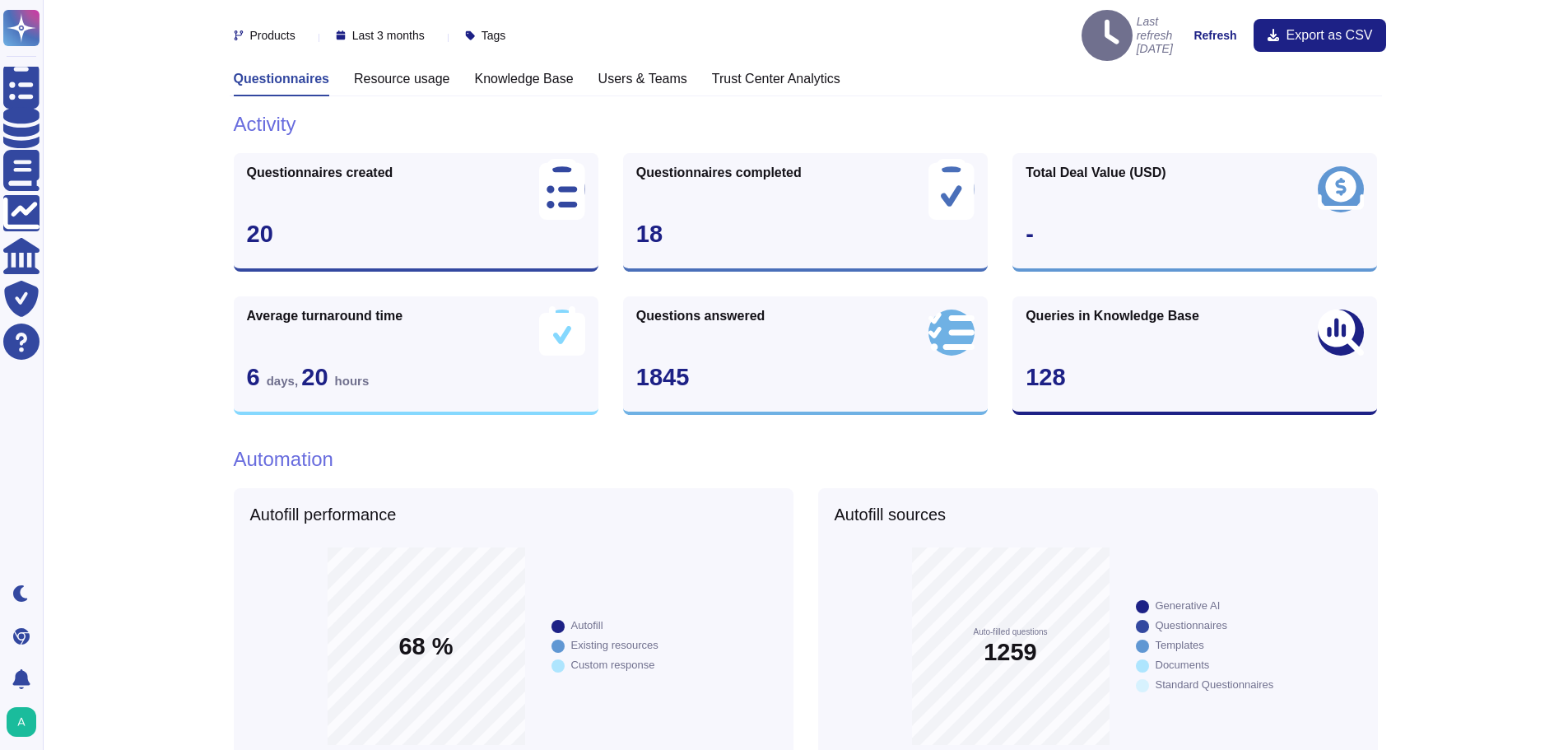
click at [364, 72] on div "Resource usage" at bounding box center [402, 84] width 97 height 26
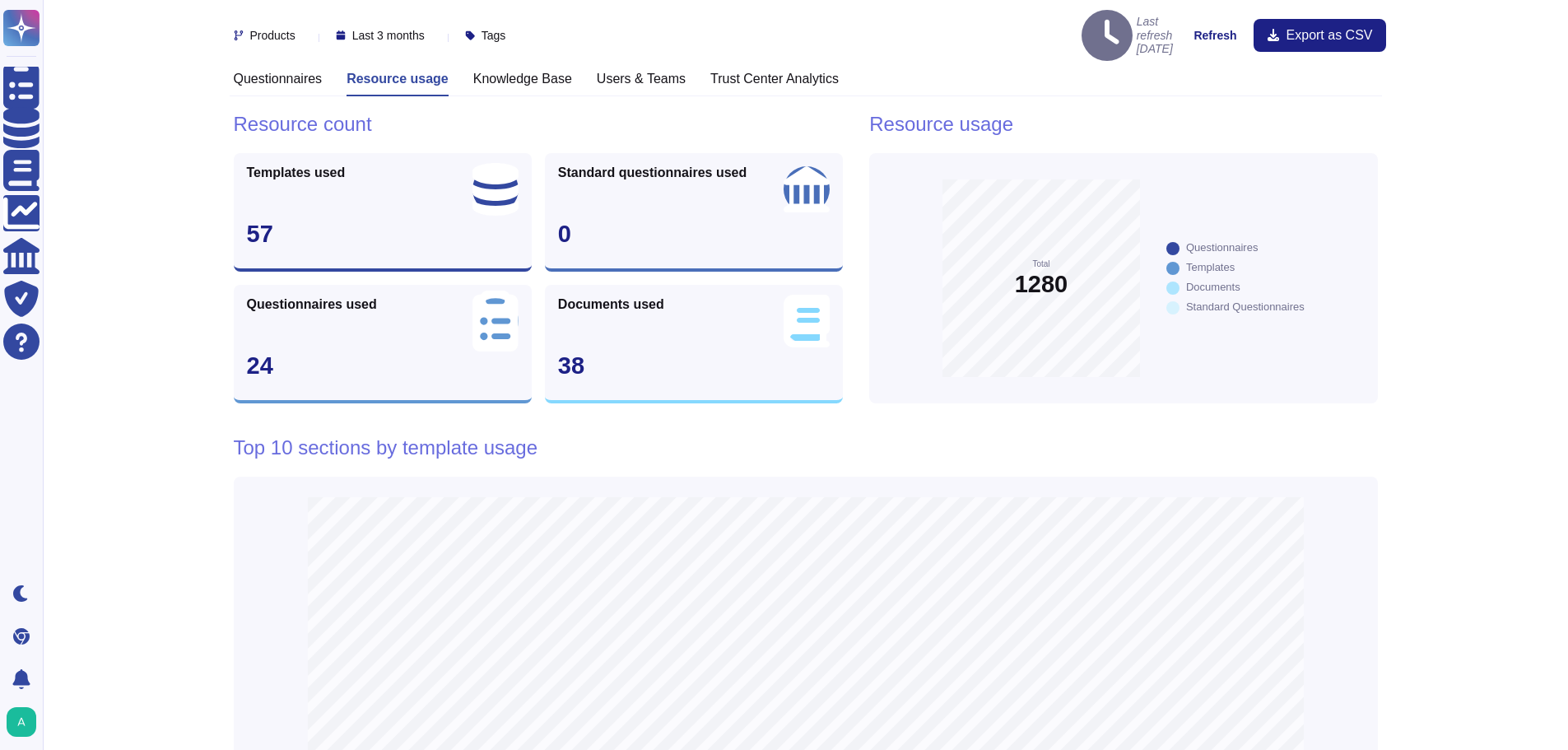
click at [522, 71] on h3 "Knowledge Base" at bounding box center [522, 79] width 98 height 15
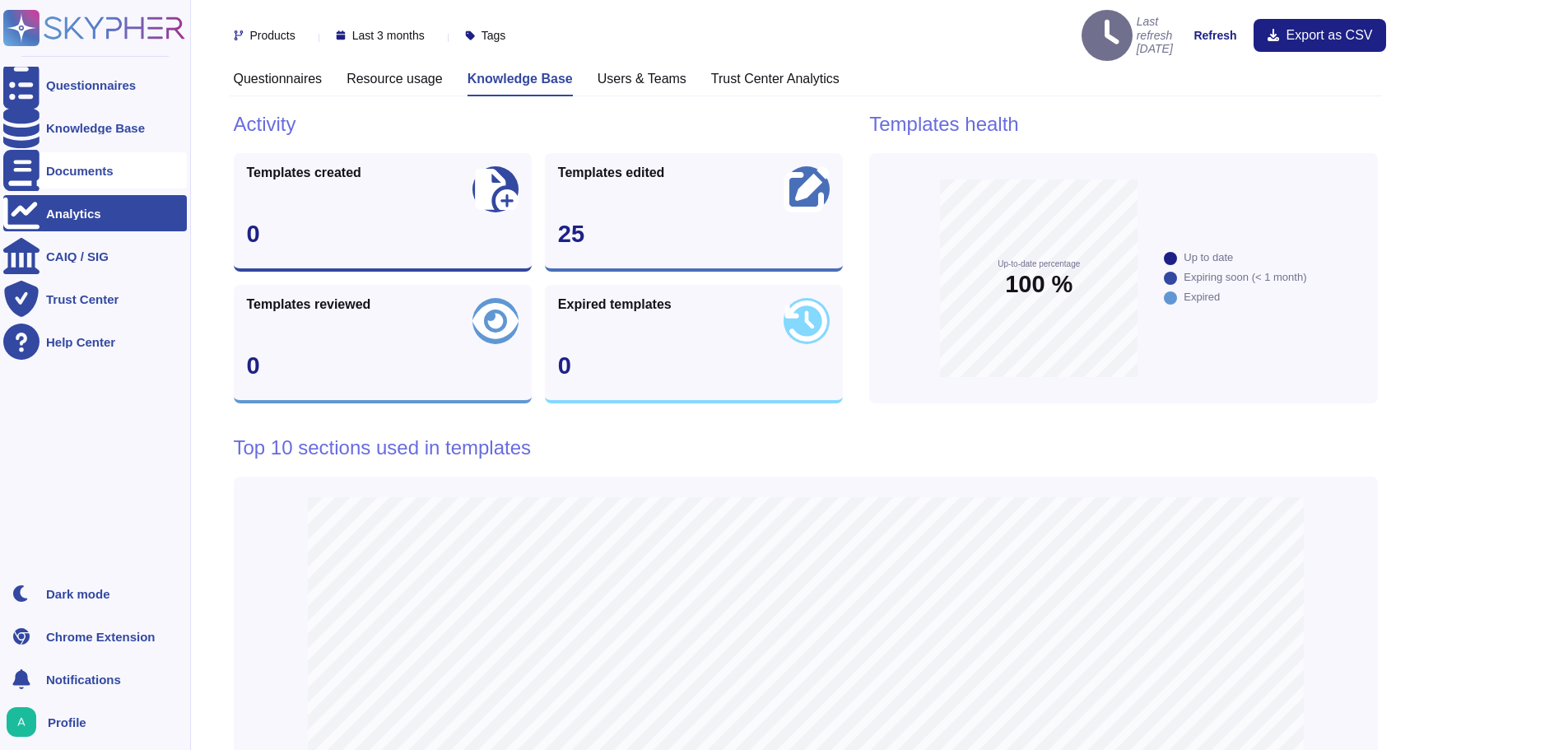
click at [49, 177] on div "Documents" at bounding box center [95, 170] width 184 height 36
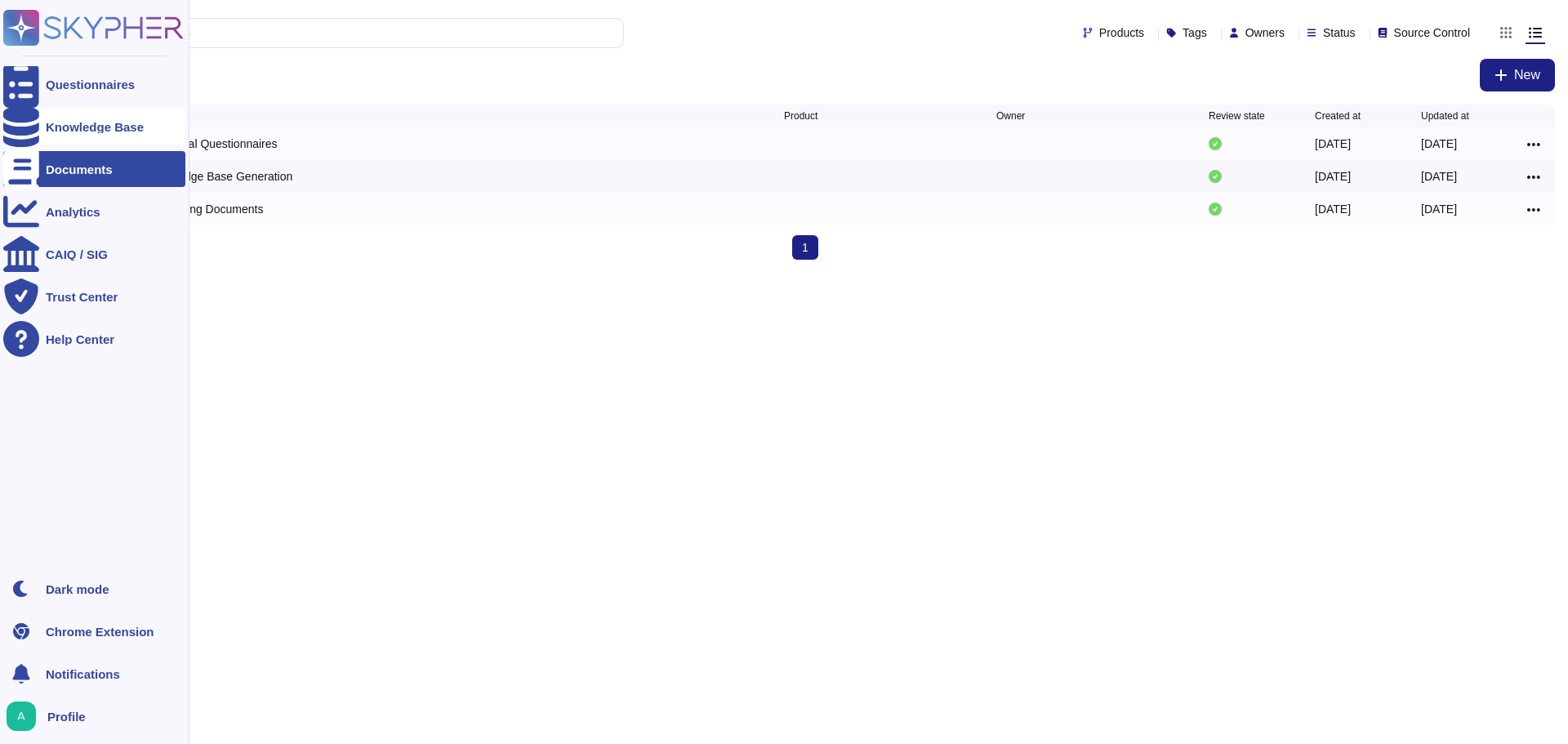
click at [83, 125] on div "Knowledge Base" at bounding box center [94, 126] width 98 height 12
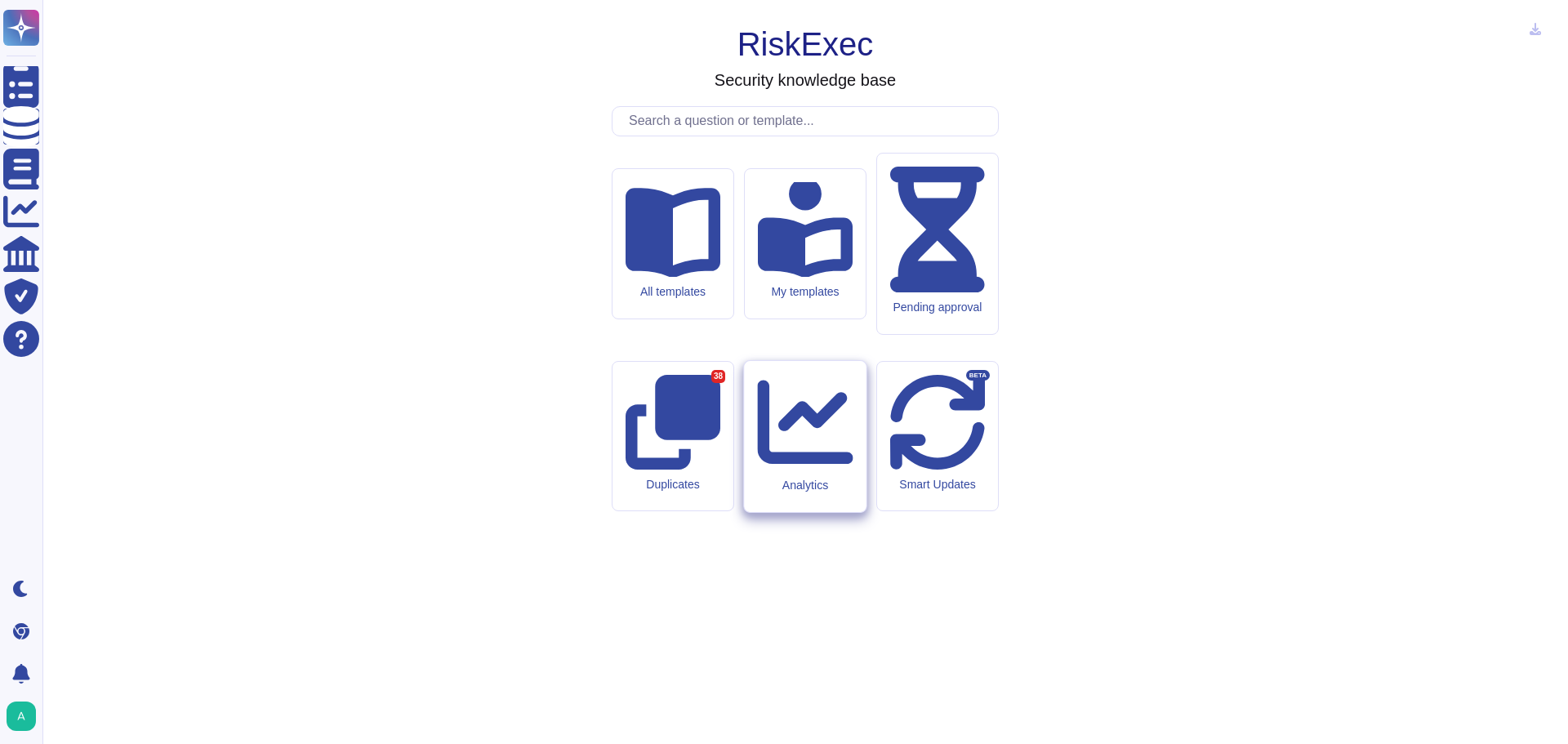
click at [822, 462] on div "Analytics" at bounding box center [804, 436] width 121 height 151
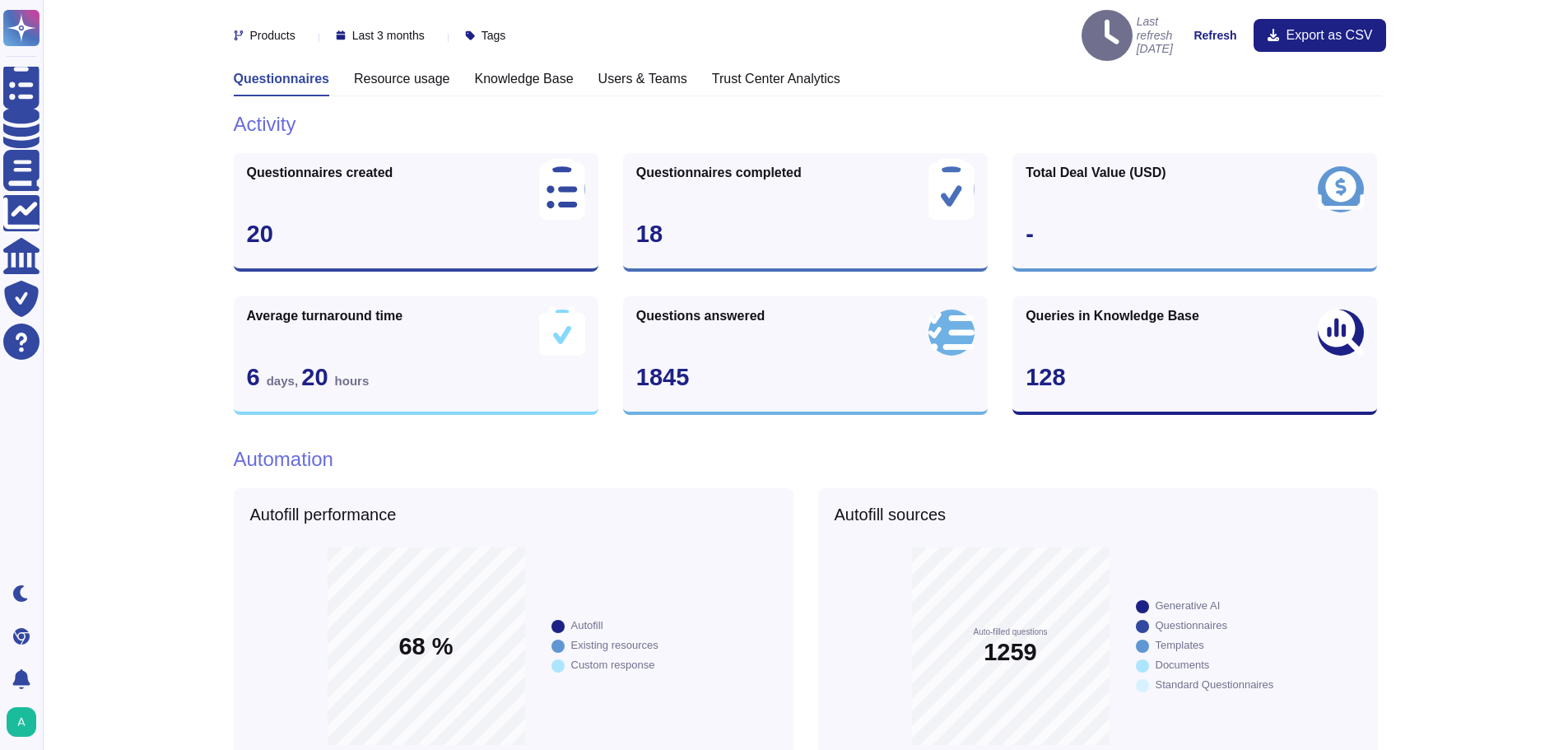
click at [668, 51] on div "Products Last 3 months Tags Last refresh [DATE] Refresh Export as CSV" at bounding box center [805, 35] width 1152 height 71
click at [654, 71] on h3 "Users & Teams" at bounding box center [643, 79] width 89 height 15
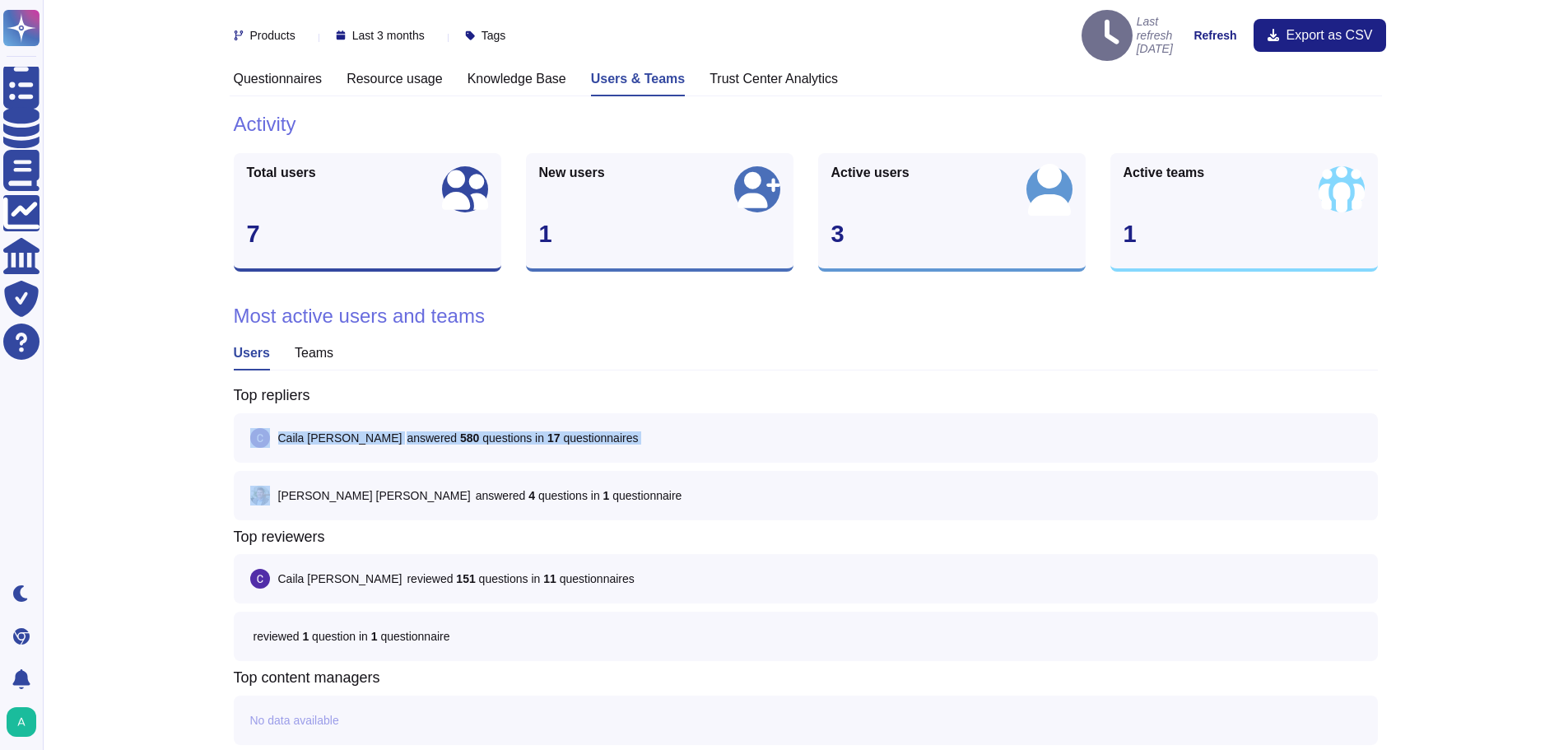
drag, startPoint x: 220, startPoint y: 419, endPoint x: 218, endPoint y: 472, distance: 53.0
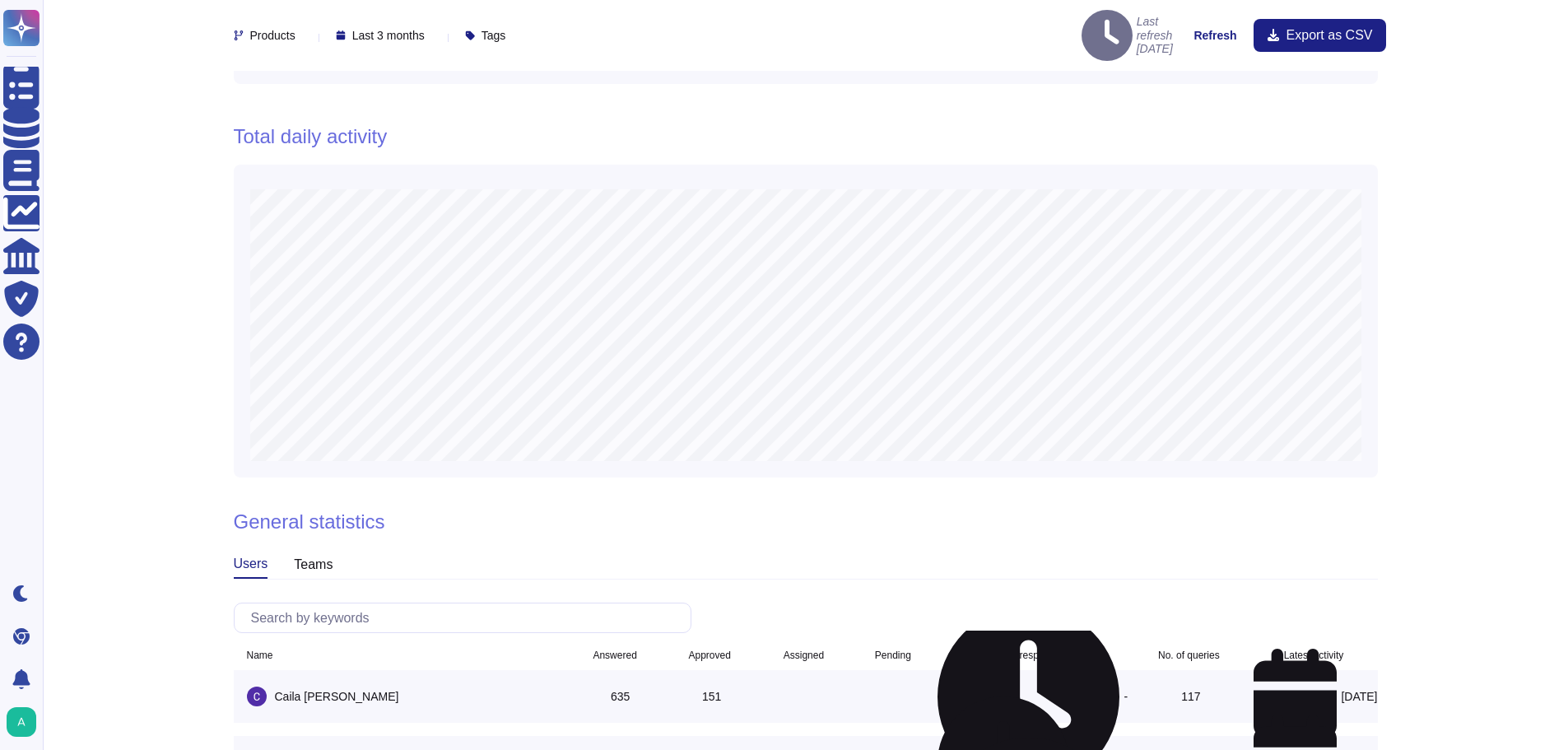
scroll to position [1086, 0]
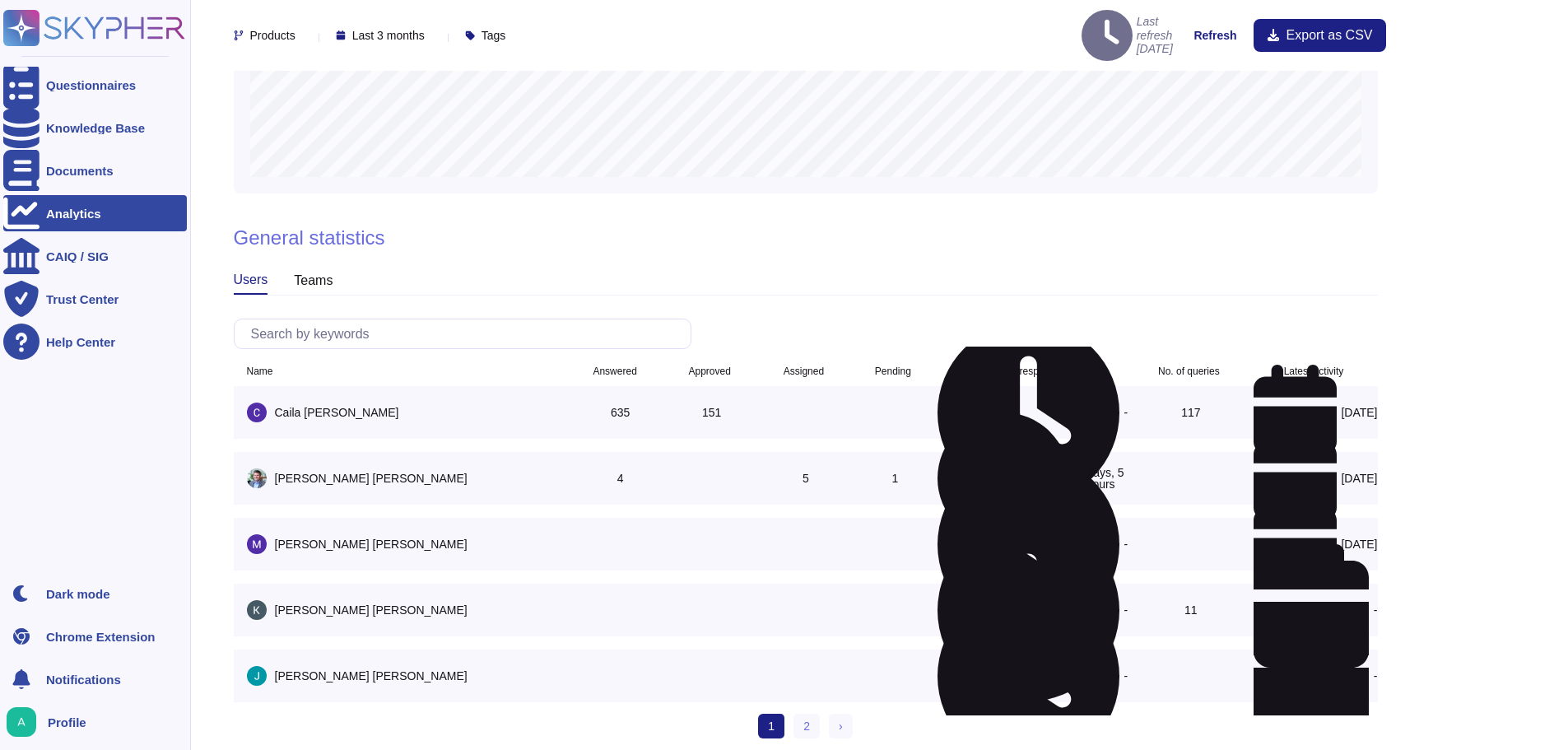
click at [84, 711] on div "Profile" at bounding box center [95, 722] width 184 height 36
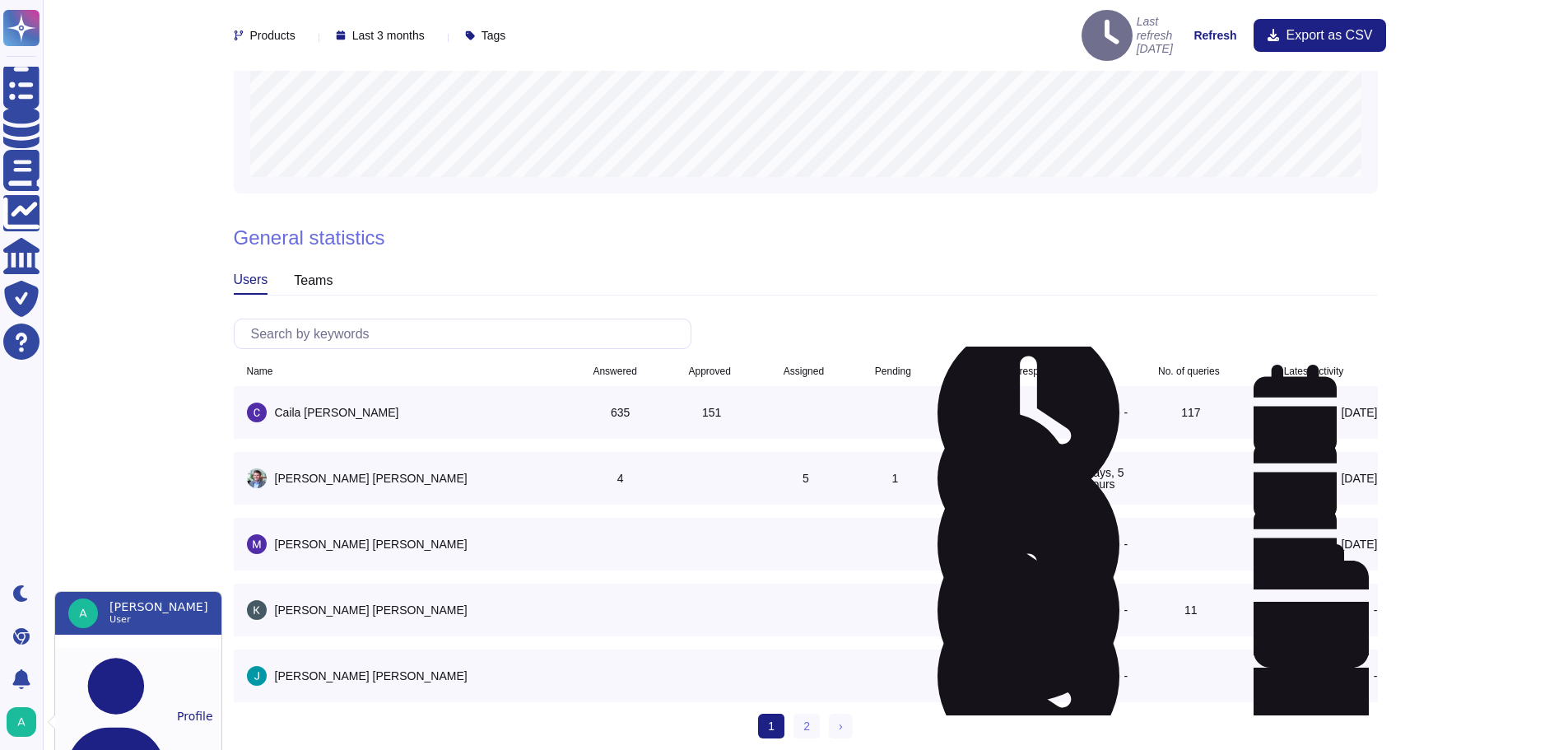
click at [151, 668] on button "Profile" at bounding box center [138, 716] width 166 height 137
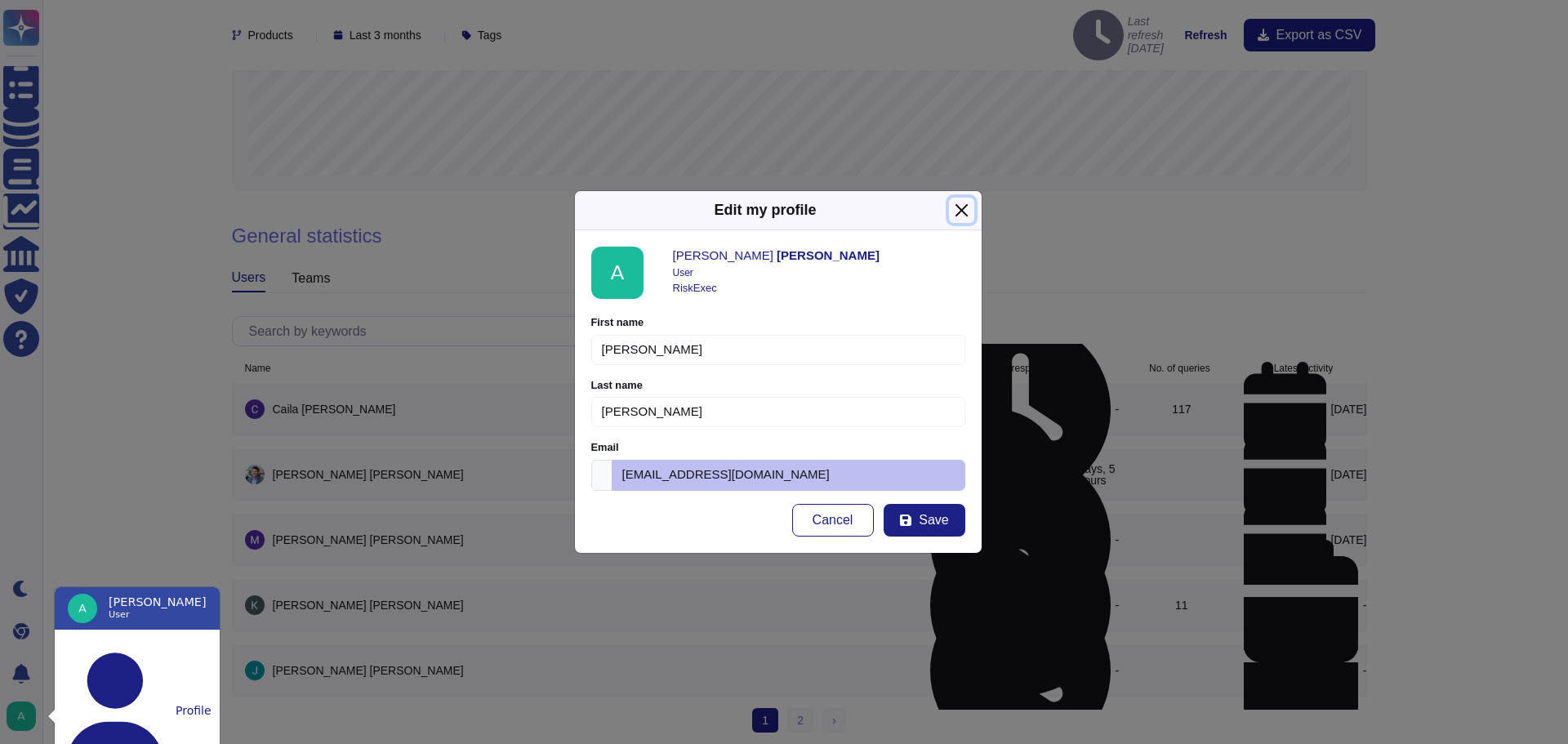
click at [959, 208] on button "Close" at bounding box center [961, 210] width 25 height 25
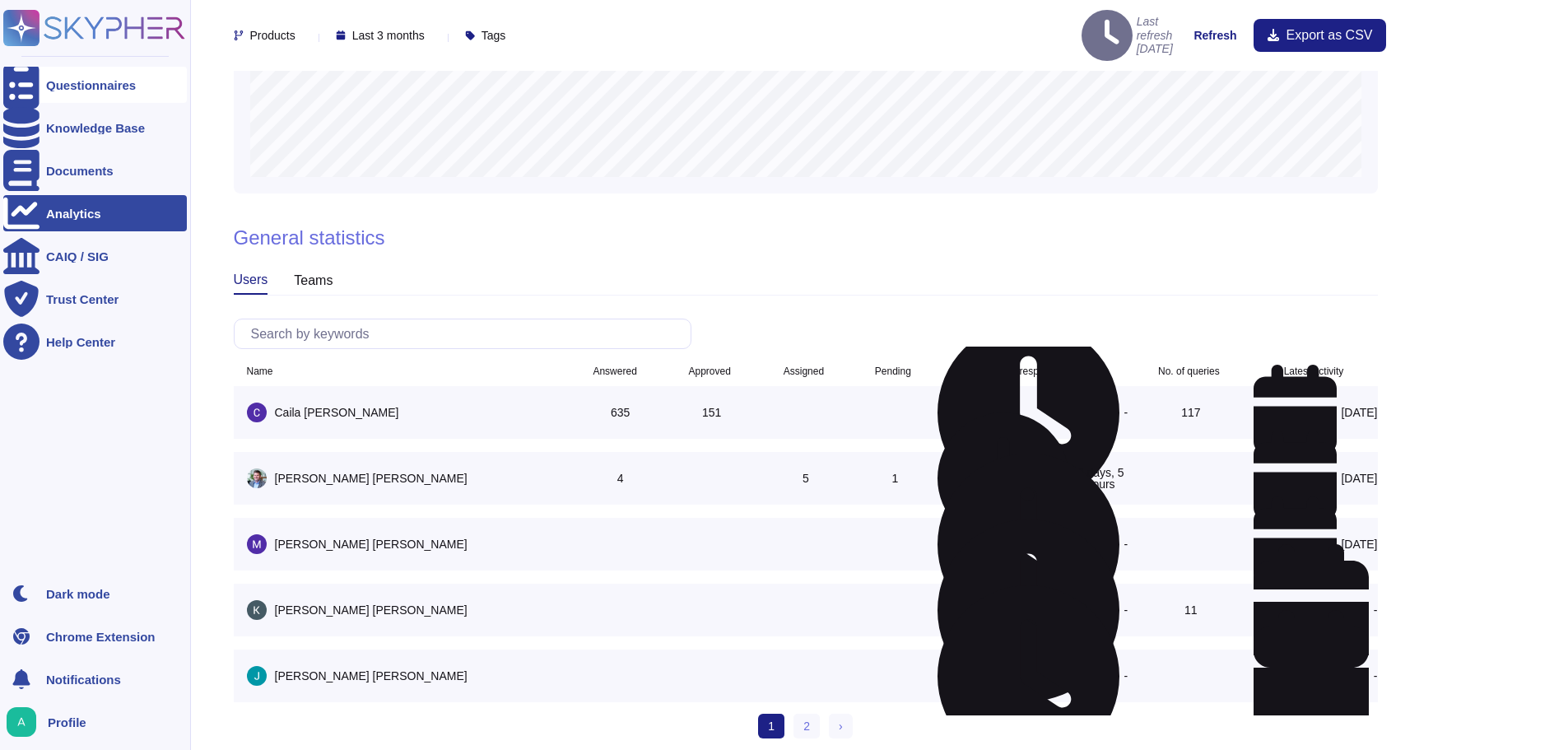
click at [104, 68] on div "Questionnaires" at bounding box center [95, 85] width 184 height 36
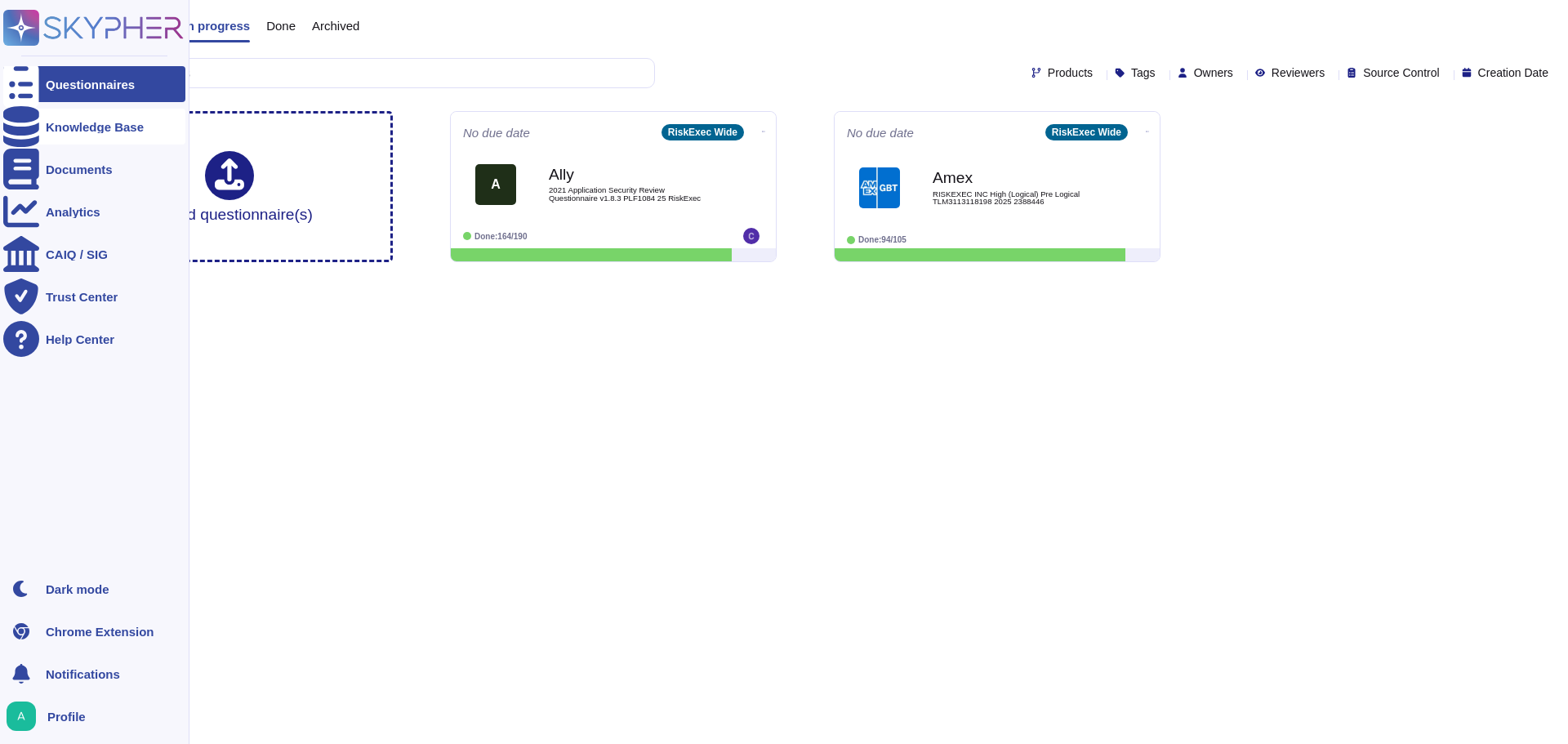
click at [25, 126] on icon at bounding box center [21, 126] width 36 height 41
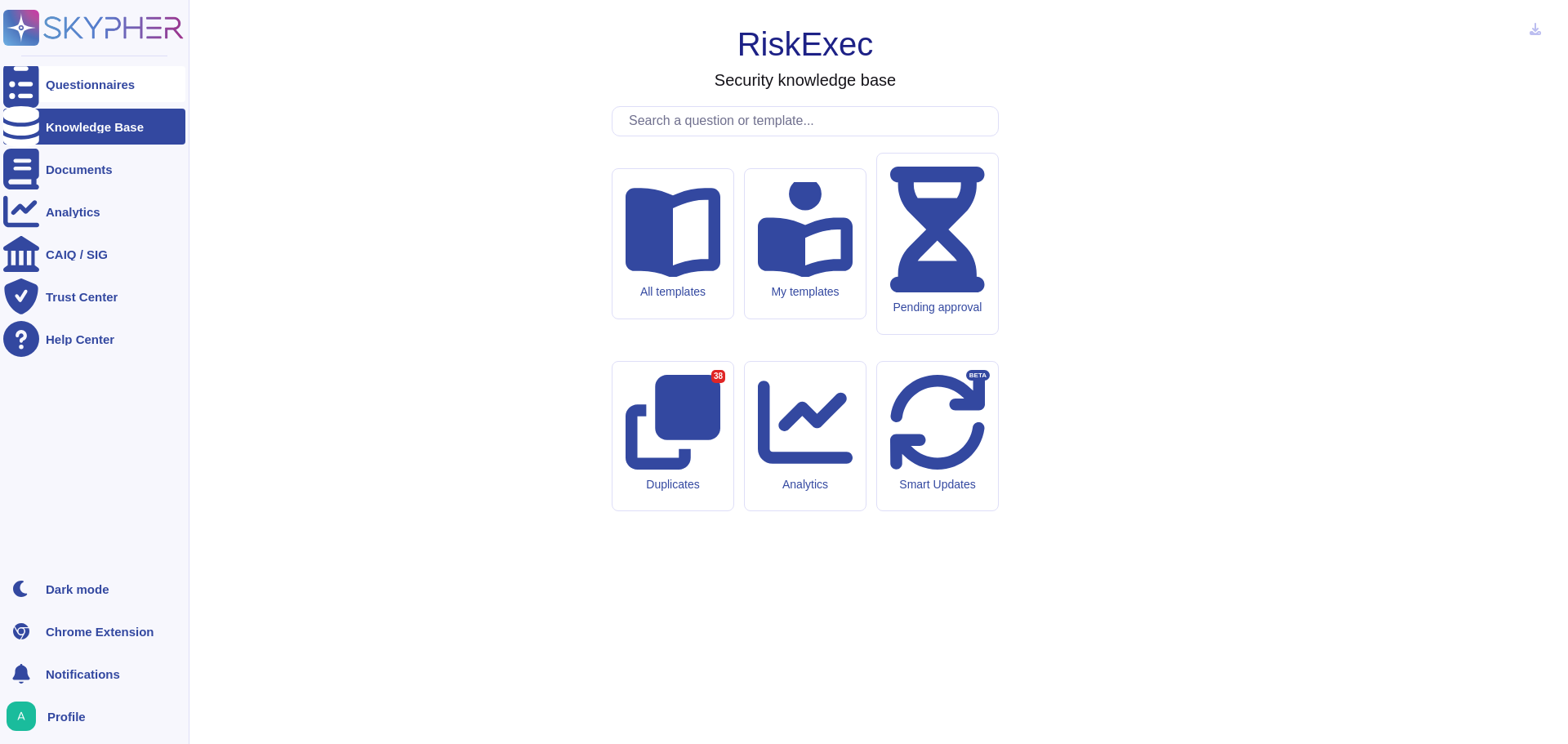
click at [36, 83] on div at bounding box center [21, 84] width 36 height 36
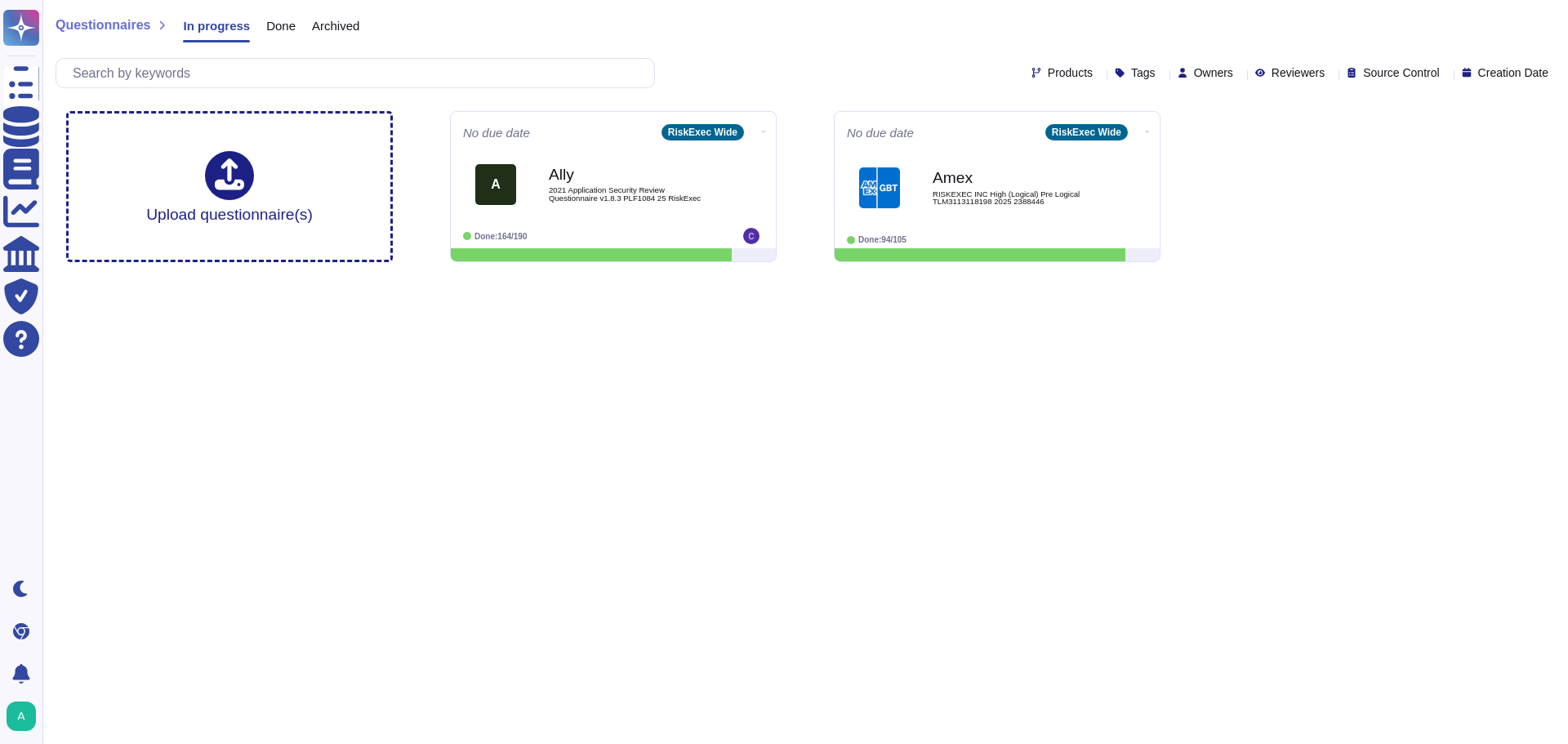
click at [300, 26] on div "Archived" at bounding box center [327, 29] width 64 height 32
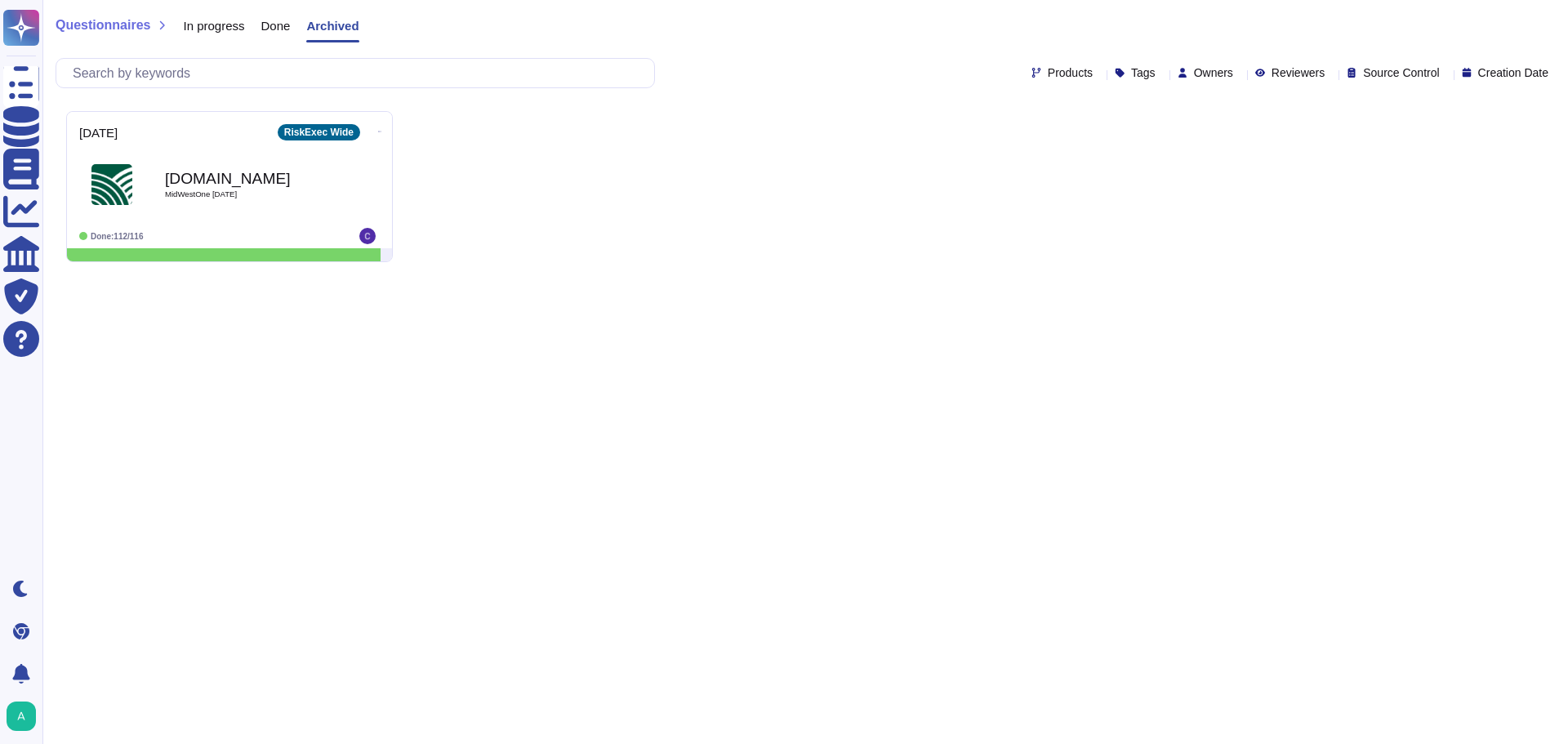
click at [248, 26] on div "Done" at bounding box center [268, 29] width 46 height 32
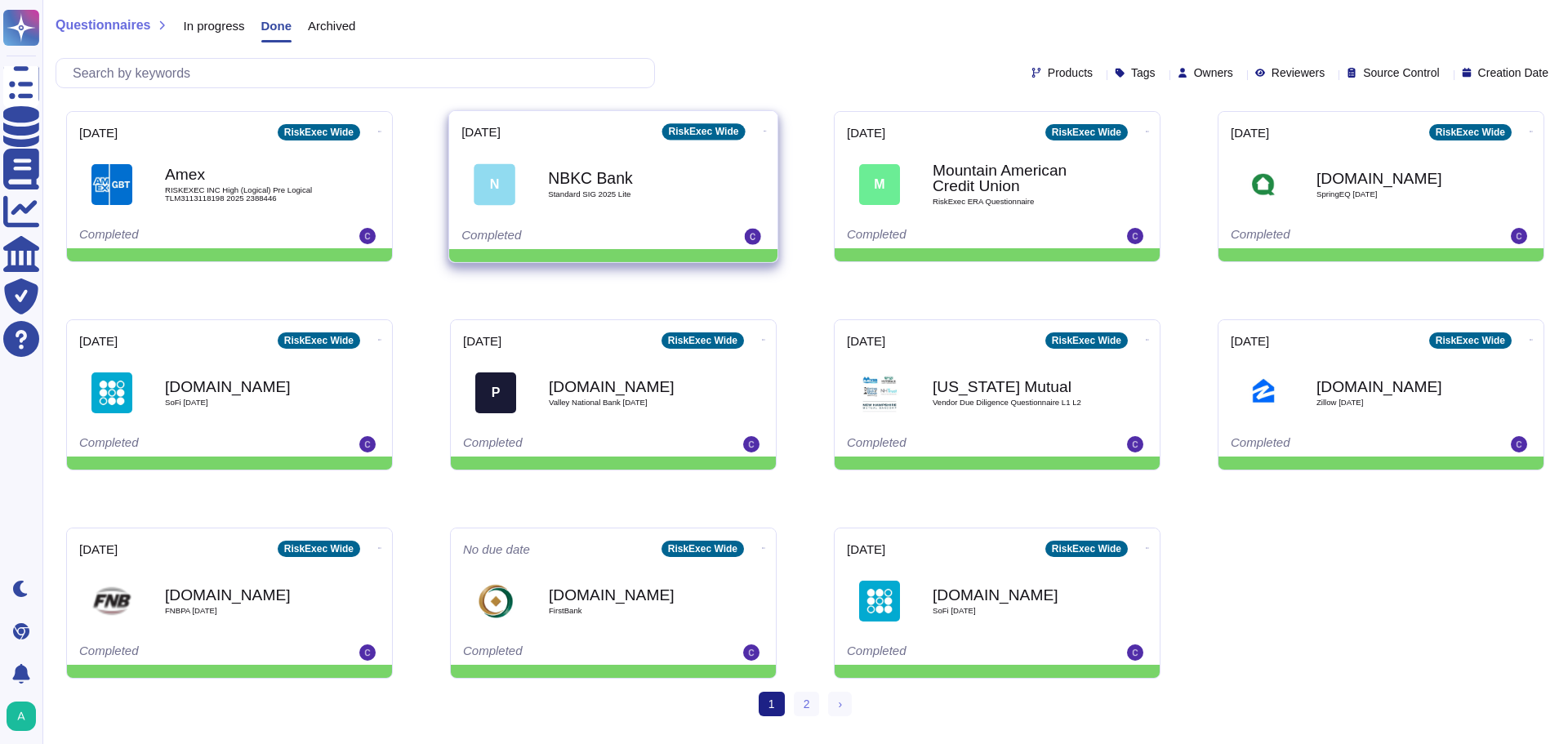
click at [636, 187] on div "NBKC Bank Standard SIG 2025 Lite" at bounding box center [630, 184] width 165 height 66
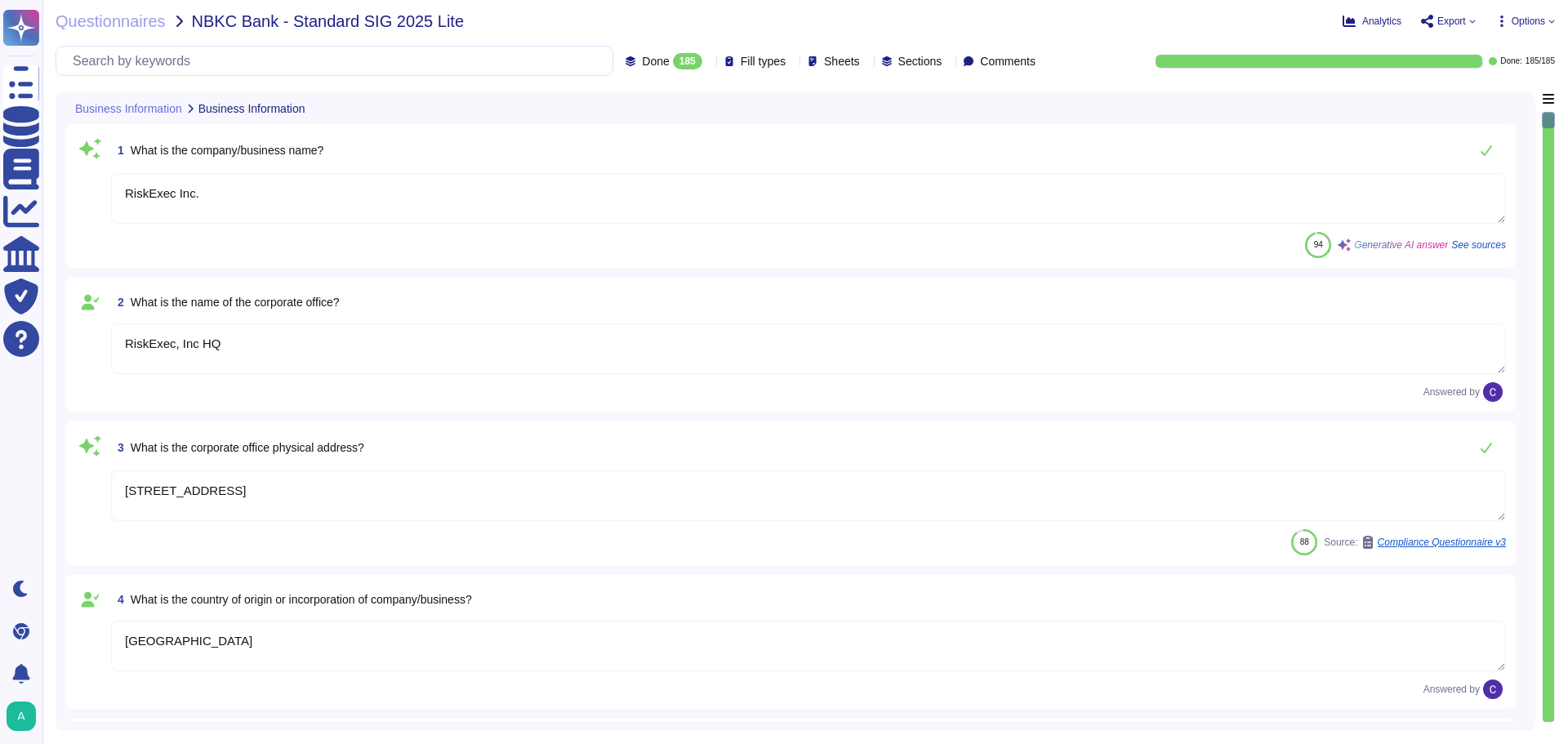
type textarea "RiskExec Inc."
type textarea "RiskExec, Inc HQ"
type textarea "[STREET_ADDRESS]"
type textarea "[GEOGRAPHIC_DATA]"
type textarea "Active/Active sites: [GEOGRAPHIC_DATA] 2 (EUS2) region at [STREET_ADDRESS][PERS…"
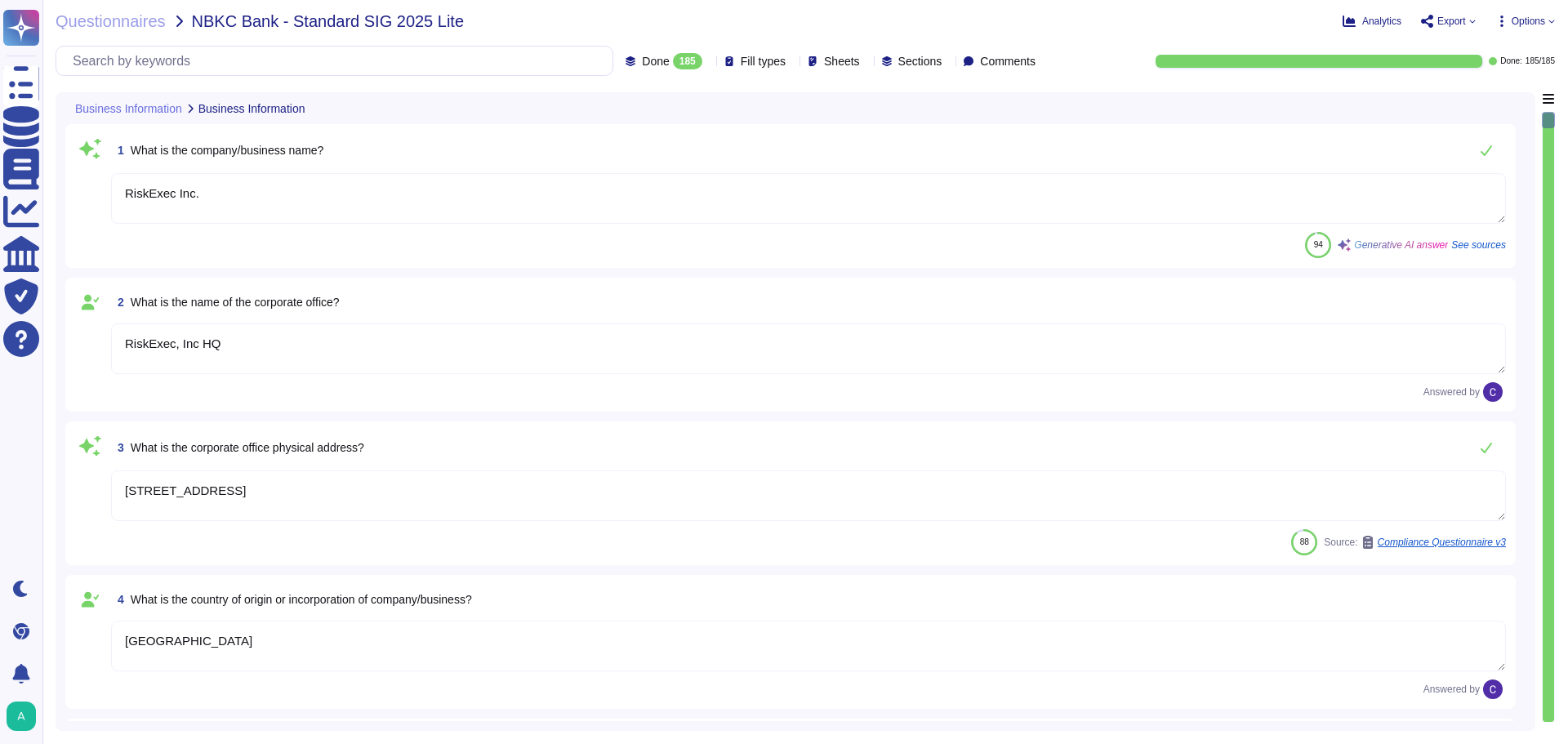
type textarea "Private"
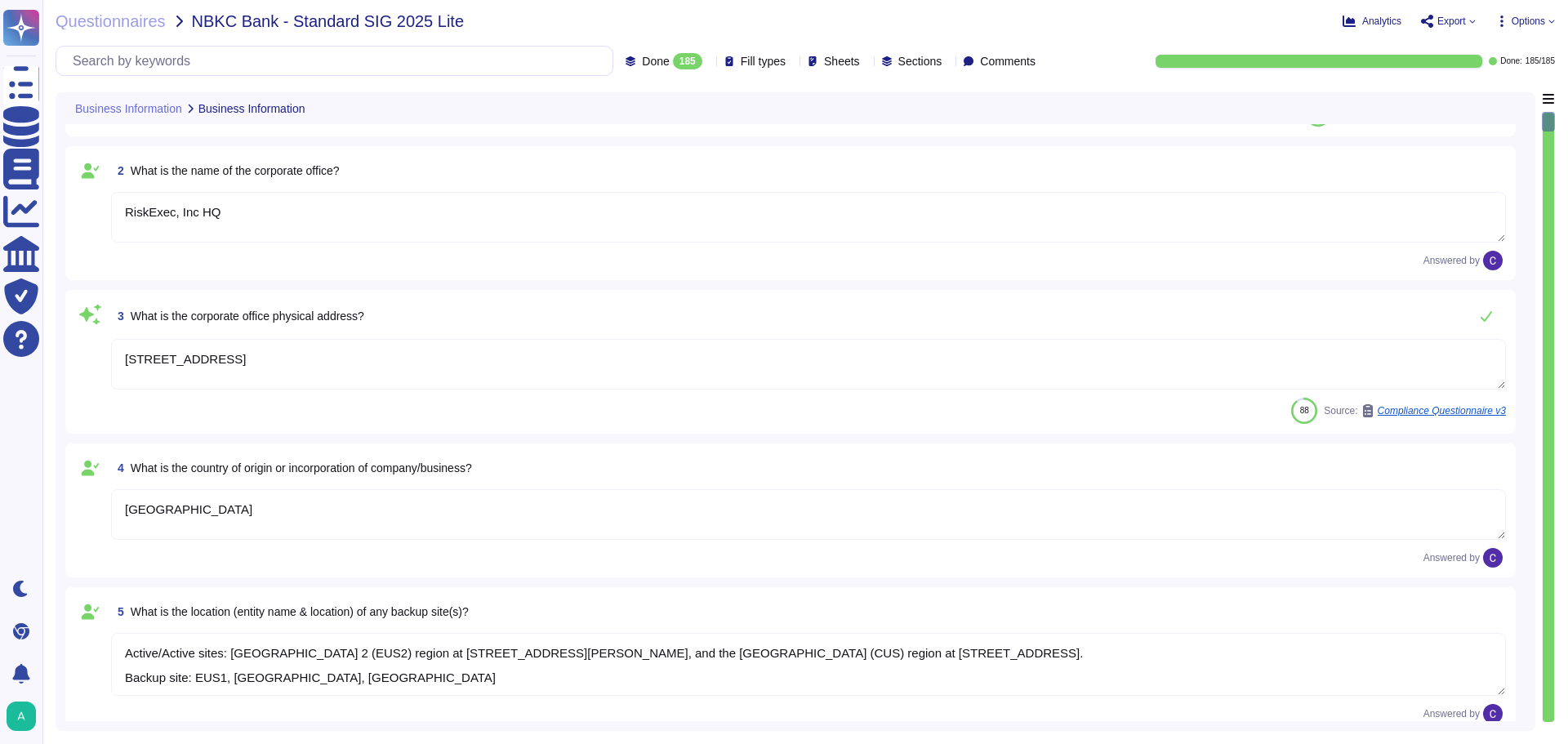
scroll to position [163, 0]
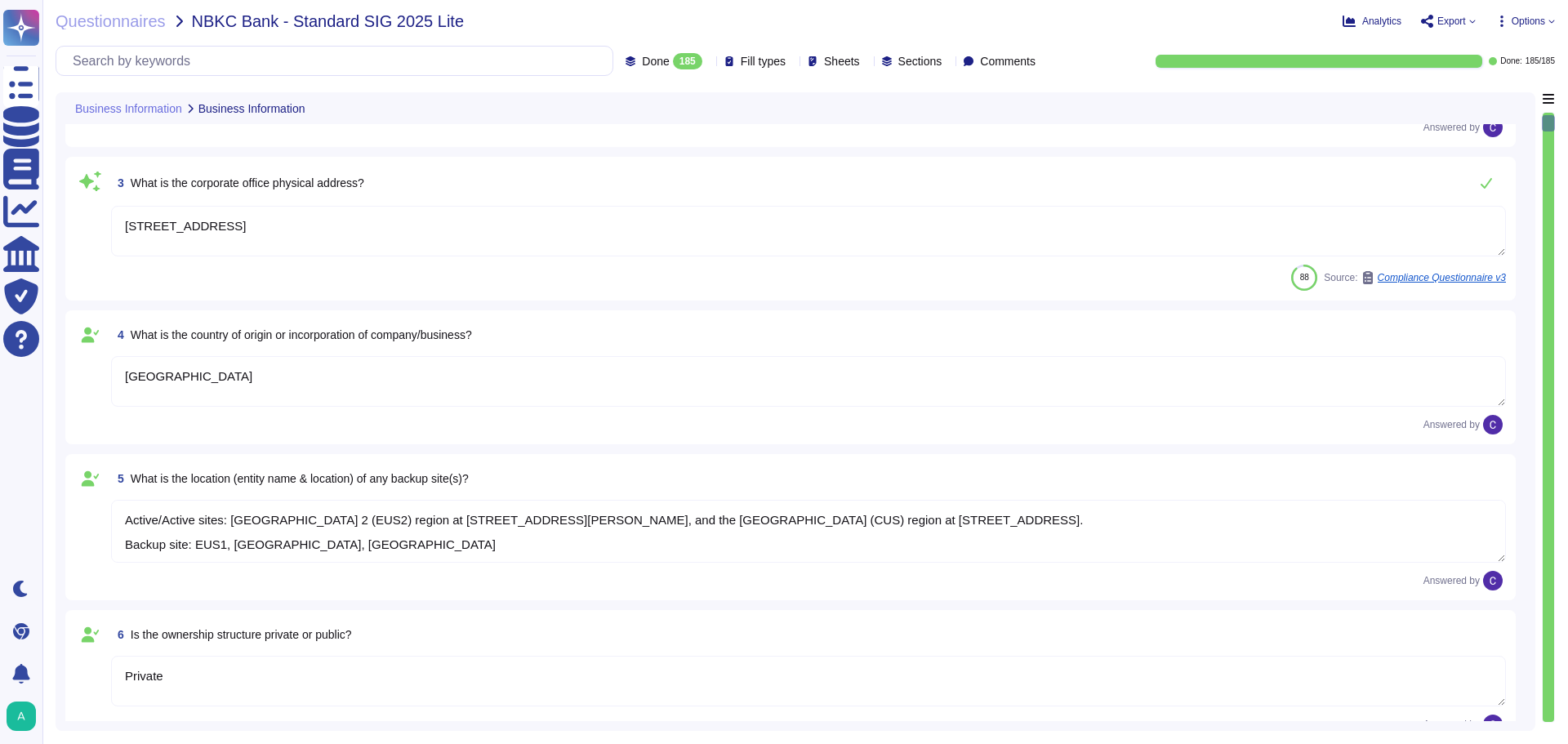
type textarea "C-Corp, [GEOGRAPHIC_DATA], [GEOGRAPHIC_DATA]"
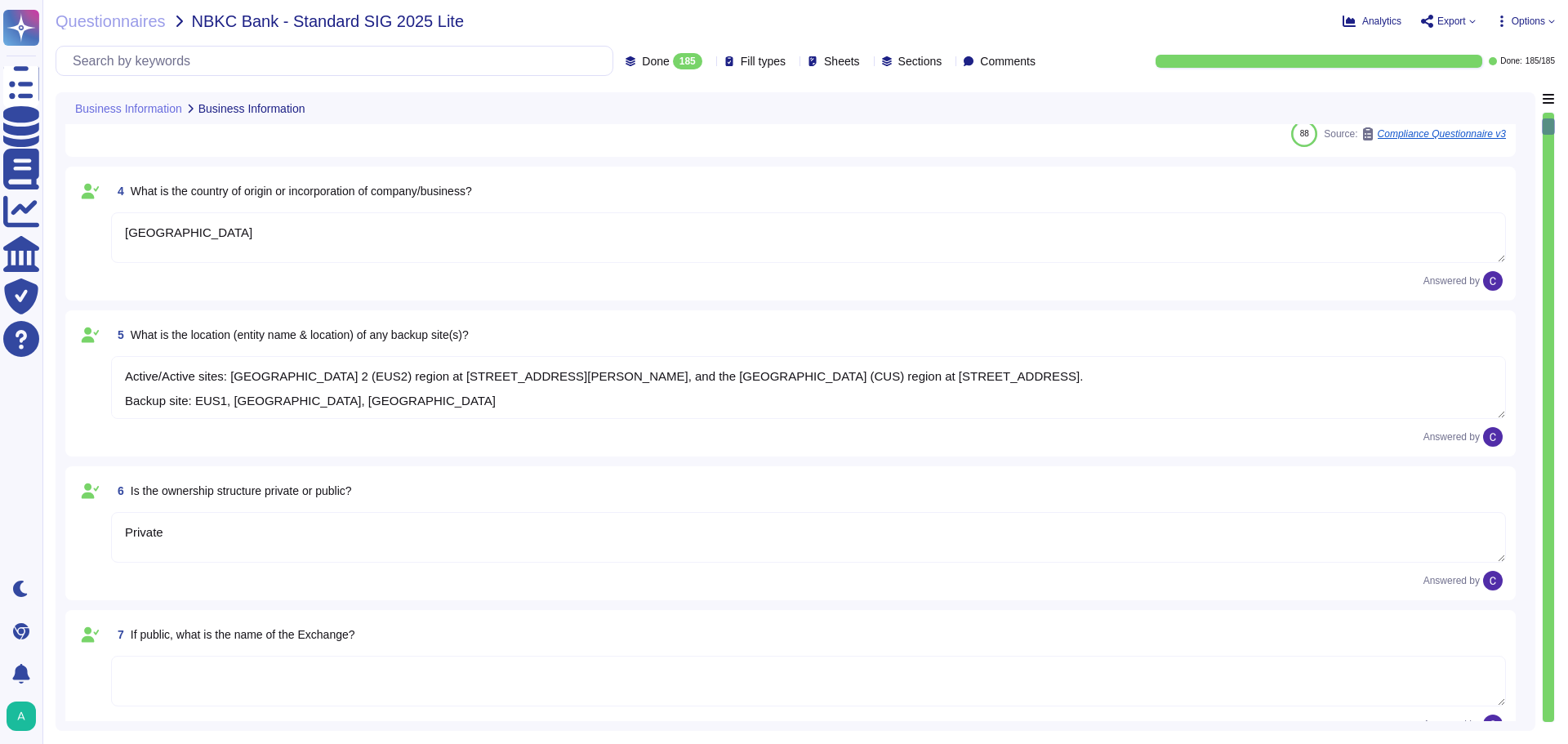
type textarea "10 years"
click at [232, 398] on textarea "Active/Active sites: [GEOGRAPHIC_DATA] 2 (EUS2) region at [STREET_ADDRESS][PERS…" at bounding box center [809, 388] width 1395 height 63
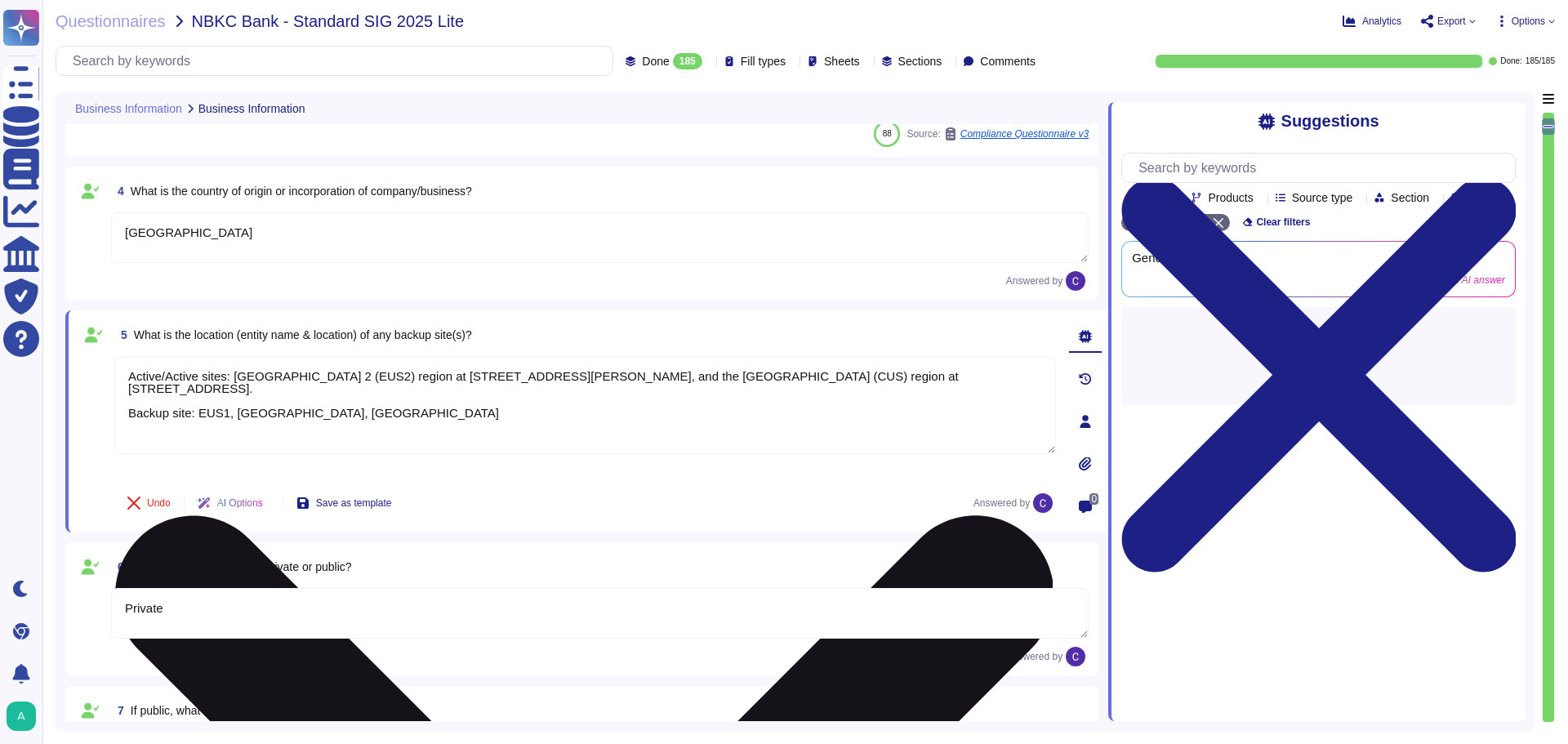
type textarea "10 years"
click at [232, 398] on textarea "Active/Active sites: [GEOGRAPHIC_DATA] 2 (EUS2) region at [STREET_ADDRESS][PERS…" at bounding box center [585, 405] width 942 height 98
click at [328, 400] on textarea "Active/Active sites: [GEOGRAPHIC_DATA] 2 (EUS2) region at [STREET_ADDRESS][PERS…" at bounding box center [585, 405] width 942 height 98
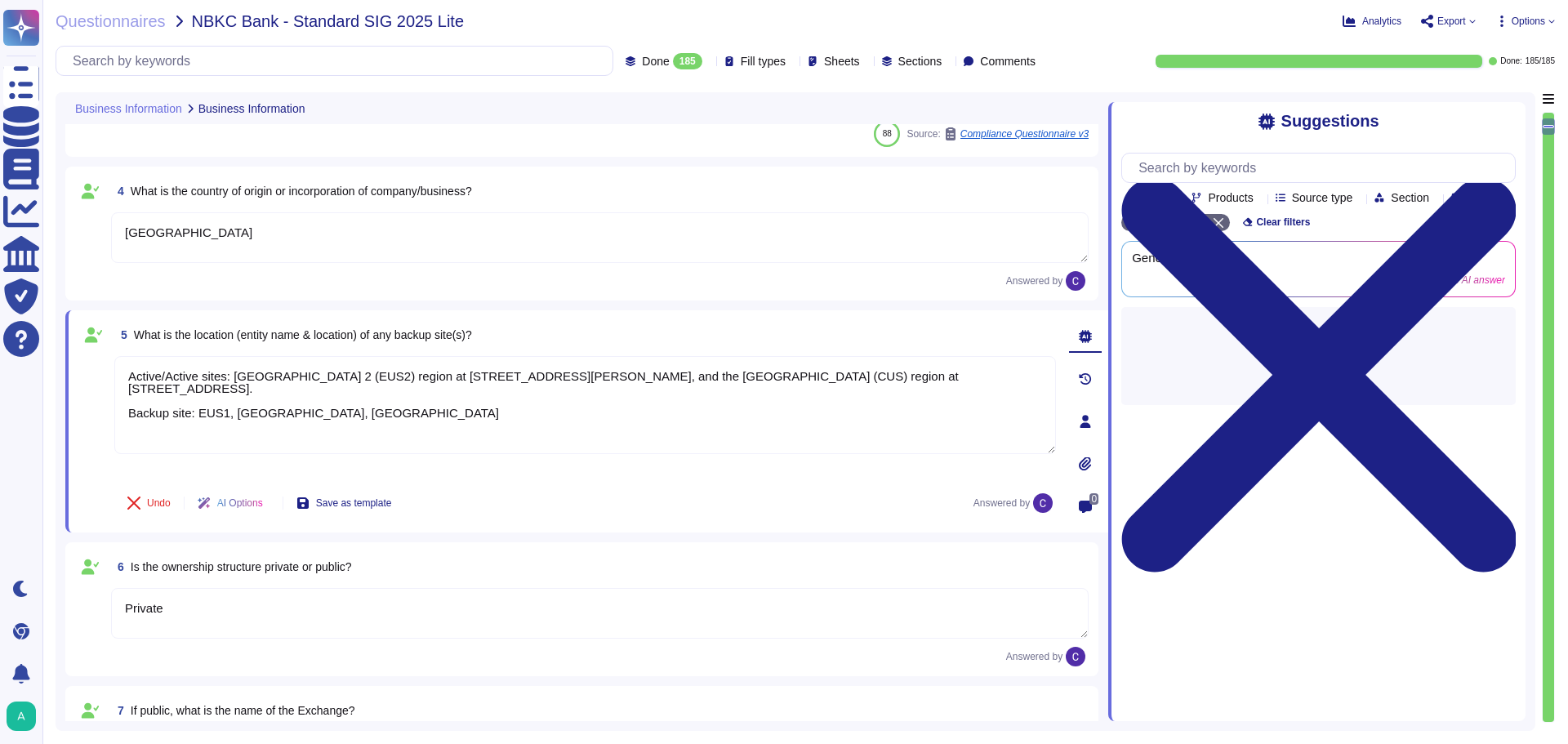
drag, startPoint x: 352, startPoint y: 399, endPoint x: 98, endPoint y: 366, distance: 256.1
click at [98, 366] on div "5 What is the location (entity name & location) of any backup site(s)? Active/A…" at bounding box center [567, 421] width 977 height 203
click at [607, 481] on div "5 What is the location (entity name & location) of any backup site(s)? Active/A…" at bounding box center [567, 421] width 977 height 203
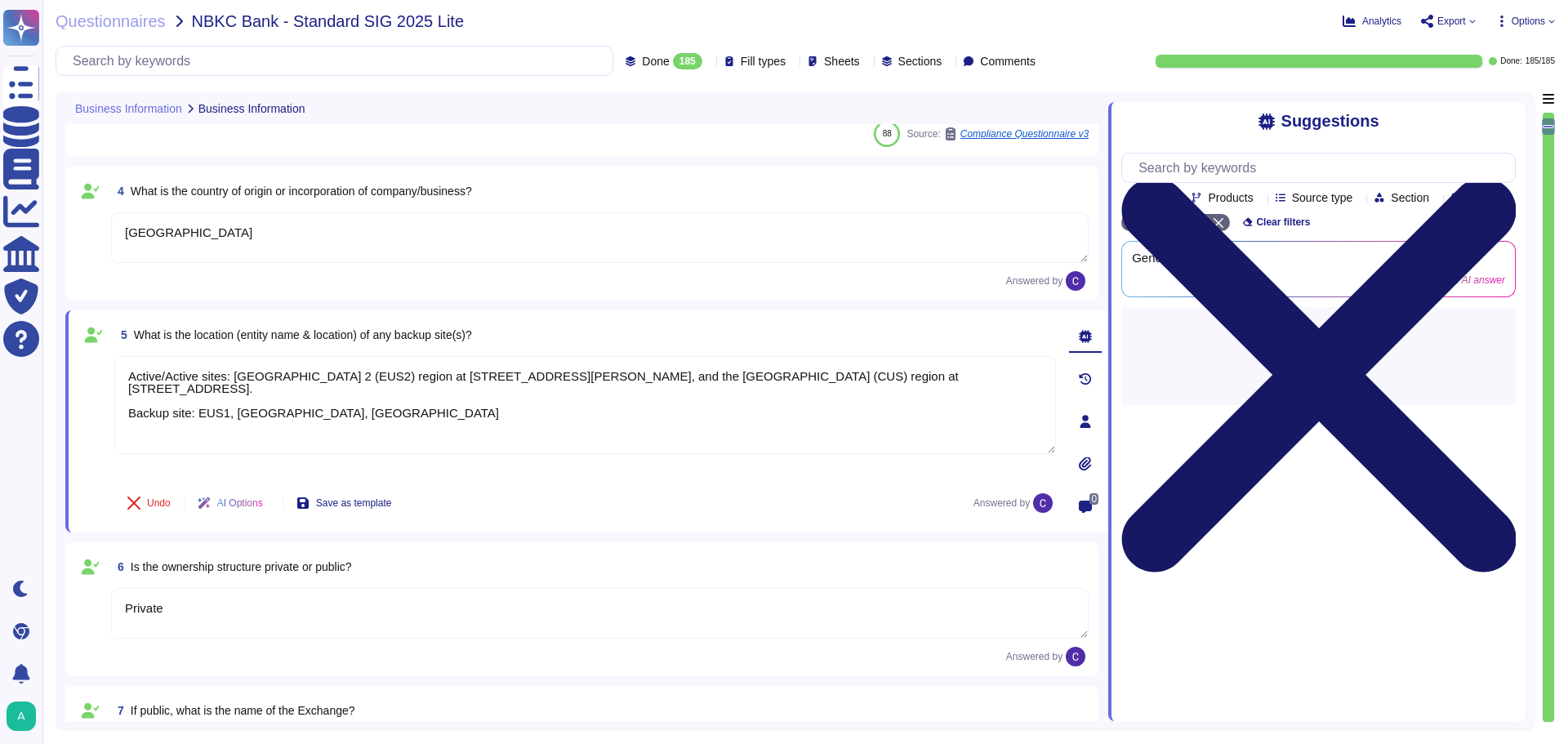
click at [1509, 177] on icon at bounding box center [1319, 374] width 395 height 394
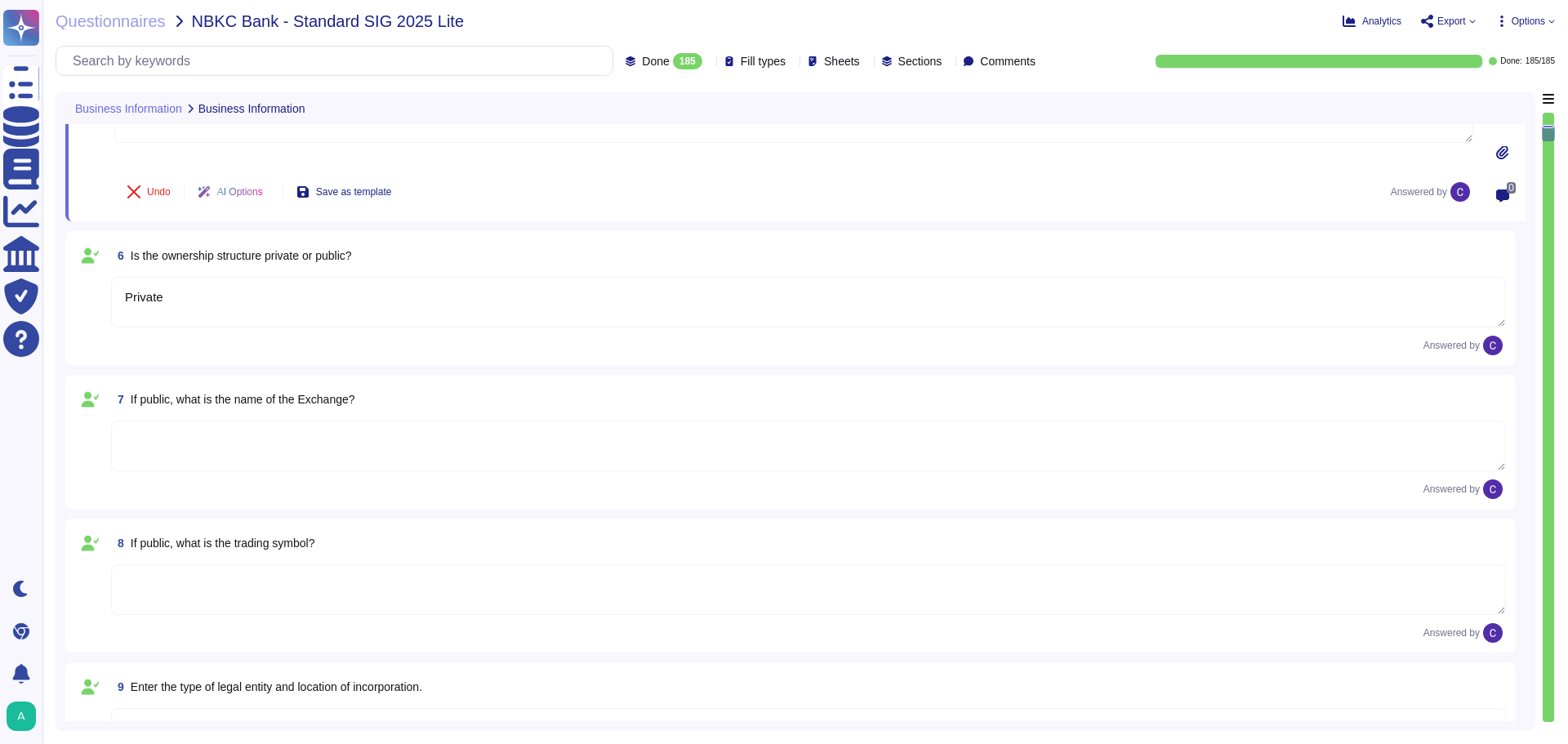
type textarea "Entire company"
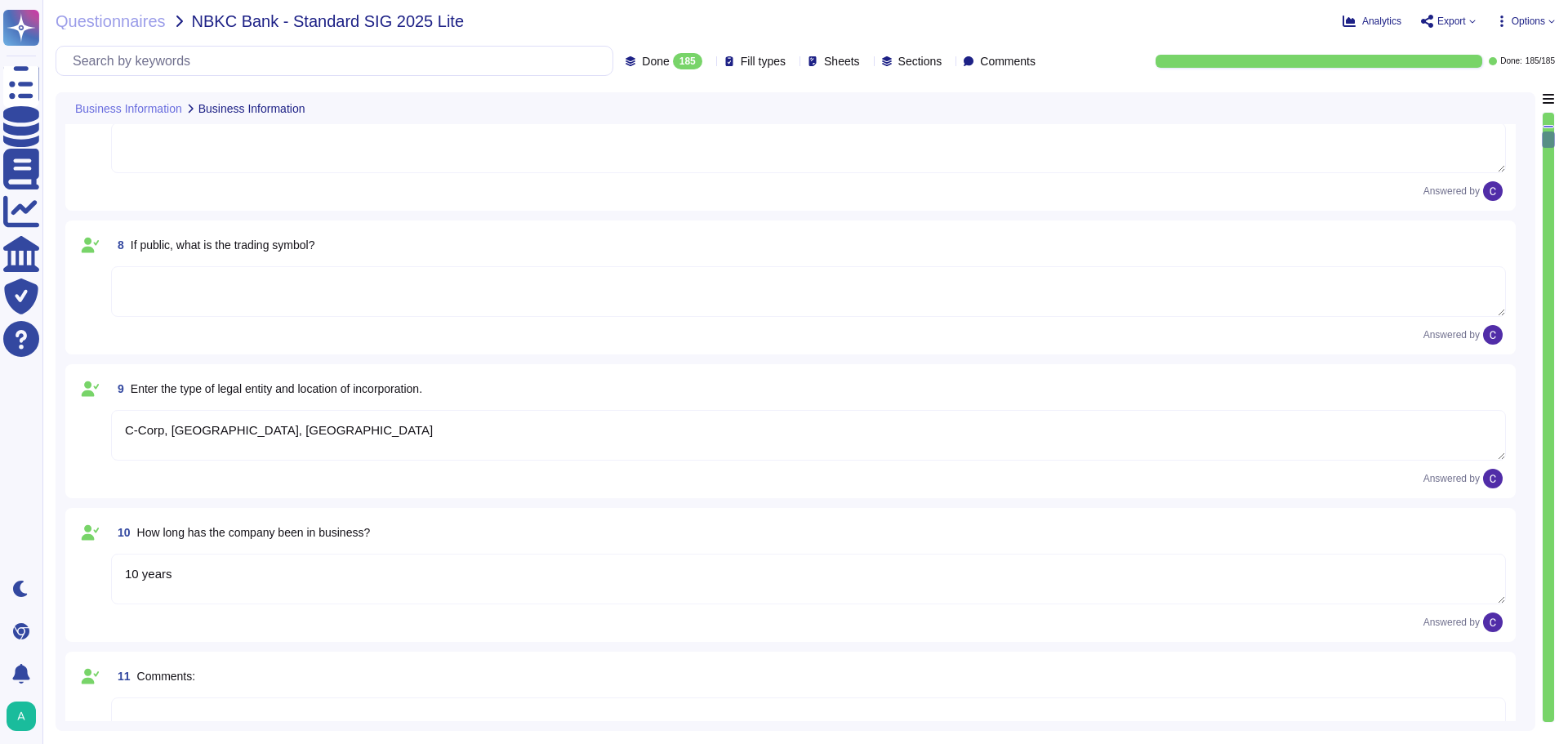
type textarea "RiskExec"
type textarea "RiskExec provides a Software as a Service (SaaS)-based fair lending analytics a…"
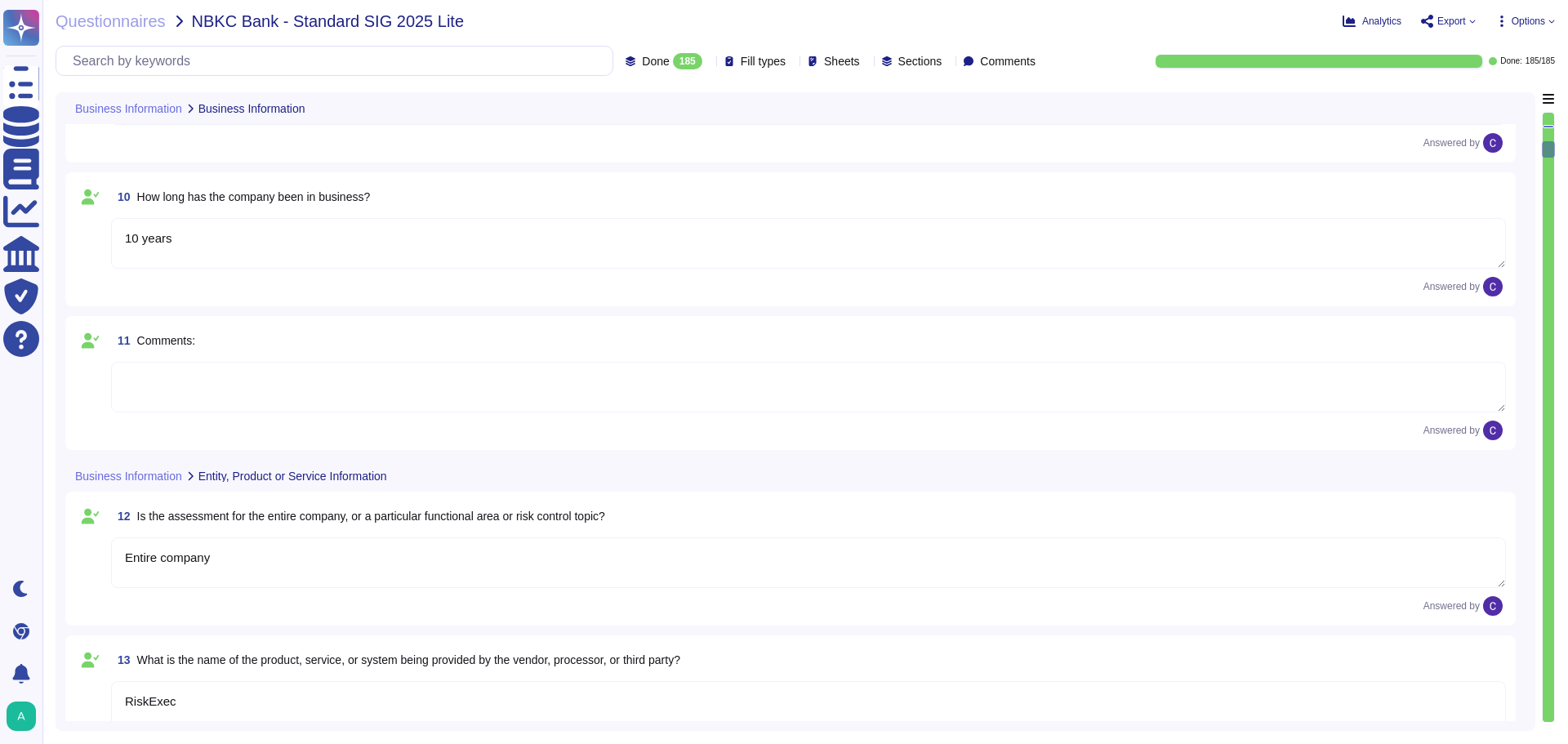
type textarea "[DOMAIN_NAME]"
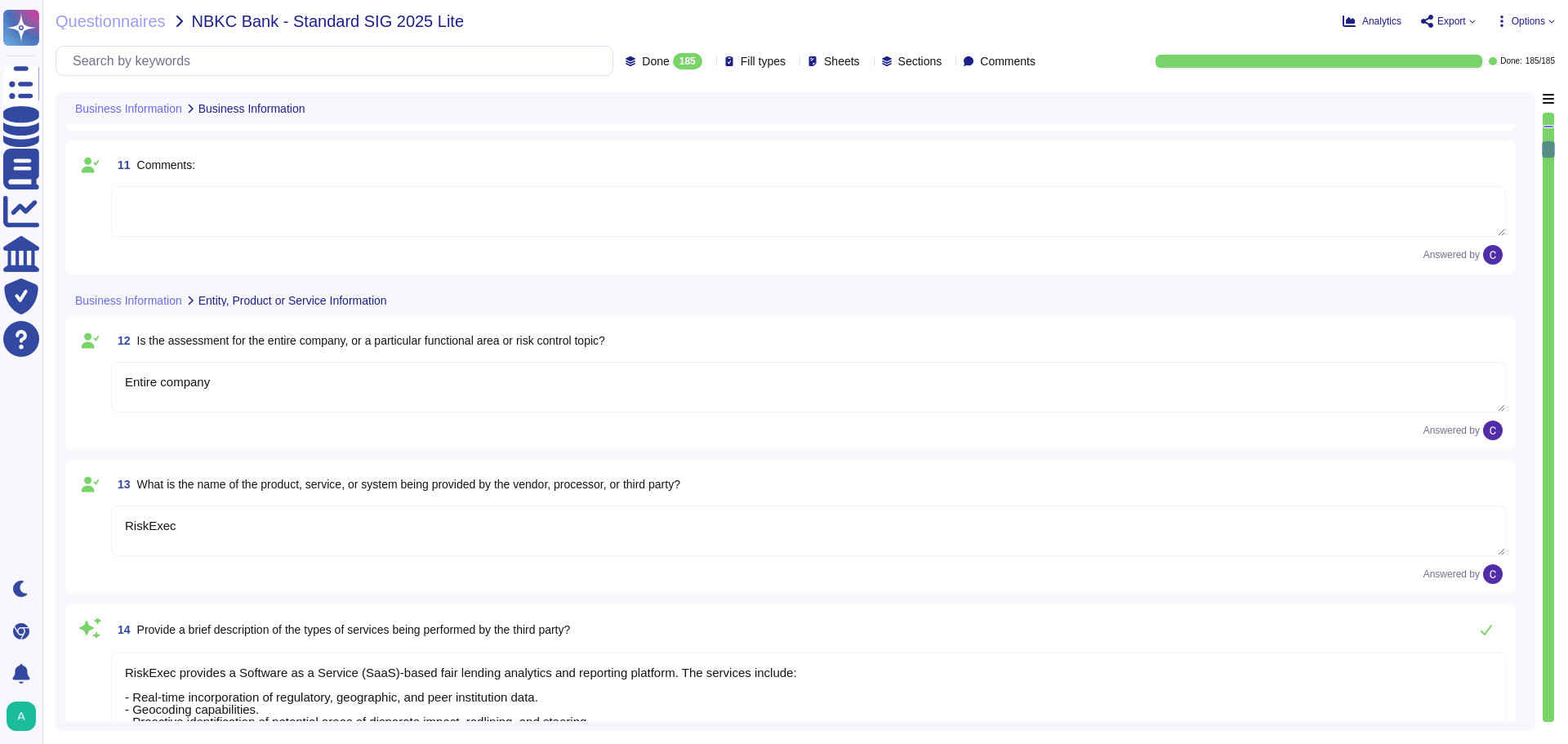
type textarea "[DOMAIN_NAME]"
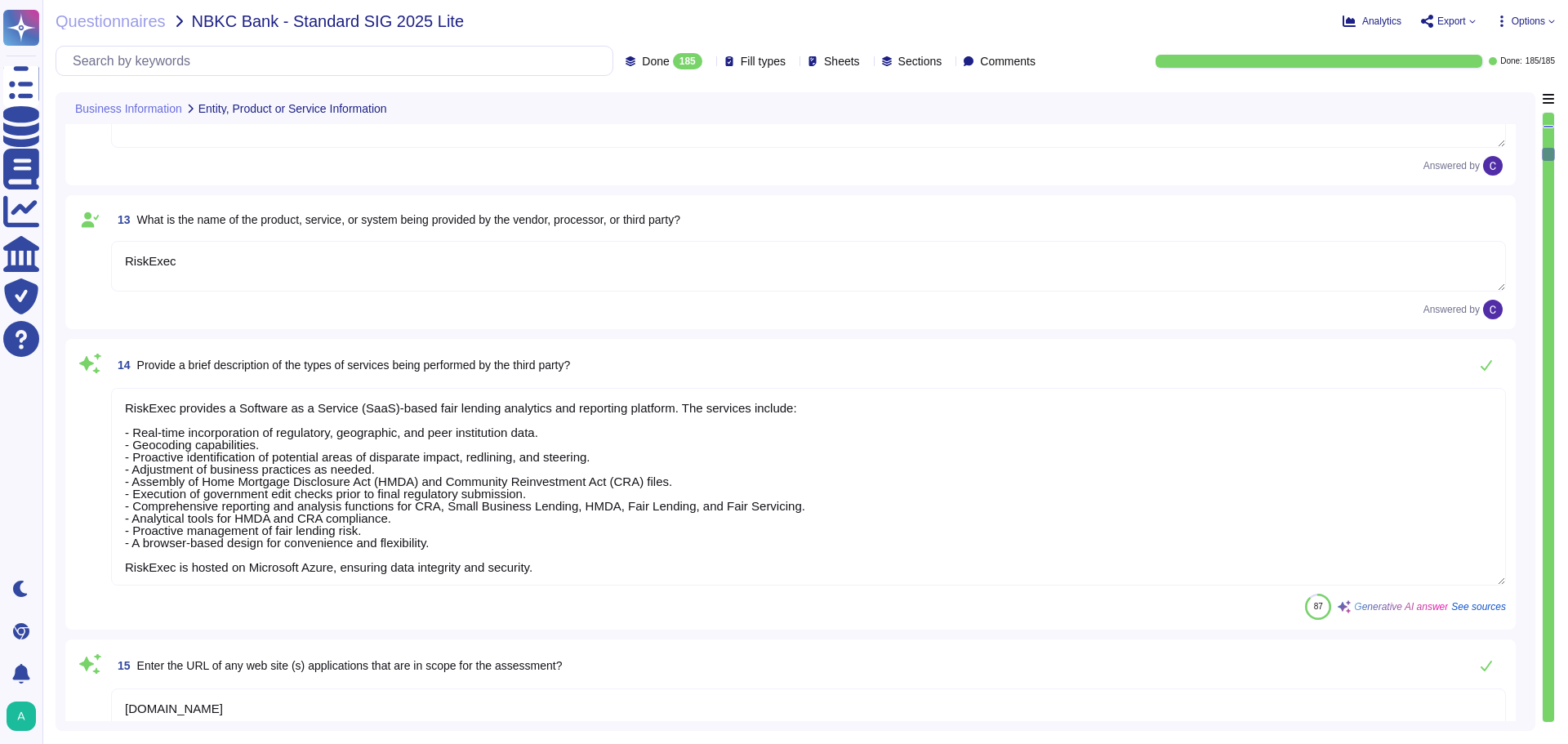
type textarea "No"
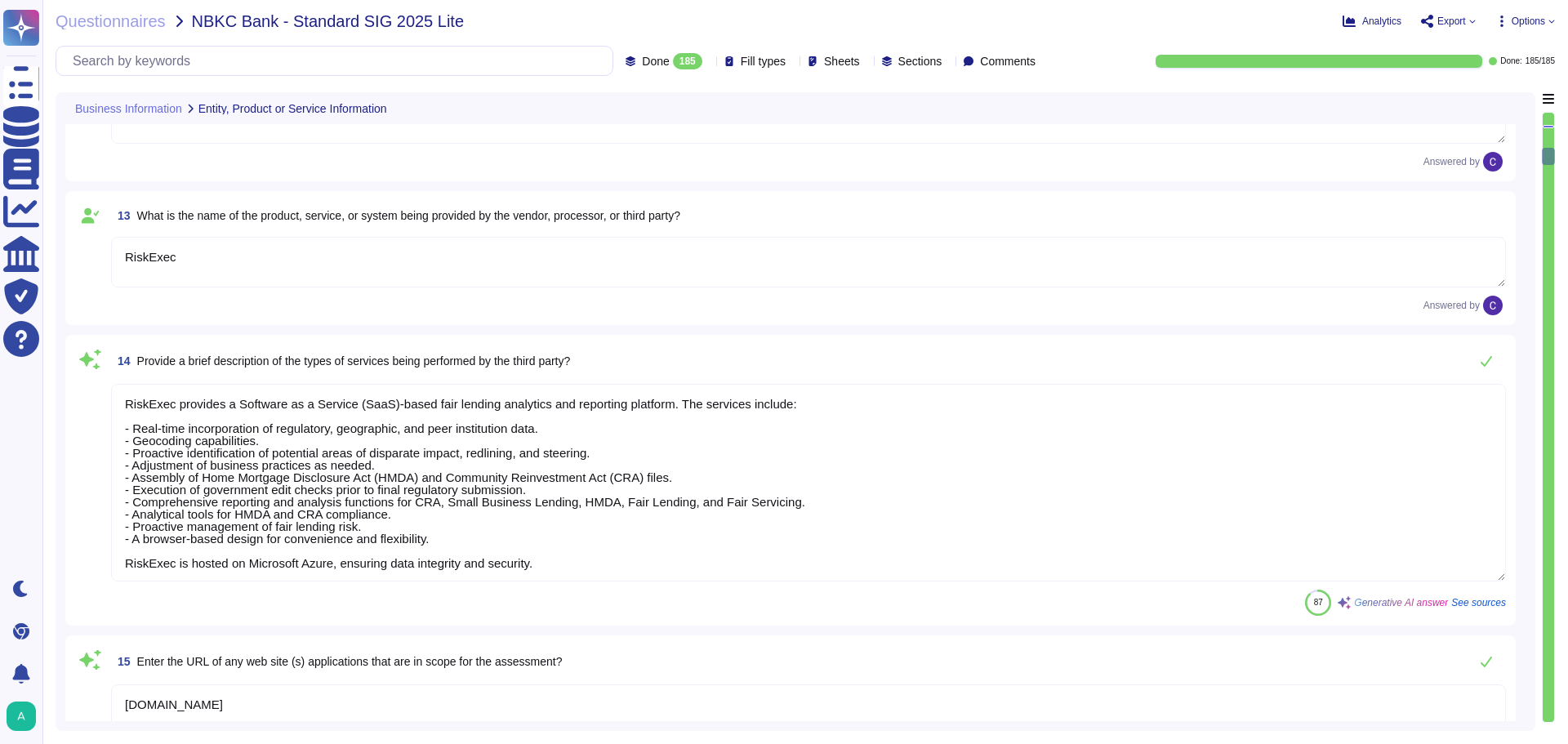
type textarea "No"
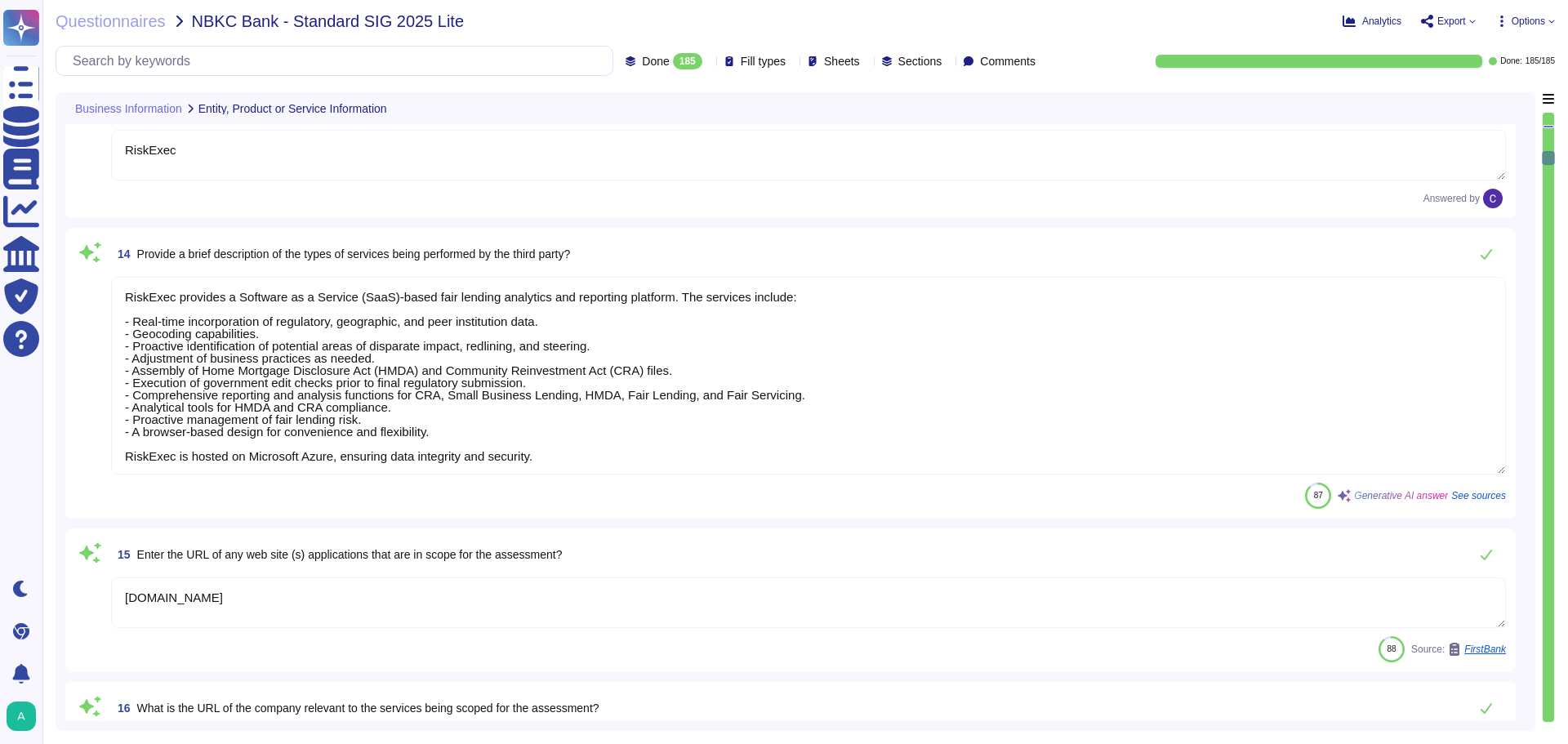
scroll to position [2, 0]
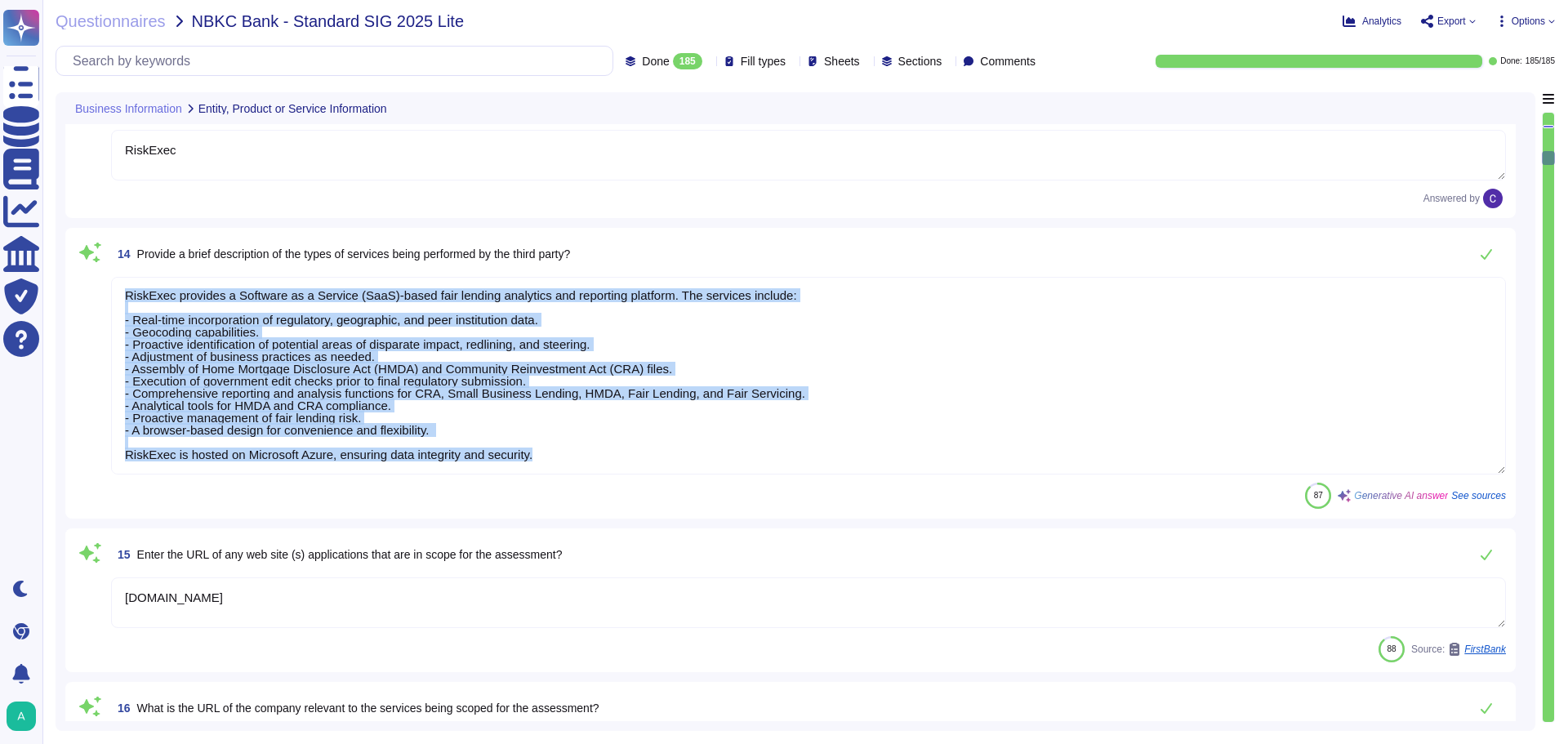
drag, startPoint x: 93, startPoint y: 315, endPoint x: 740, endPoint y: 506, distance: 674.6
click at [740, 506] on div "14 Provide a brief description of the types of services being performed by the …" at bounding box center [791, 373] width 1431 height 271
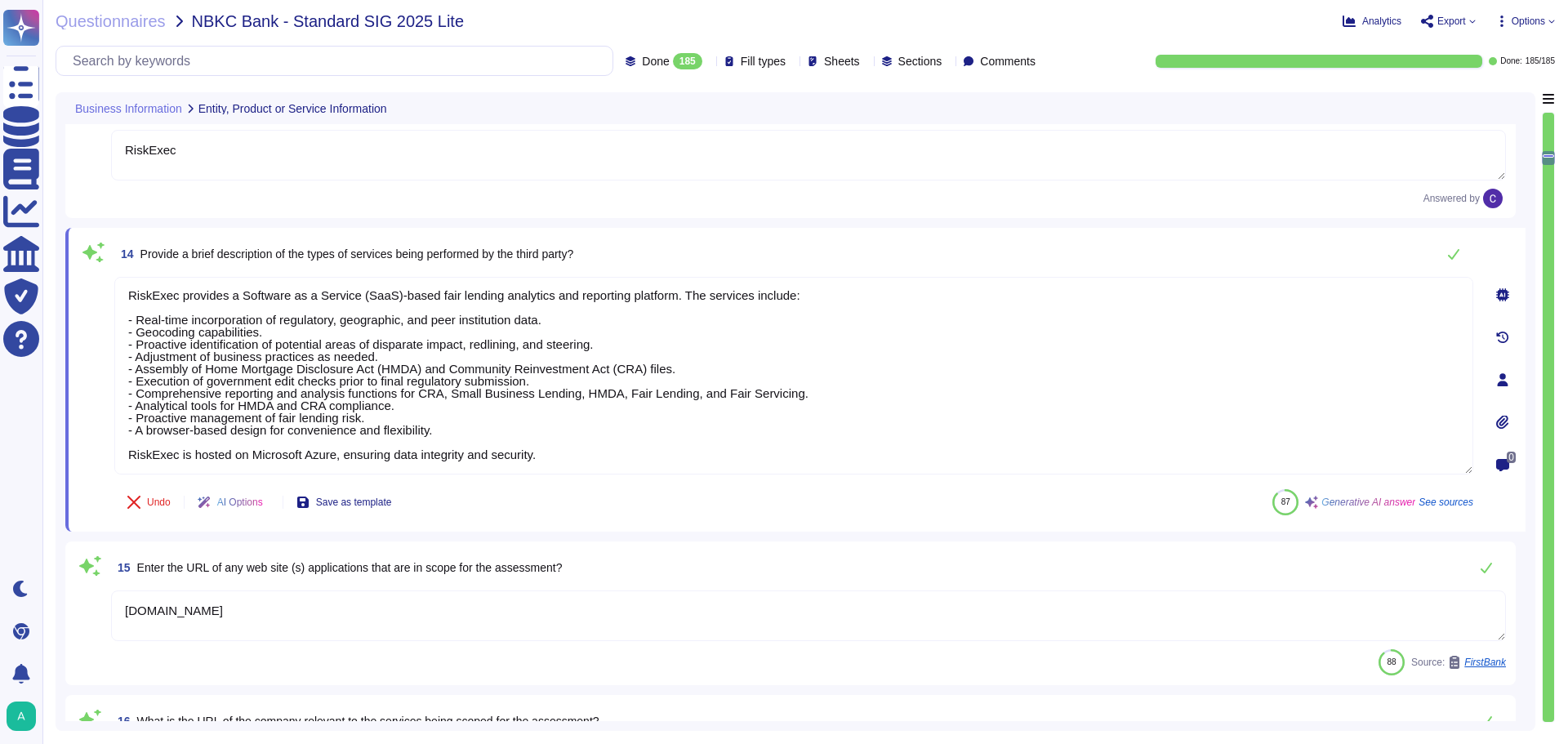
click at [76, 473] on div "14 Provide a brief description of the types of services being performed by the …" at bounding box center [795, 379] width 1460 height 304
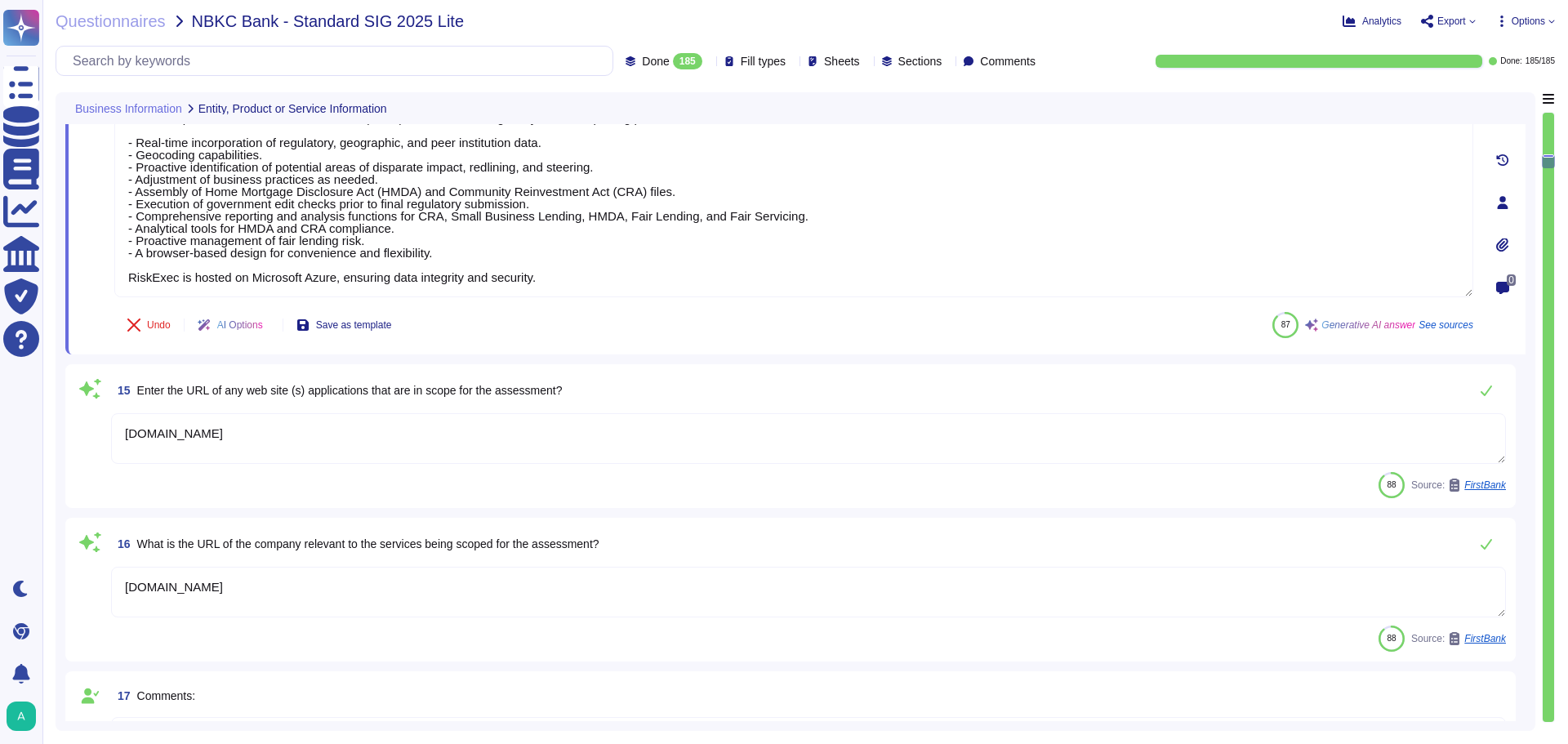
scroll to position [2041, 0]
type textarea "No"
type textarea "Yes, our organization utilizes subcontractors to fulfill our contractual agreem…"
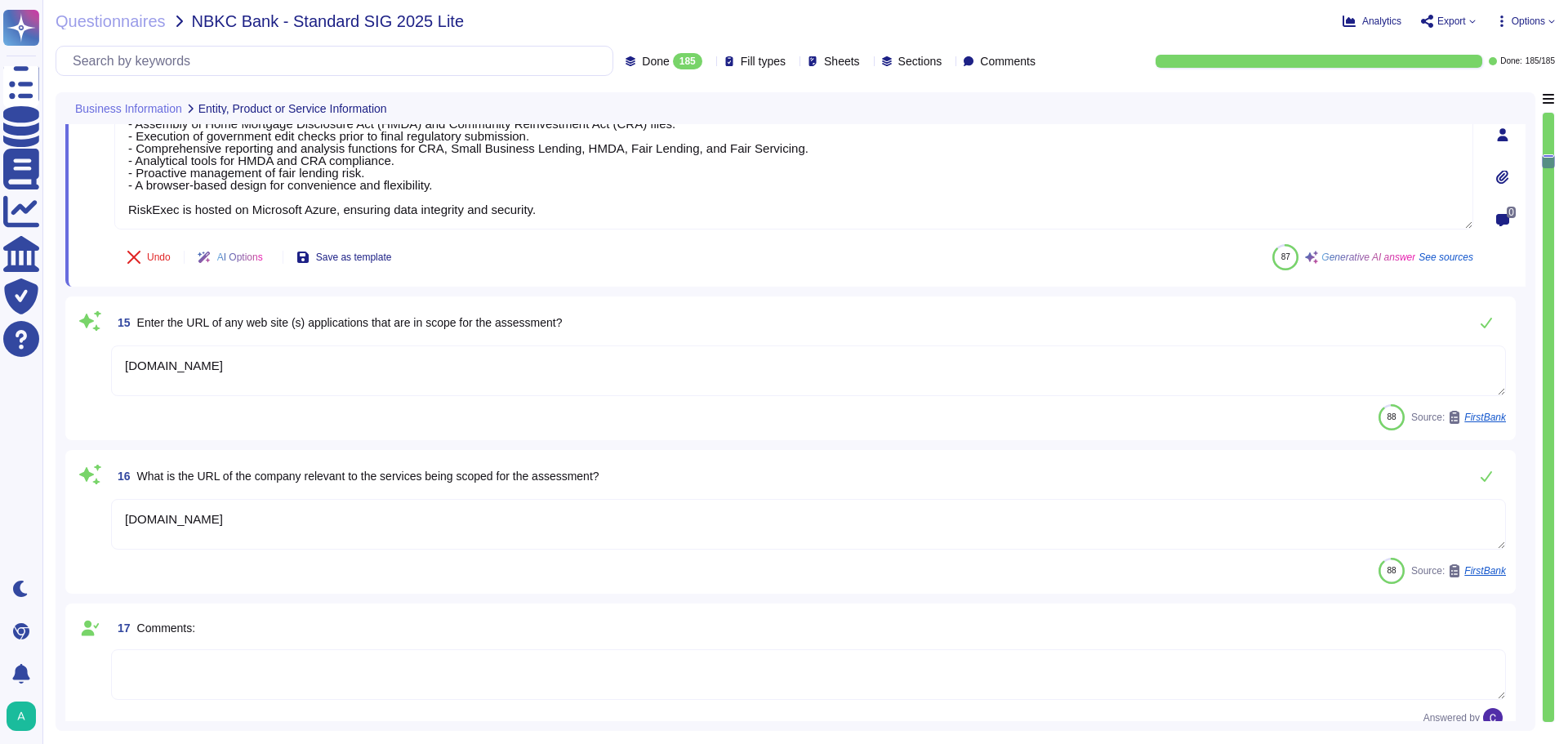
click at [82, 405] on span at bounding box center [90, 417] width 30 height 26
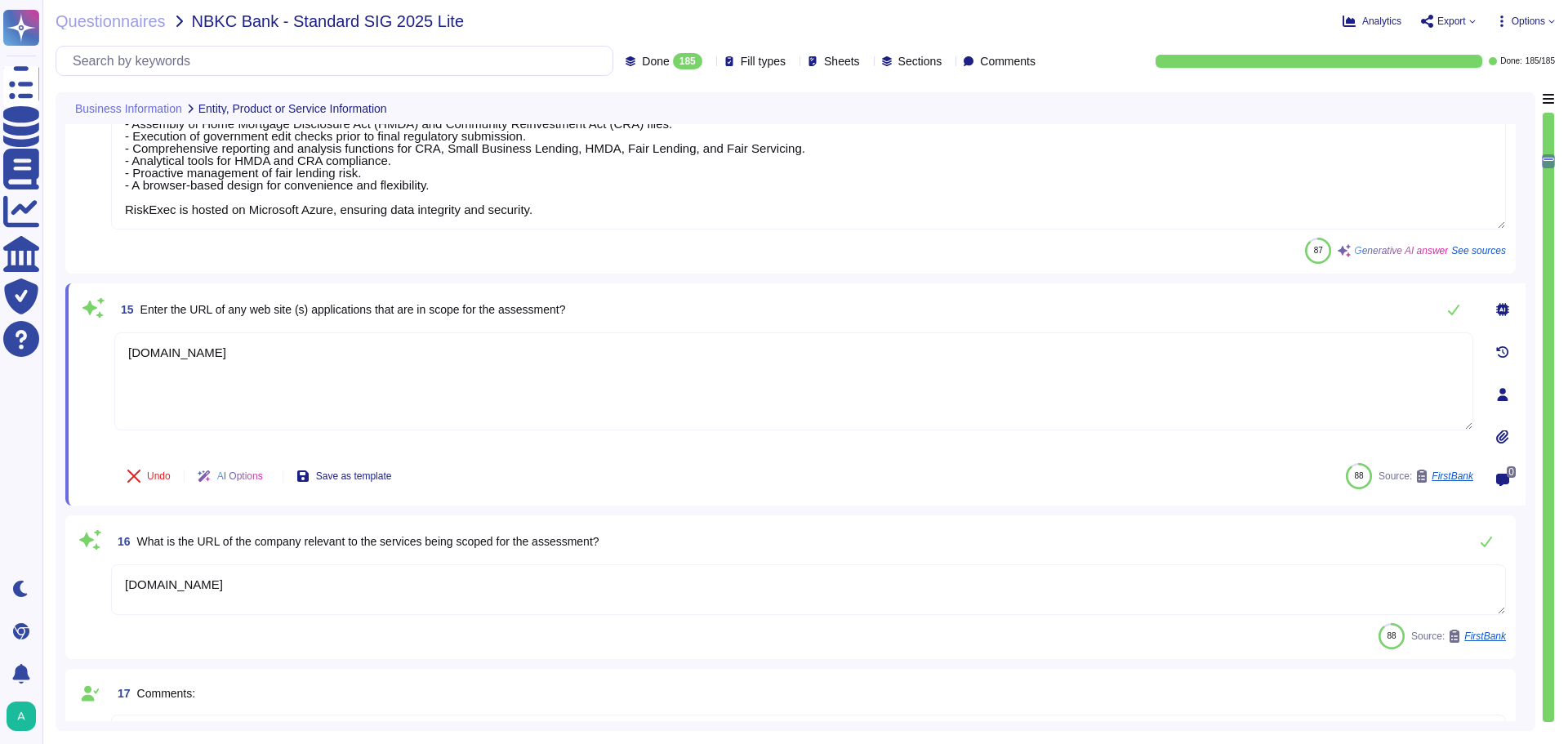
click at [57, 534] on div "Business Information Entity, Product or Service Information 12 Is the assessmen…" at bounding box center [795, 411] width 1480 height 639
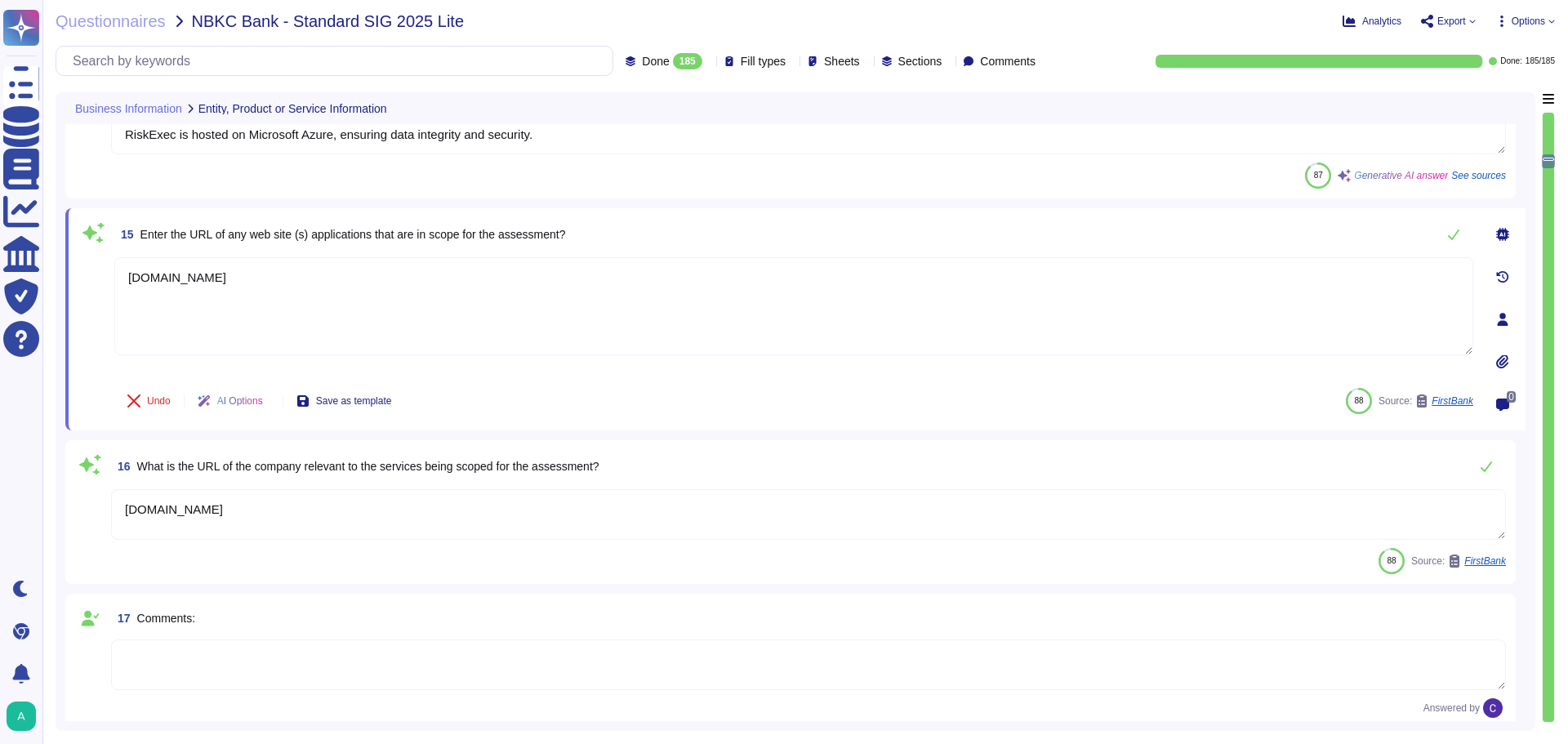
type textarea "Yes, our organization utilizes subcontractors to fulfill our contractual agreem…"
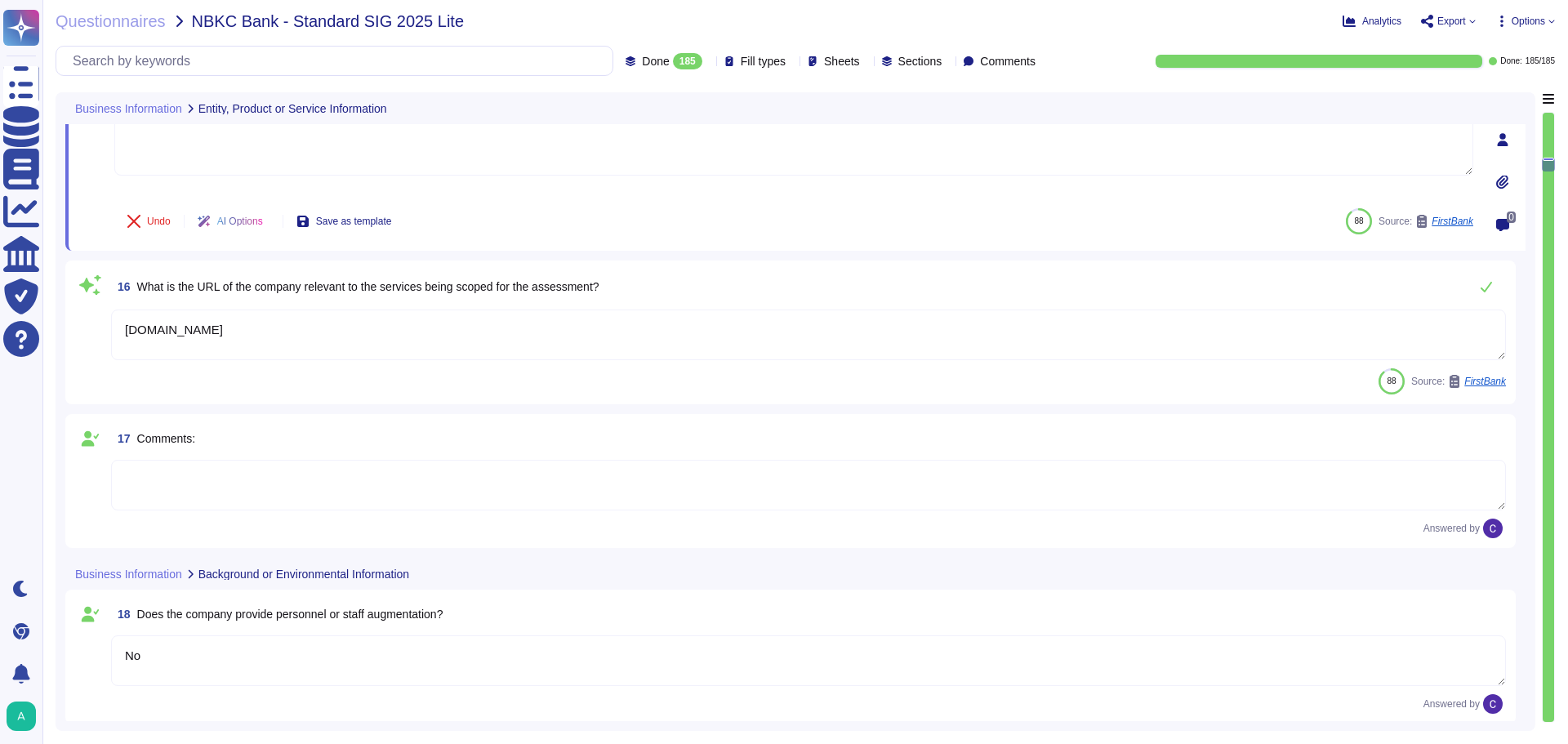
type textarea "Just internet"
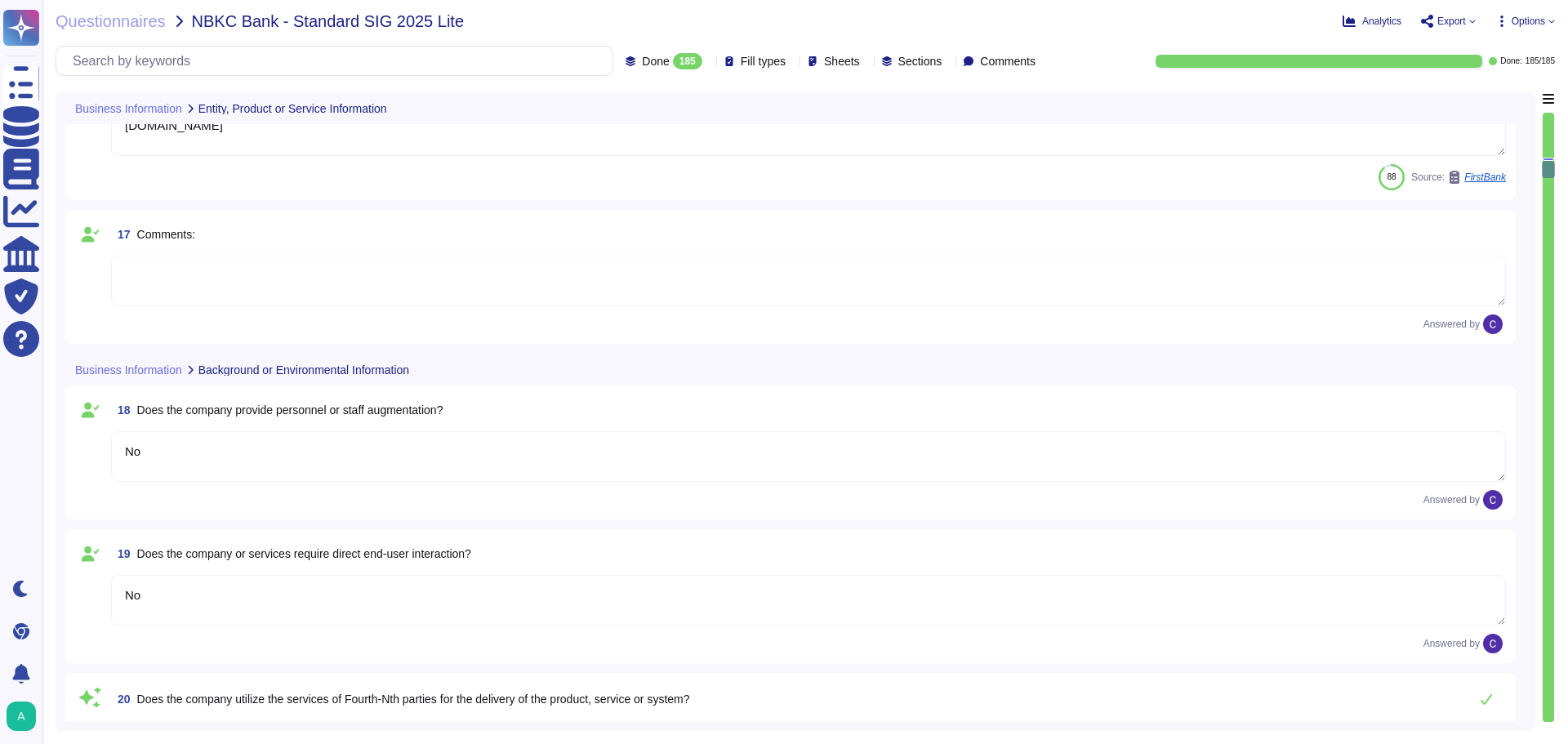
type textarea "Yes"
type textarea "No"
type textarea "The data used in the RiskExec solution is not highly sensitive data typically d…"
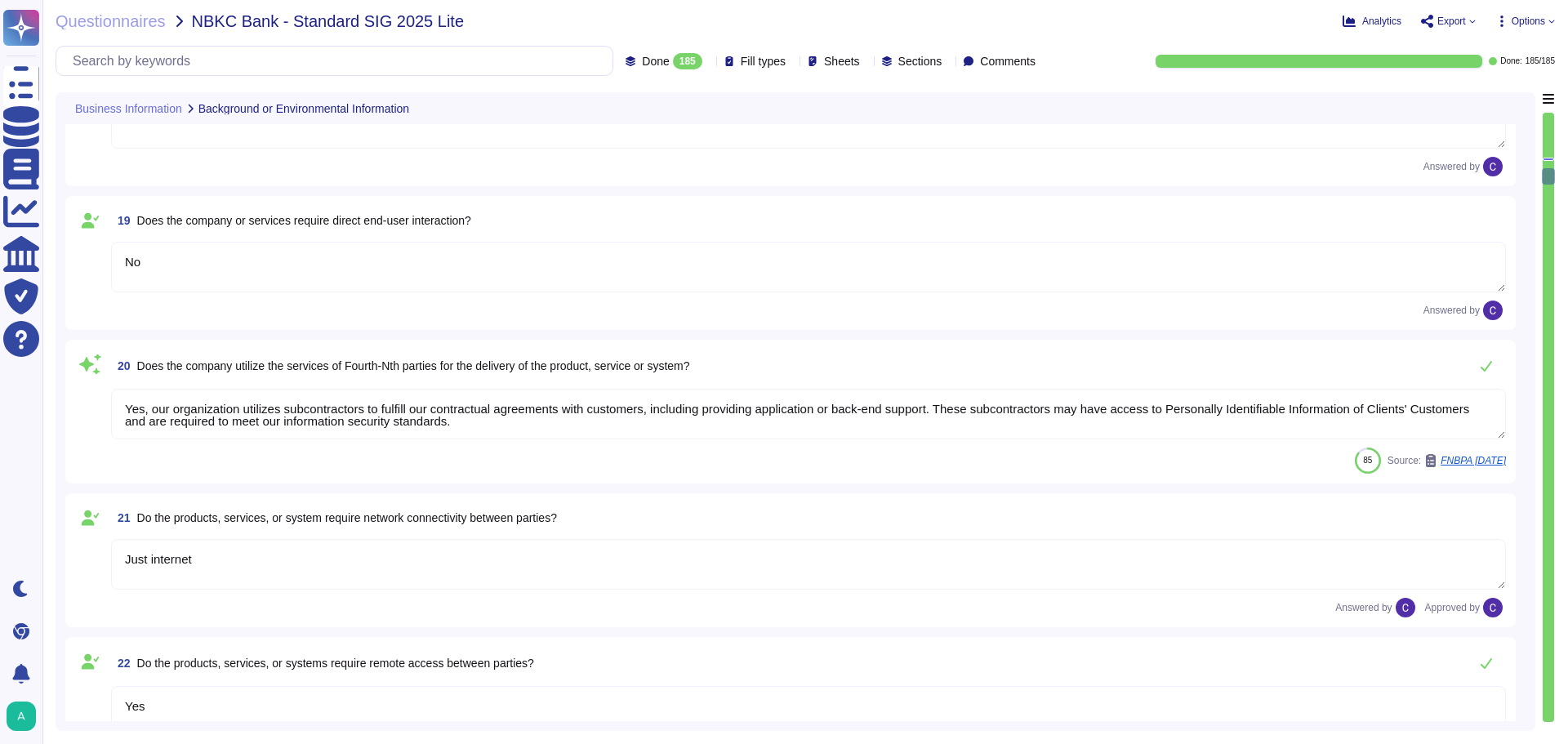
type textarea "The RiskExec product will be provided."
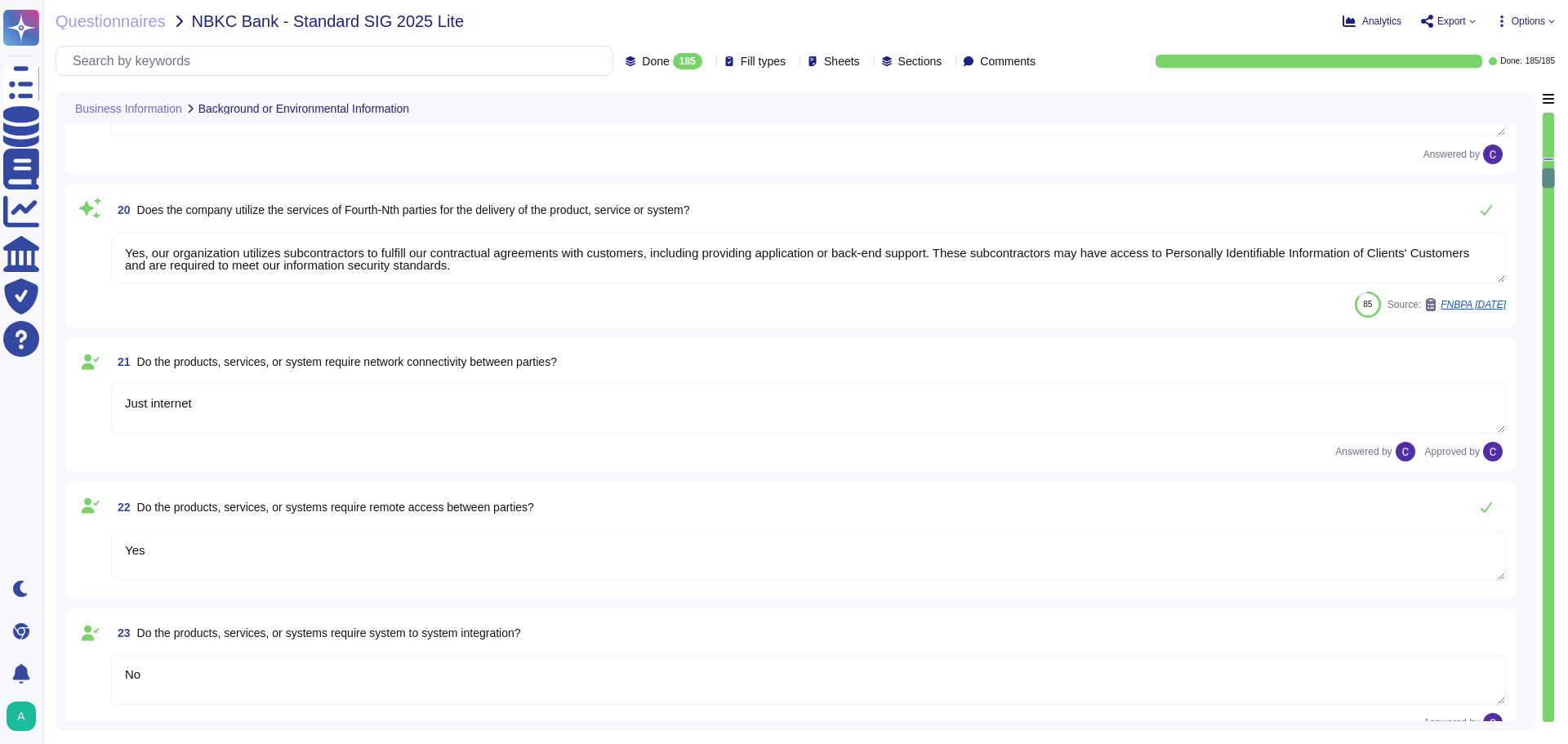
scroll to position [2939, 0]
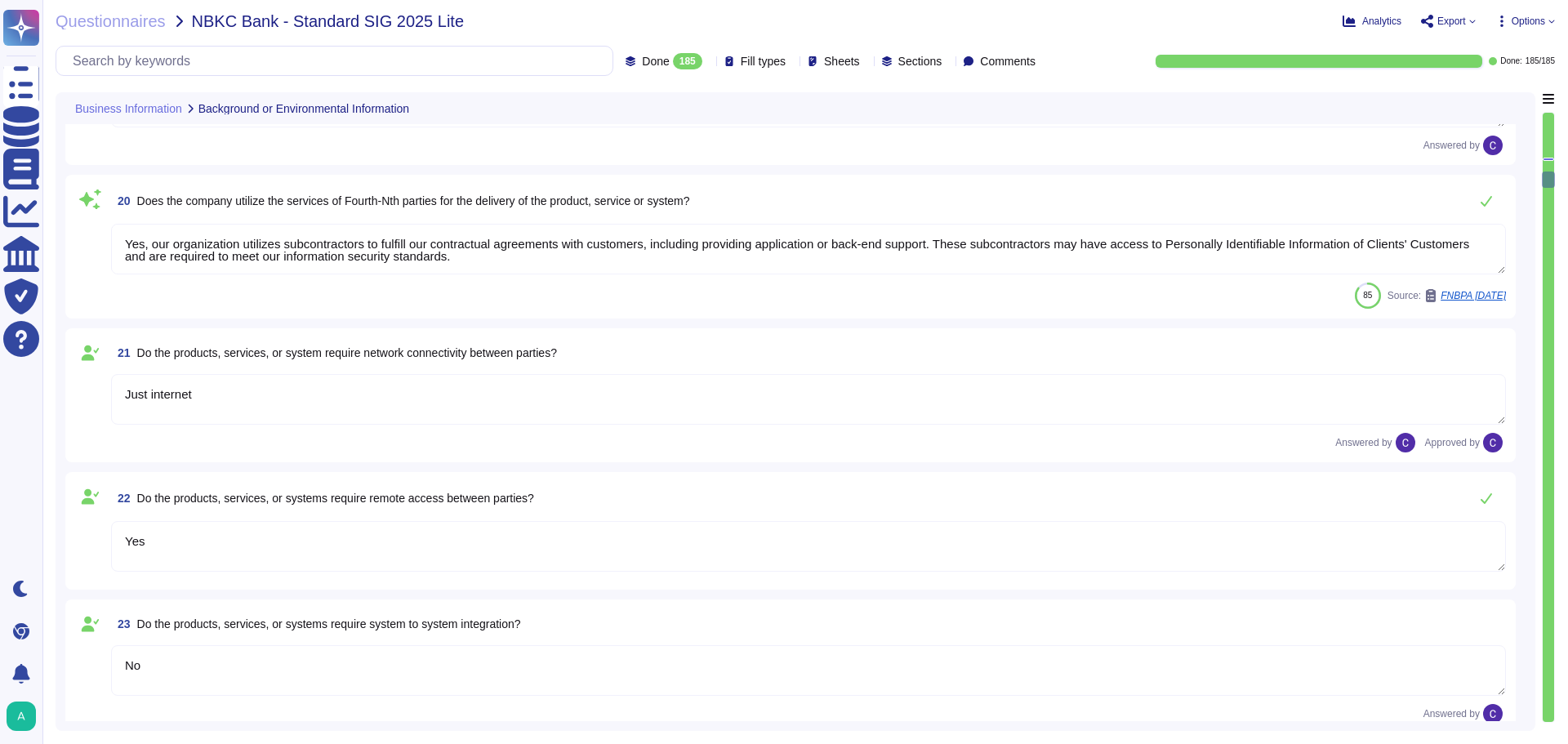
type textarea "The applications provided that are in scope include: 1. RiskExec - a reporting …"
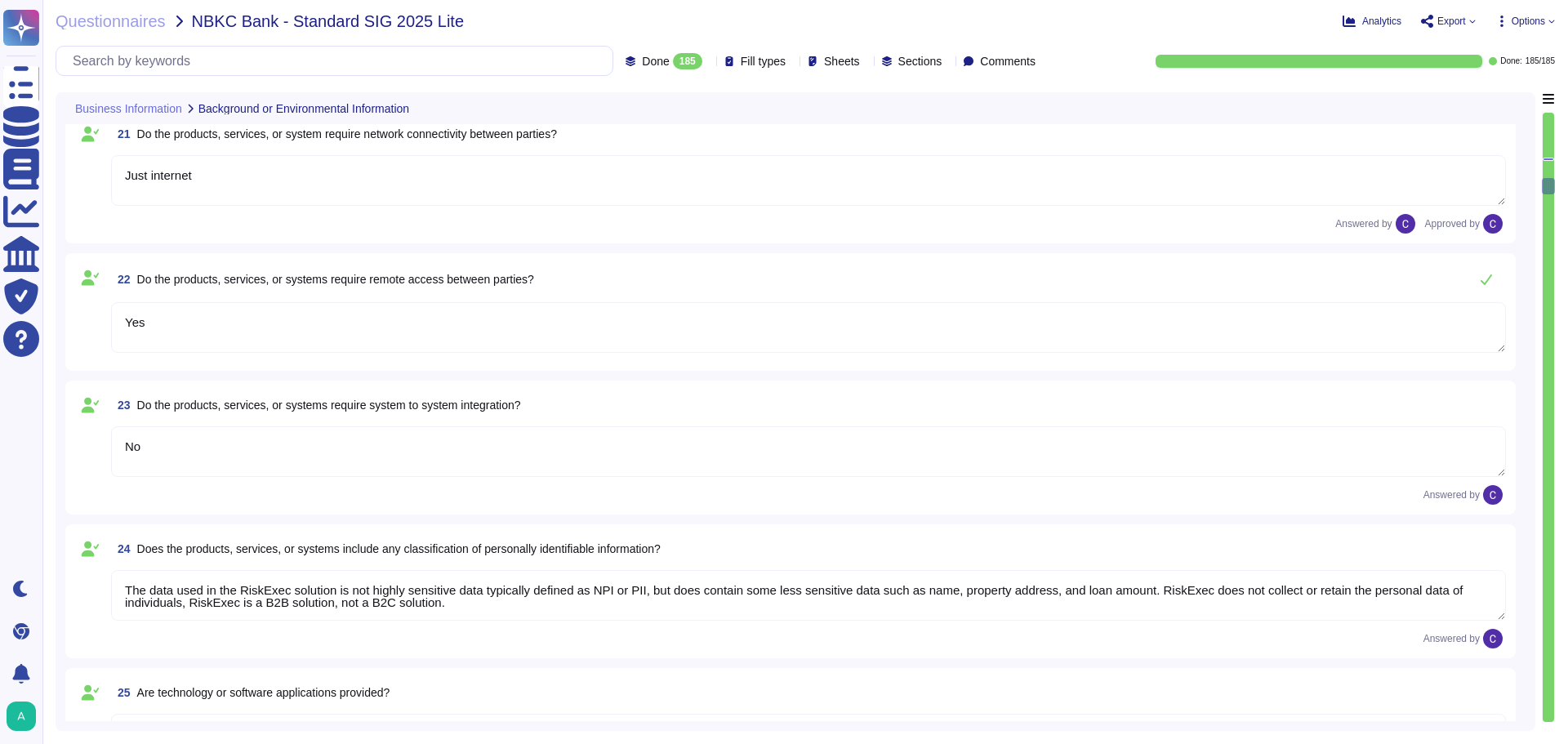
scroll to position [3184, 0]
type textarea "- Software as a Service (SaaS) platform - Browser-based software using TLS 1.2 …"
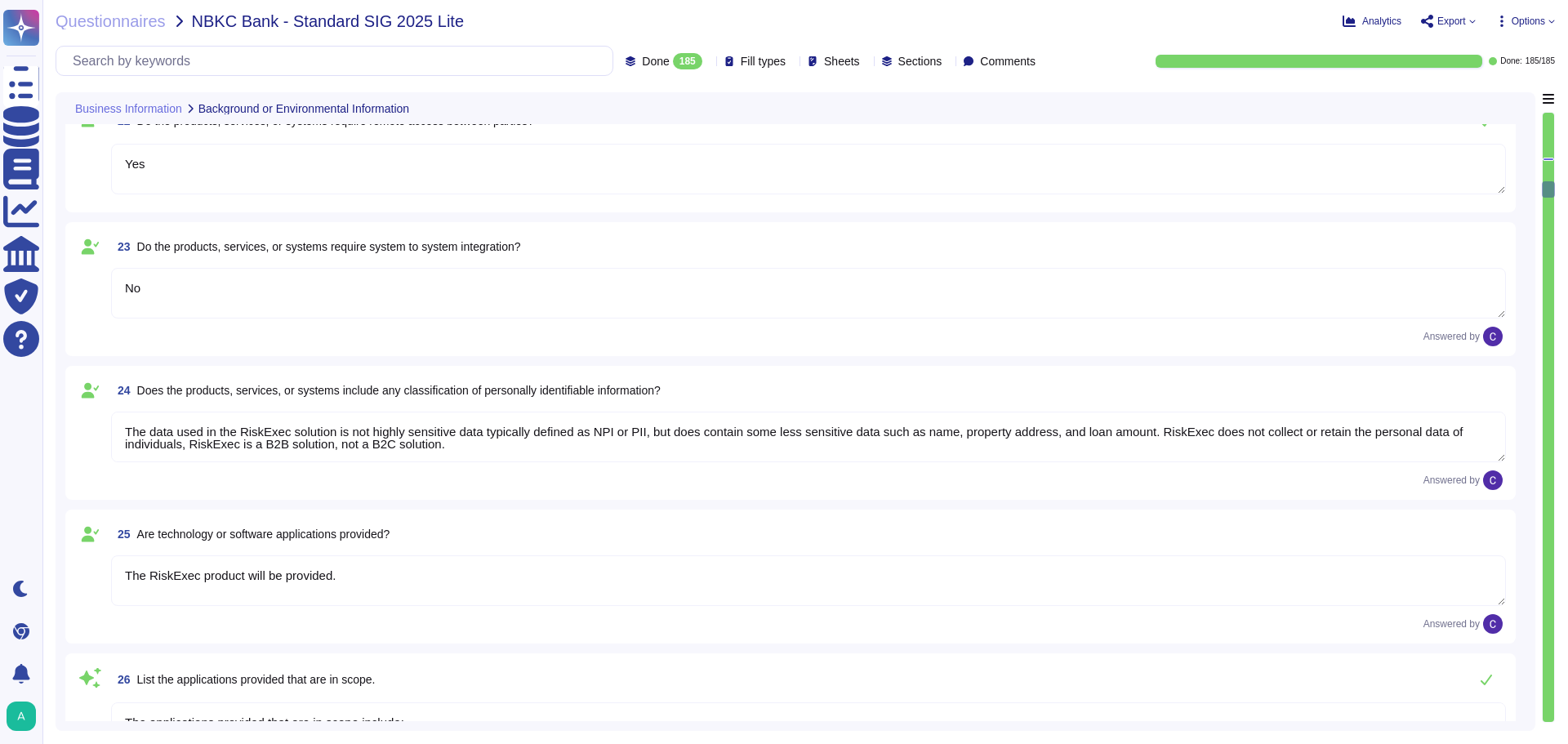
type textarea "Provided"
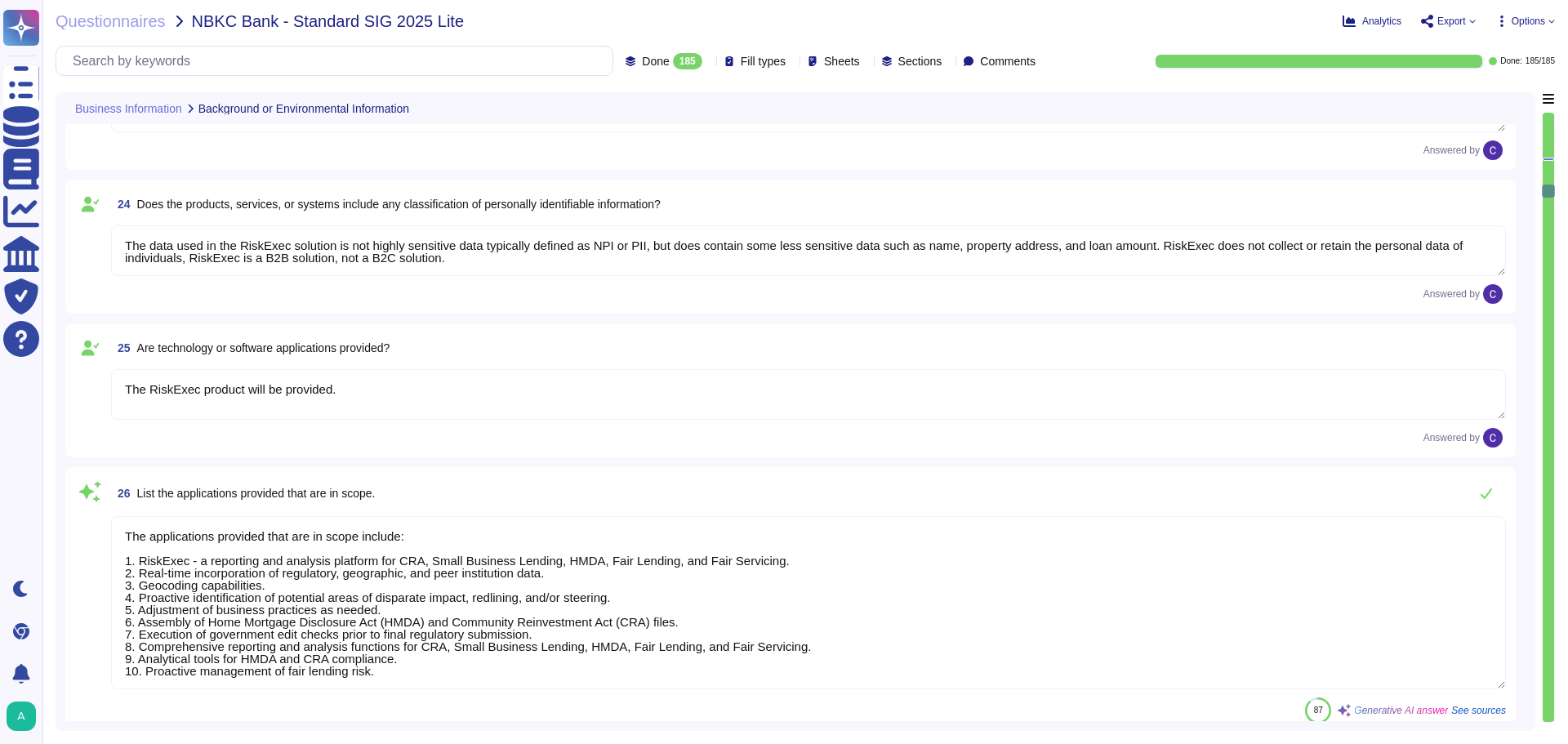
scroll to position [3510, 0]
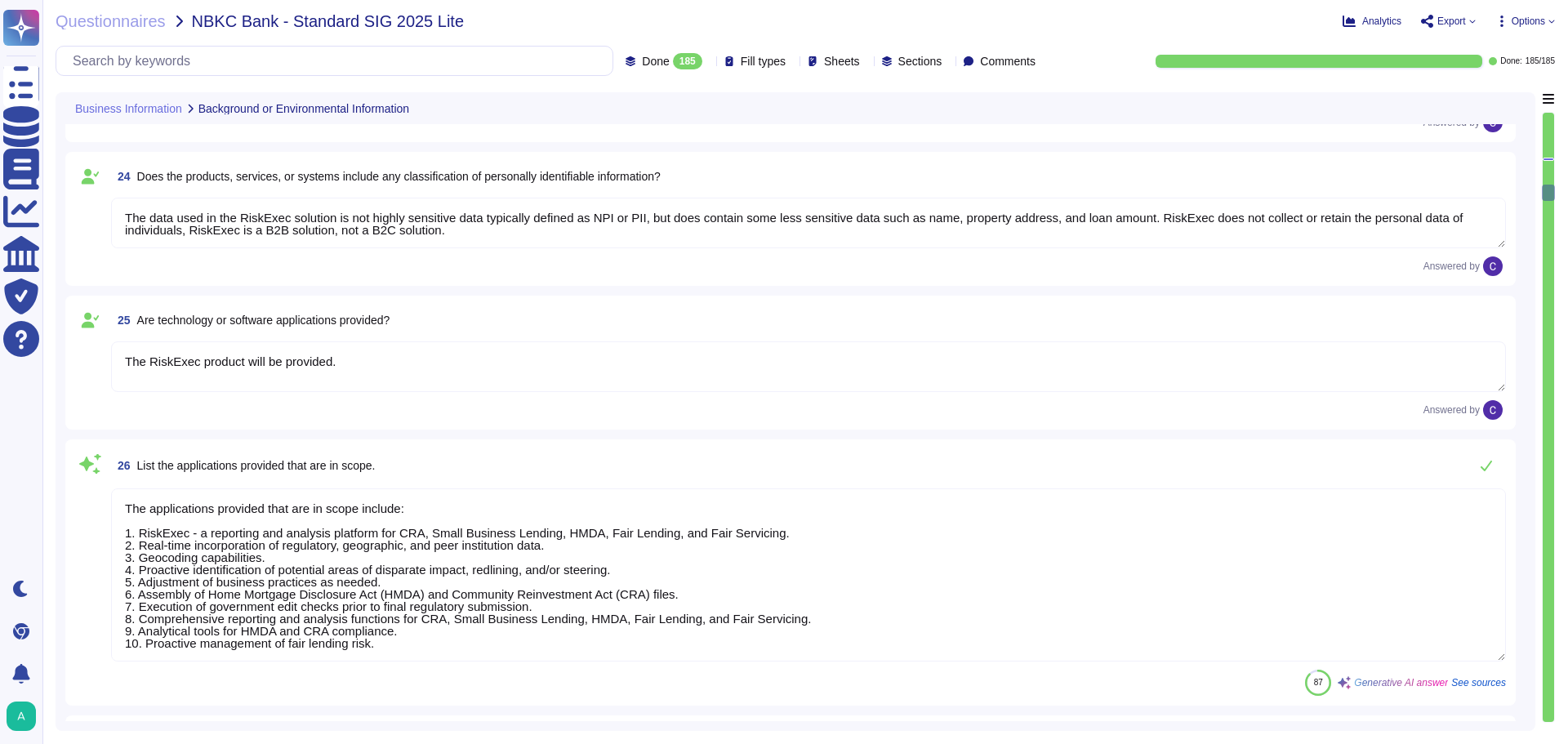
type textarea "The Development Team builds and tests functionalities based on work items in th…"
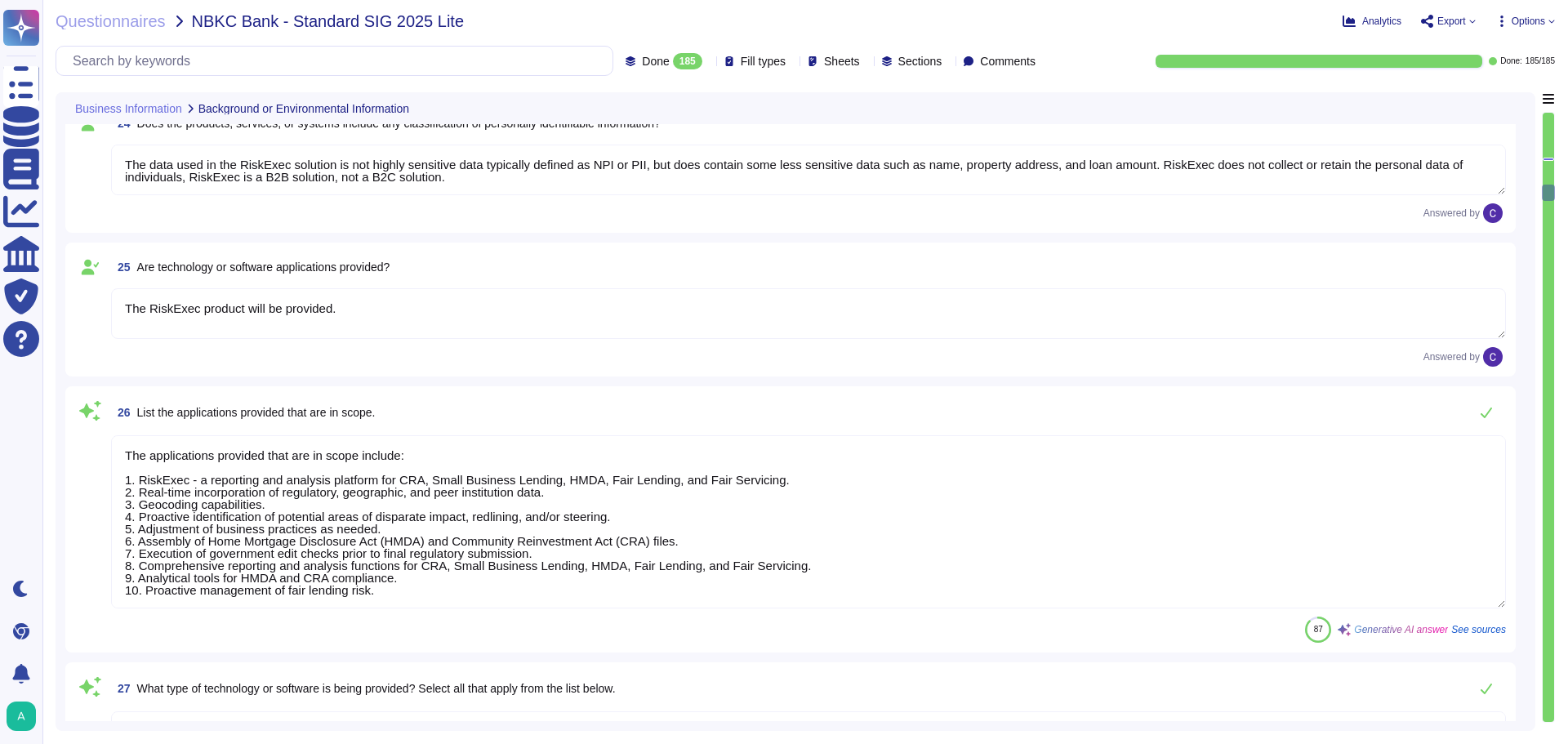
scroll to position [3592, 0]
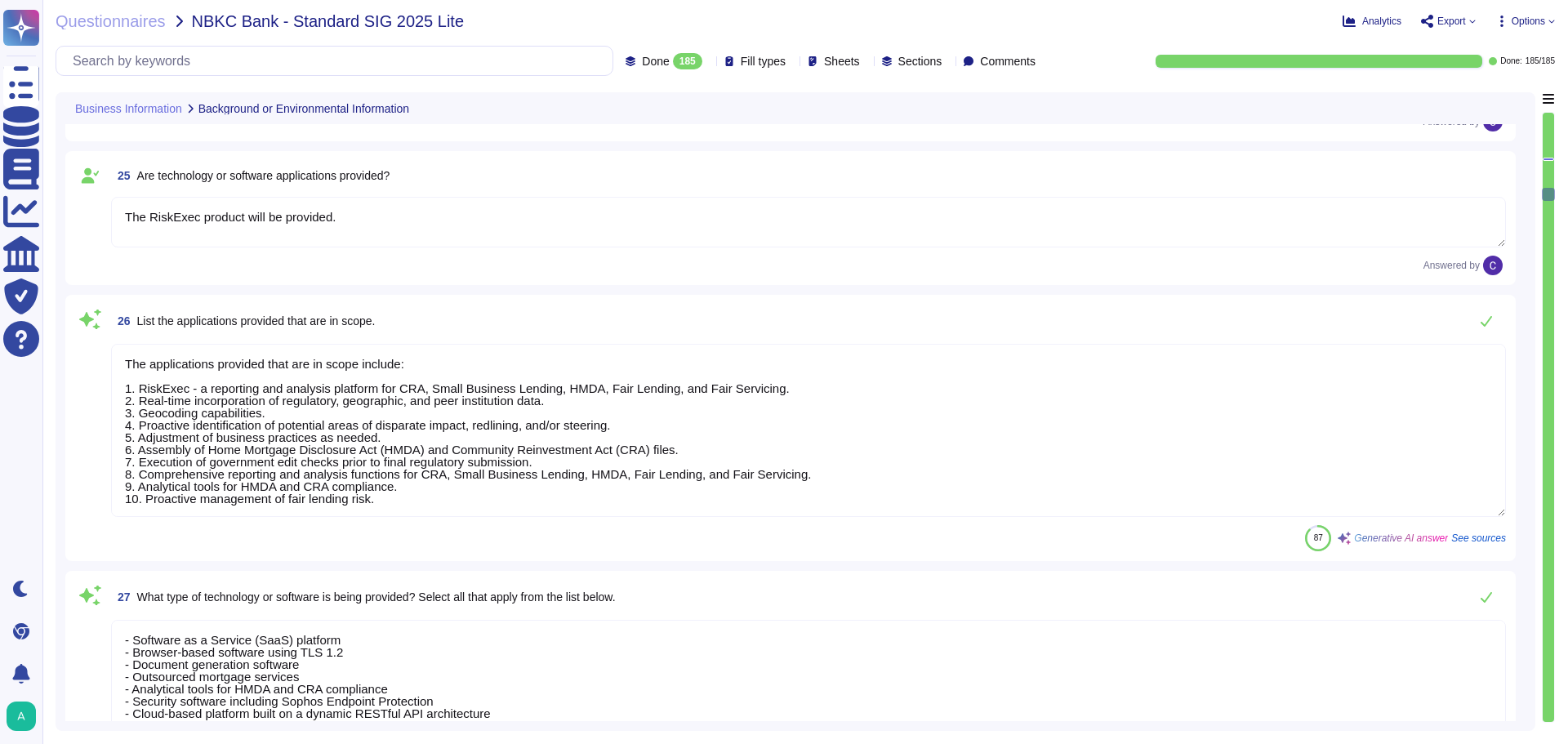
type textarea "No"
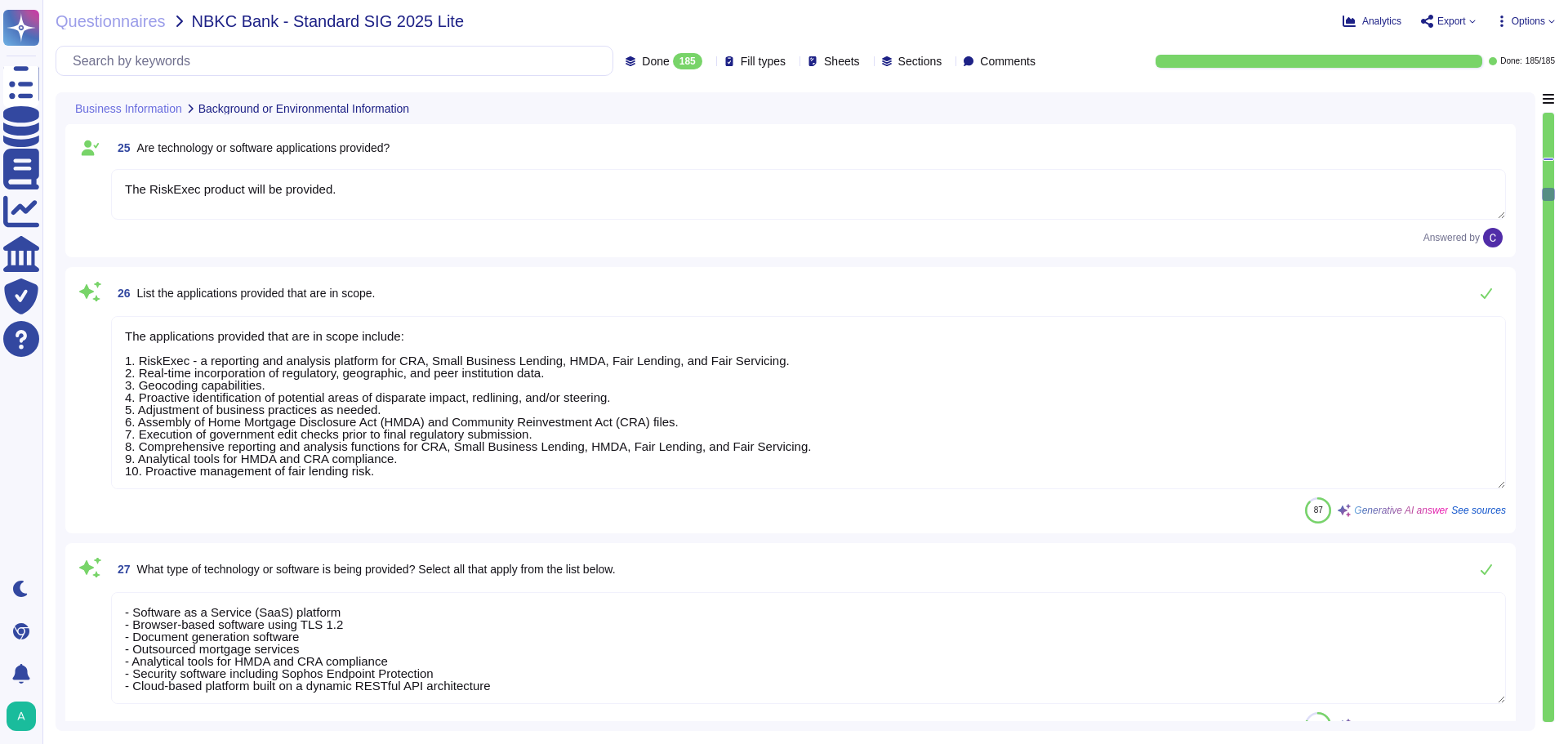
scroll to position [3674, 0]
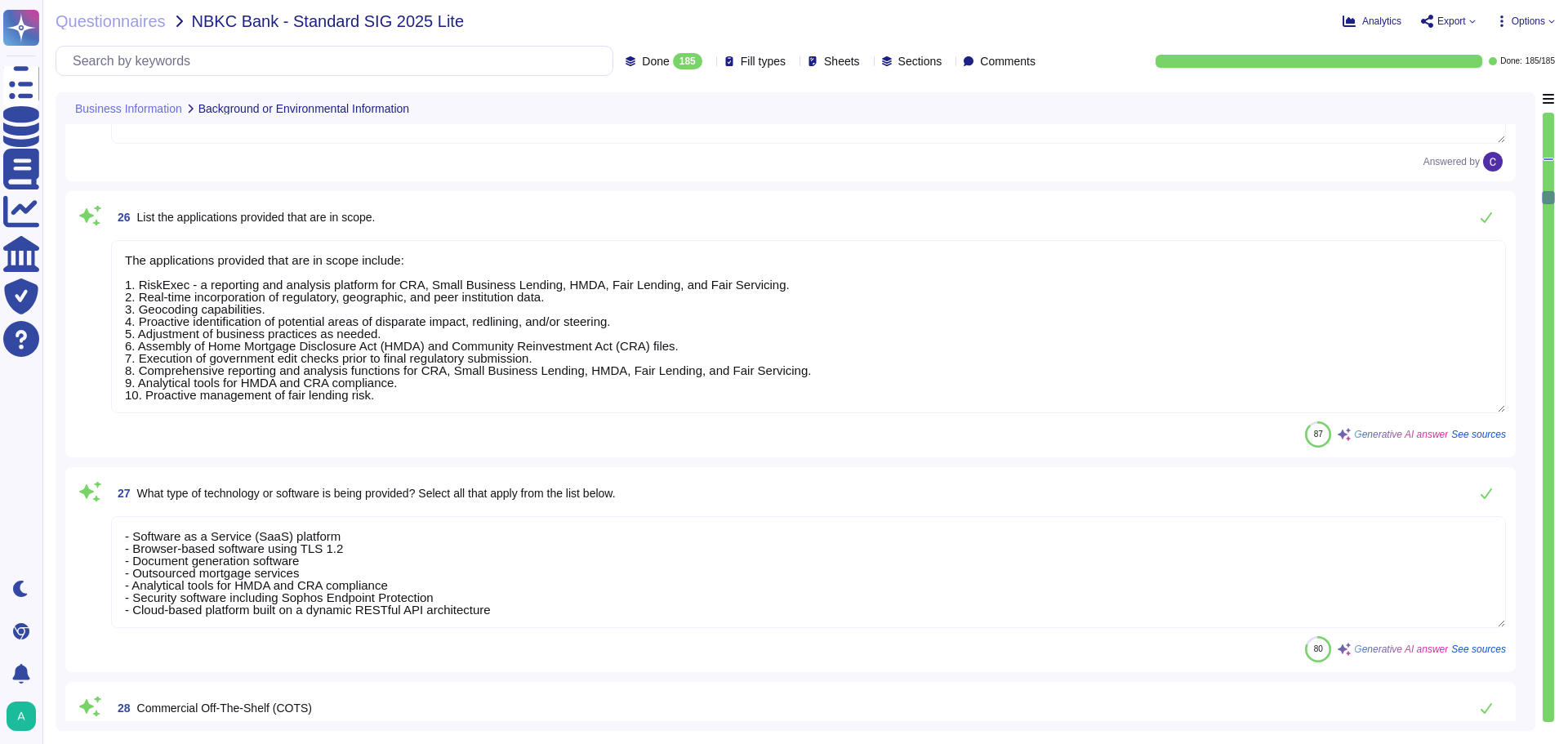
type textarea "Open-source software maturity is crucial for ensuring stability and access to s…"
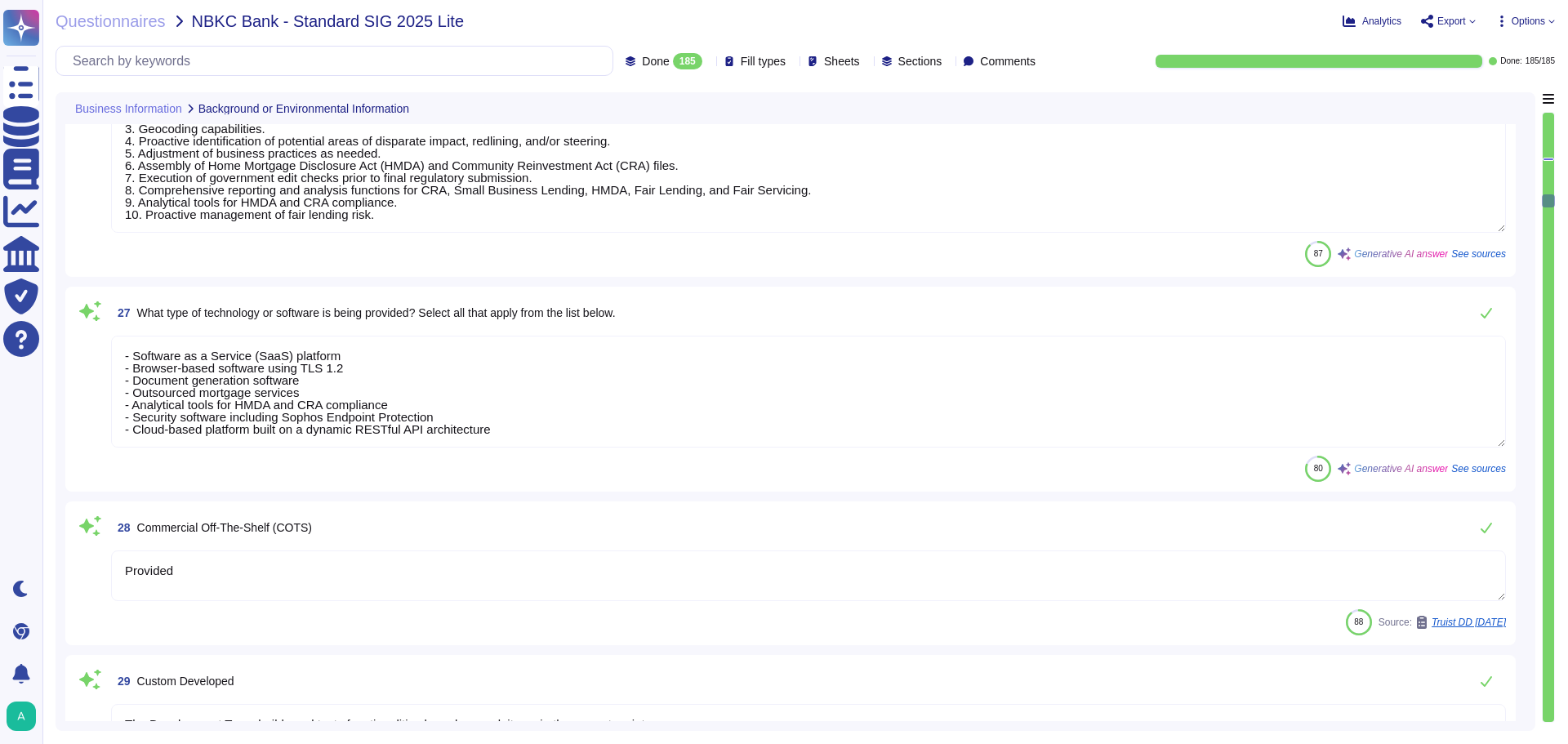
type textarea "No"
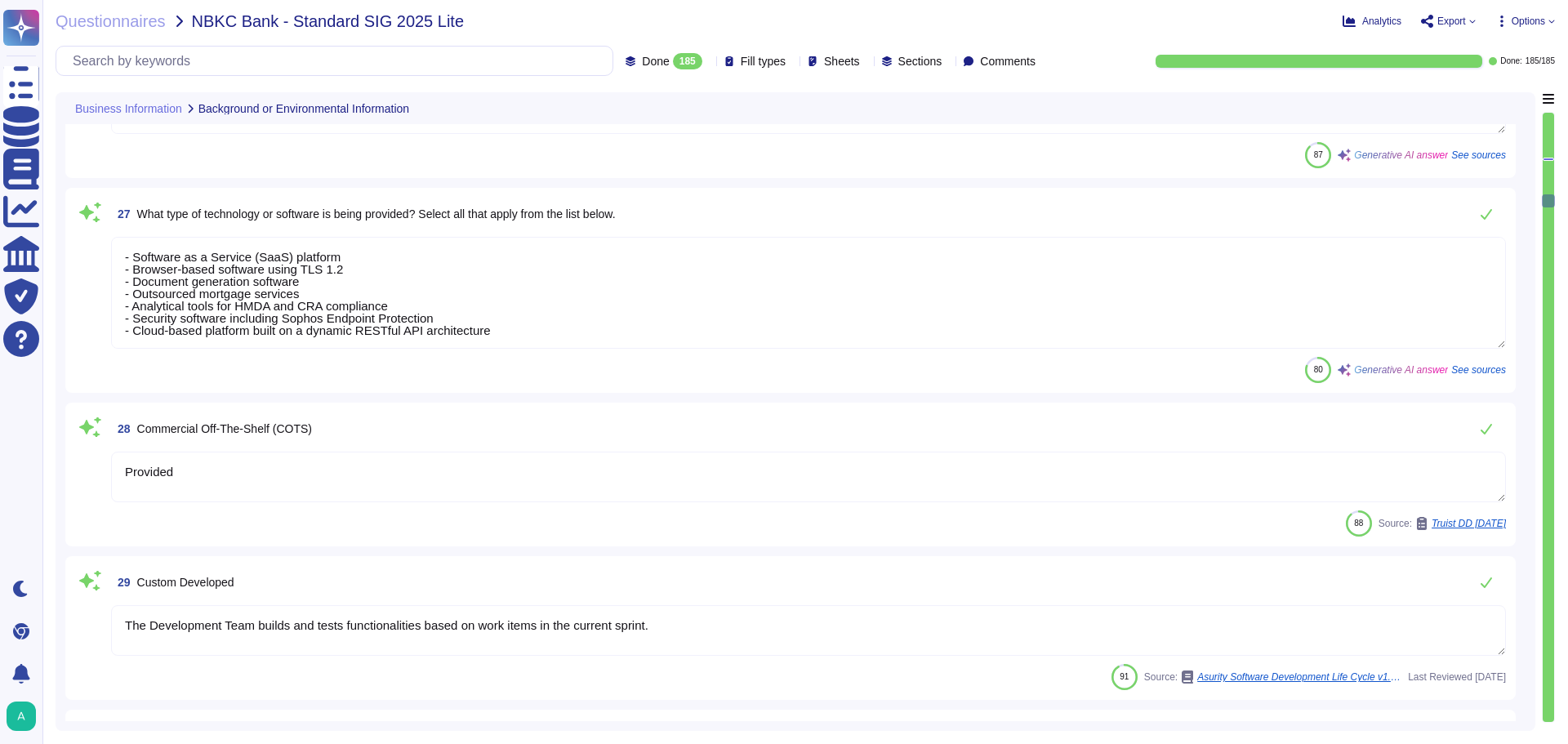
scroll to position [4001, 0]
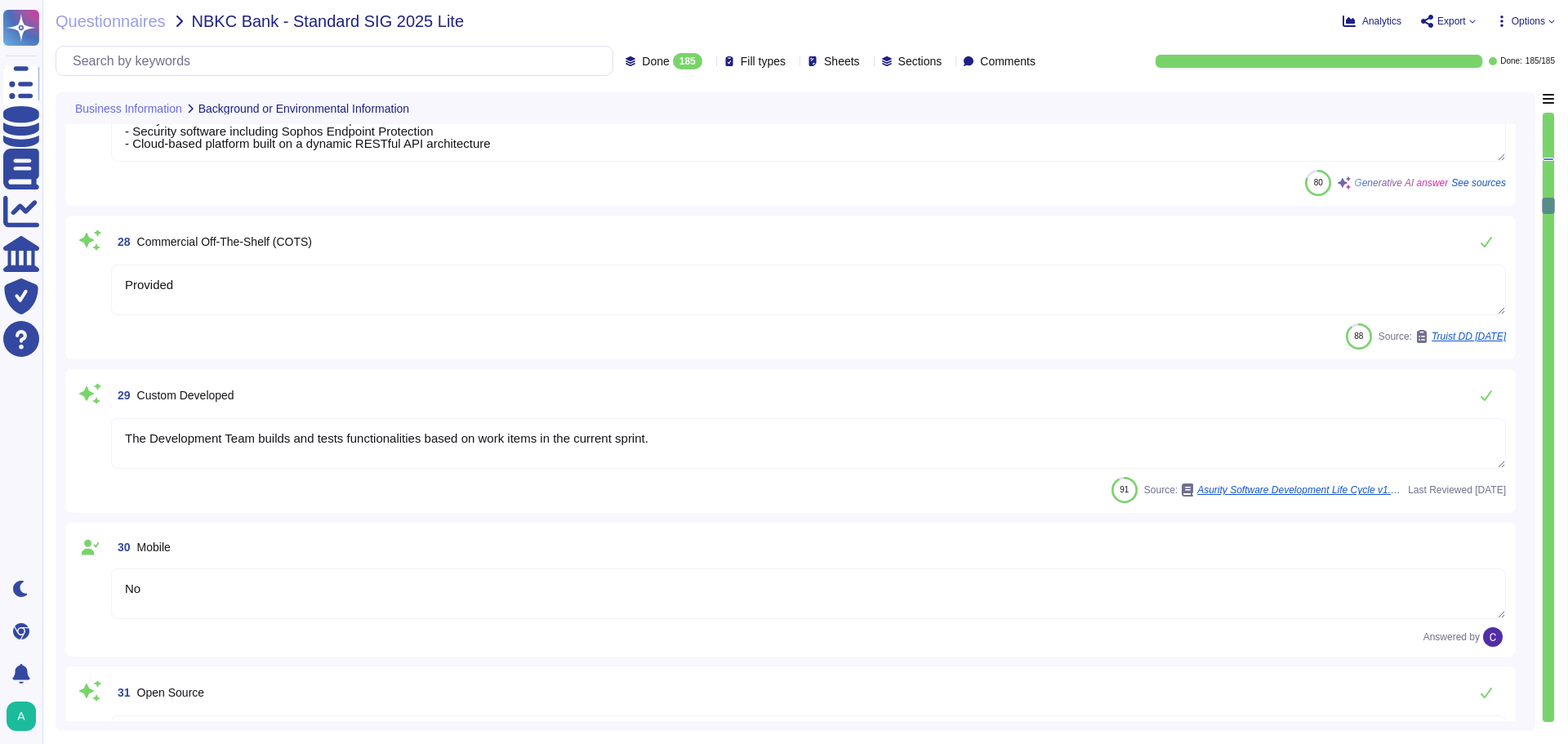
type textarea "This report does not include the cloud hosting services provided by Azure at mu…"
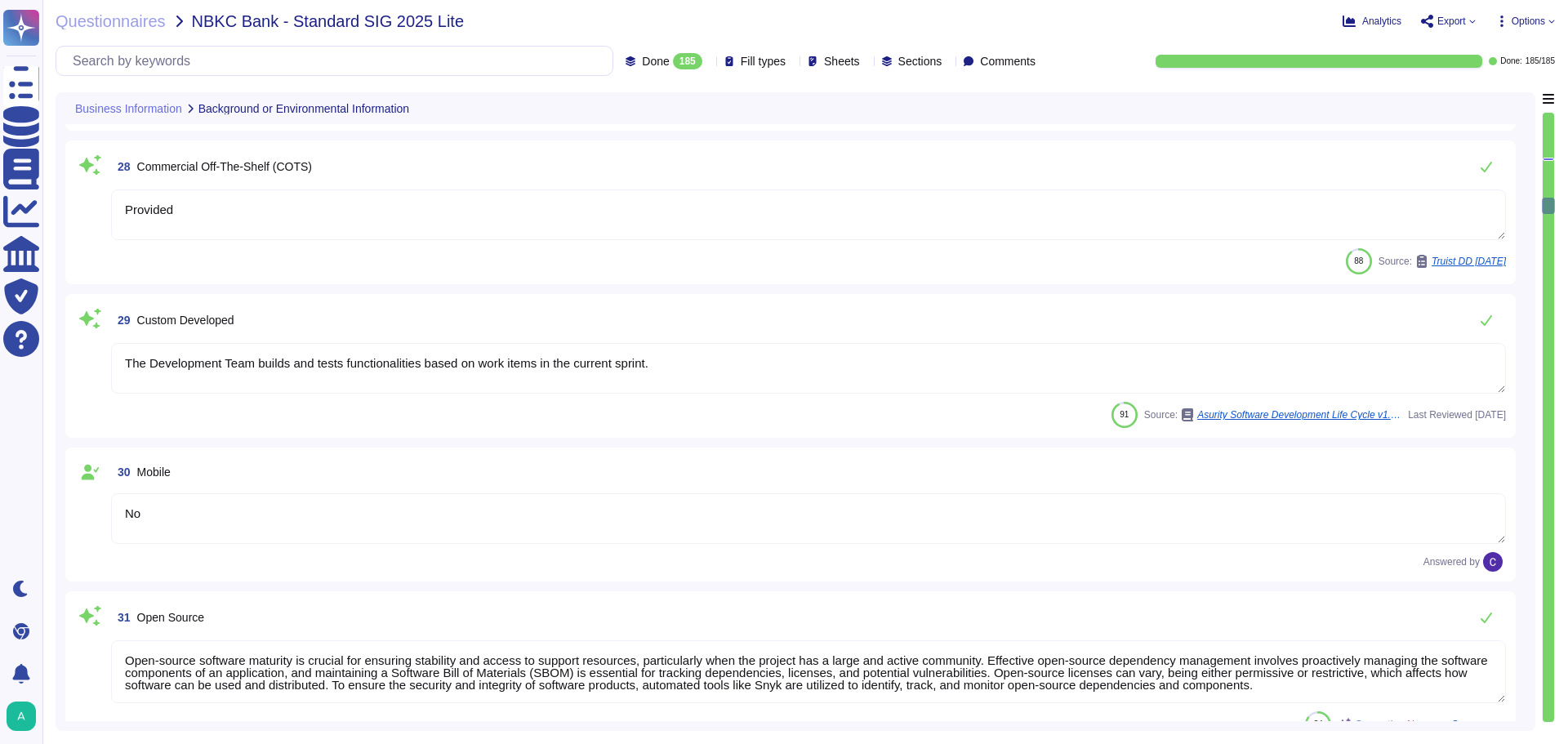
scroll to position [4245, 0]
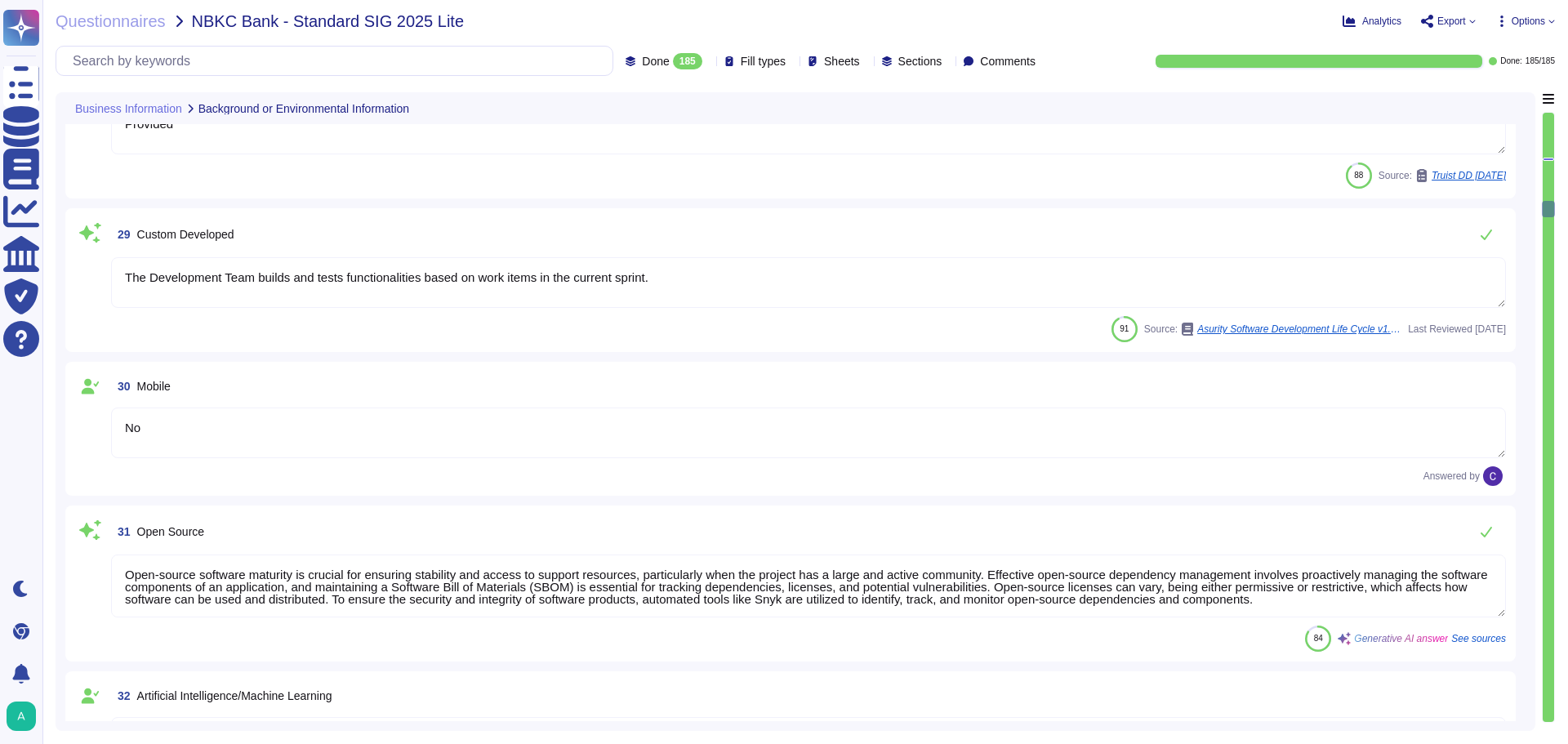
type textarea "- Platform as a Service (PaaS) - Infrastructure as a Service (IaaS) - Software …"
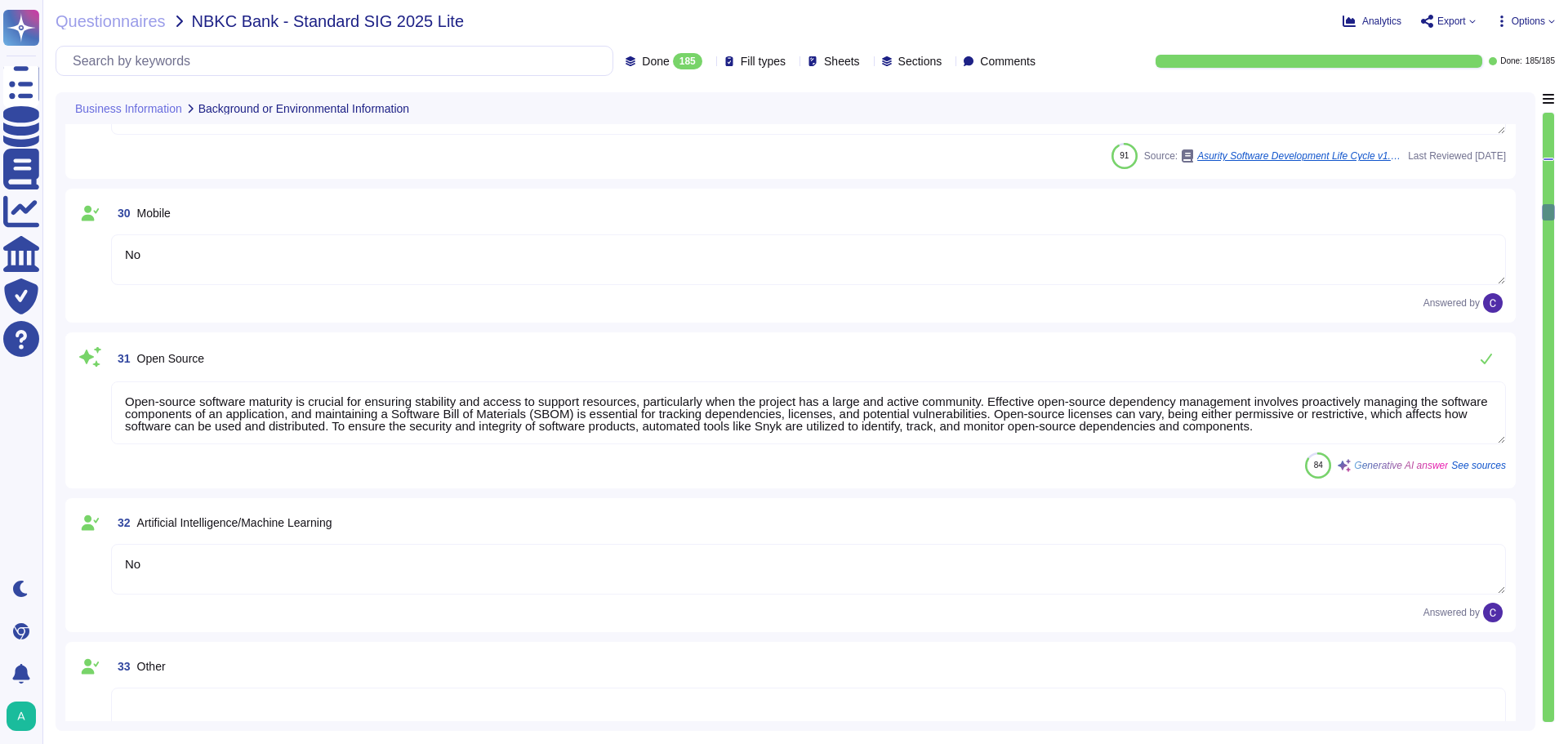
type textarea "Yes"
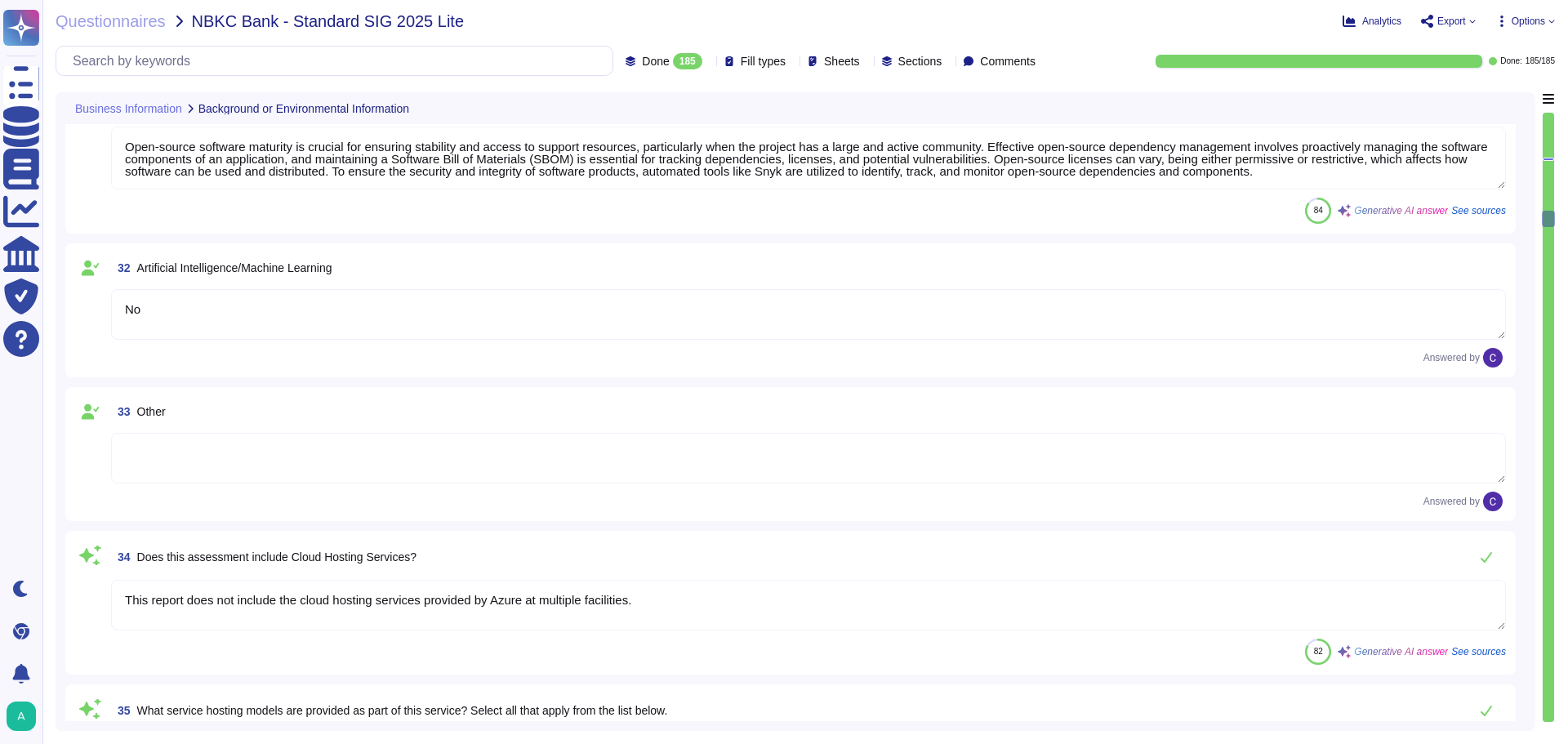
type textarea "RiskExec is a Software as a Service (SaaS) platform hosted by Microsoft Azure. …"
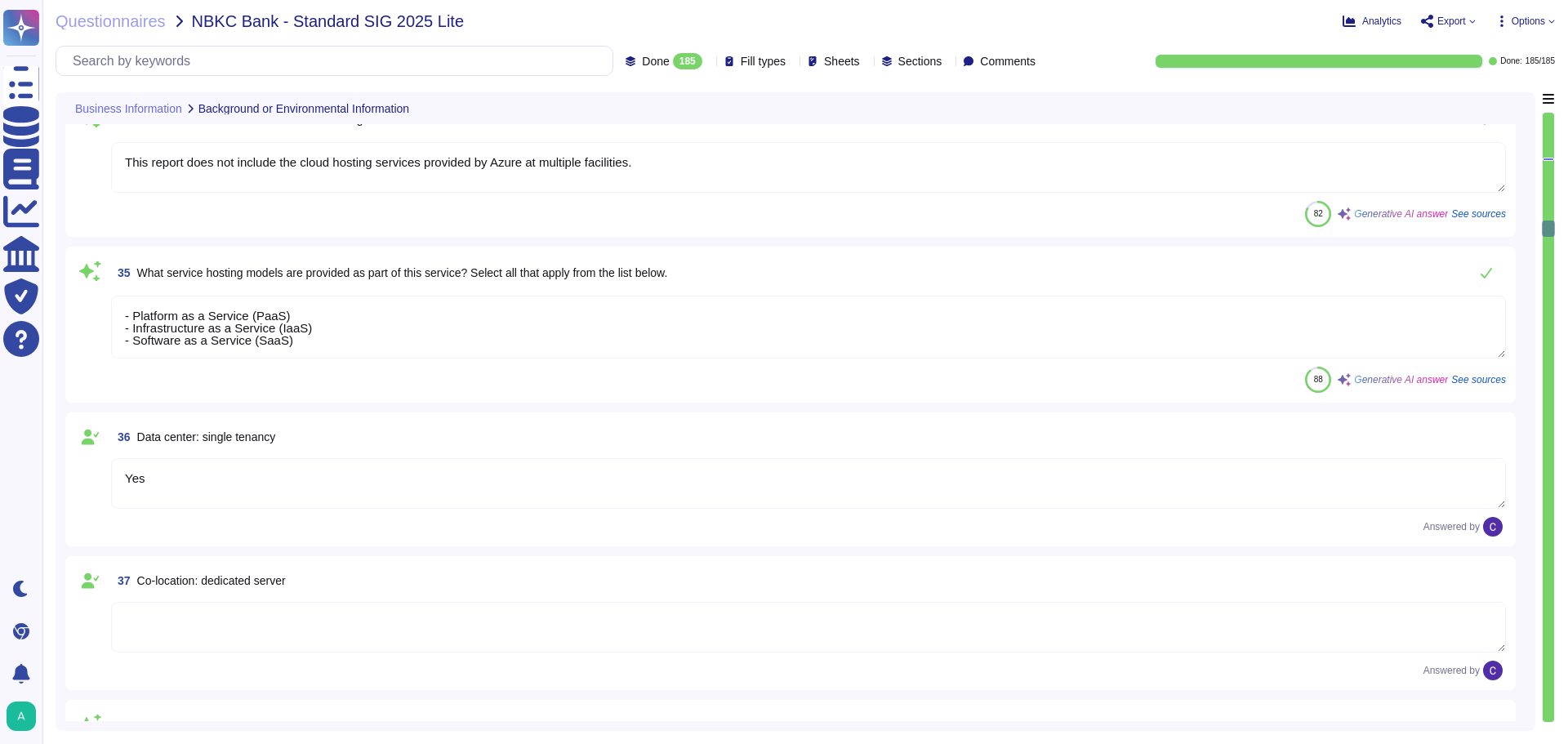
type textarea "Azure"
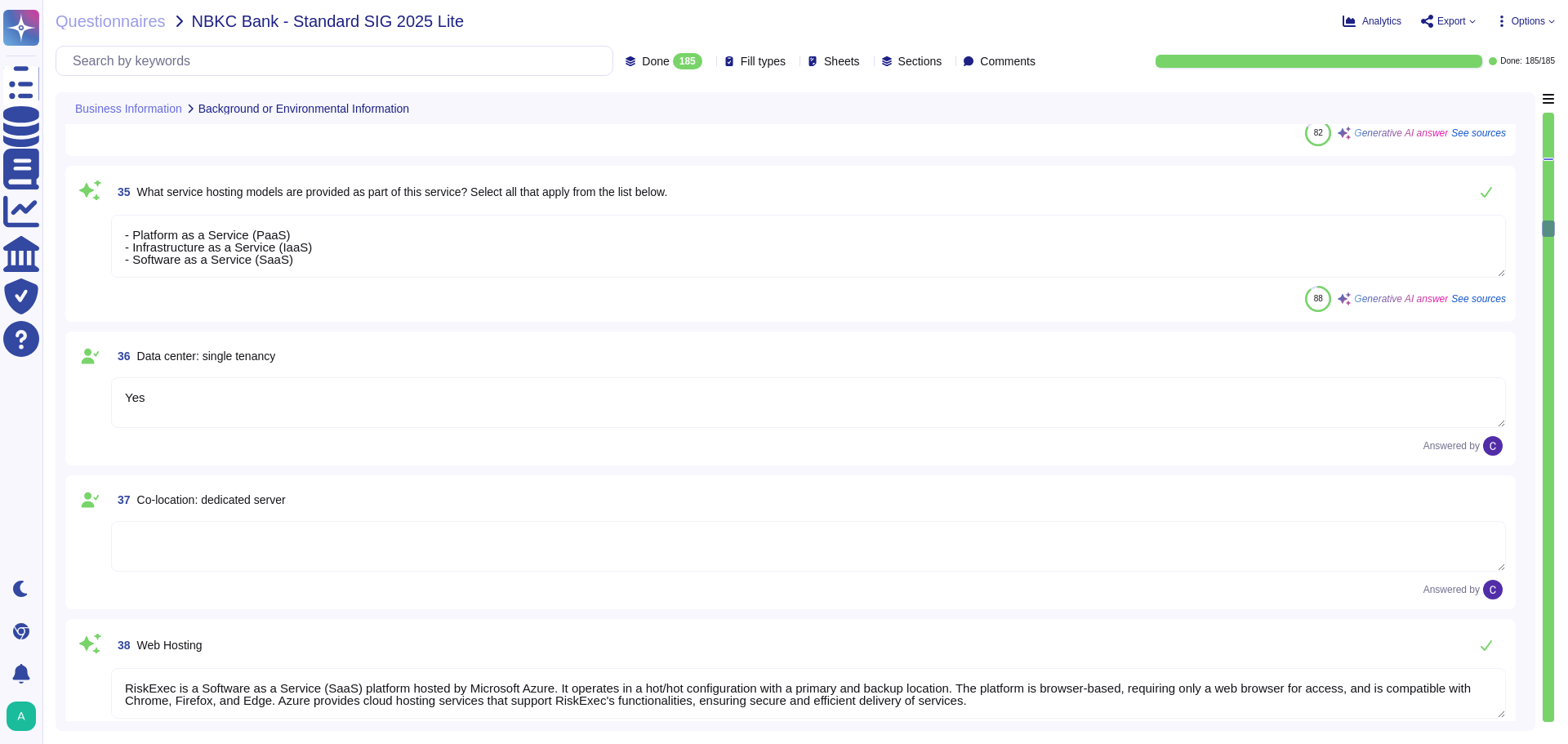
scroll to position [5225, 0]
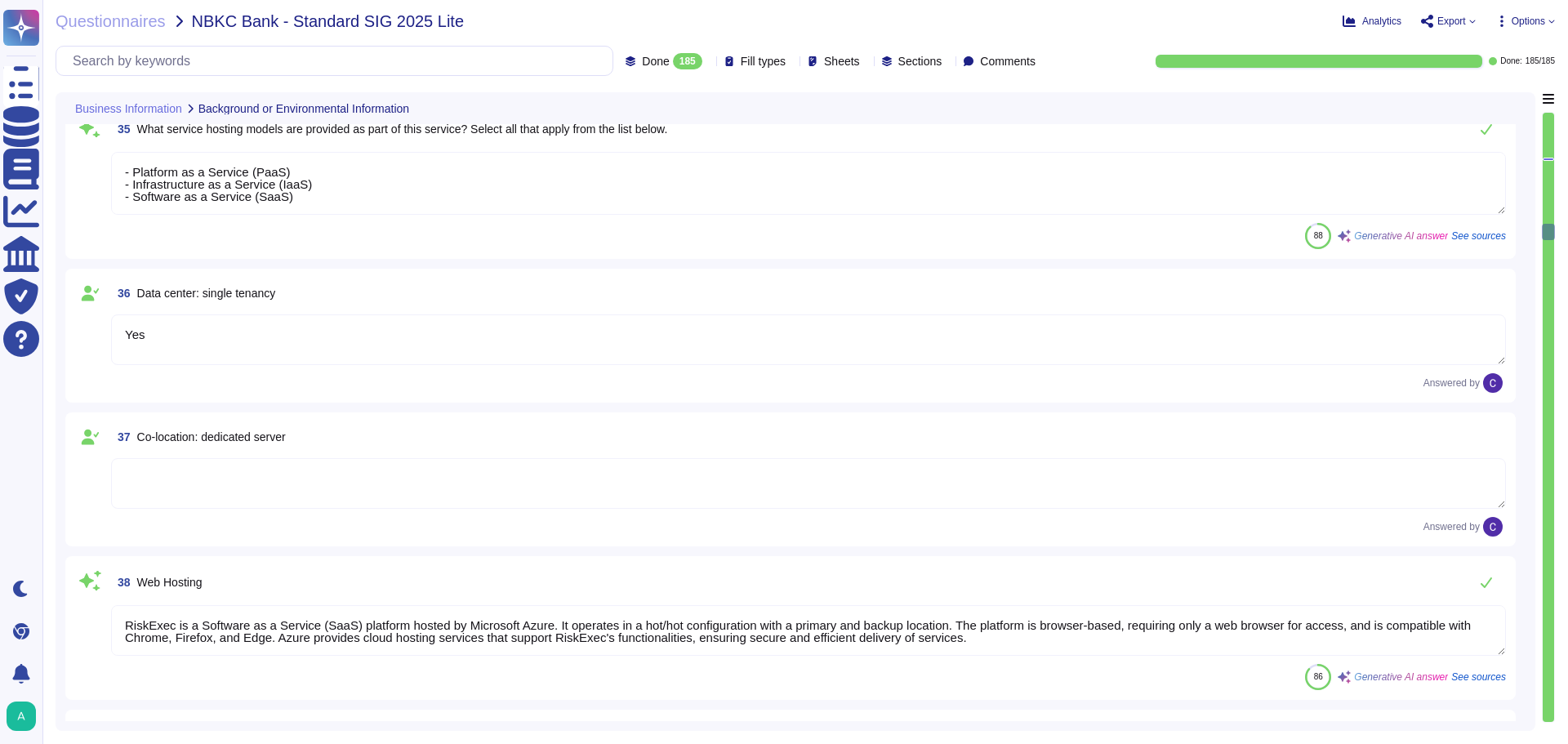
type textarea "- Software as a Service (SaaS) - Infrastructure as a Service (IaaS)"
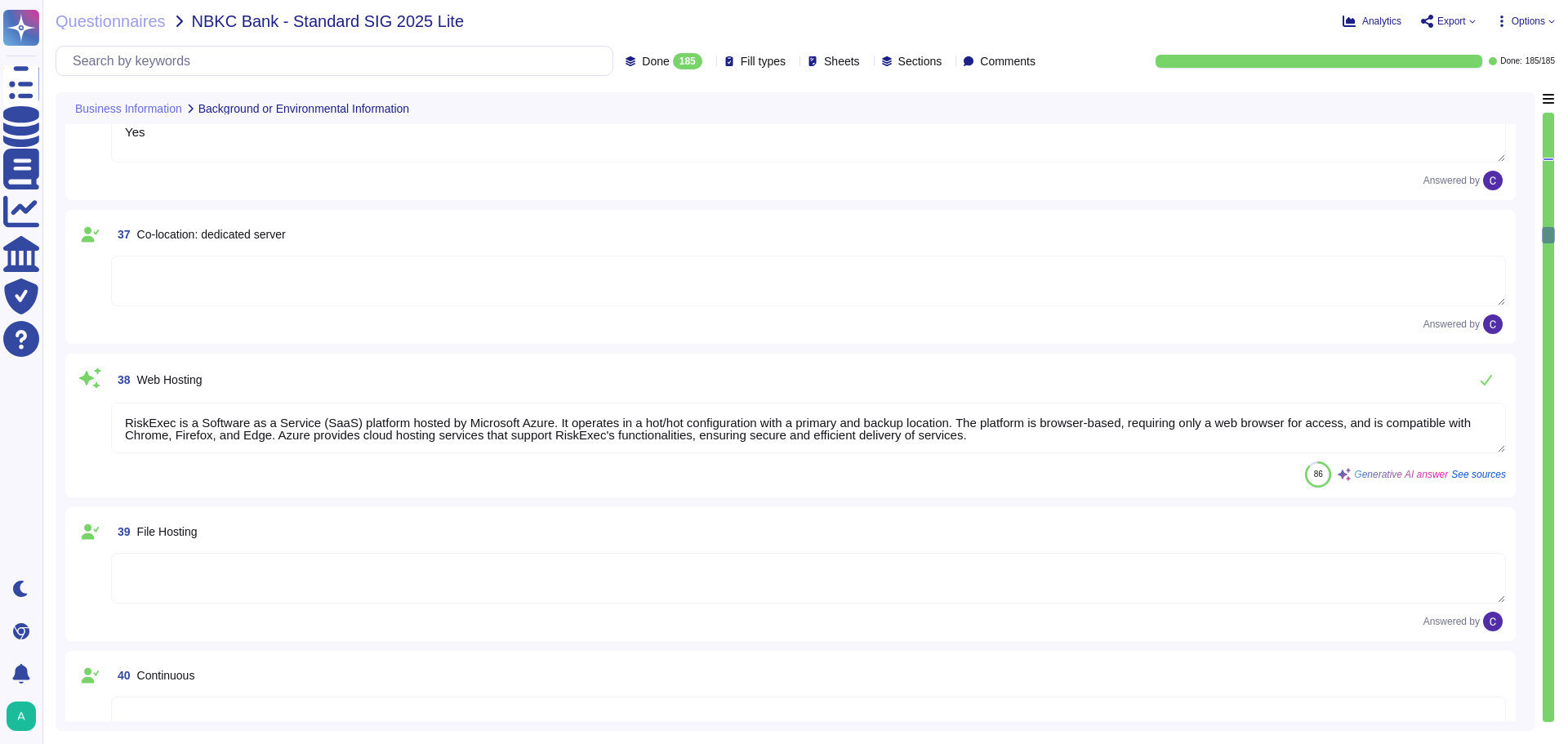
type textarea "RiskExec is a Software as a Service (SaaS) platform that provides fair lending …"
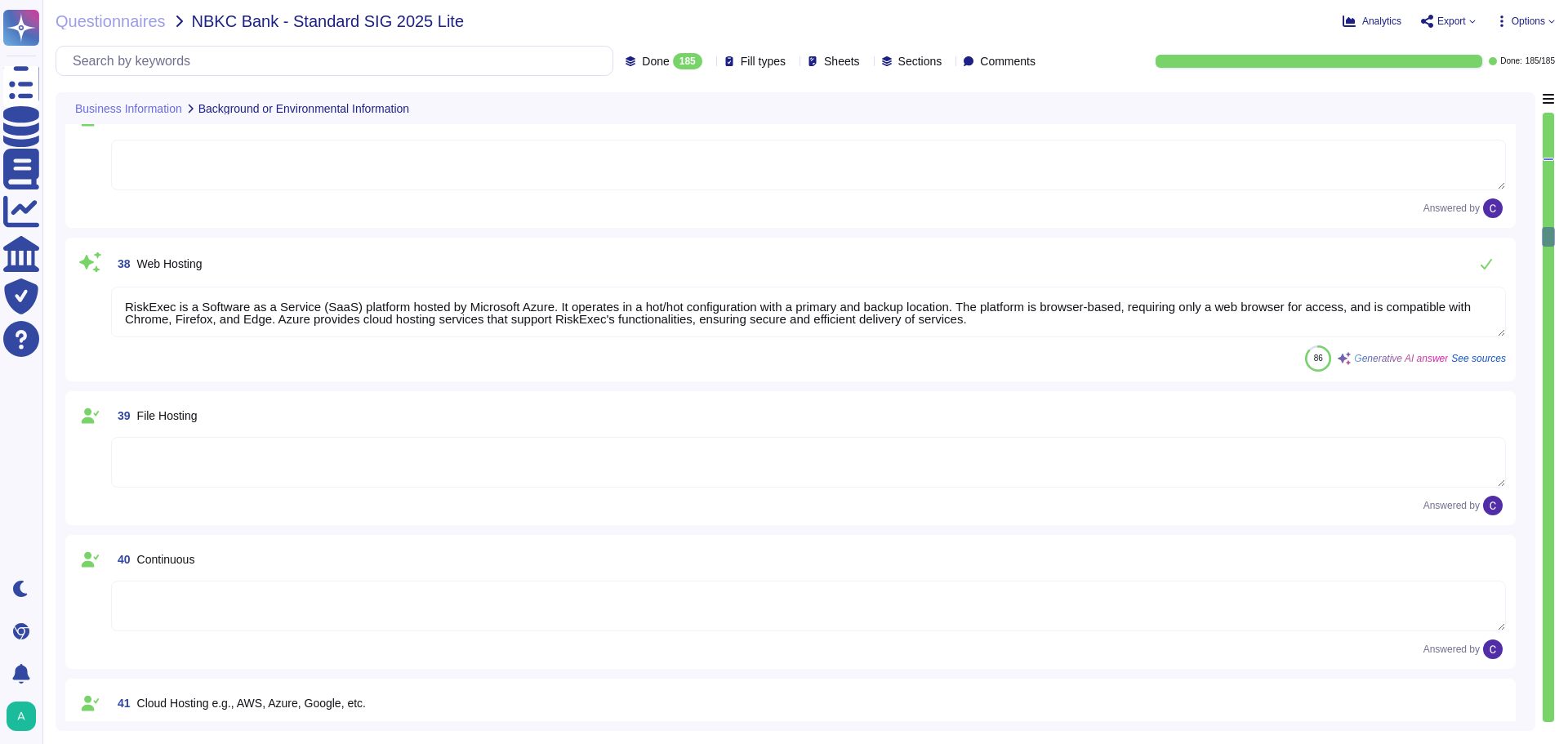
scroll to position [5633, 0]
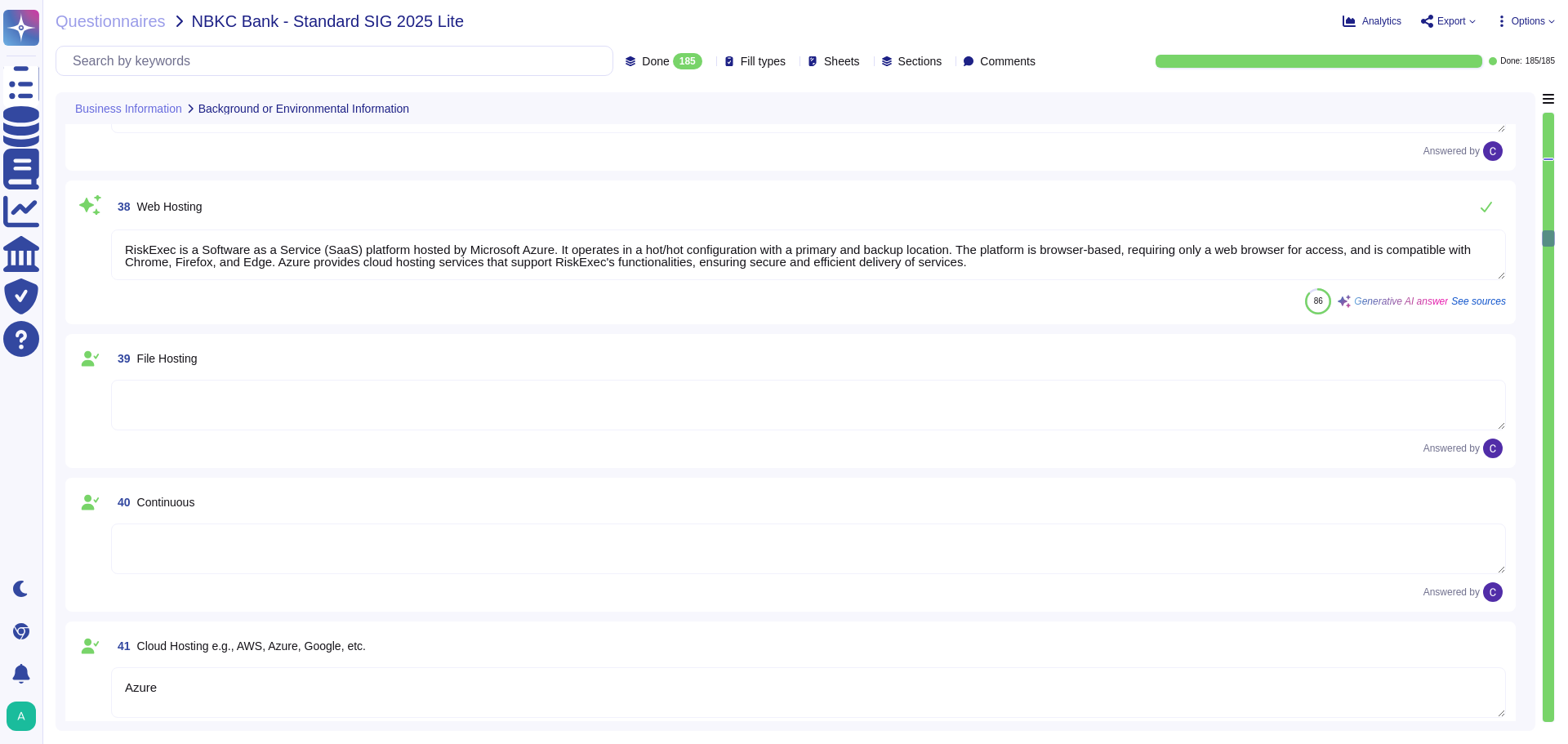
type textarea "No"
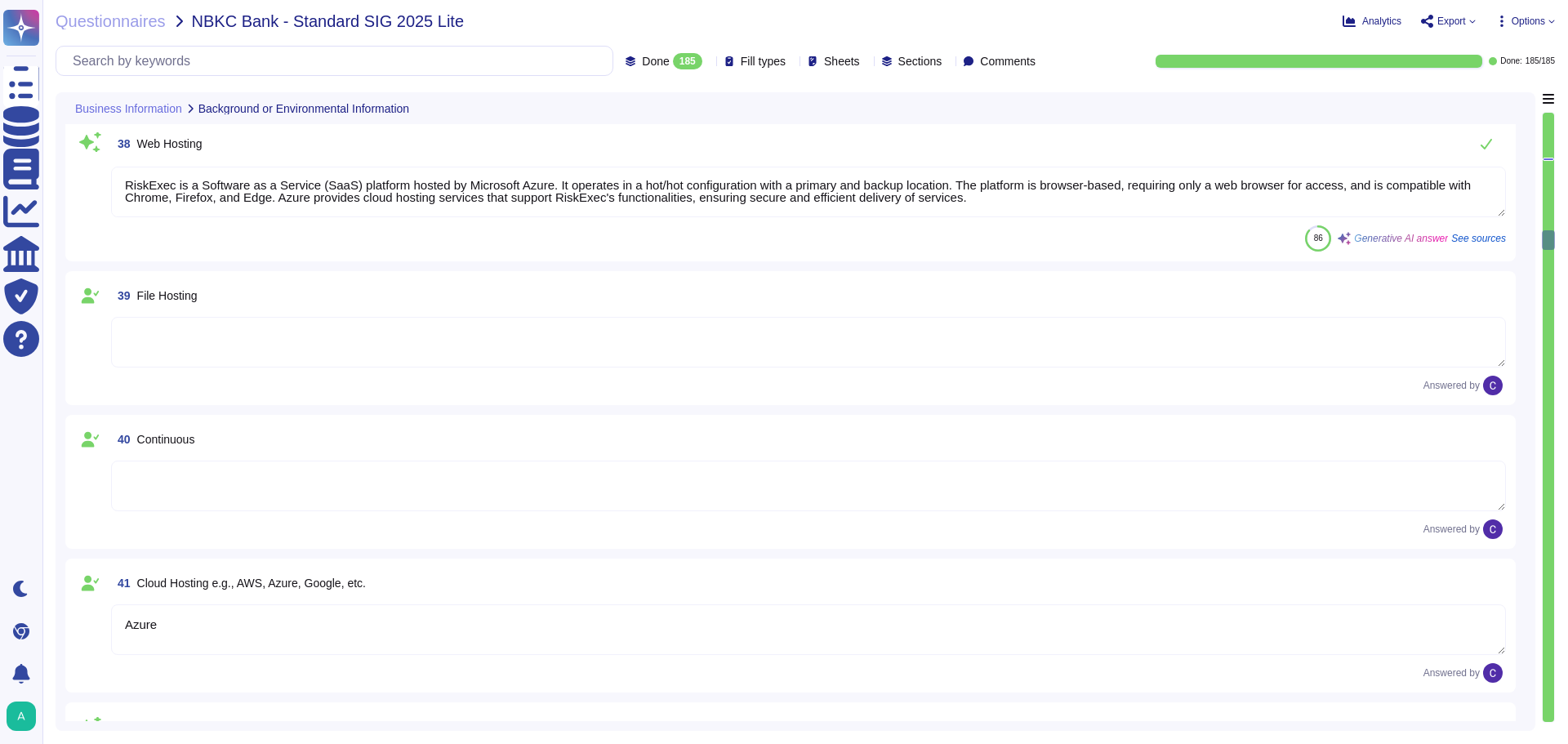
type textarea "No"
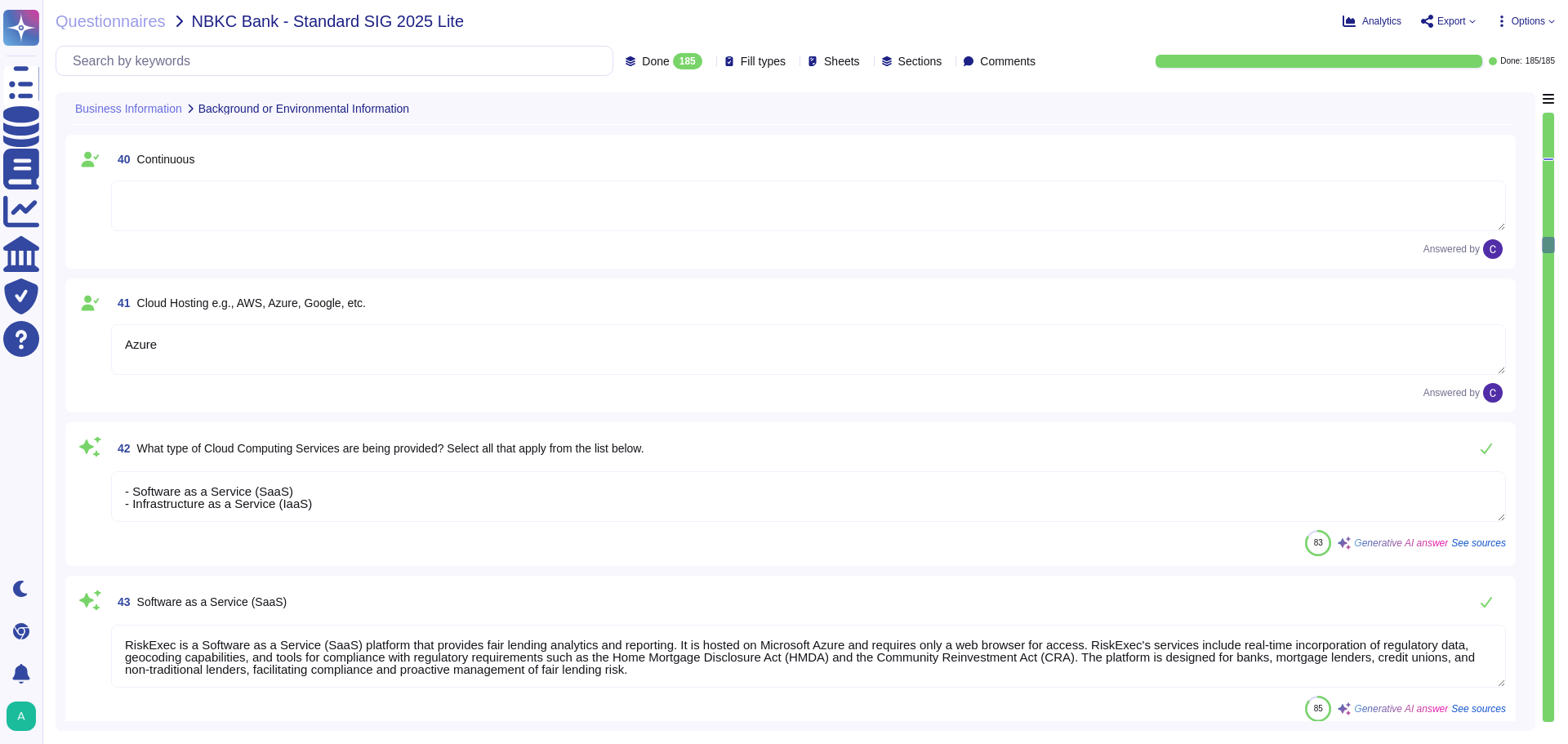
scroll to position [5960, 0]
type textarea "- Public cloud - Cloud"
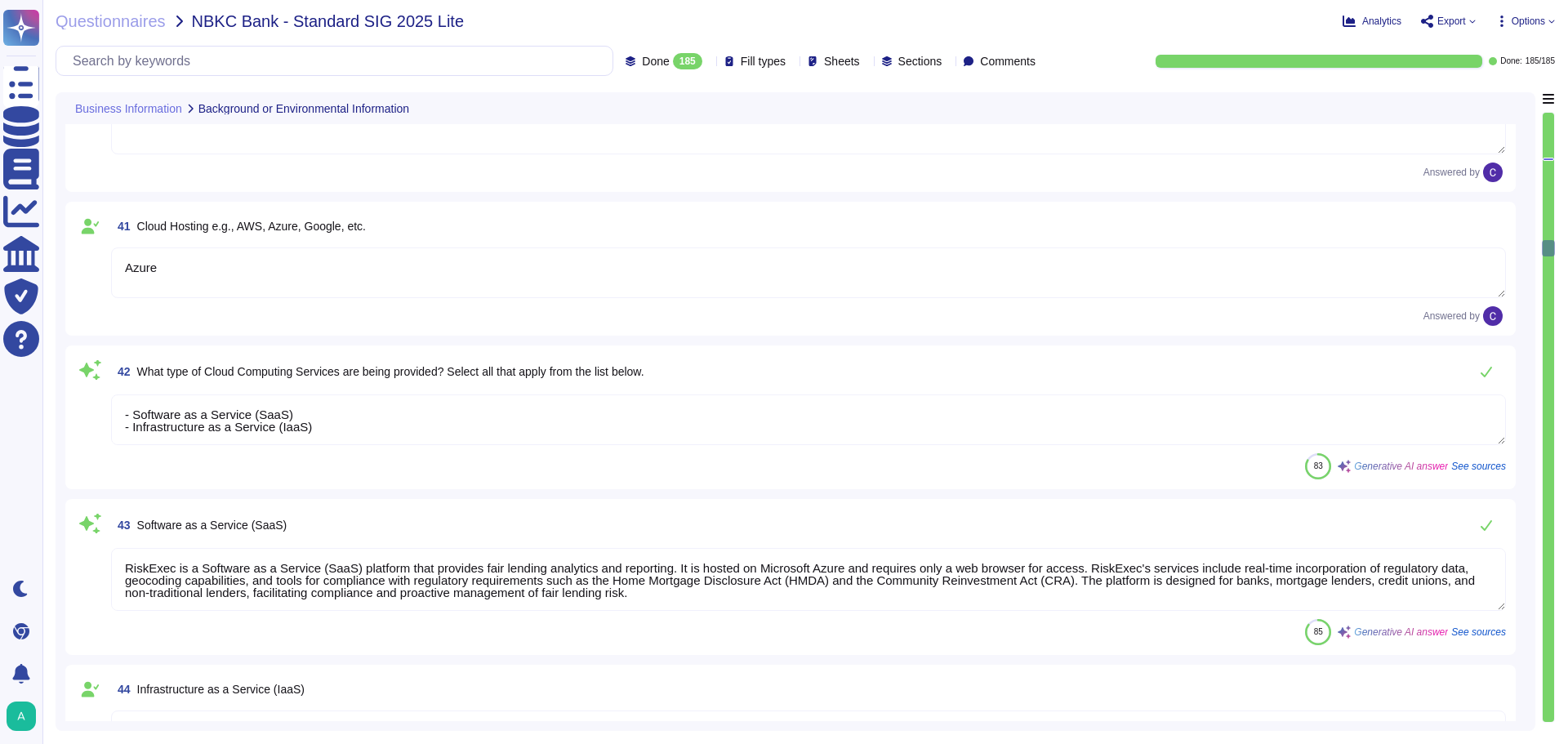
type textarea "No"
type textarea "Yes"
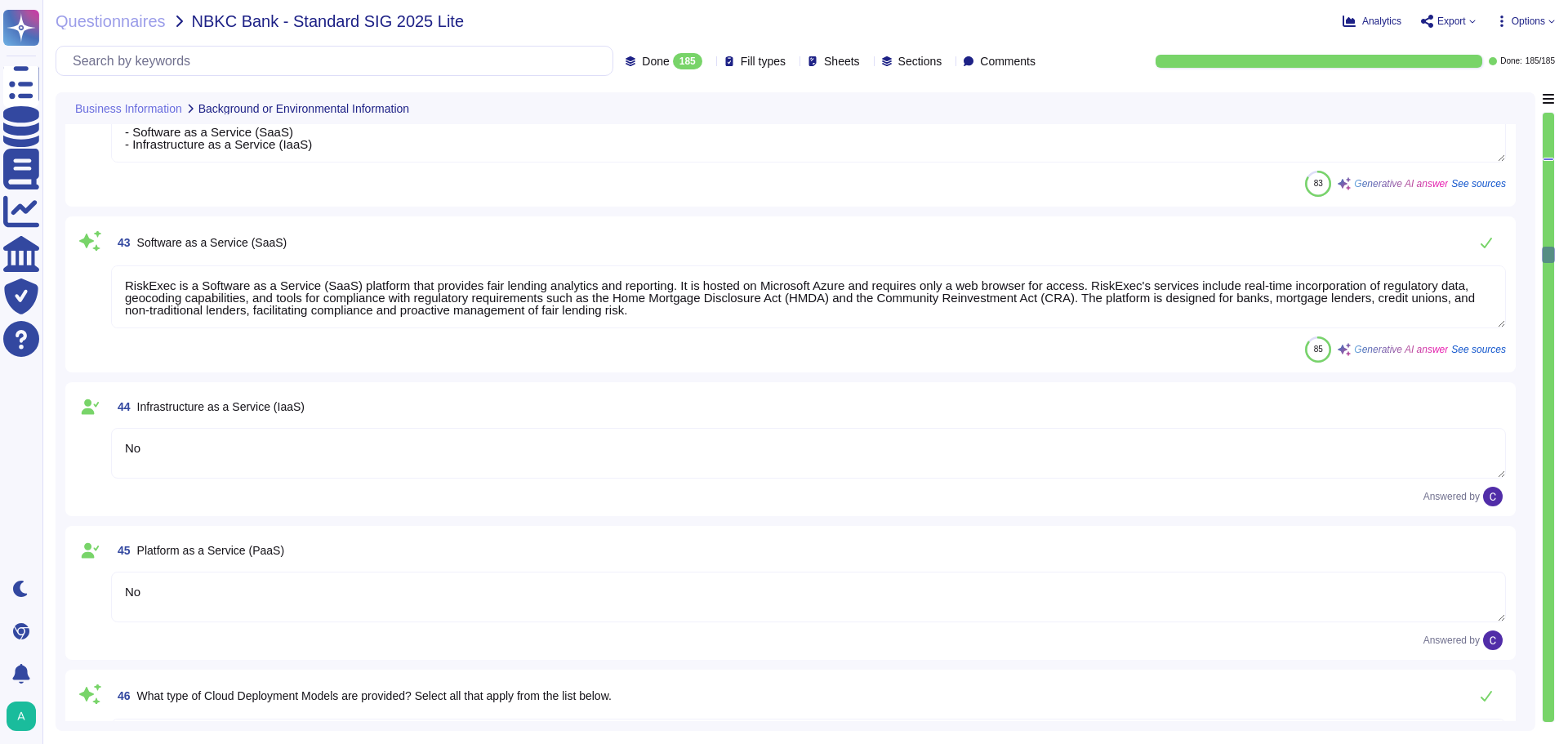
type textarea "No"
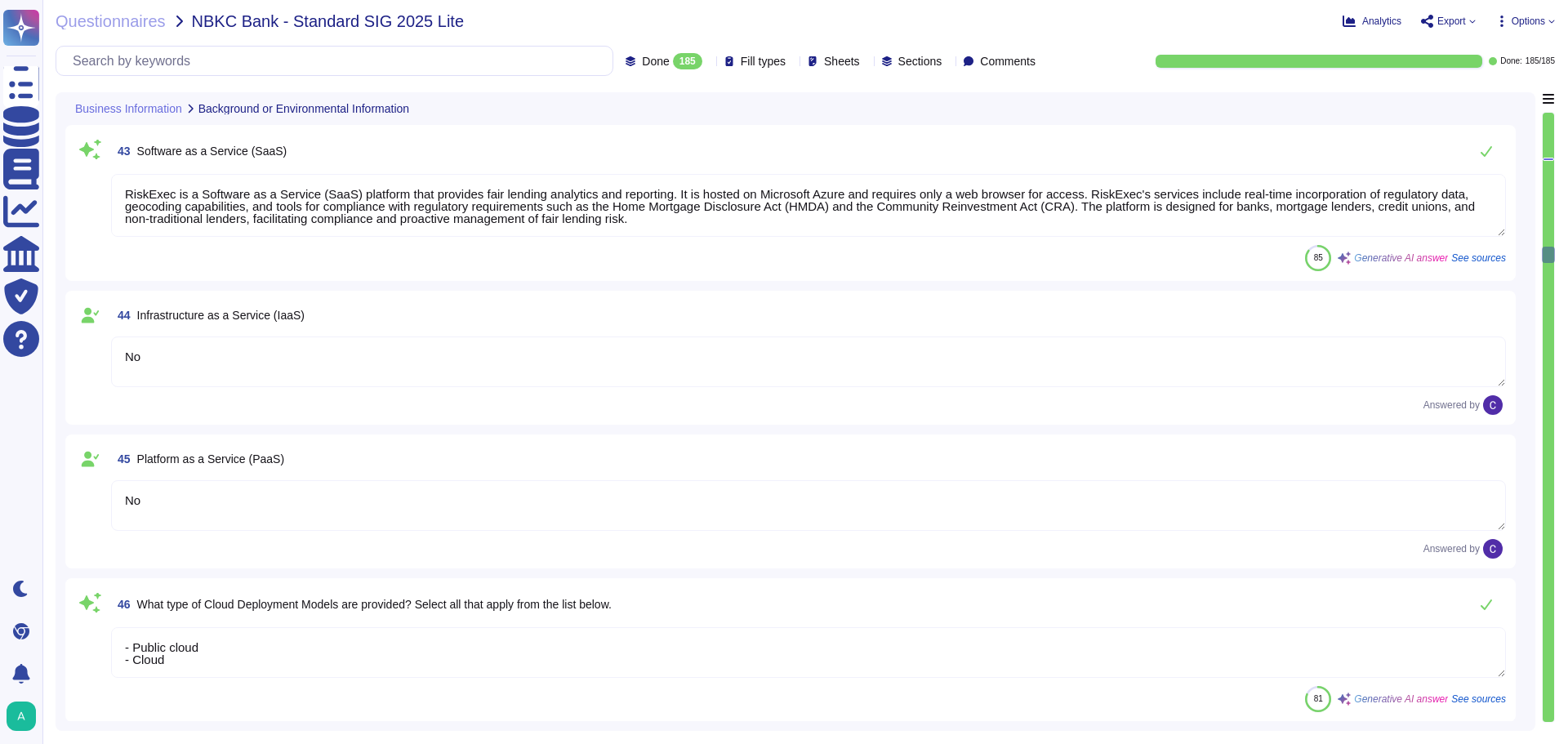
type textarea "No"
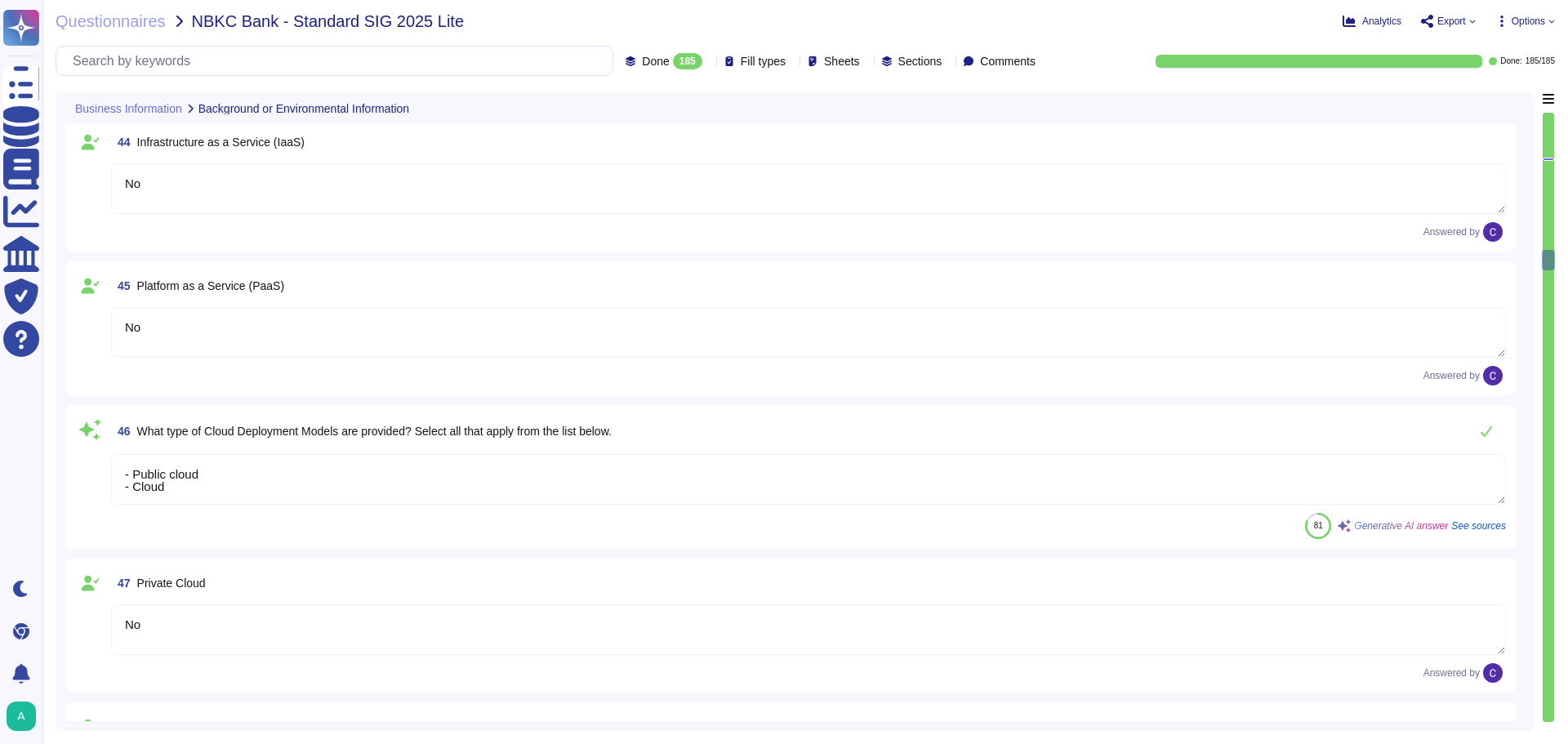
type textarea "N/A"
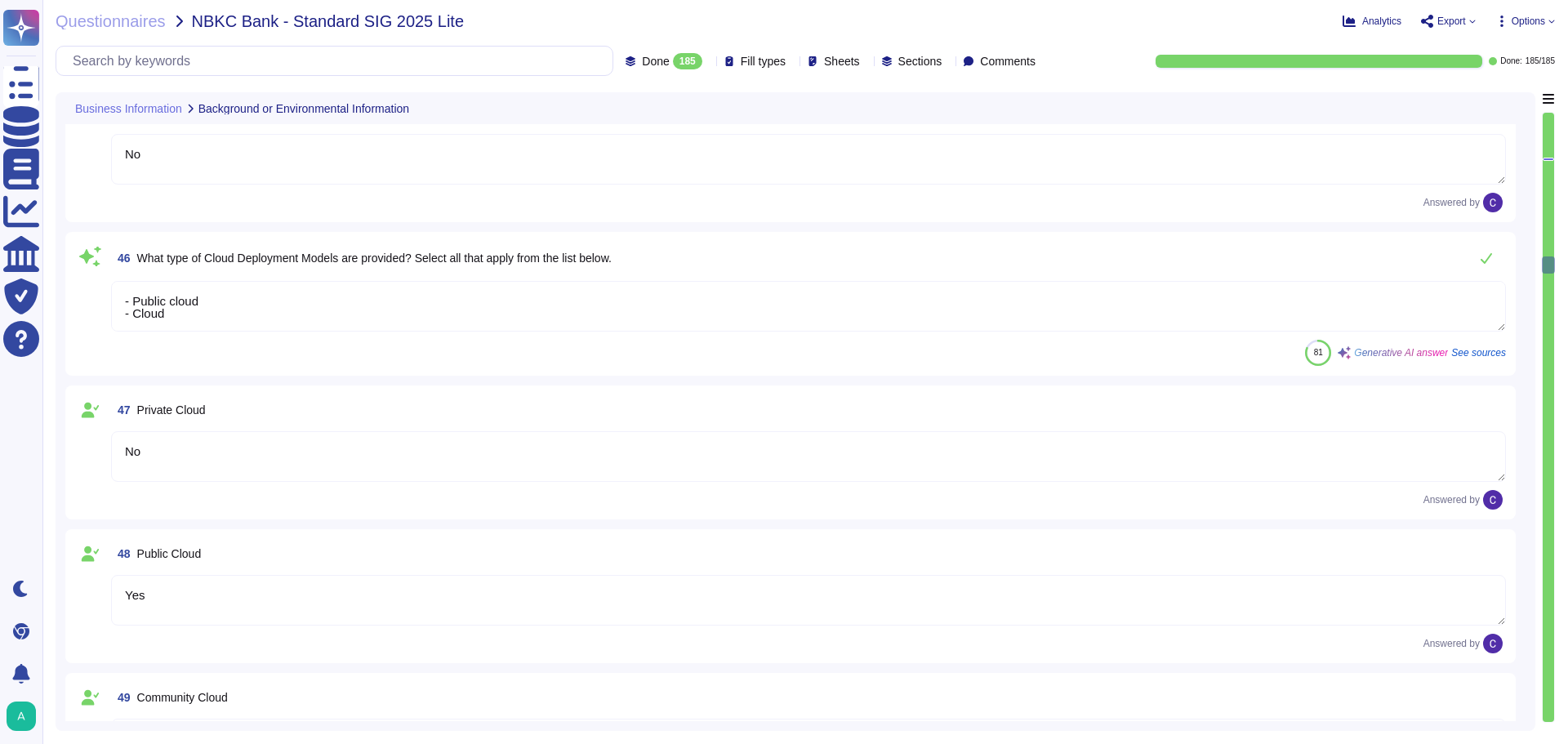
type textarea "[EMAIL_ADDRESS][DOMAIN_NAME]"
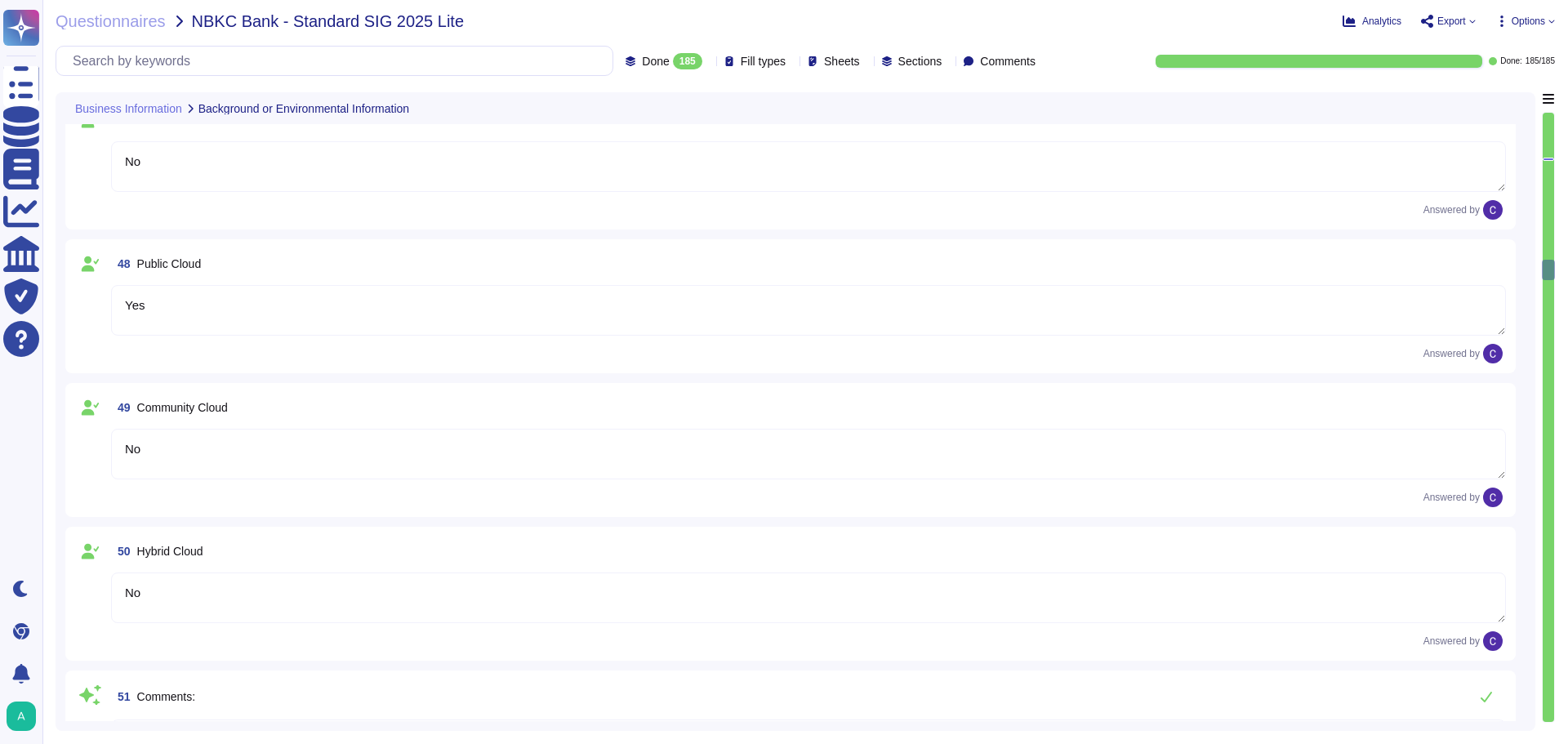
type textarea "Sales Operations Specialist"
type textarea "[EMAIL_ADDRESS][DOMAIN_NAME]"
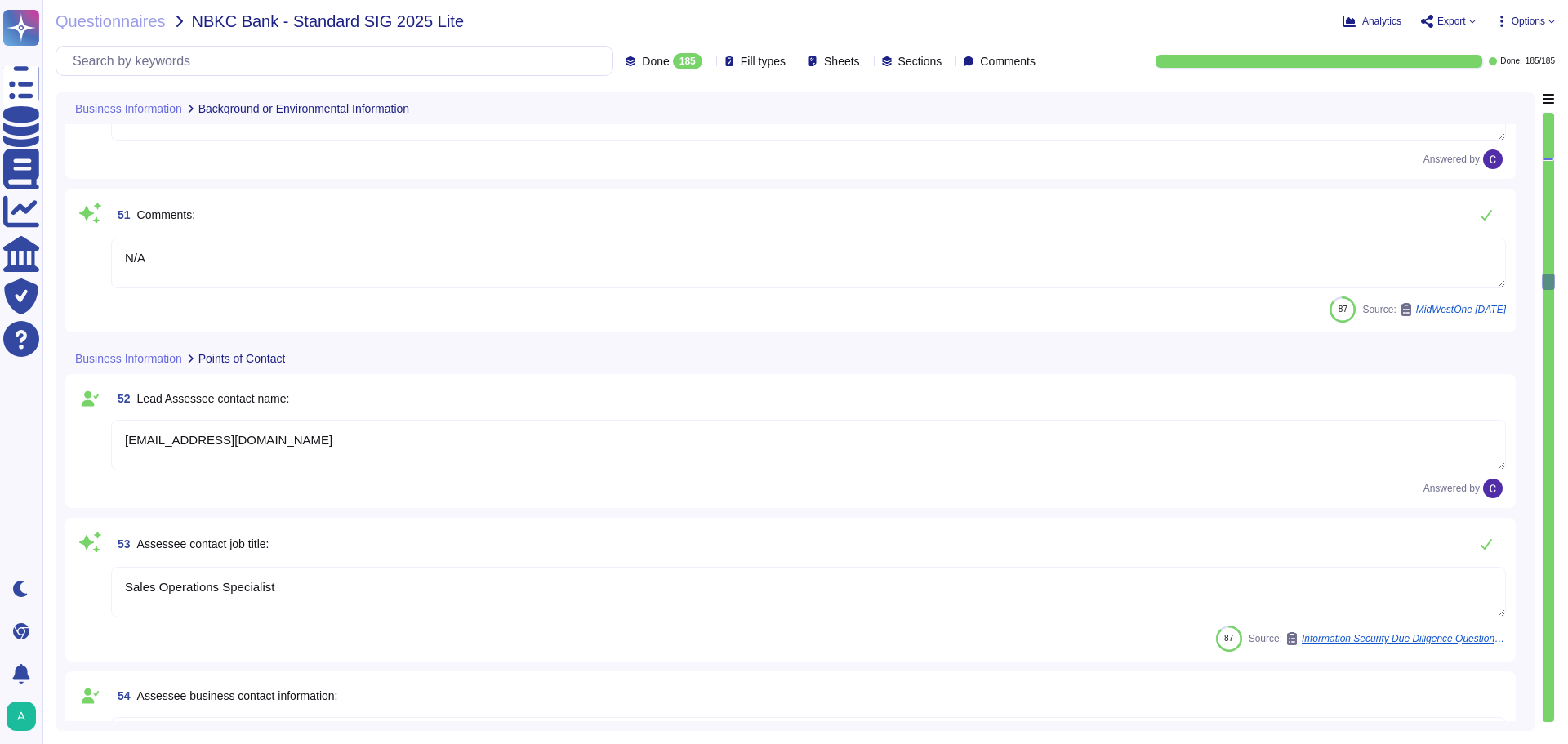
type textarea "Virtual"
type textarea "[DATE]"
type textarea "Virtual"
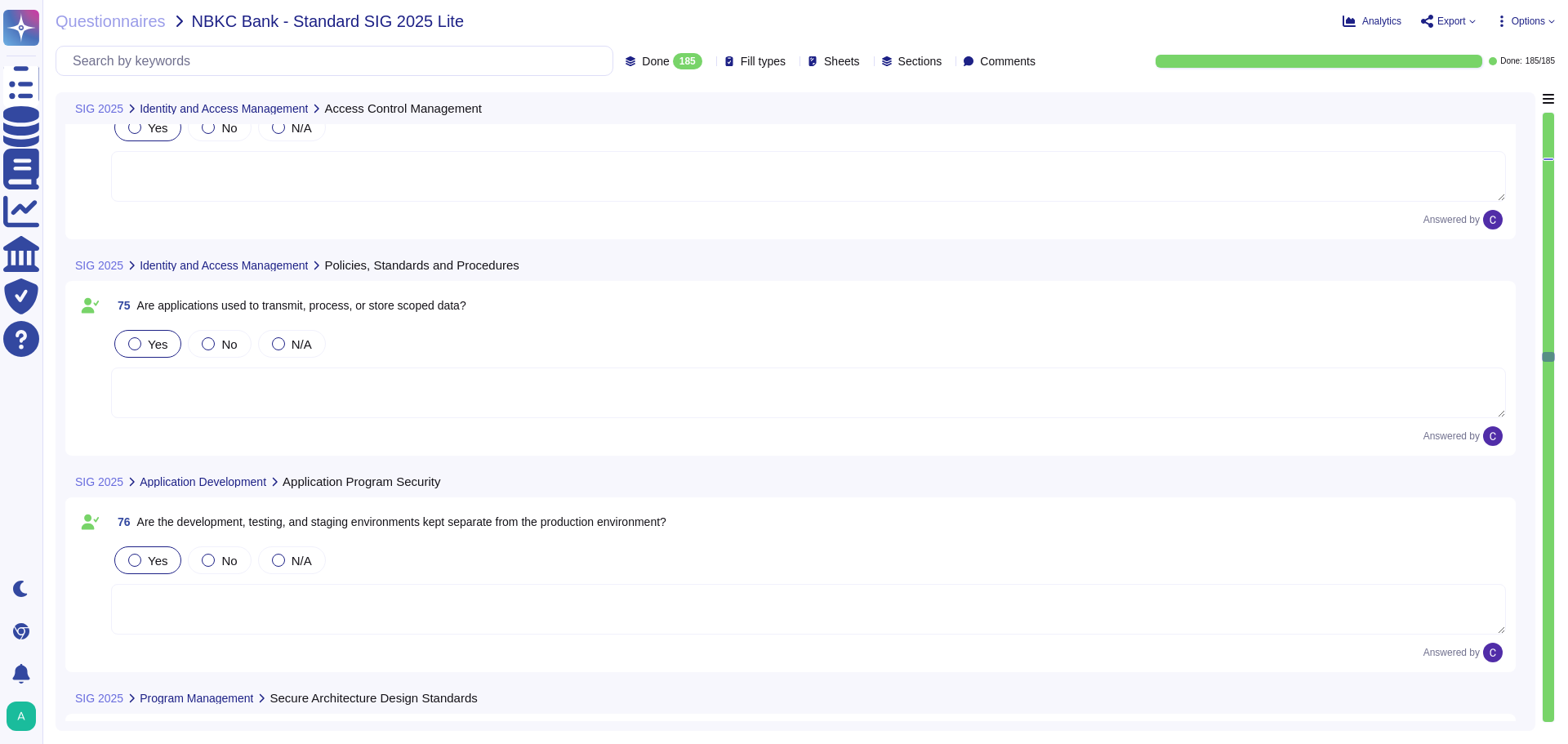
scroll to position [11838, 0]
click at [102, 24] on span "Questionnaires" at bounding box center [110, 20] width 110 height 16
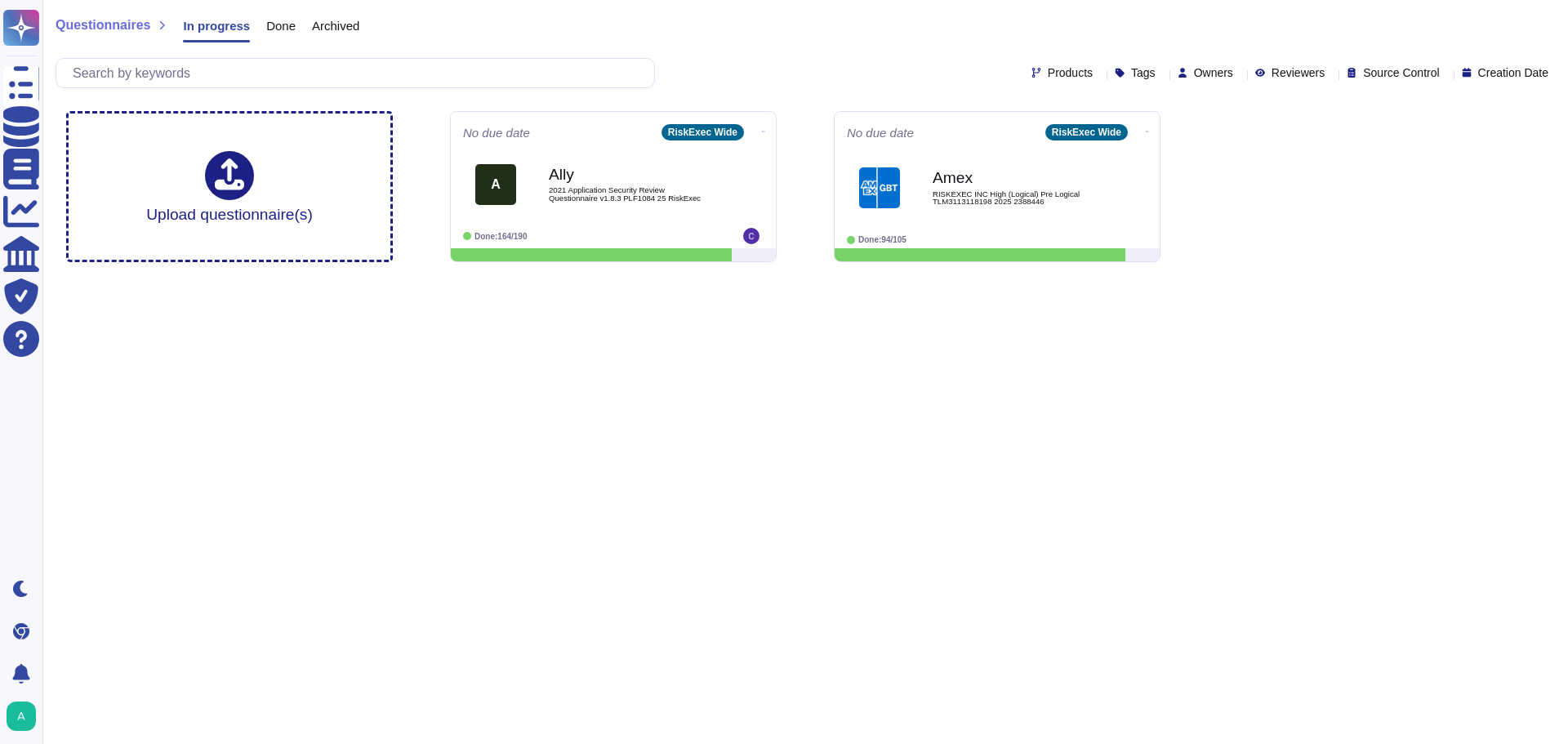
click at [283, 26] on span "Done" at bounding box center [281, 25] width 30 height 12
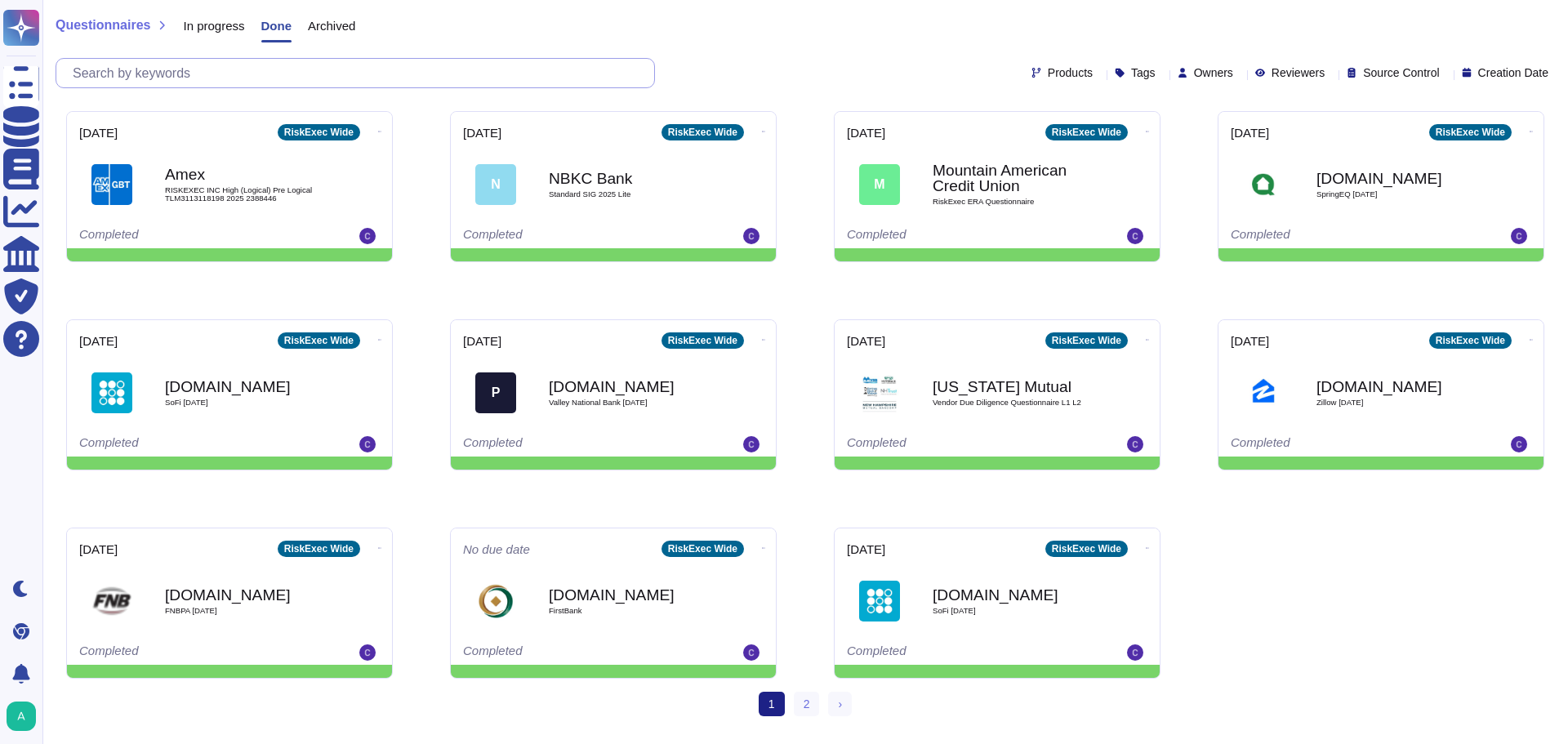
click at [278, 70] on input "text" at bounding box center [359, 73] width 590 height 29
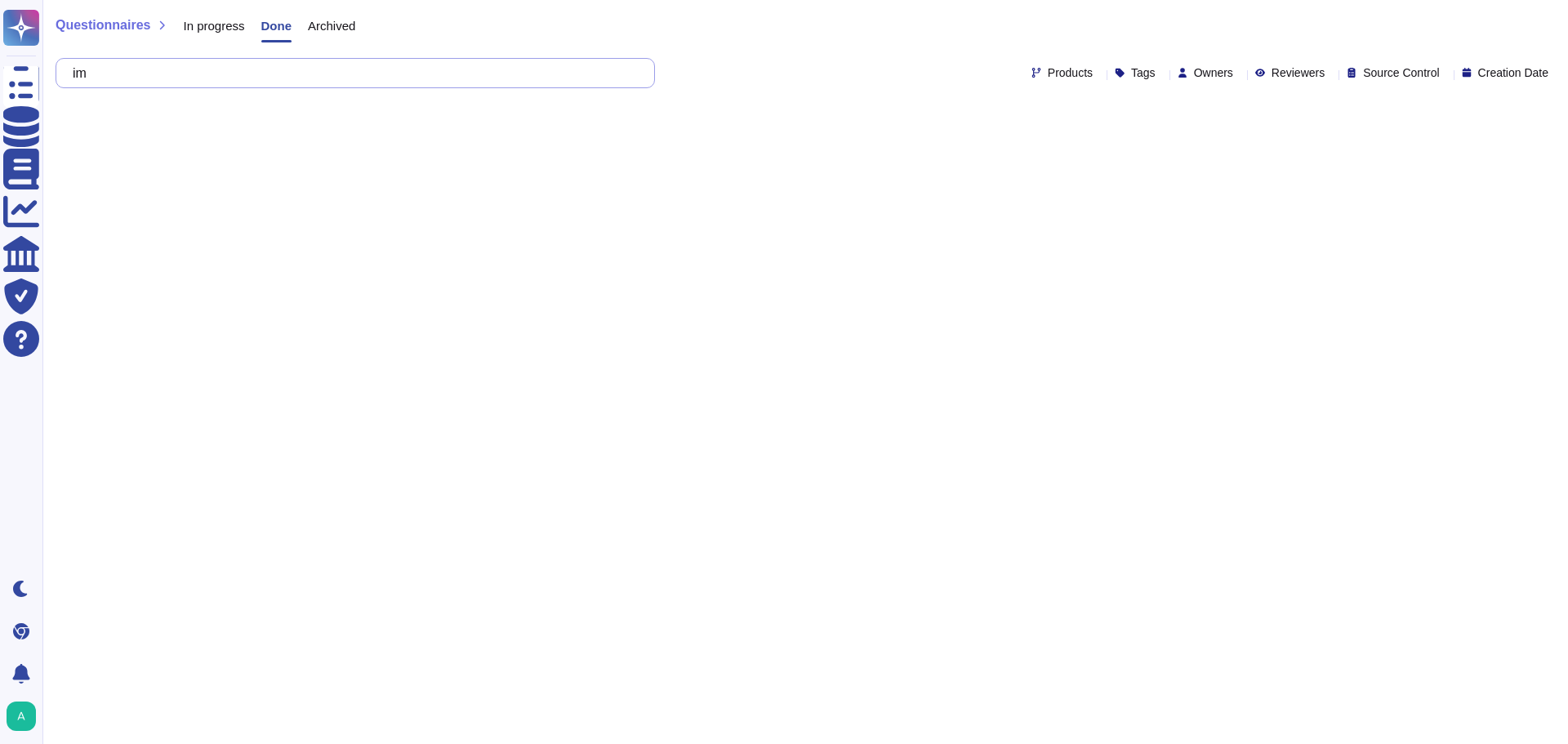
type input "i"
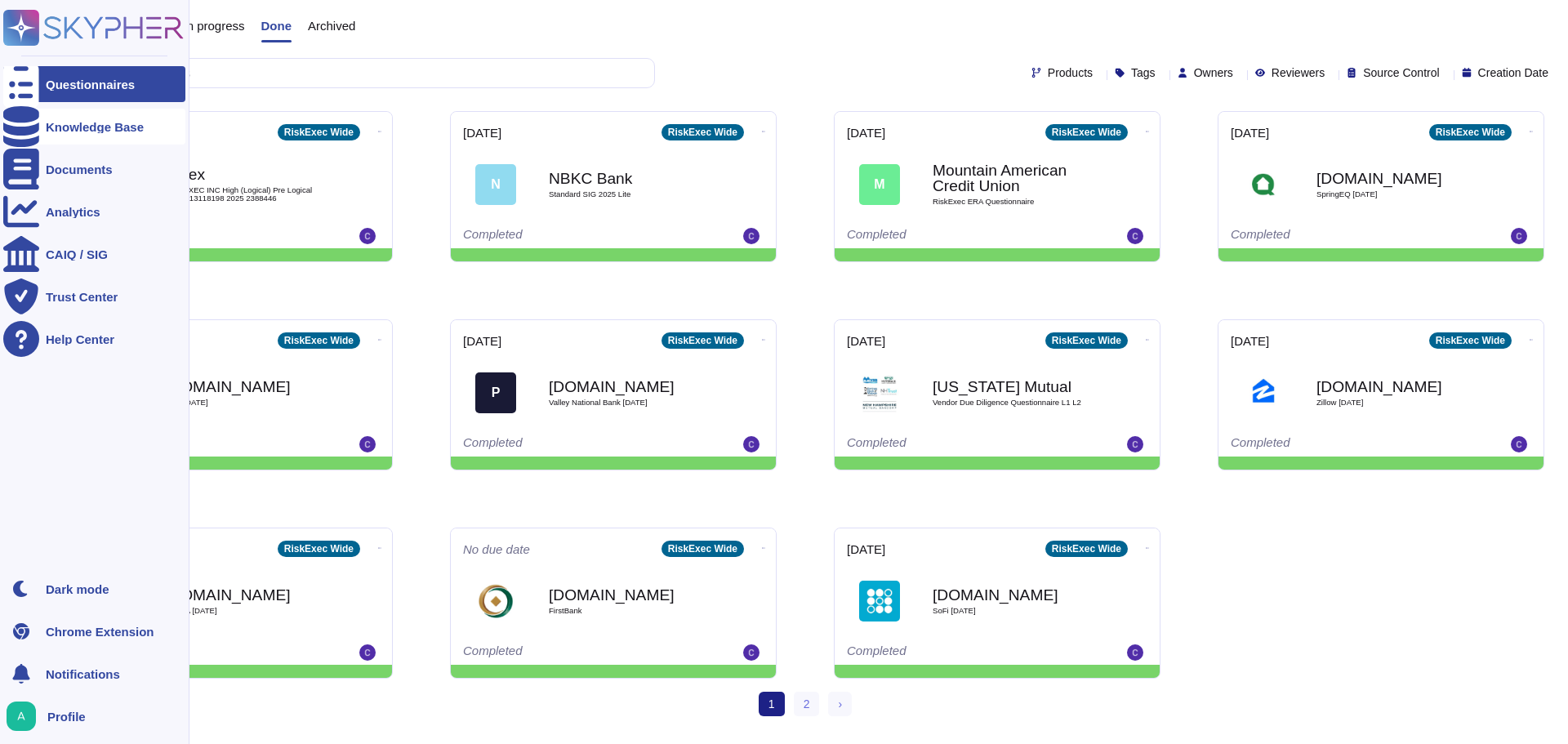
click at [26, 131] on icon at bounding box center [21, 126] width 36 height 41
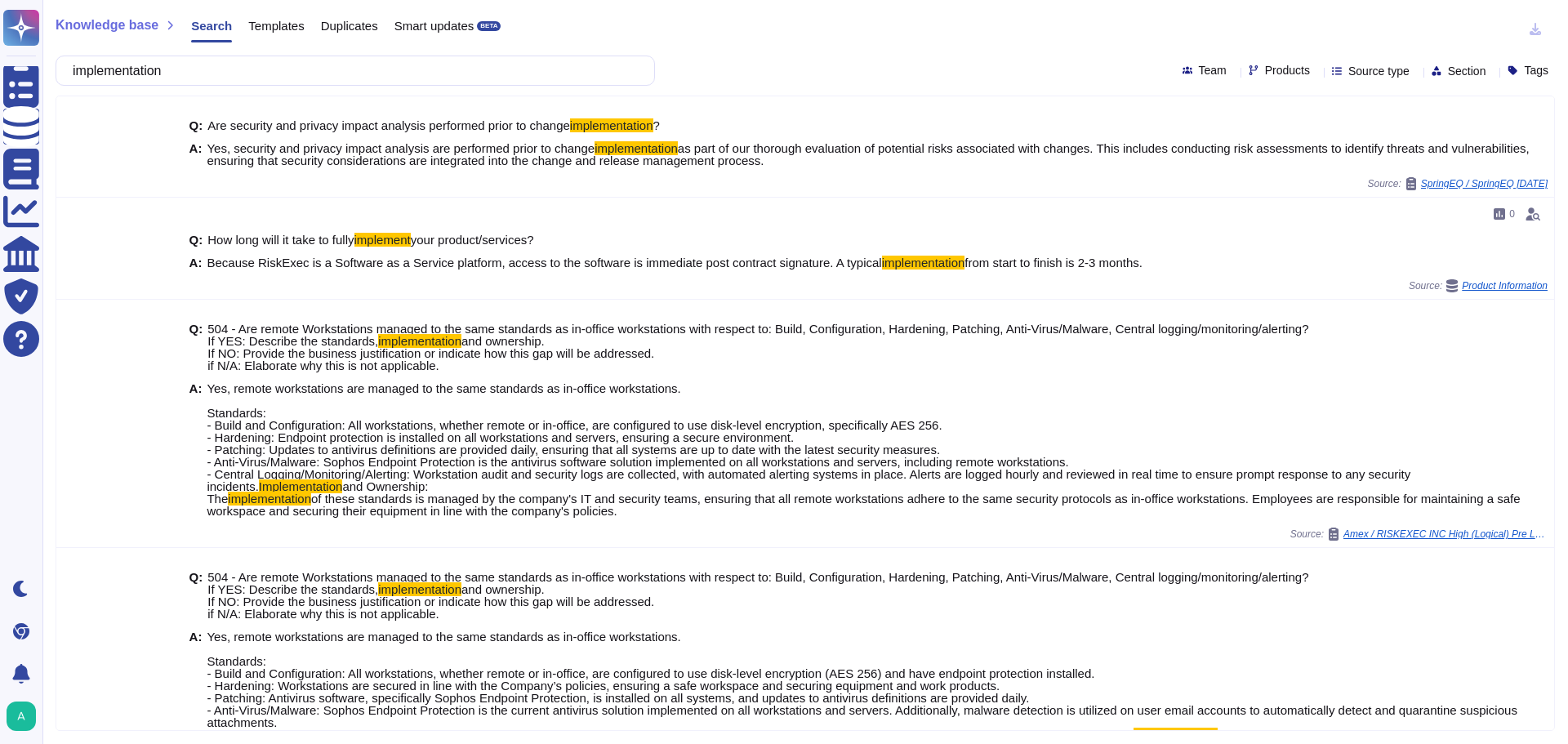
click at [705, 56] on div "implementation Team Products Source type Section Tags" at bounding box center [804, 70] width 1499 height 31
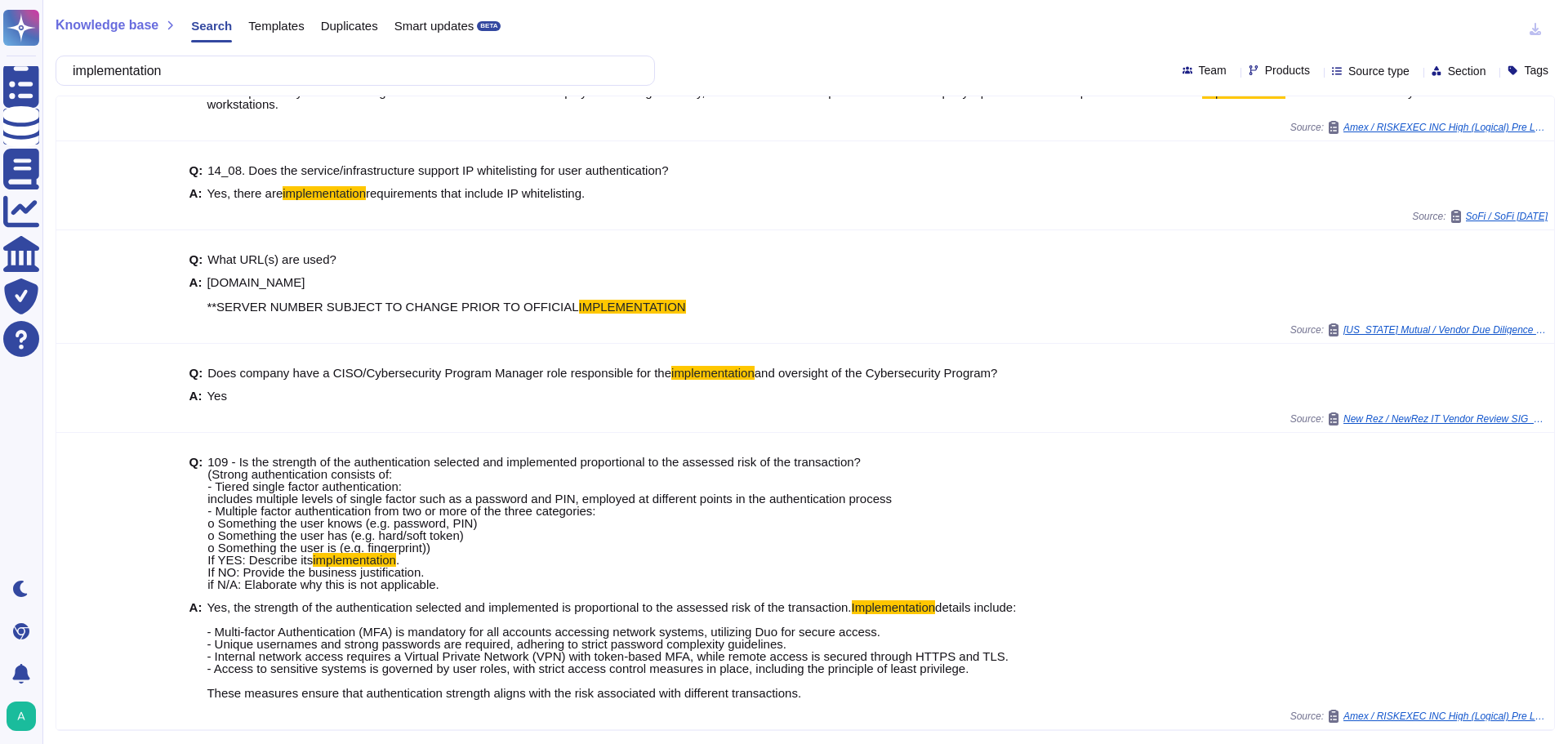
scroll to position [716, 0]
click at [454, 59] on input "implementation" at bounding box center [351, 70] width 574 height 29
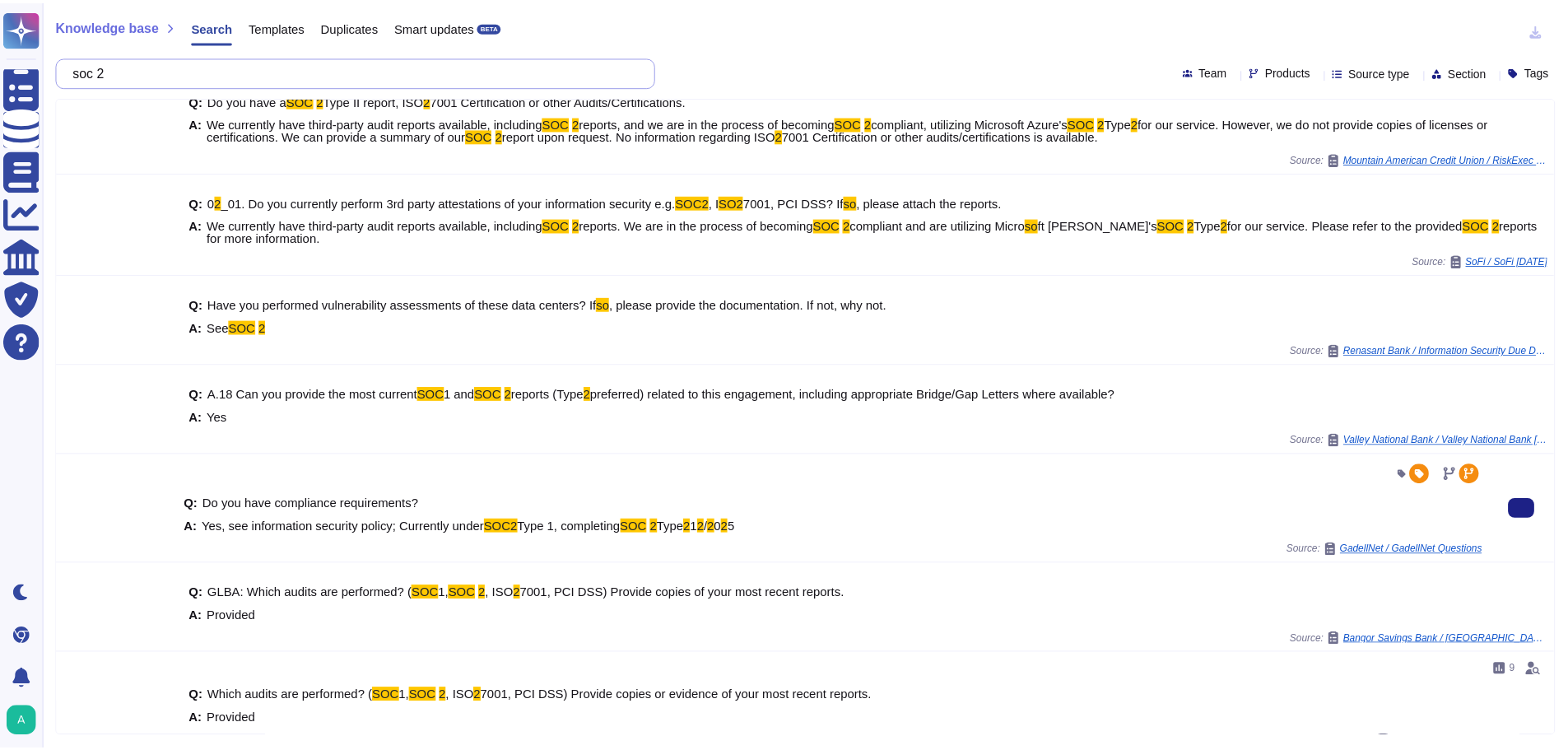
scroll to position [0, 0]
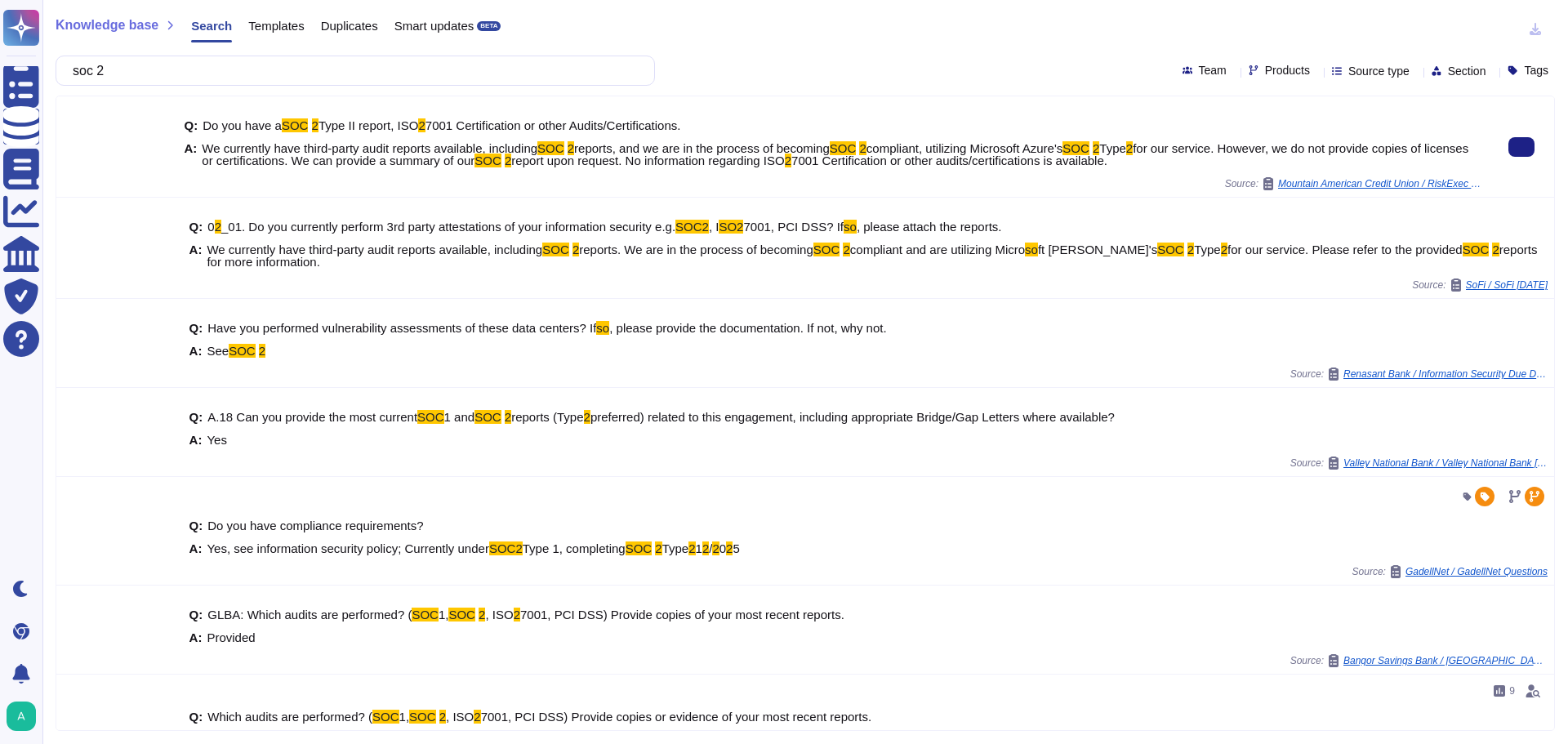
type input "soc 2"
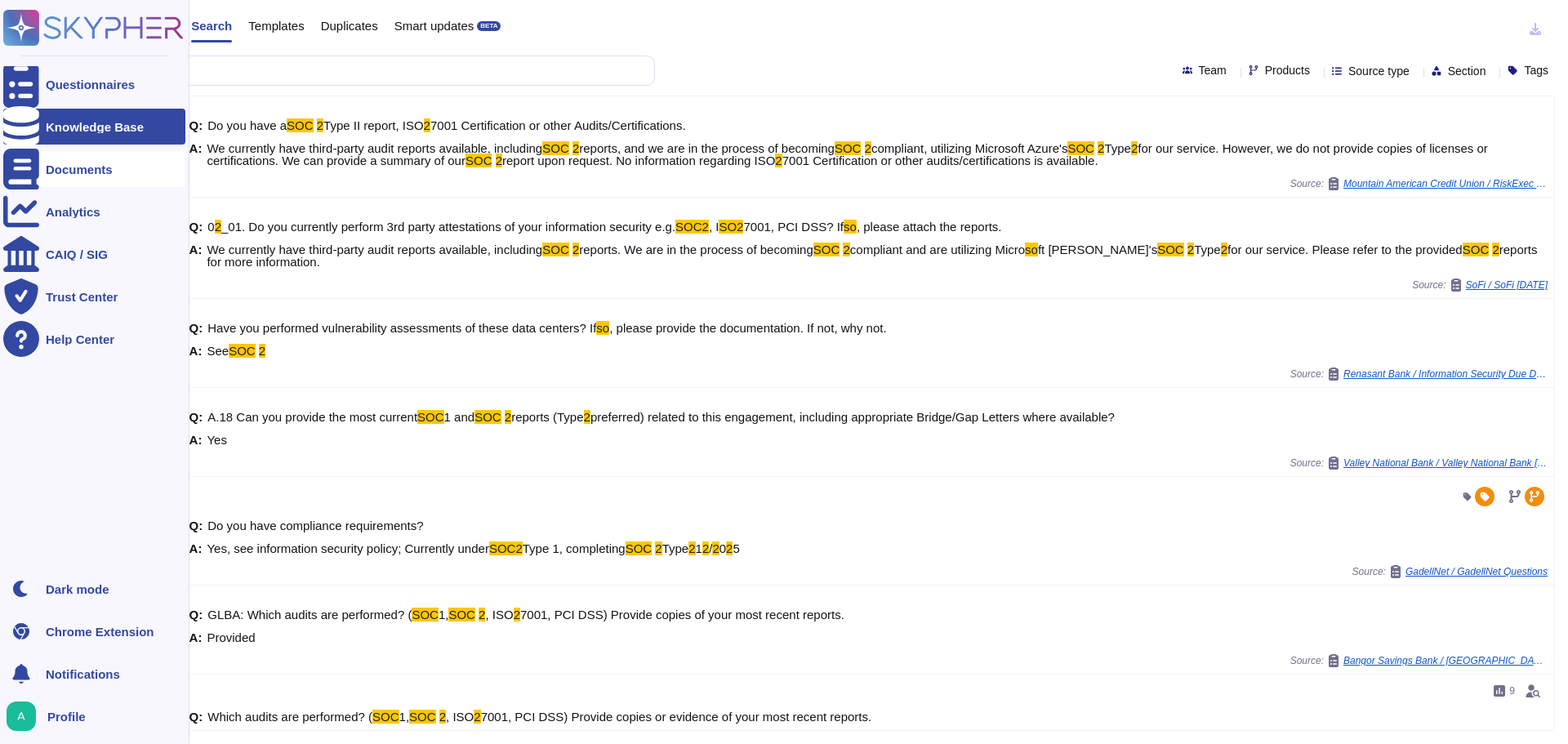
click at [73, 154] on div "Documents" at bounding box center [94, 169] width 182 height 36
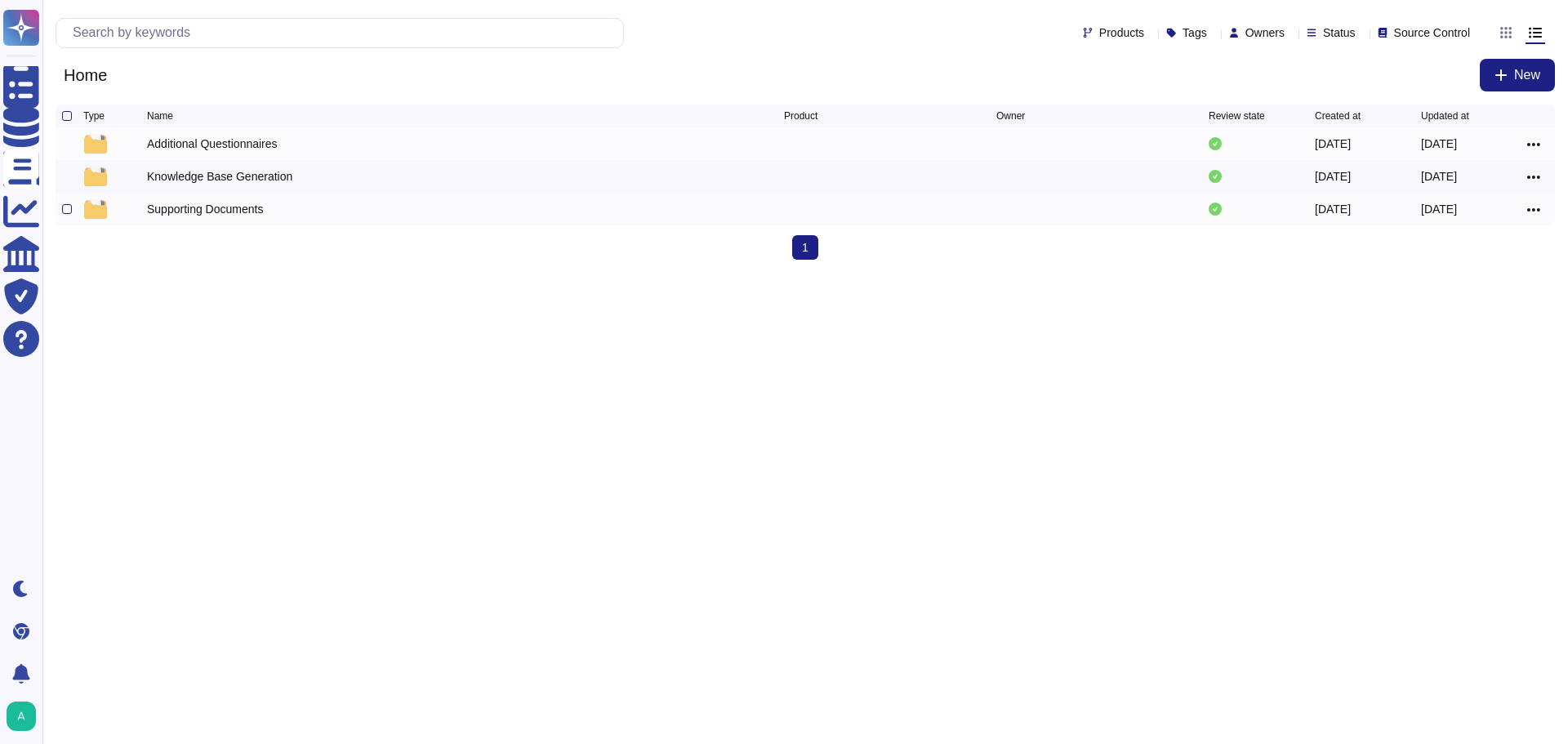
click at [208, 217] on div "Supporting Documents" at bounding box center [204, 209] width 116 height 16
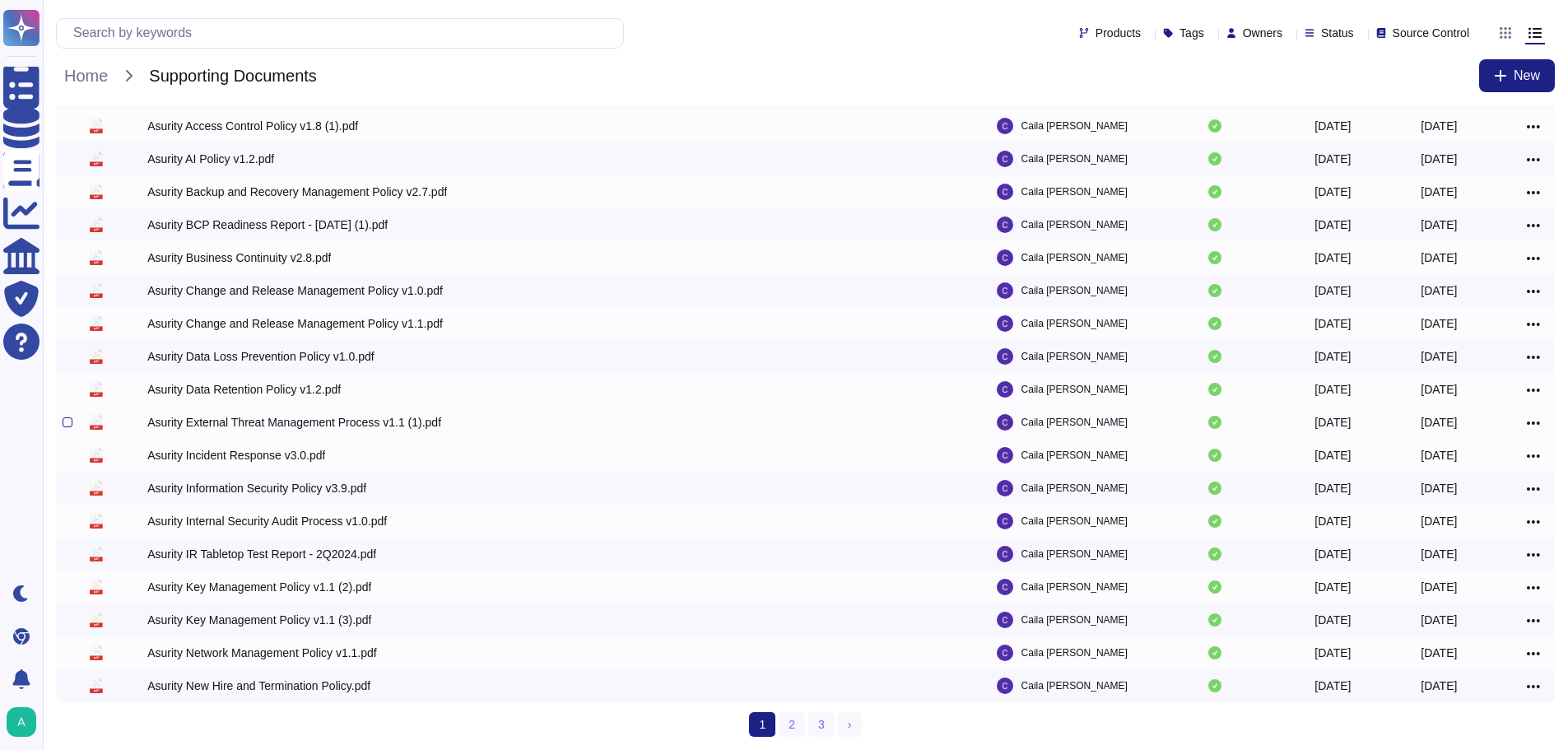
scroll to position [88, 0]
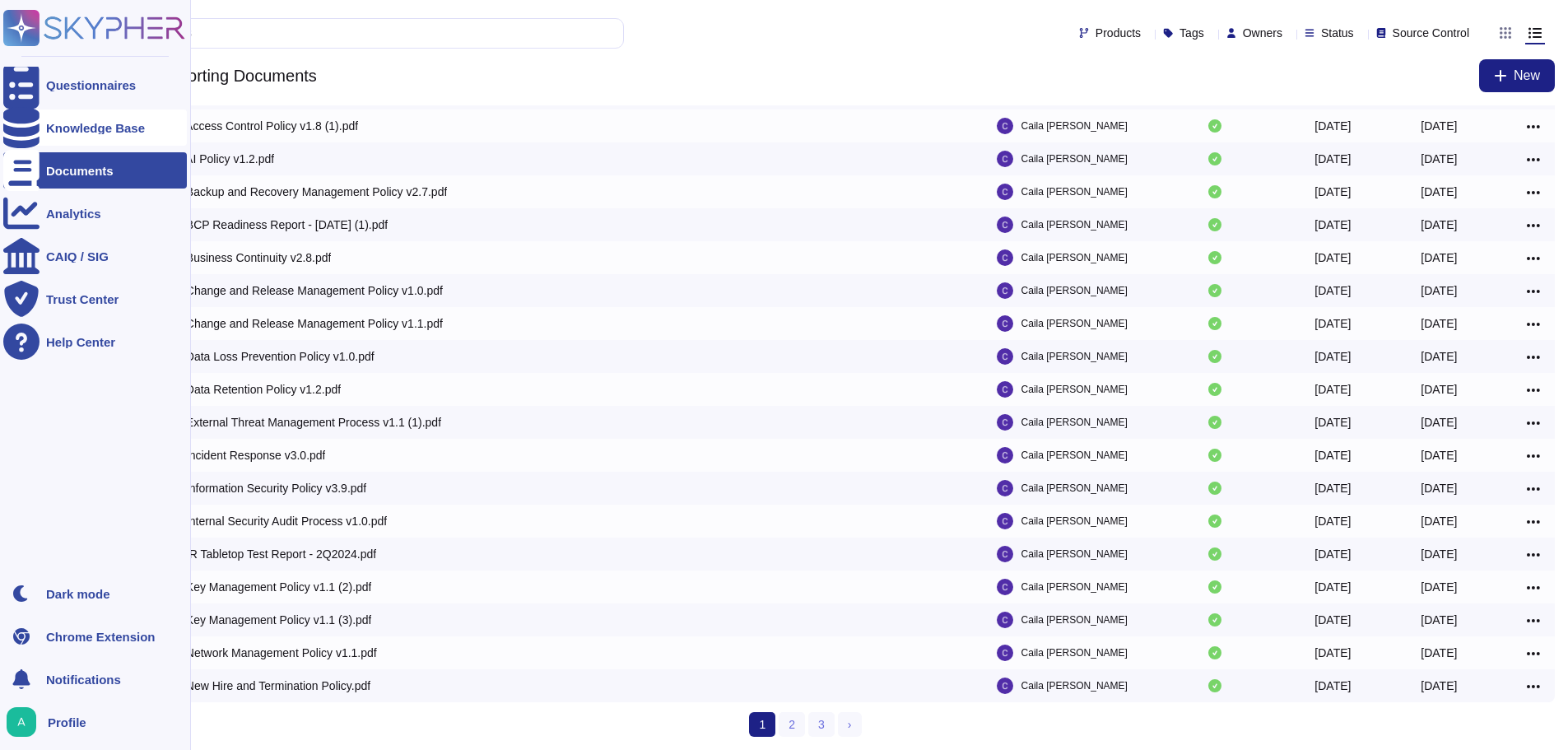
click at [43, 132] on div "Knowledge Base" at bounding box center [95, 127] width 184 height 36
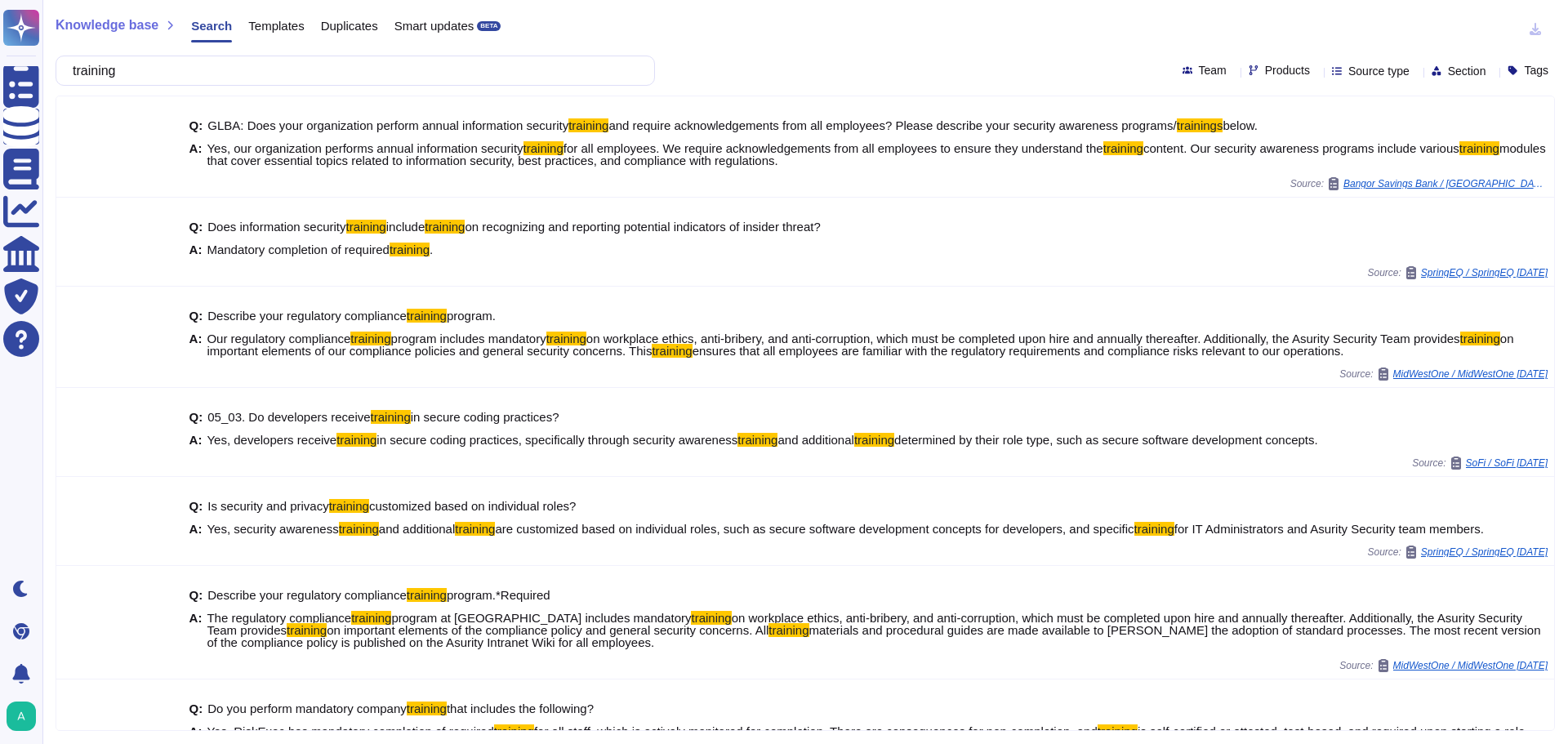
click at [432, 70] on input "training" at bounding box center [351, 70] width 574 height 29
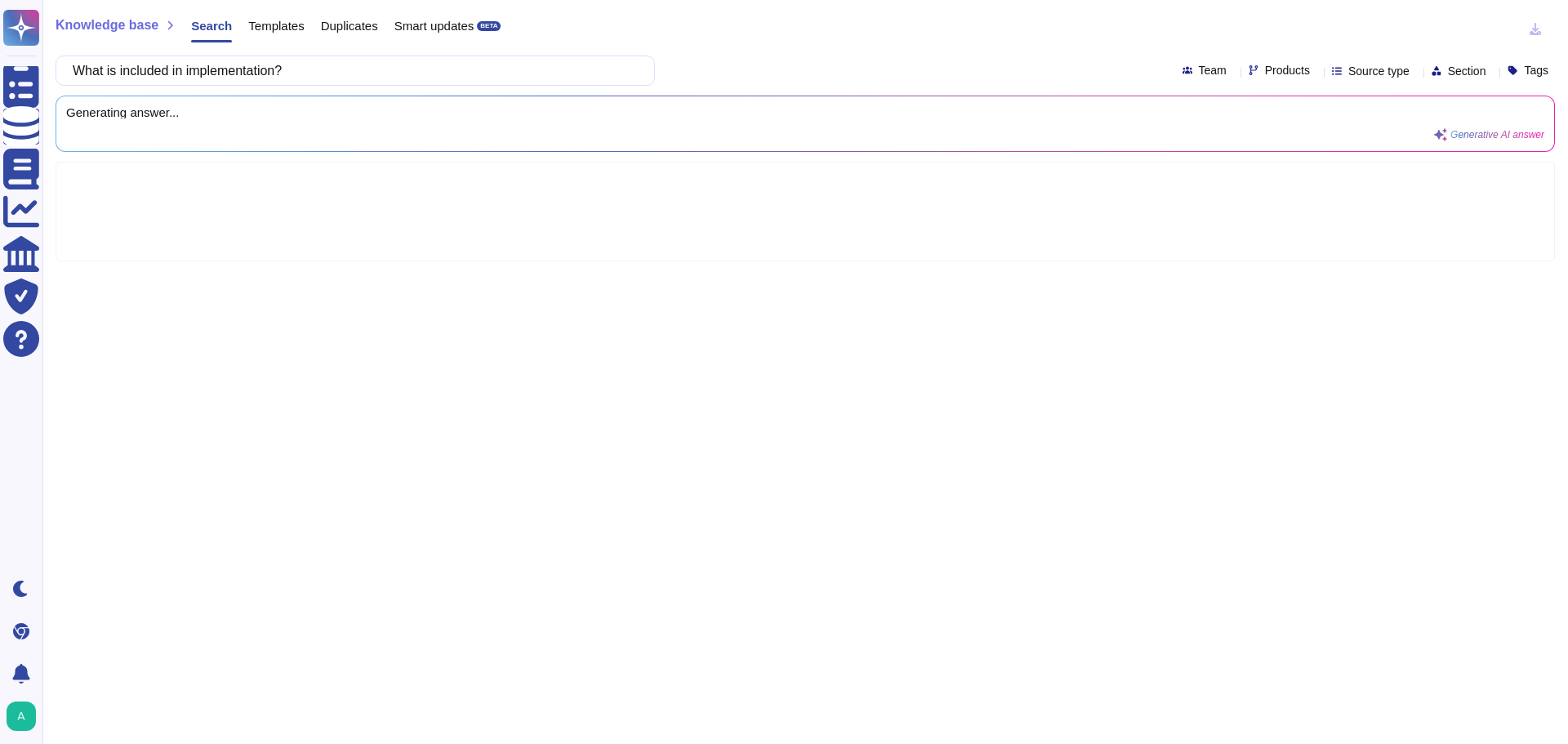
type input "What is included in implementation?"
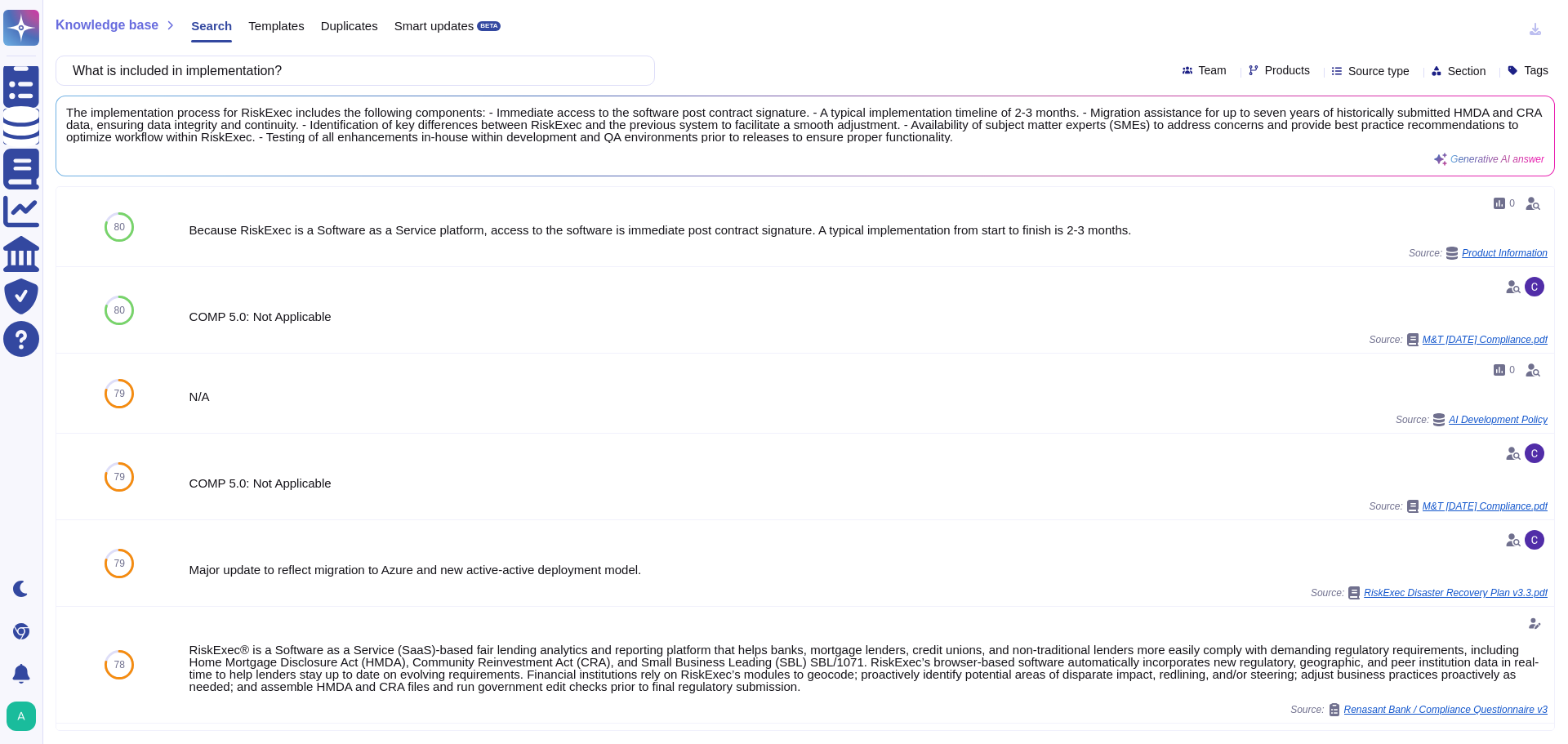
click at [768, 46] on div "Knowledge base Search Templates Duplicates Smart updates BETA What is included …" at bounding box center [805, 372] width 1526 height 744
